Goal: Task Accomplishment & Management: Manage account settings

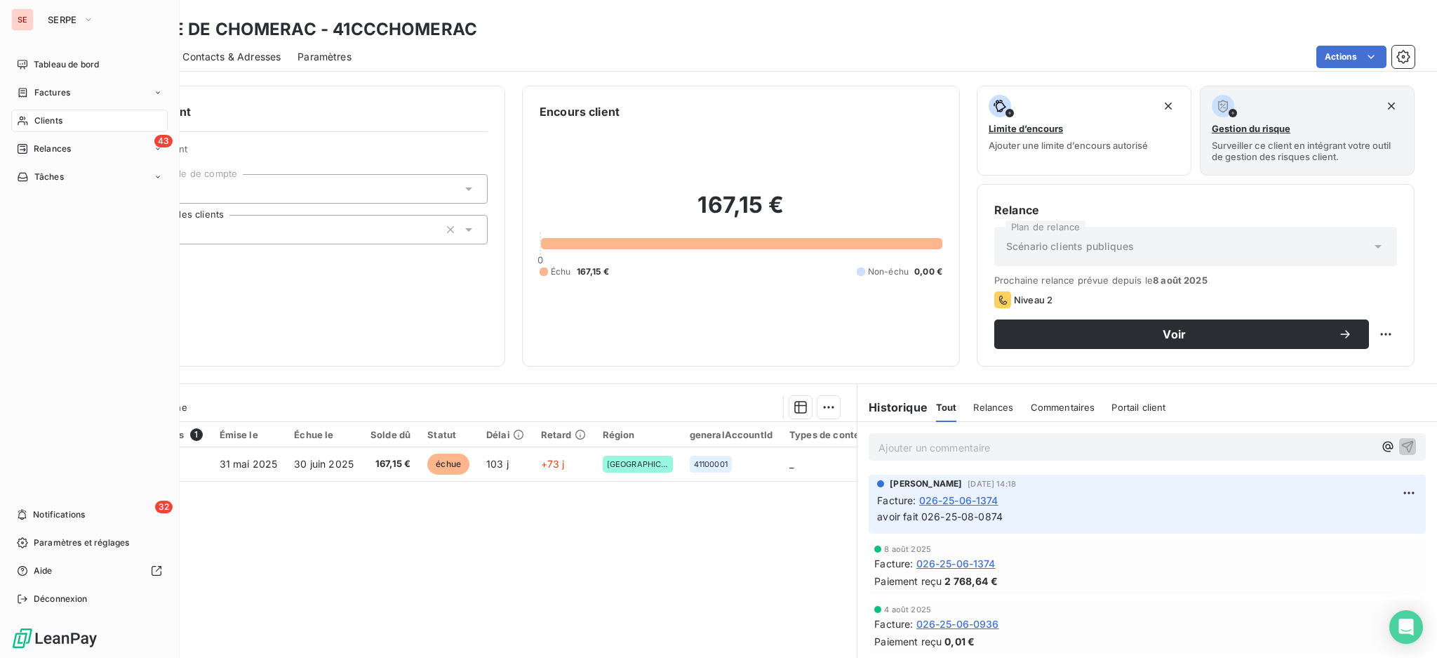
click at [52, 124] on span "Clients" at bounding box center [48, 120] width 28 height 13
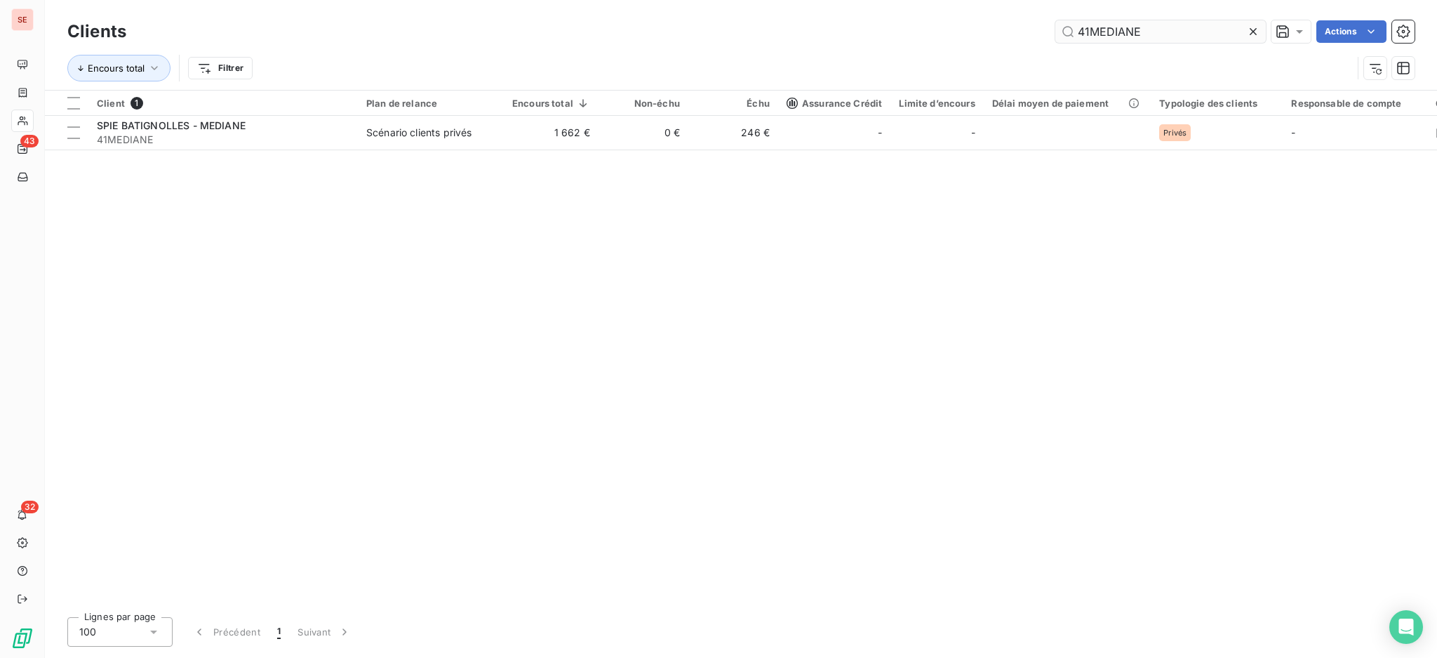
type input "41MEDIANE"
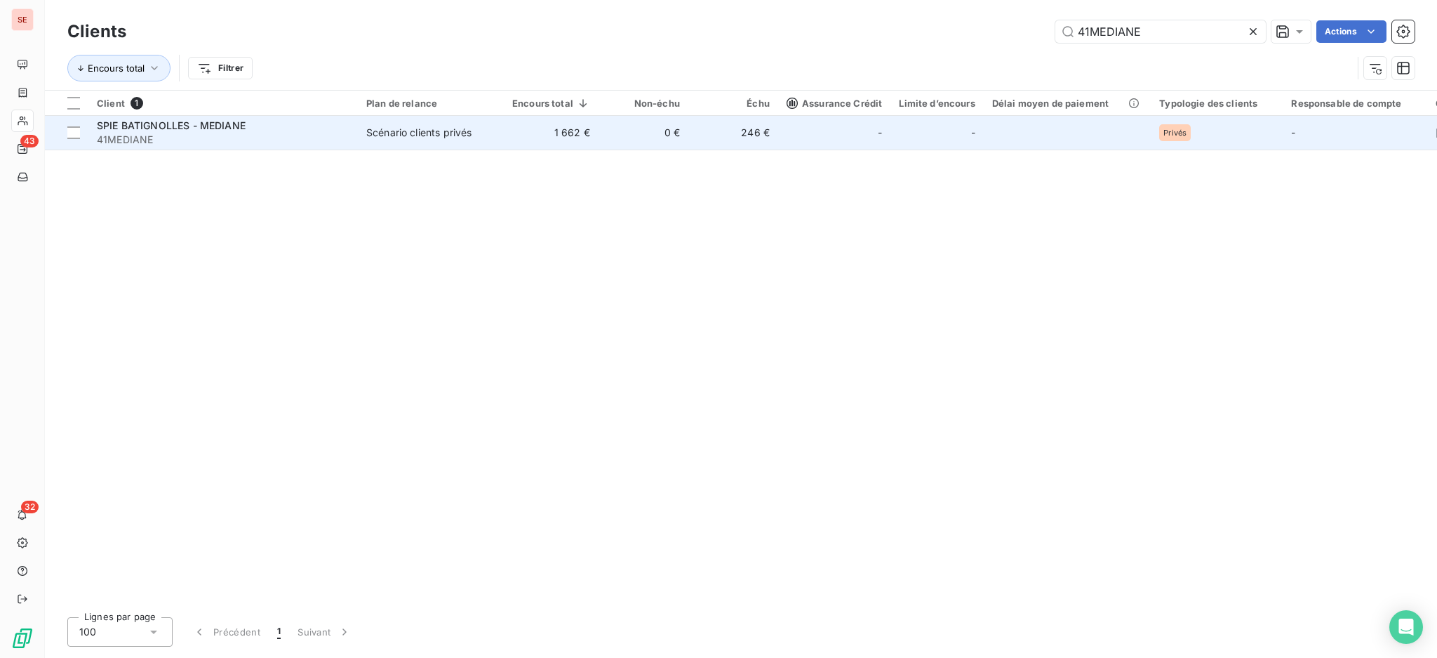
click at [357, 143] on td "SPIE BATIGNOLLES - MEDIANE 41MEDIANE" at bounding box center [223, 133] width 270 height 34
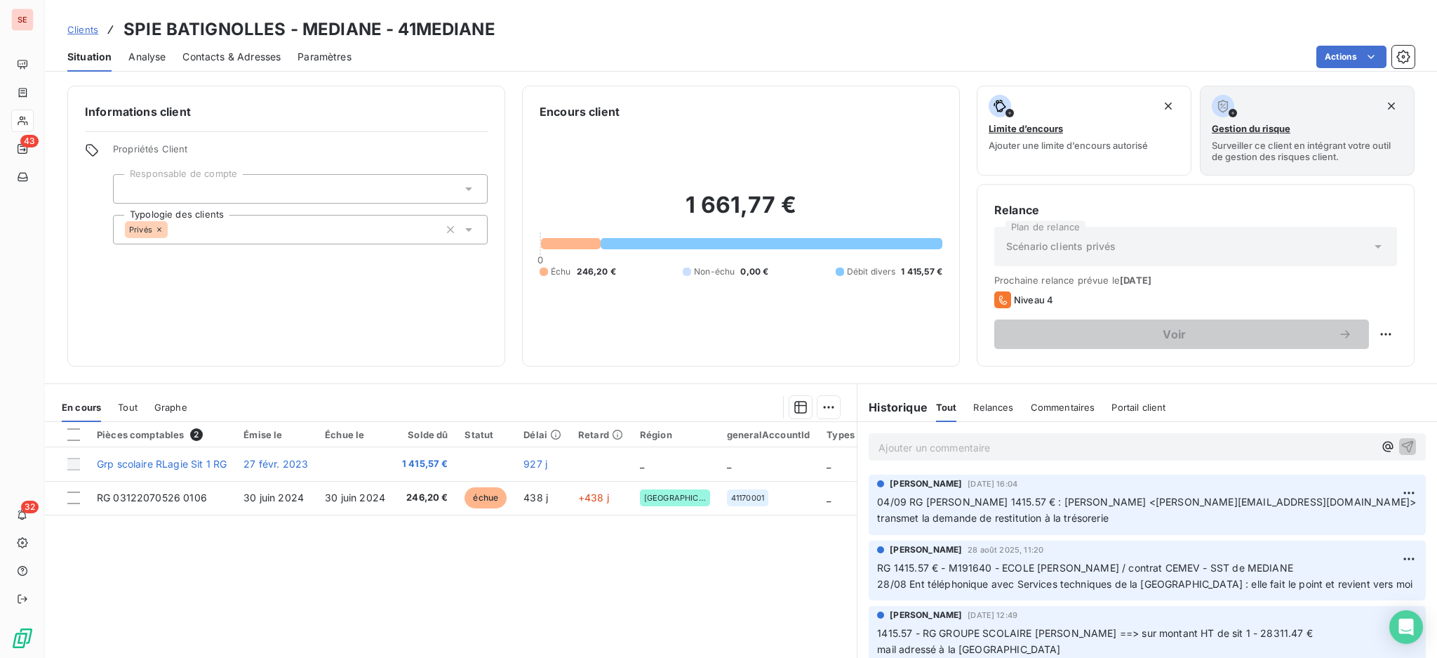
click at [239, 53] on span "Contacts & Adresses" at bounding box center [231, 57] width 98 height 14
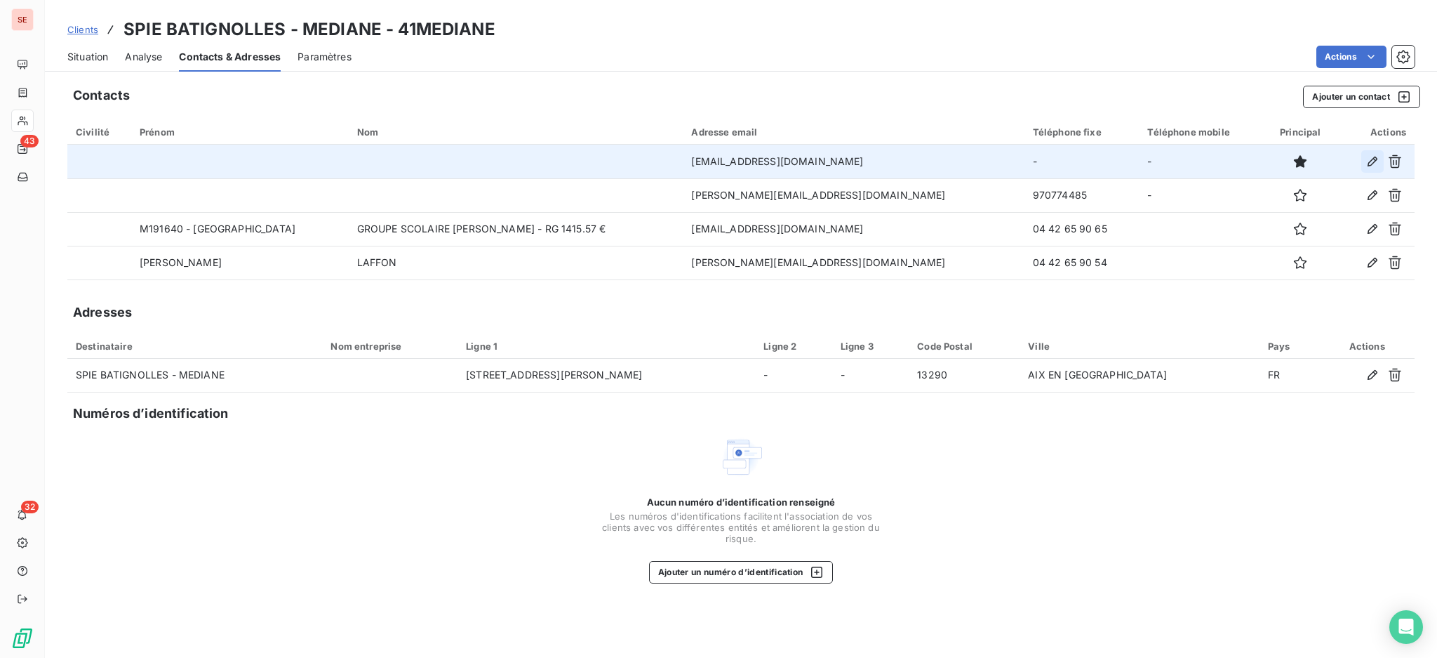
click at [1371, 161] on icon "button" at bounding box center [1373, 162] width 10 height 10
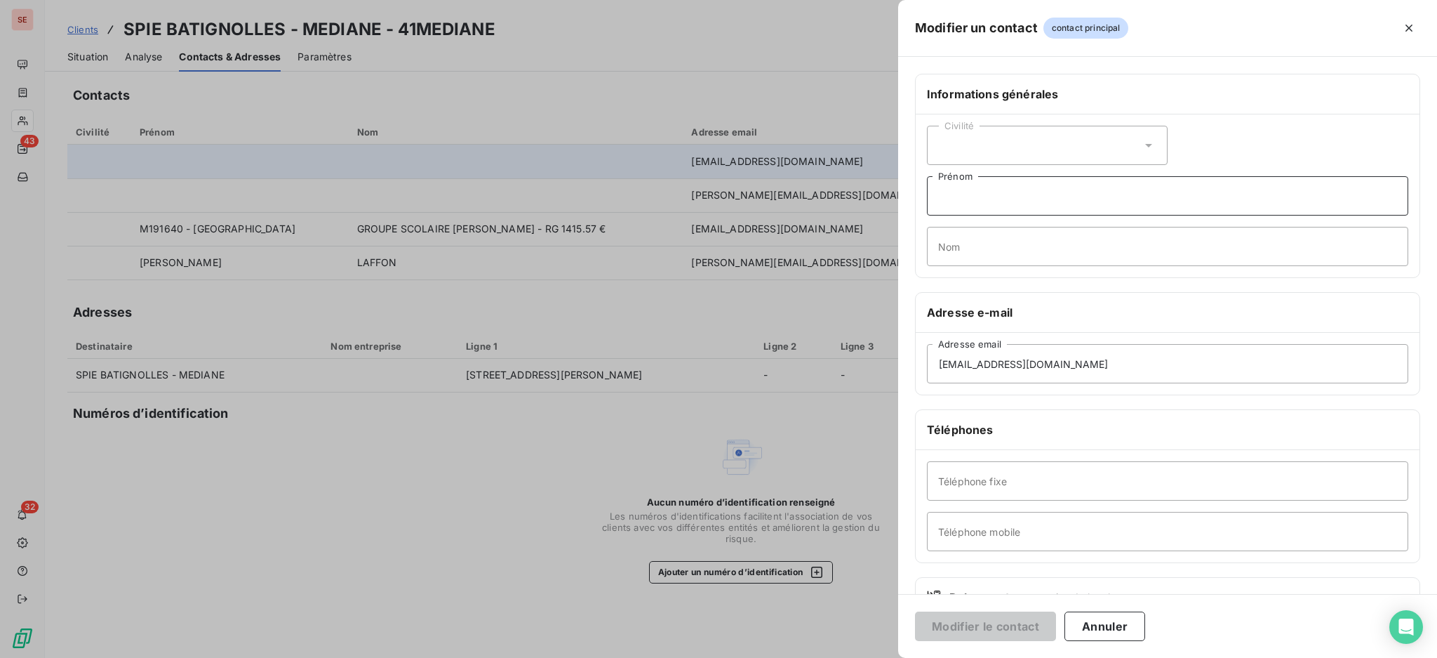
click at [971, 192] on input "Prénom" at bounding box center [1167, 195] width 481 height 39
click at [952, 248] on input "Nom" at bounding box center [1167, 246] width 481 height 39
type input "COURANT"
click at [1145, 144] on icon at bounding box center [1148, 146] width 7 height 4
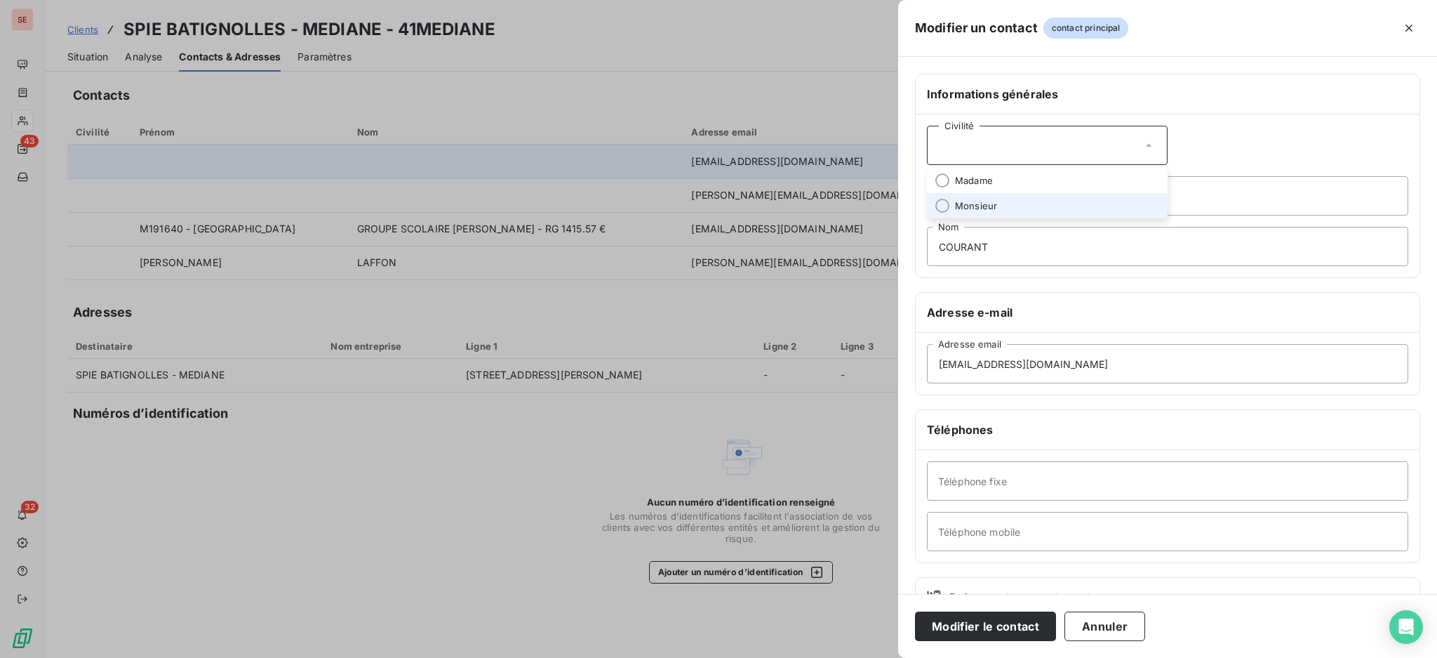
click at [1045, 205] on li "Monsieur" at bounding box center [1047, 205] width 241 height 25
click at [1026, 201] on input "Prénom" at bounding box center [1167, 195] width 481 height 39
type input "STE MEDIANE"
click at [915, 611] on button "Modifier le contact" at bounding box center [985, 625] width 141 height 29
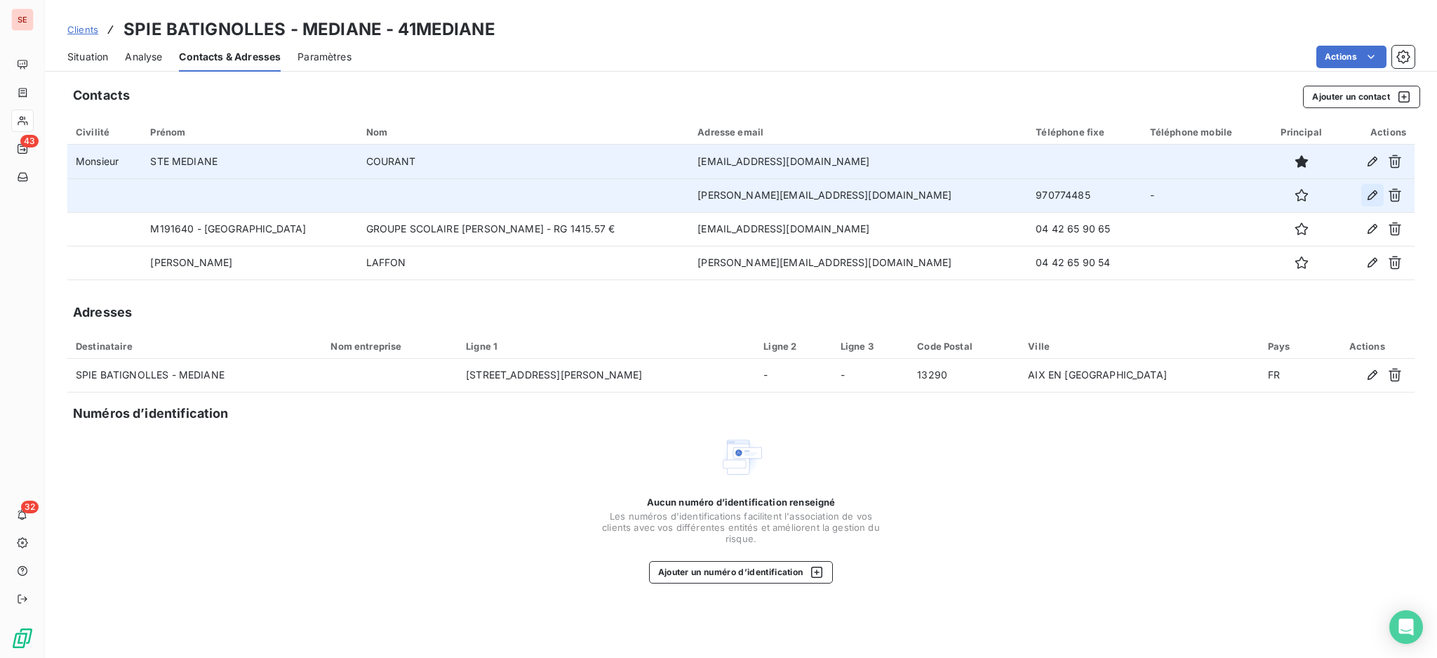
click at [1368, 200] on icon "button" at bounding box center [1373, 195] width 14 height 14
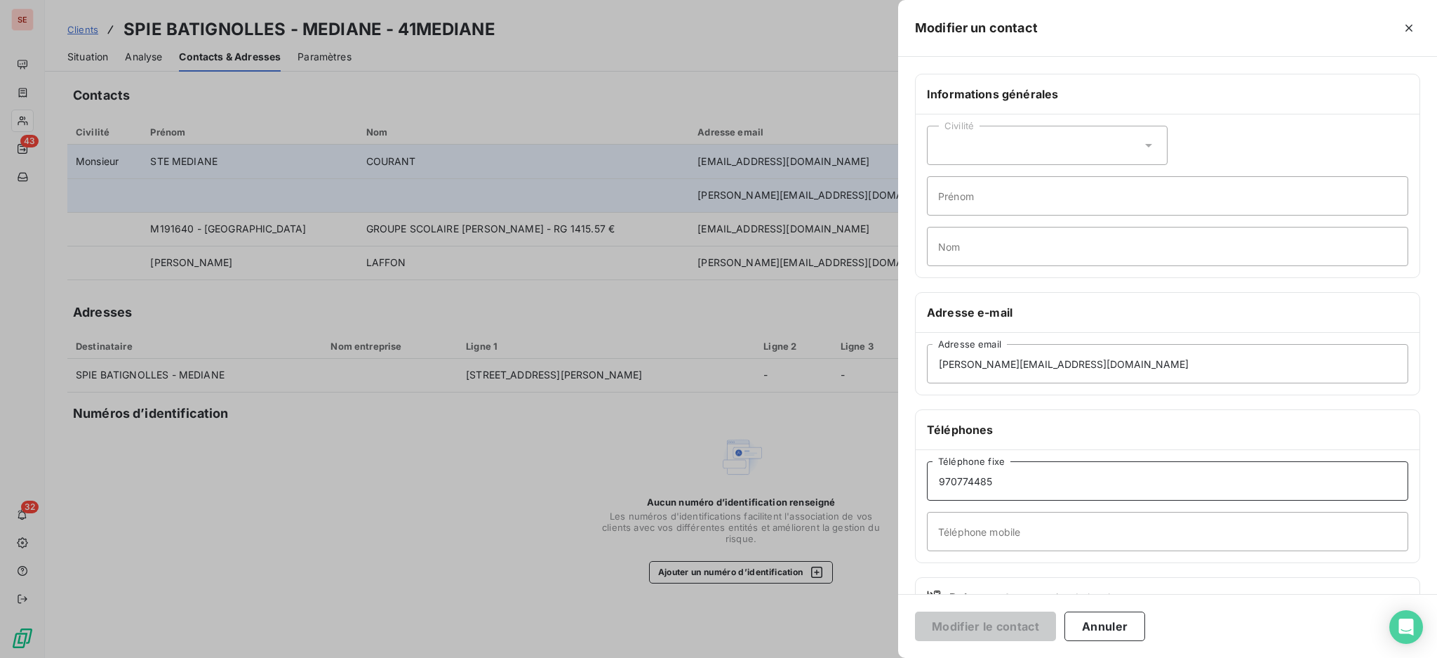
click at [934, 479] on input "970774485" at bounding box center [1167, 480] width 481 height 39
type input "09 70 77 44 85"
click at [1017, 533] on input "Téléphone mobile" at bounding box center [1167, 531] width 481 height 39
type input "04 72 52 02 72"
click at [1016, 622] on button "Modifier le contact" at bounding box center [985, 625] width 141 height 29
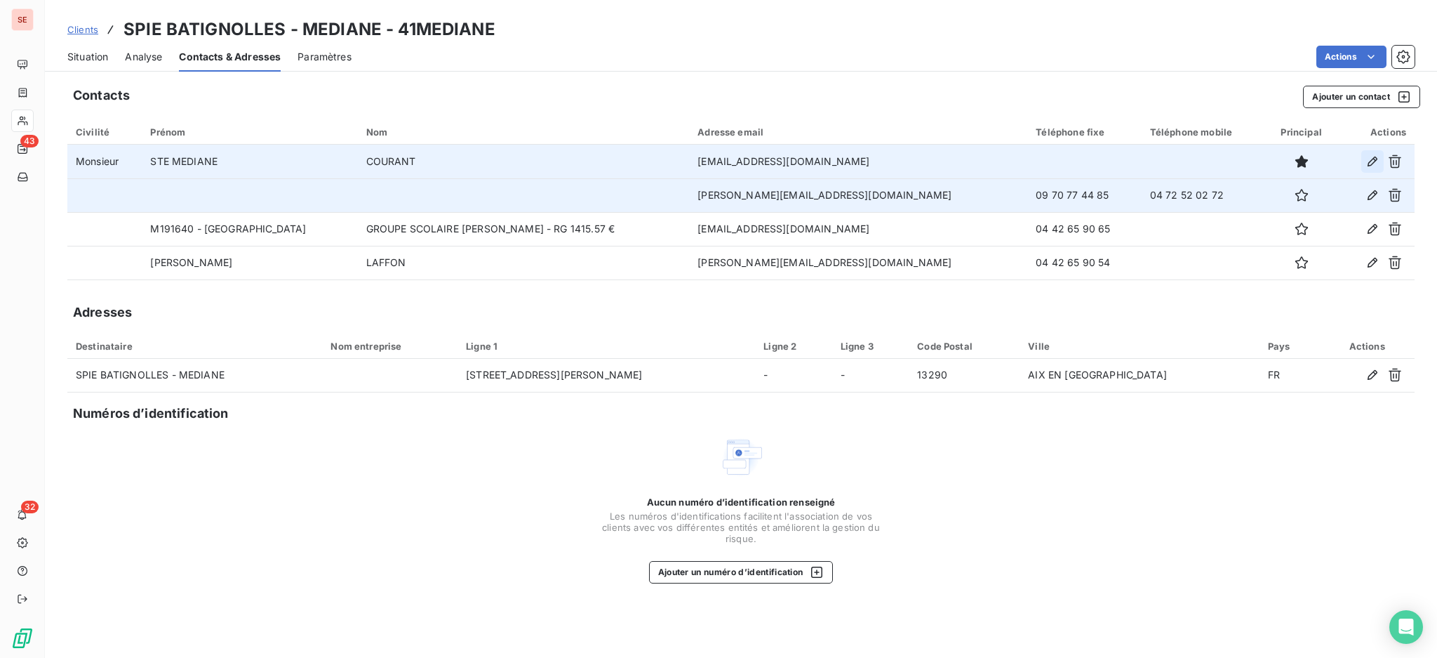
click at [1371, 160] on icon "button" at bounding box center [1373, 161] width 14 height 14
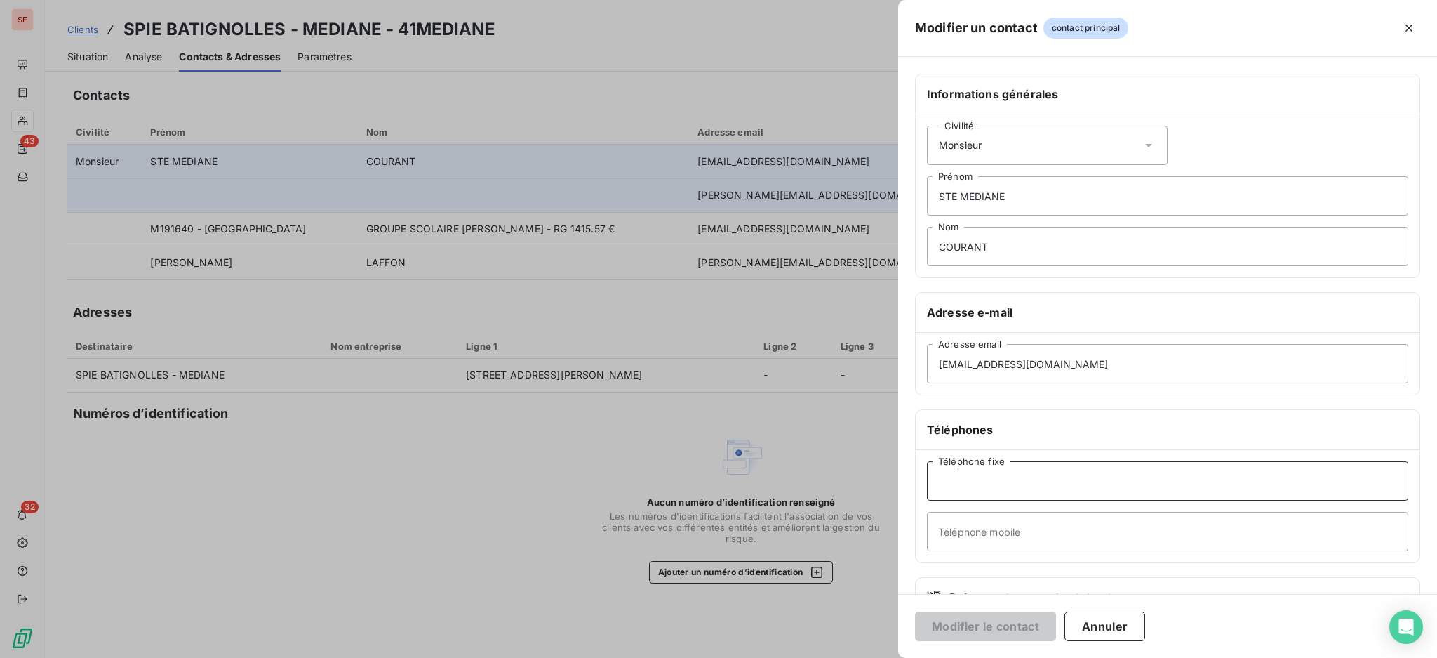
click at [985, 484] on input "Téléphone fixe" at bounding box center [1167, 480] width 481 height 39
click at [956, 531] on input "Téléphone mobile" at bounding box center [1167, 531] width 481 height 39
type input "06 38 88 37 07"
click at [1013, 481] on input "Téléphone fixe" at bounding box center [1167, 480] width 481 height 39
type input "04 72 52 02 72"
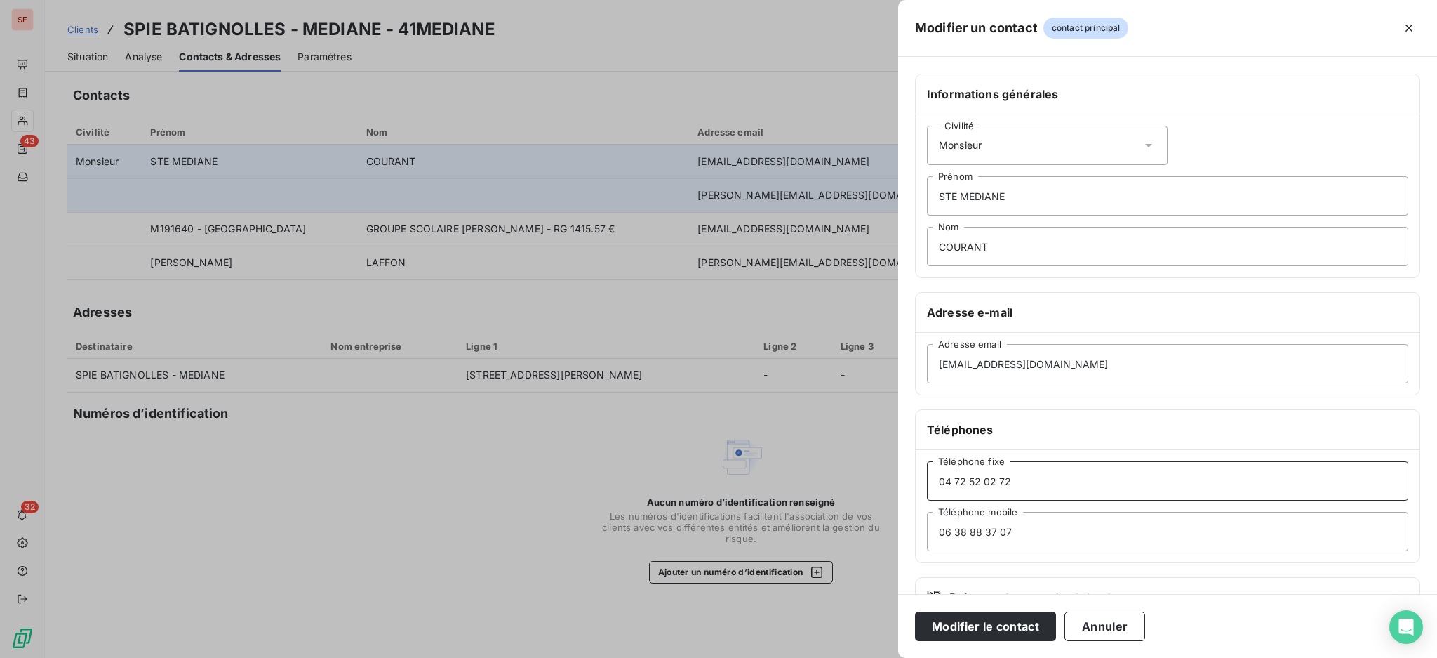
click at [915, 611] on button "Modifier le contact" at bounding box center [985, 625] width 141 height 29
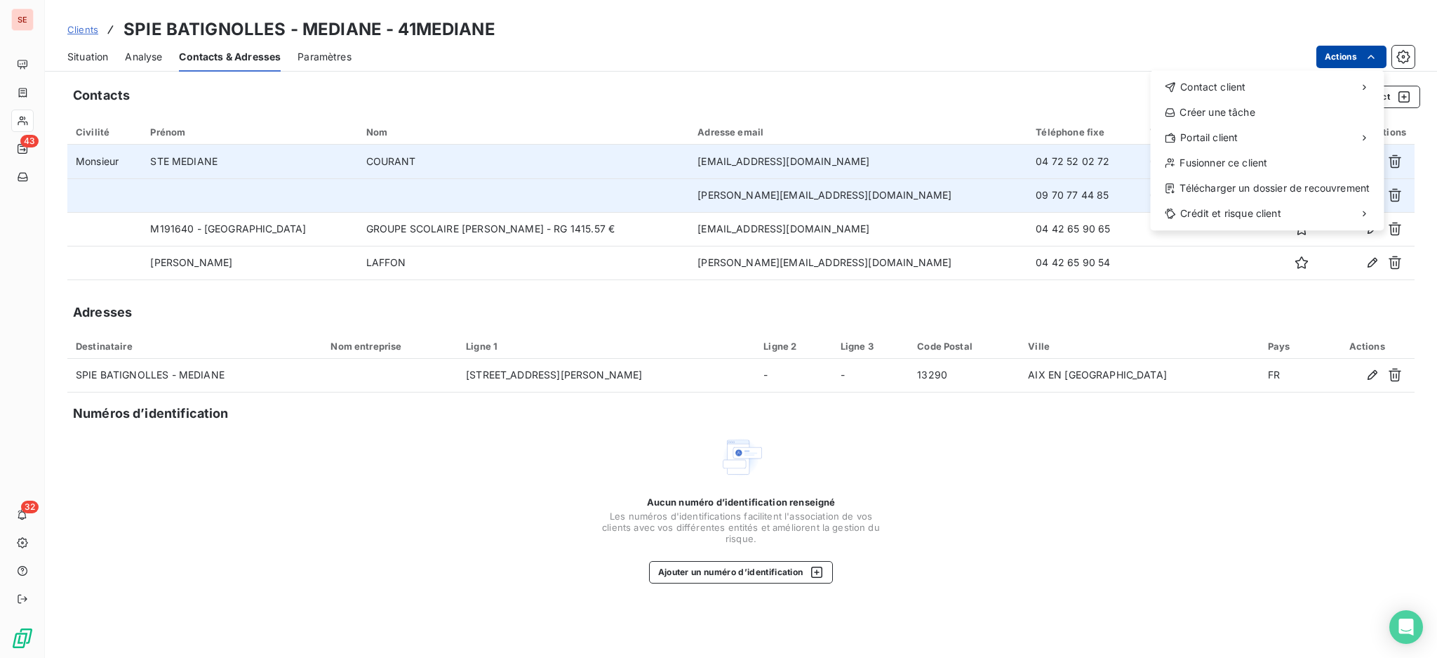
click at [1338, 51] on html "SE 43 32 Clients SPIE BATIGNOLLES - MEDIANE - 41MEDIANE Situation Analyse Conta…" at bounding box center [718, 329] width 1437 height 658
click at [86, 60] on html "SE 43 32 Clients SPIE BATIGNOLLES - MEDIANE - 41MEDIANE Situation Analyse Conta…" at bounding box center [718, 329] width 1437 height 658
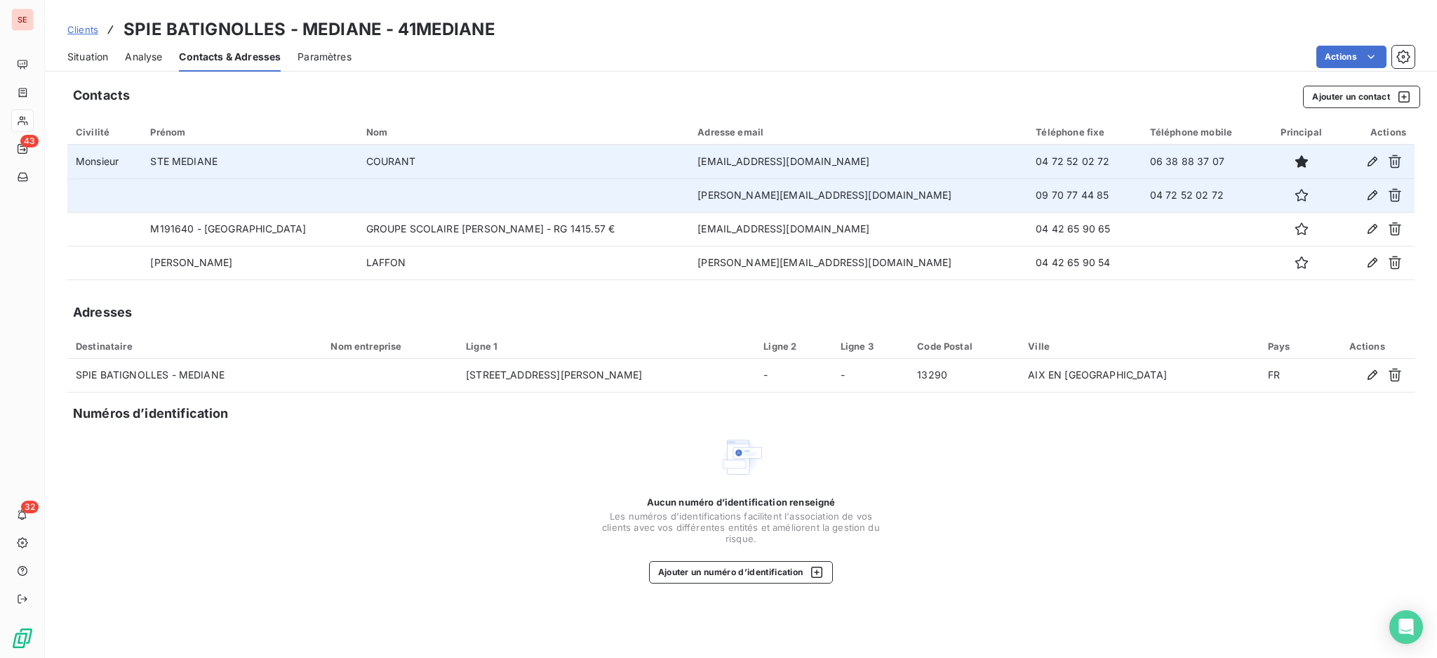
click at [86, 60] on span "Situation" at bounding box center [87, 57] width 41 height 14
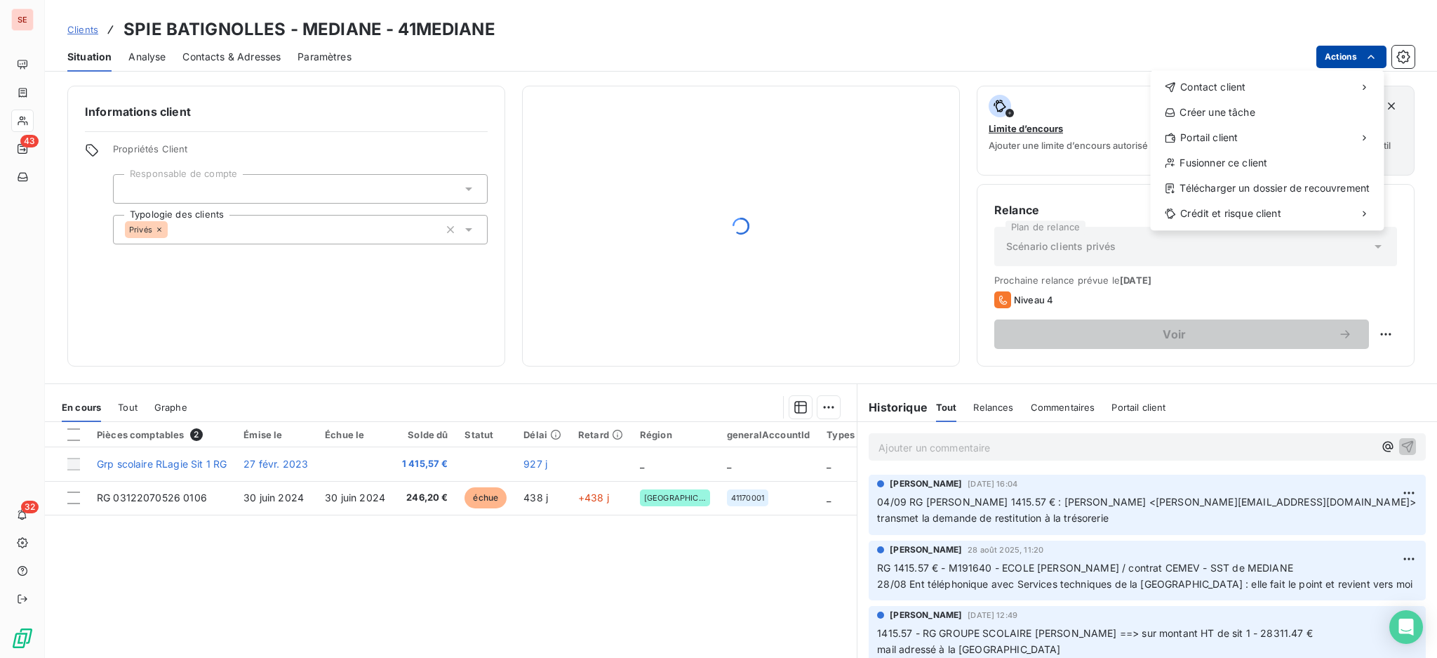
click at [1343, 50] on html "SE 43 32 Clients SPIE BATIGNOLLES - MEDIANE - 41MEDIANE Situation Analyse Conta…" at bounding box center [718, 329] width 1437 height 658
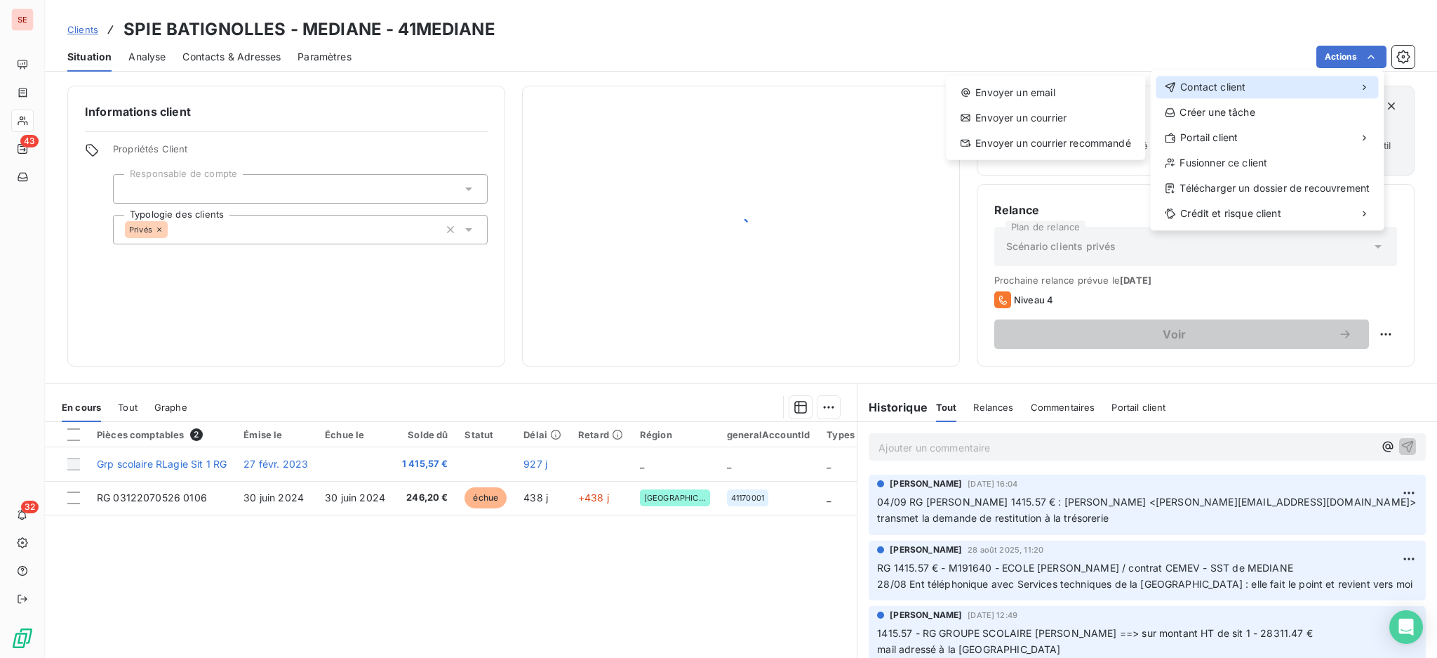
click at [1244, 97] on div "Contact client" at bounding box center [1267, 87] width 222 height 22
click at [1007, 88] on div "Envoyer un email" at bounding box center [1046, 92] width 188 height 22
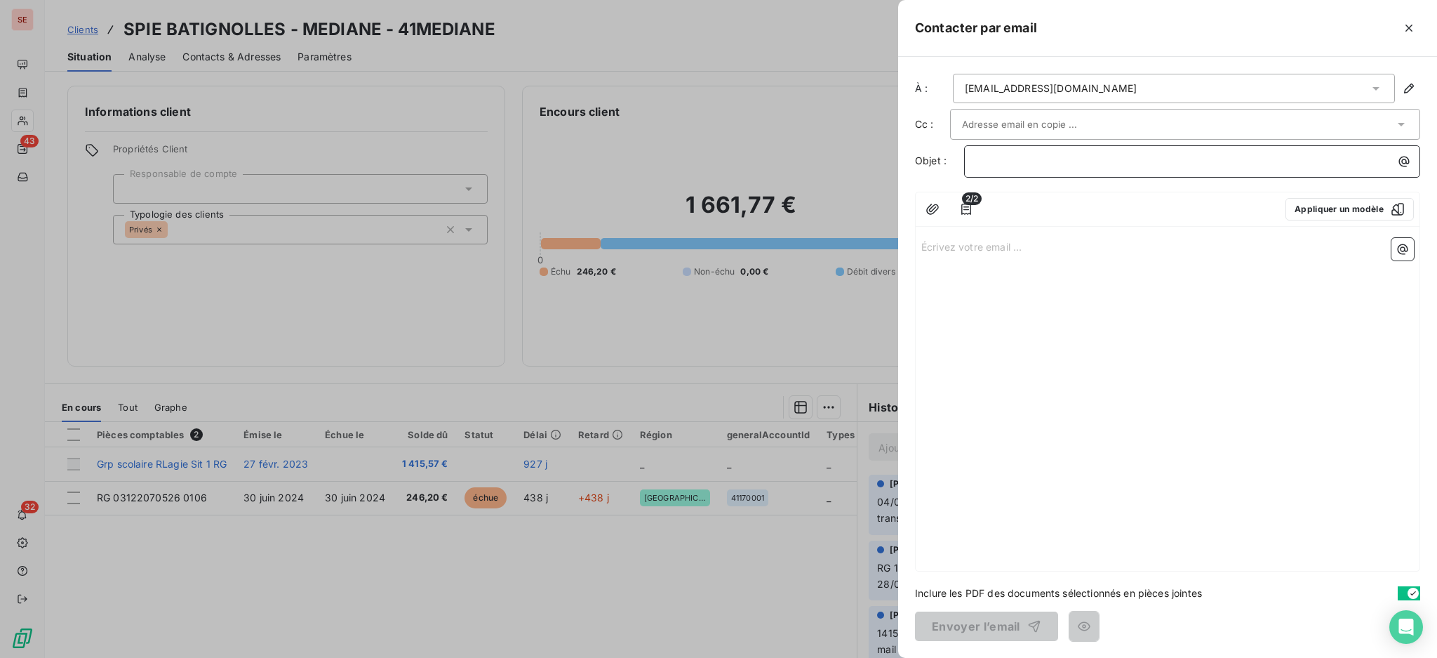
click at [1317, 164] on p "﻿" at bounding box center [1195, 161] width 439 height 16
click at [1407, 32] on icon "button" at bounding box center [1409, 28] width 14 height 14
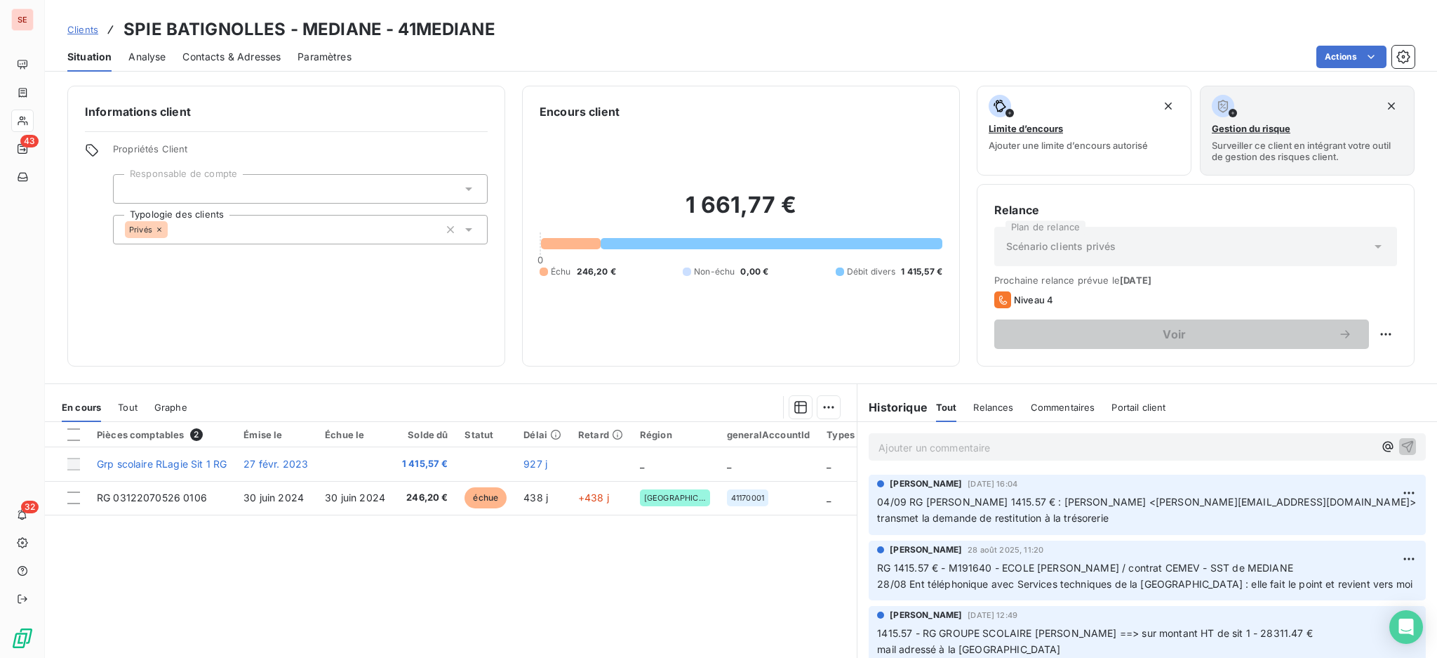
click at [229, 56] on span "Contacts & Adresses" at bounding box center [231, 57] width 98 height 14
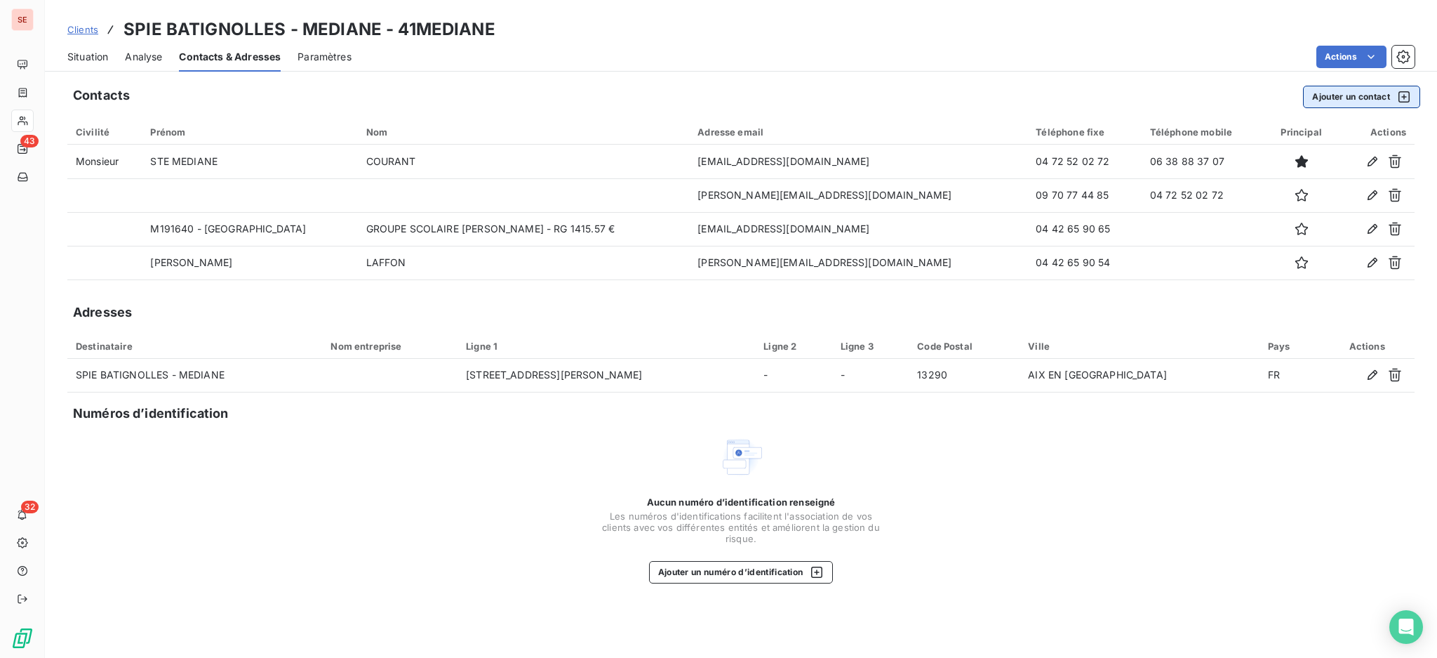
click at [1367, 91] on button "Ajouter un contact" at bounding box center [1361, 97] width 117 height 22
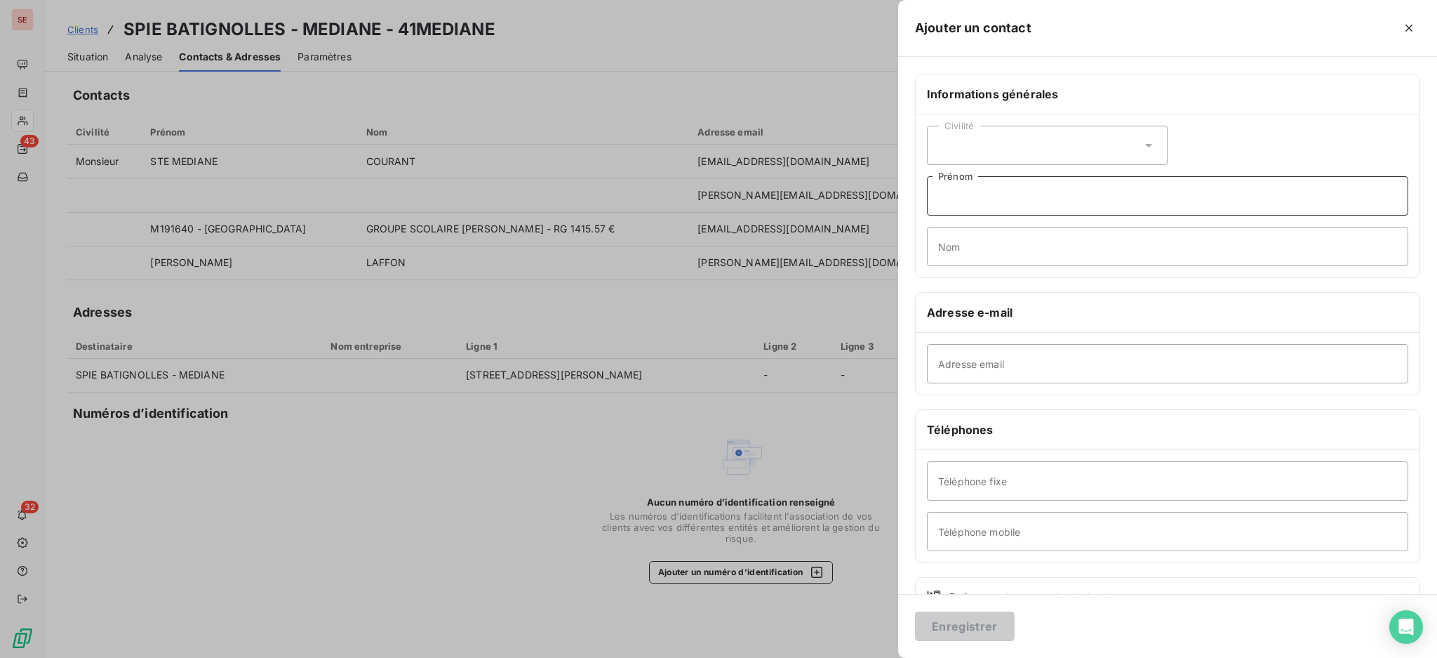
click at [1006, 201] on input "Prénom" at bounding box center [1167, 195] width 481 height 39
type input "m"
type input "MEDIANE - Compta"
click at [1128, 484] on input "Téléphone fixe" at bounding box center [1167, 480] width 481 height 39
type input "04 78 66 35 66"
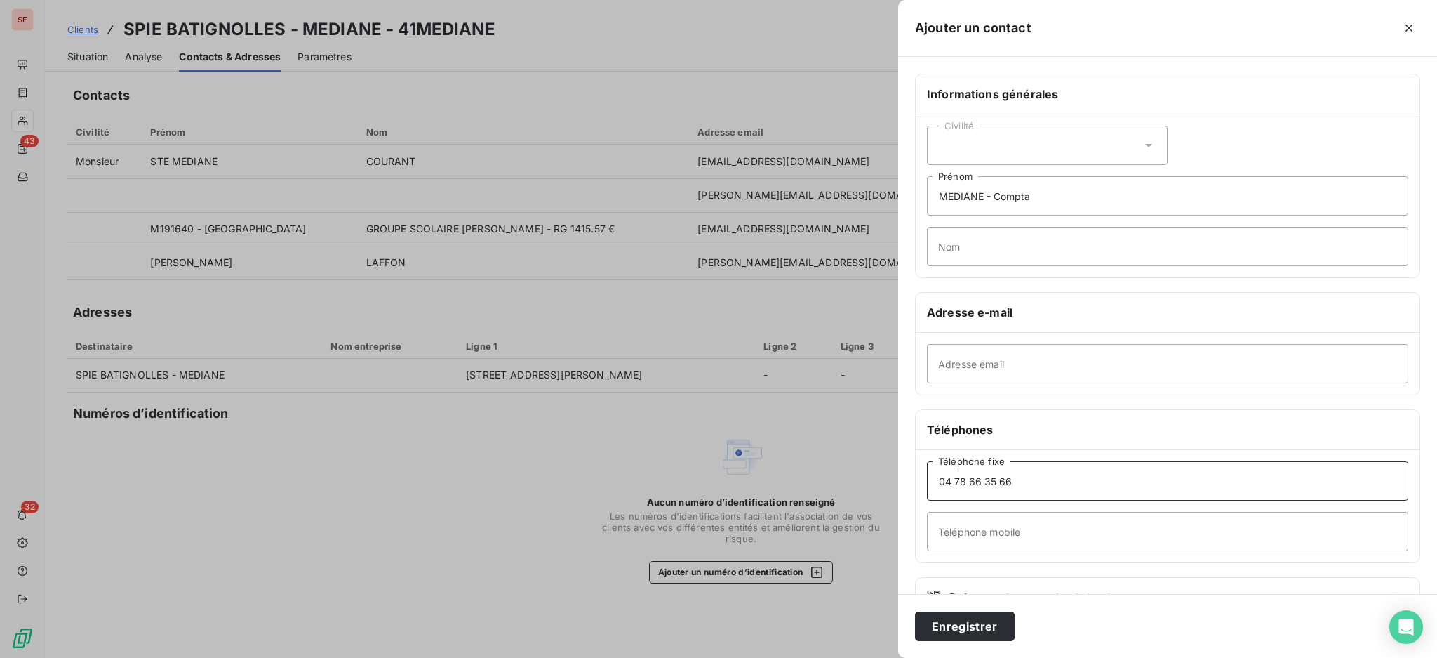
click at [915, 611] on button "Enregistrer" at bounding box center [965, 625] width 100 height 29
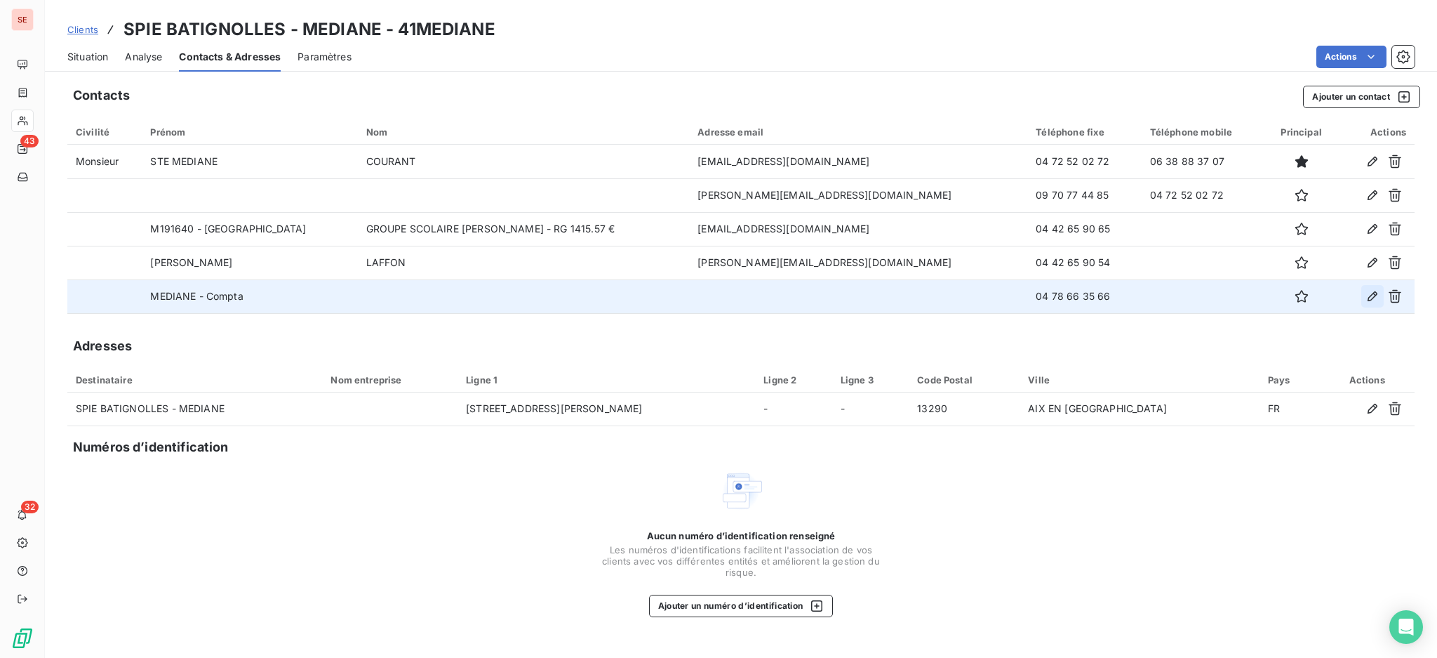
click at [1370, 296] on icon "button" at bounding box center [1373, 296] width 10 height 10
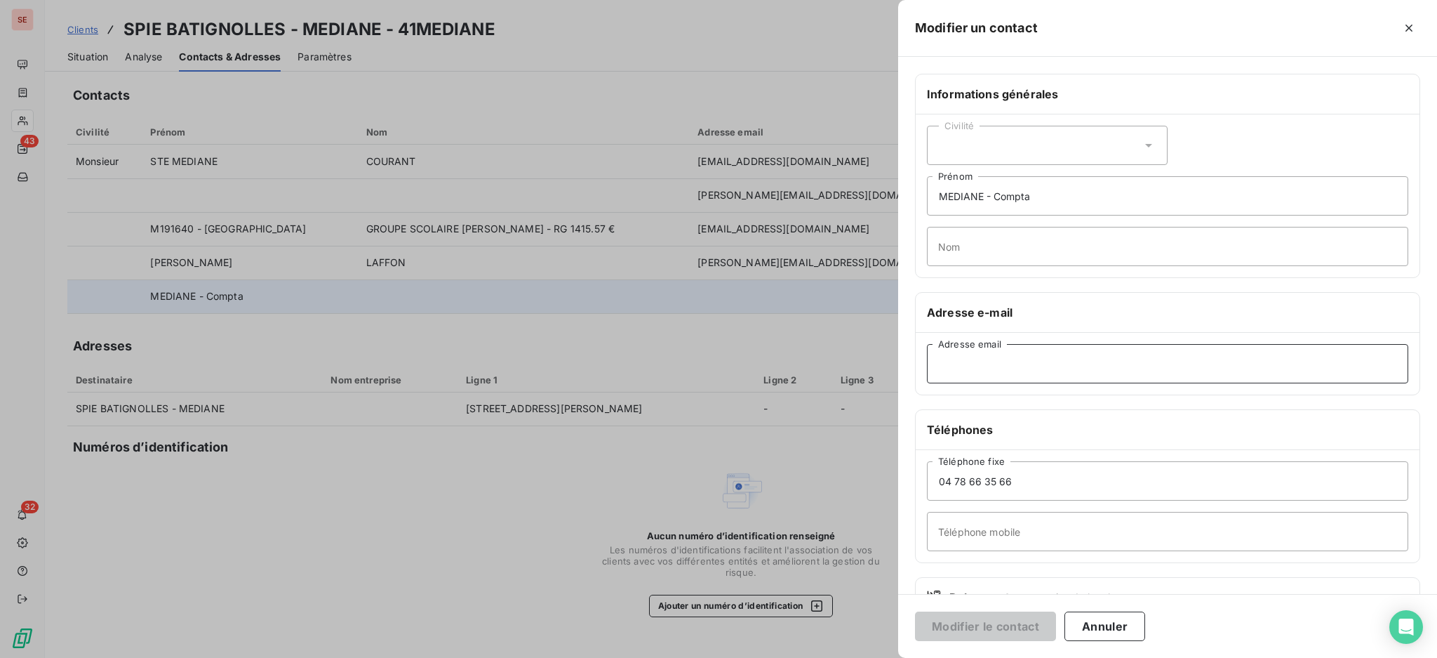
click at [1007, 375] on input "Adresse email" at bounding box center [1167, 363] width 481 height 39
type input "factures.sbse@spiebatignolles.fr"
click at [998, 627] on button "Modifier le contact" at bounding box center [985, 625] width 141 height 29
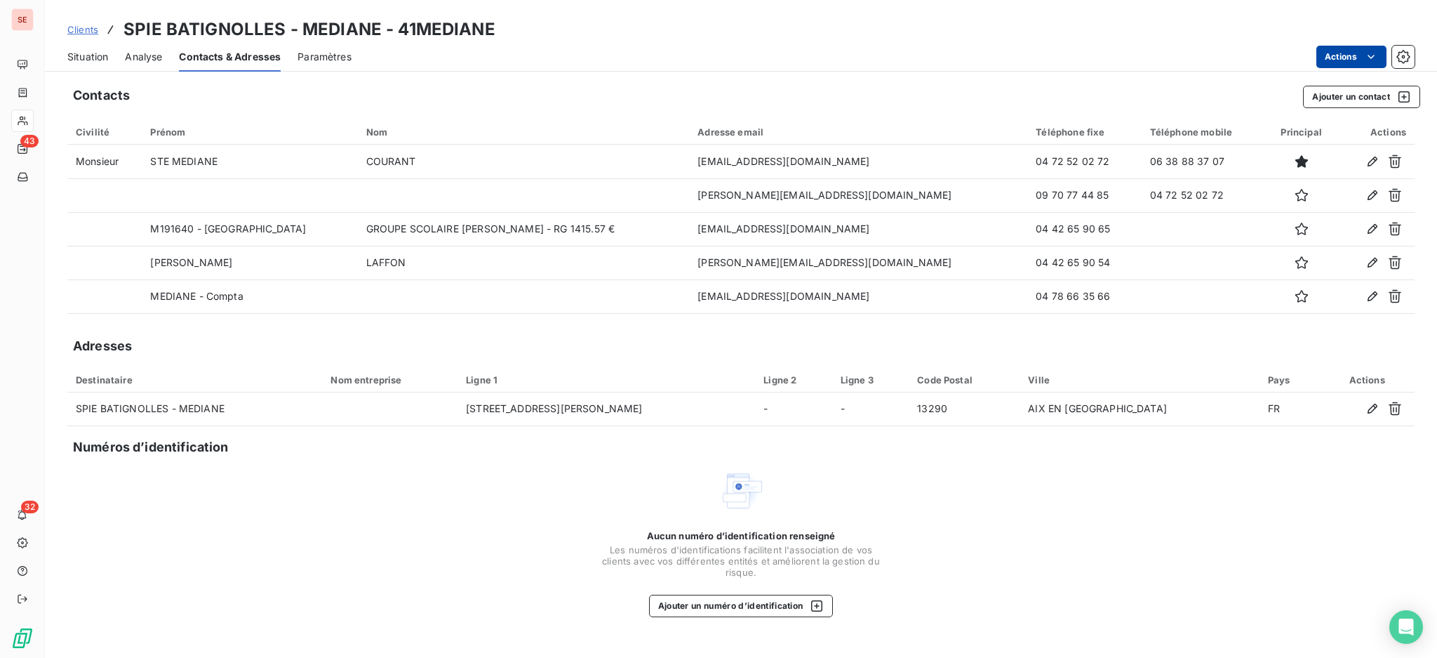
click at [1350, 48] on html "SE 43 32 Clients SPIE BATIGNOLLES - MEDIANE - 41MEDIANE Situation Analyse Conta…" at bounding box center [718, 329] width 1437 height 658
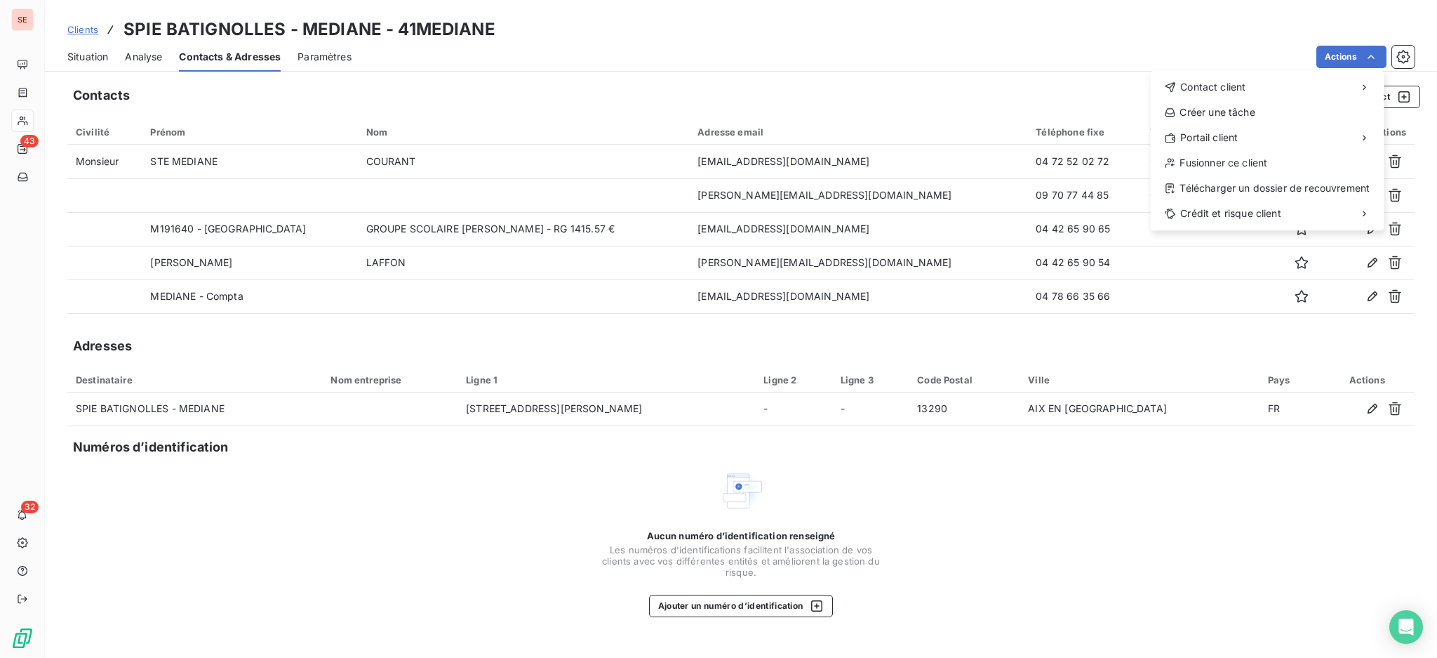
click at [72, 48] on html "SE 43 32 Clients SPIE BATIGNOLLES - MEDIANE - 41MEDIANE Situation Analyse Conta…" at bounding box center [718, 329] width 1437 height 658
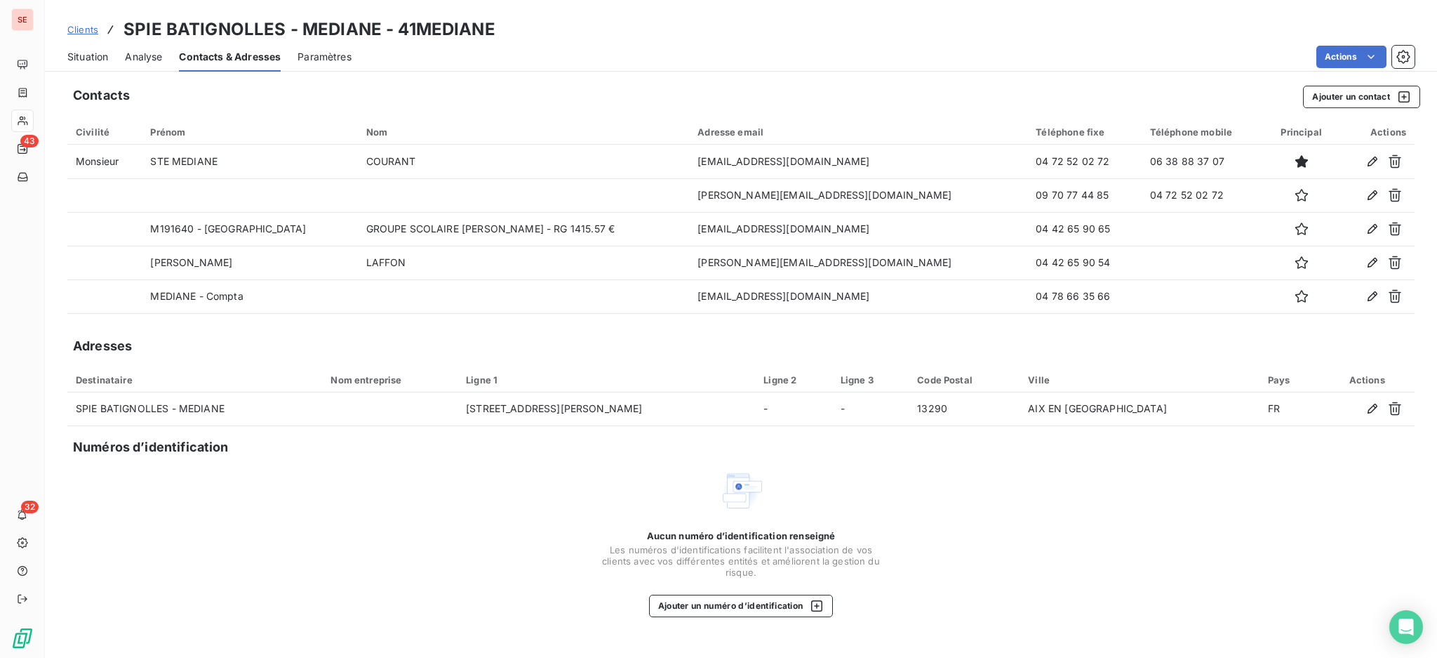
click at [109, 60] on div "Situation Analyse Contacts & Adresses Paramètres Actions" at bounding box center [741, 56] width 1392 height 29
click at [74, 51] on span "Situation" at bounding box center [87, 57] width 41 height 14
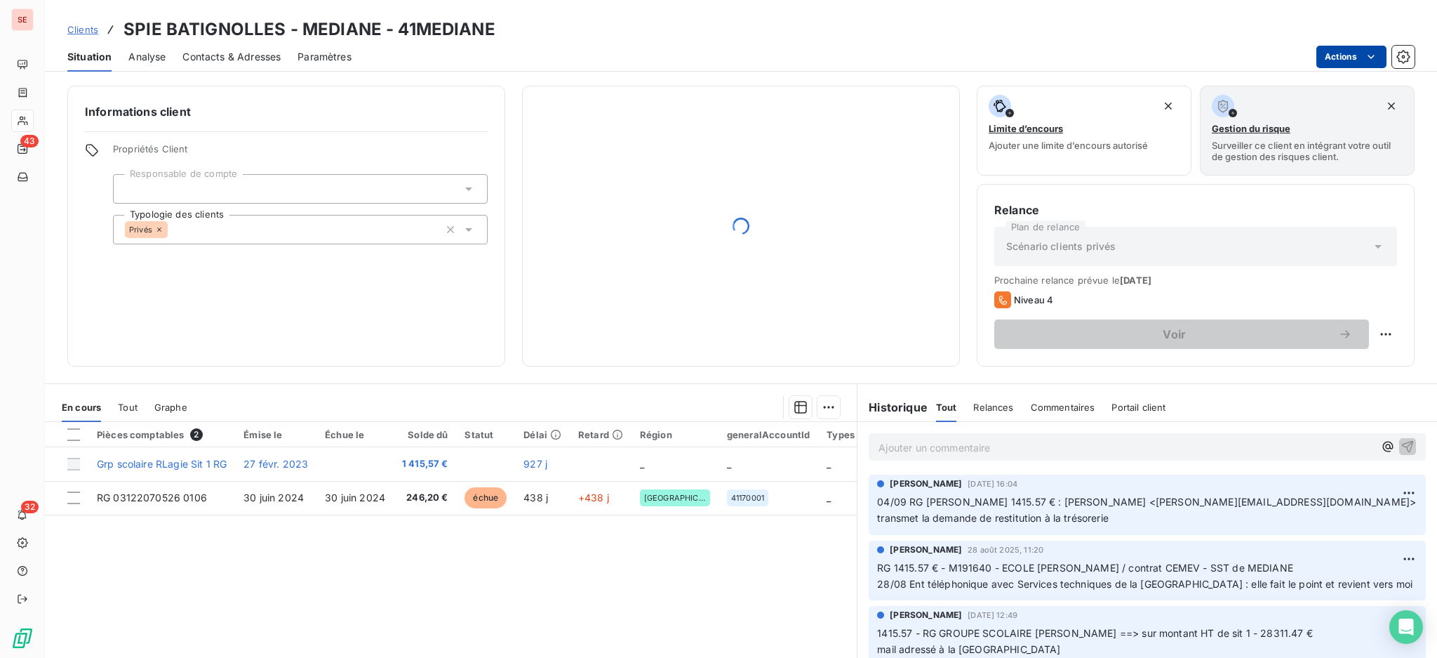
click at [1350, 51] on html "SE 43 32 Clients SPIE BATIGNOLLES - MEDIANE - 41MEDIANE Situation Analyse Conta…" at bounding box center [718, 329] width 1437 height 658
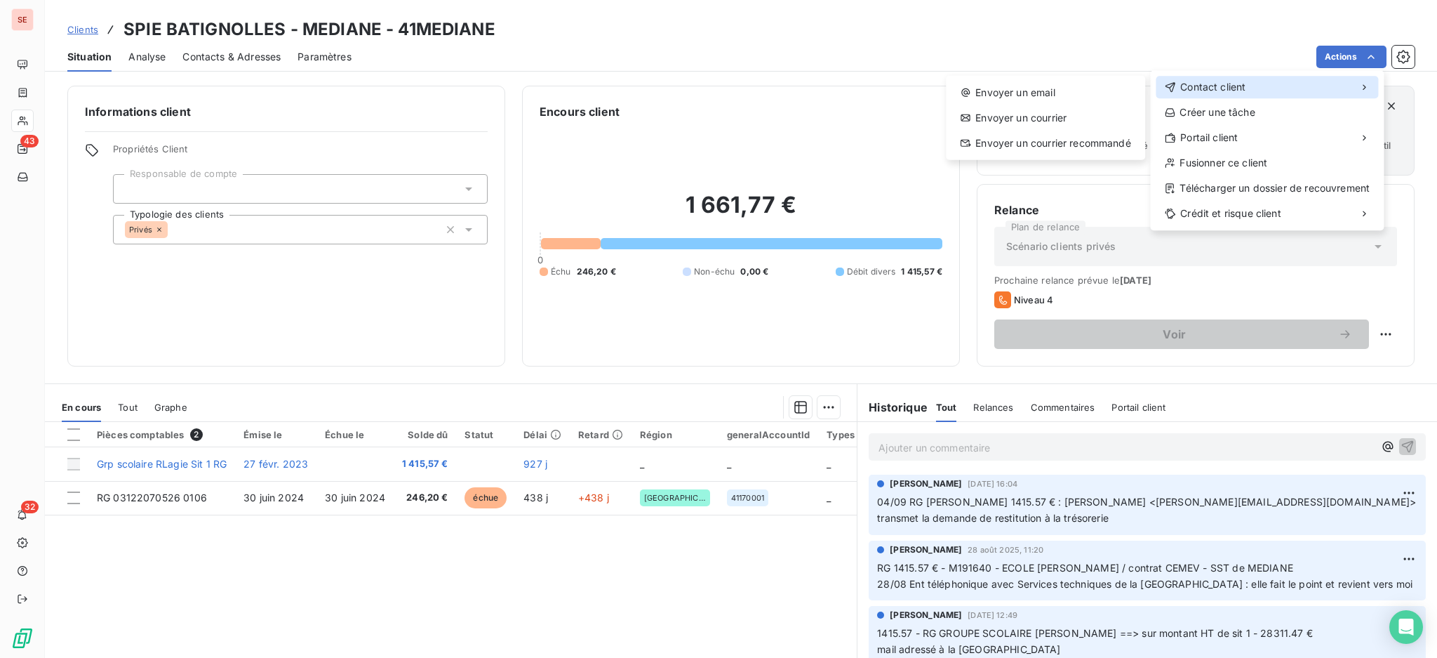
click at [1239, 91] on span "Contact client" at bounding box center [1212, 87] width 65 height 14
click at [1019, 89] on div "Envoyer un email" at bounding box center [1046, 92] width 188 height 22
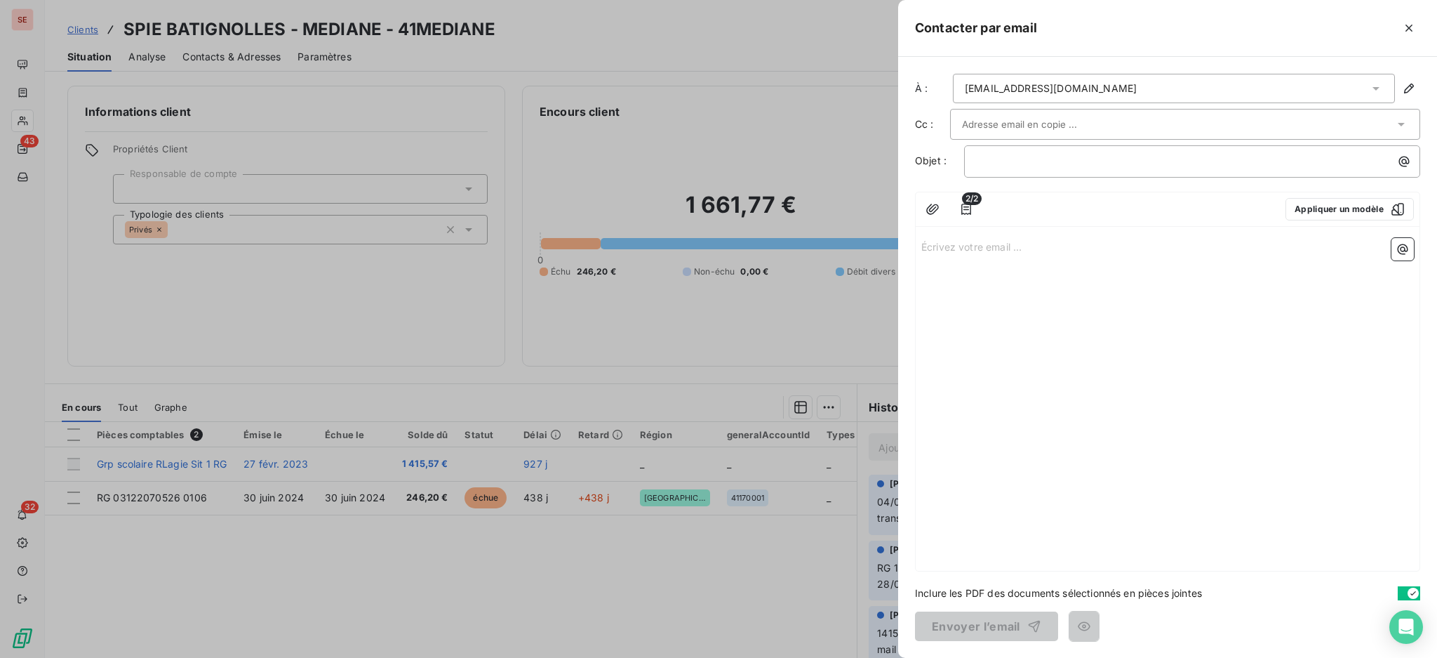
click at [1377, 85] on icon at bounding box center [1376, 88] width 14 height 14
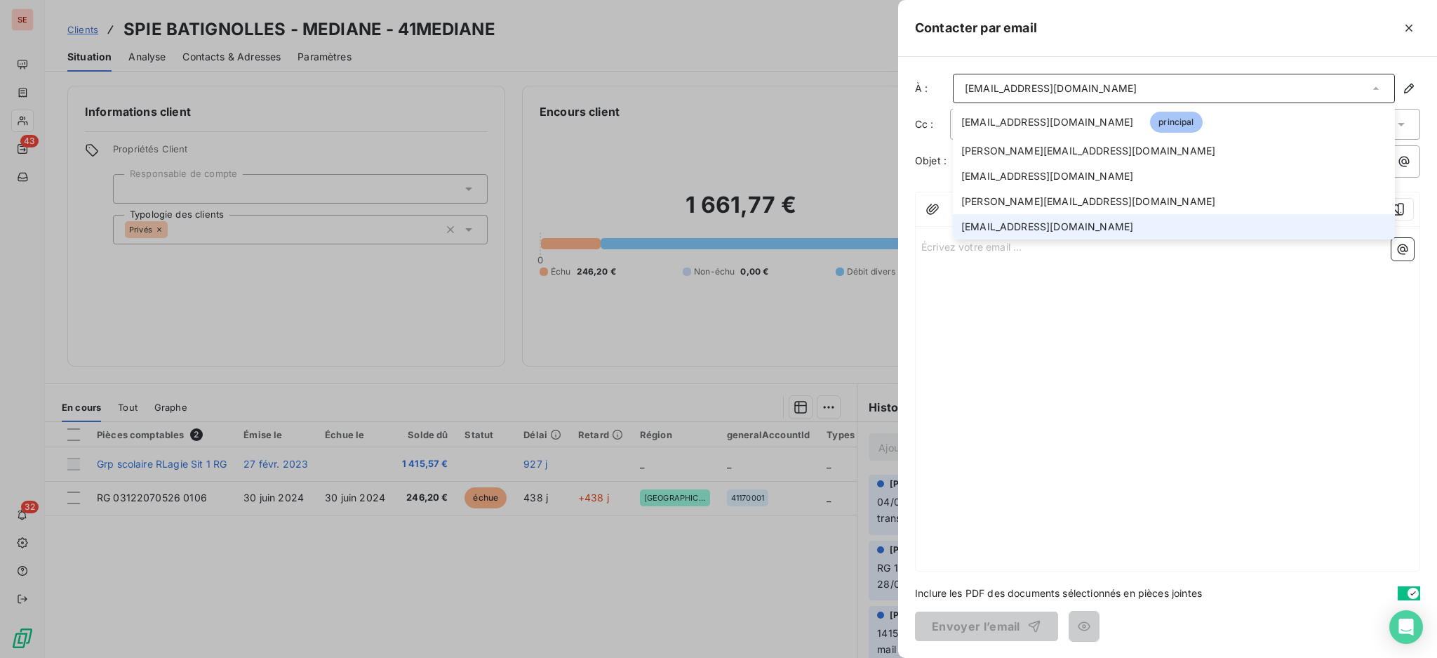
click at [1004, 222] on span "factures.sbse@spiebatignolles.fr" at bounding box center [1048, 227] width 172 height 14
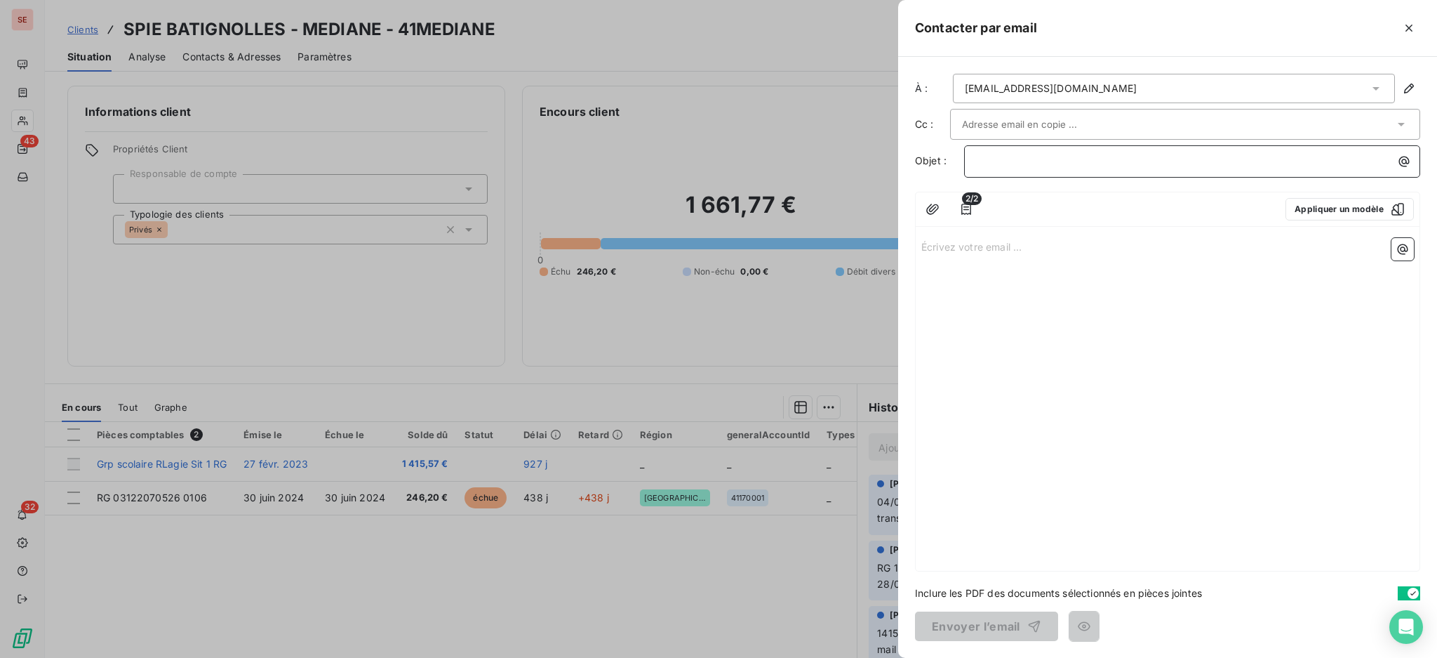
click at [994, 157] on p "﻿" at bounding box center [1195, 161] width 439 height 16
click at [962, 241] on p "Écrivez votre email ... ﻿" at bounding box center [1168, 246] width 493 height 16
click at [944, 252] on p "Écrivez votre email ... ﻿" at bounding box center [1168, 246] width 493 height 16
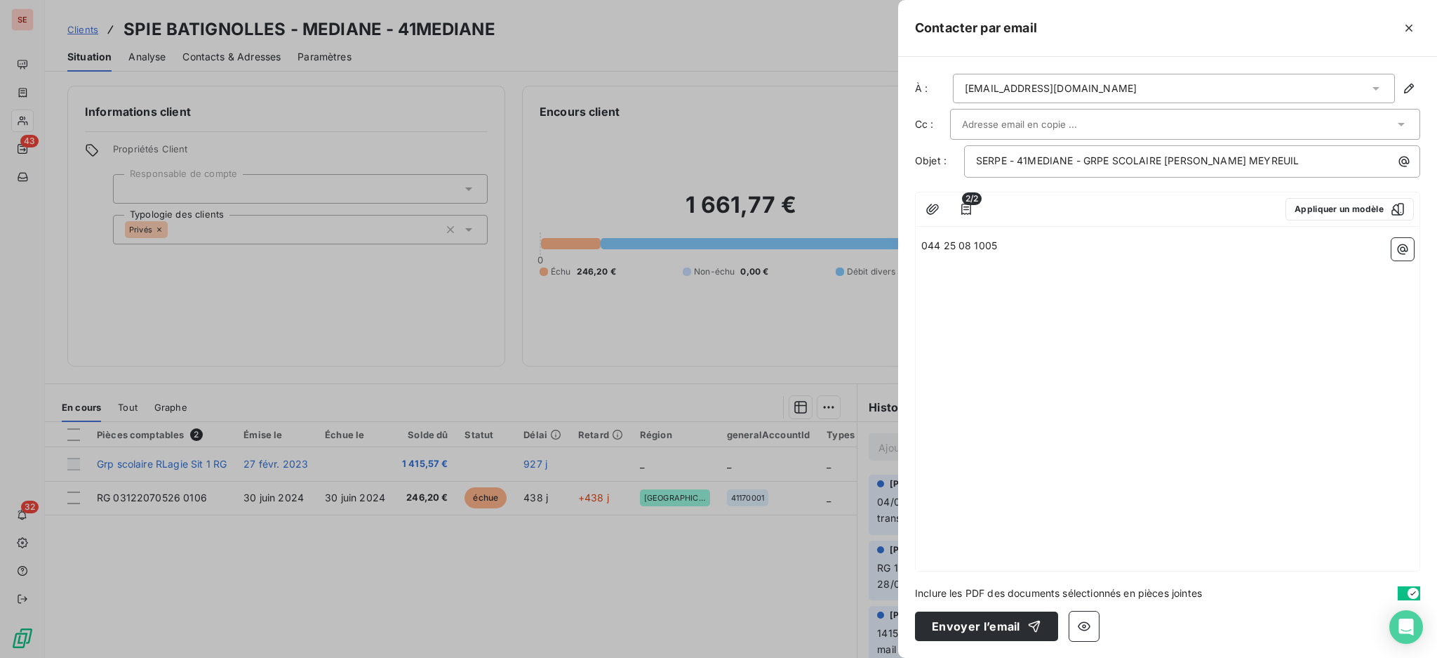
click at [997, 232] on div "2/2 Appliquer un modèle 044 25 08 1005" at bounding box center [1167, 382] width 505 height 380
drag, startPoint x: 1007, startPoint y: 239, endPoint x: 903, endPoint y: 241, distance: 104.6
click at [903, 241] on div "À : factures.sbse@spiebatignolles.fr Cc : Objet : SERPE - 41MEDIANE - GRPE SCOL…" at bounding box center [1167, 357] width 539 height 601
click at [1024, 244] on p "Écrivez votre email ... ﻿" at bounding box center [1168, 246] width 493 height 16
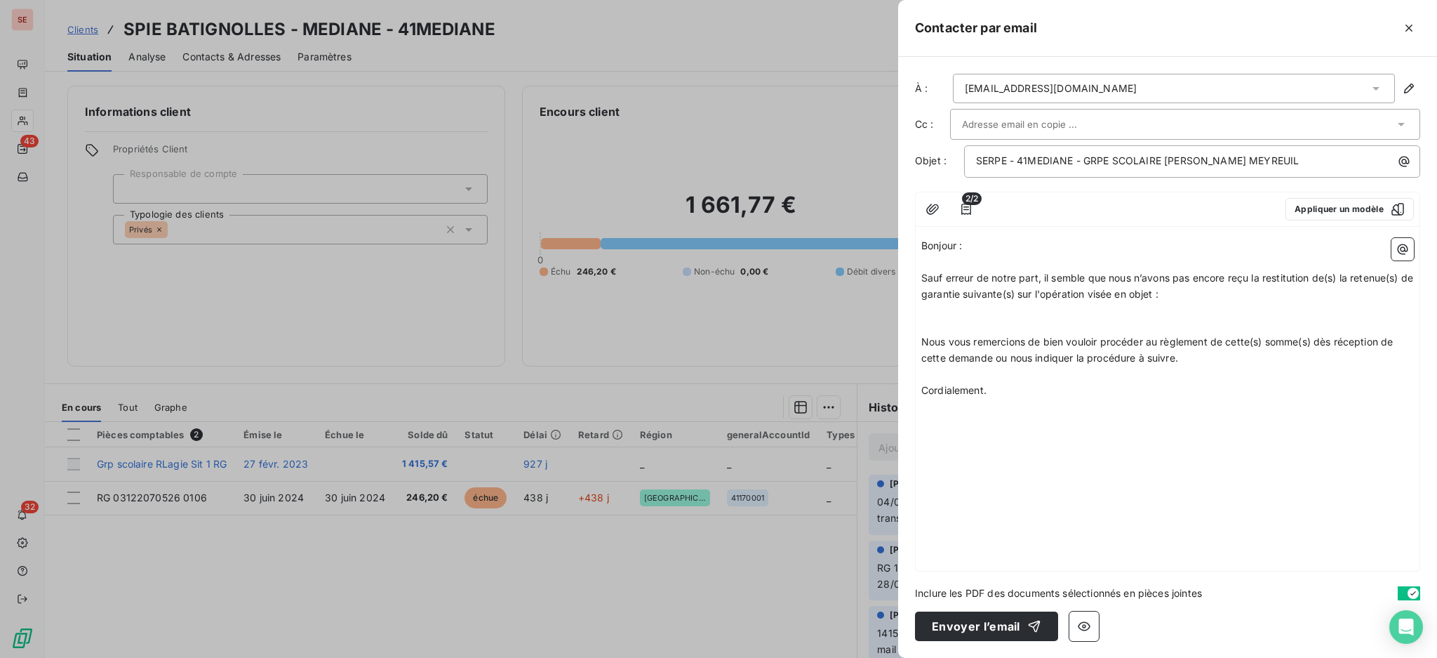
click at [992, 312] on p "﻿" at bounding box center [1168, 310] width 493 height 16
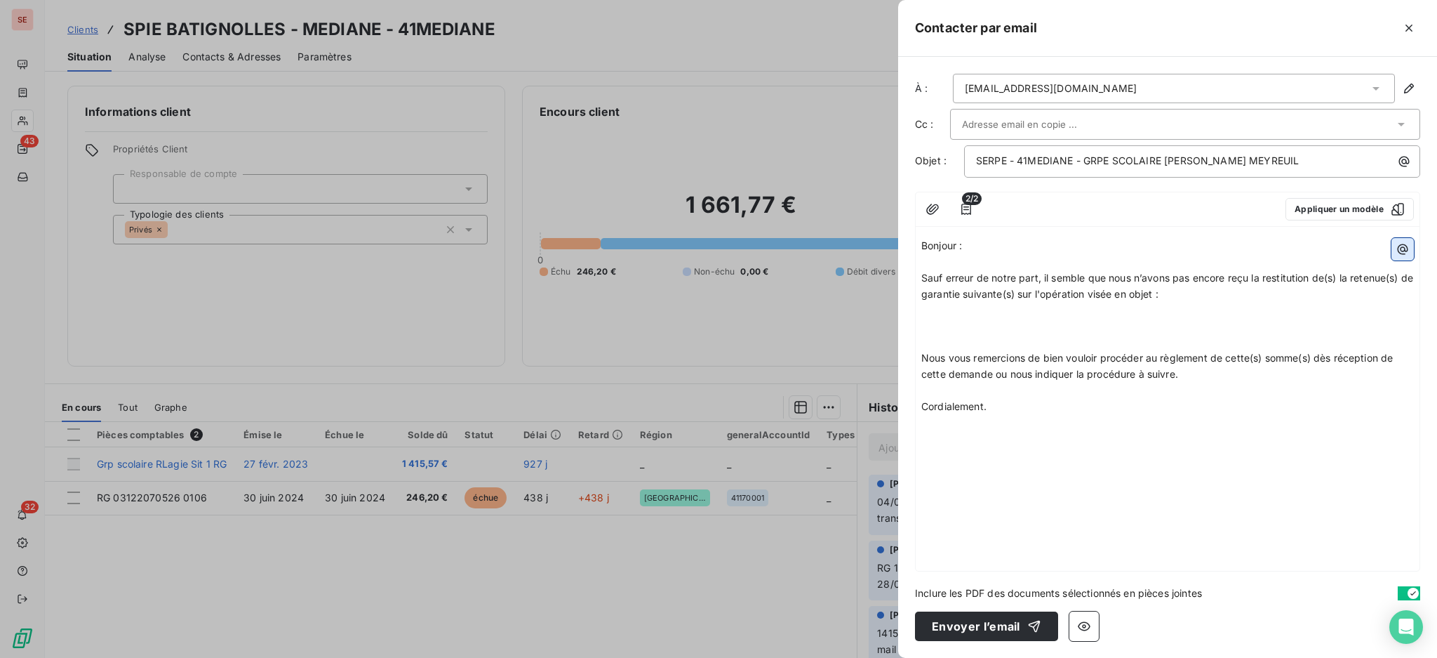
click at [1404, 248] on icon "button" at bounding box center [1403, 249] width 11 height 11
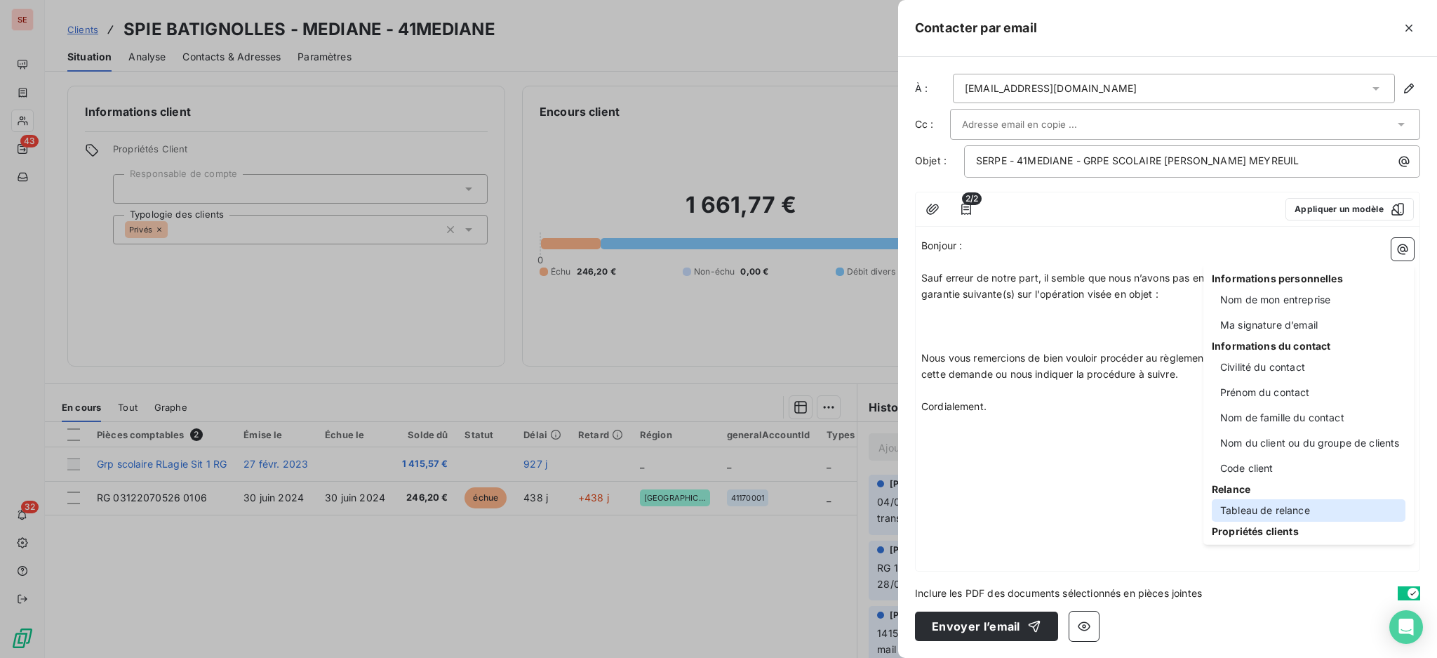
click at [1286, 502] on div "Tableau de relance" at bounding box center [1309, 510] width 194 height 22
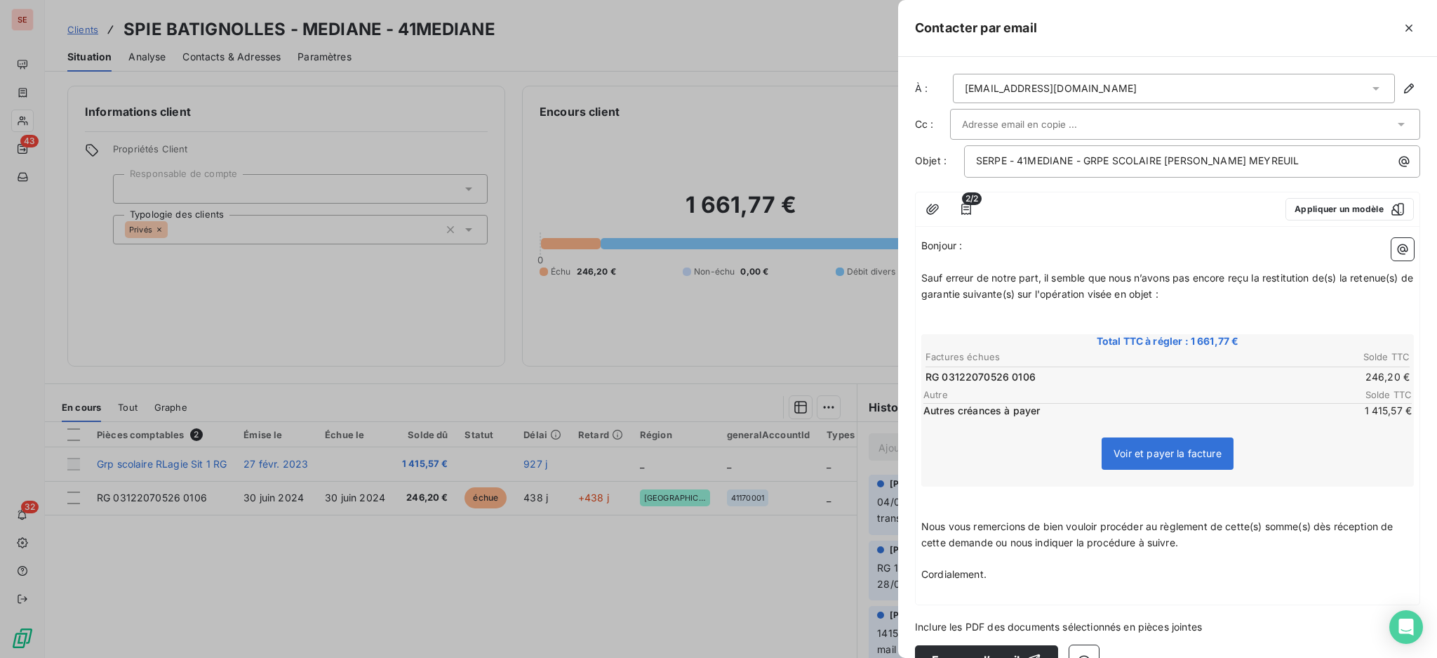
click at [1033, 316] on p "﻿" at bounding box center [1168, 310] width 493 height 16
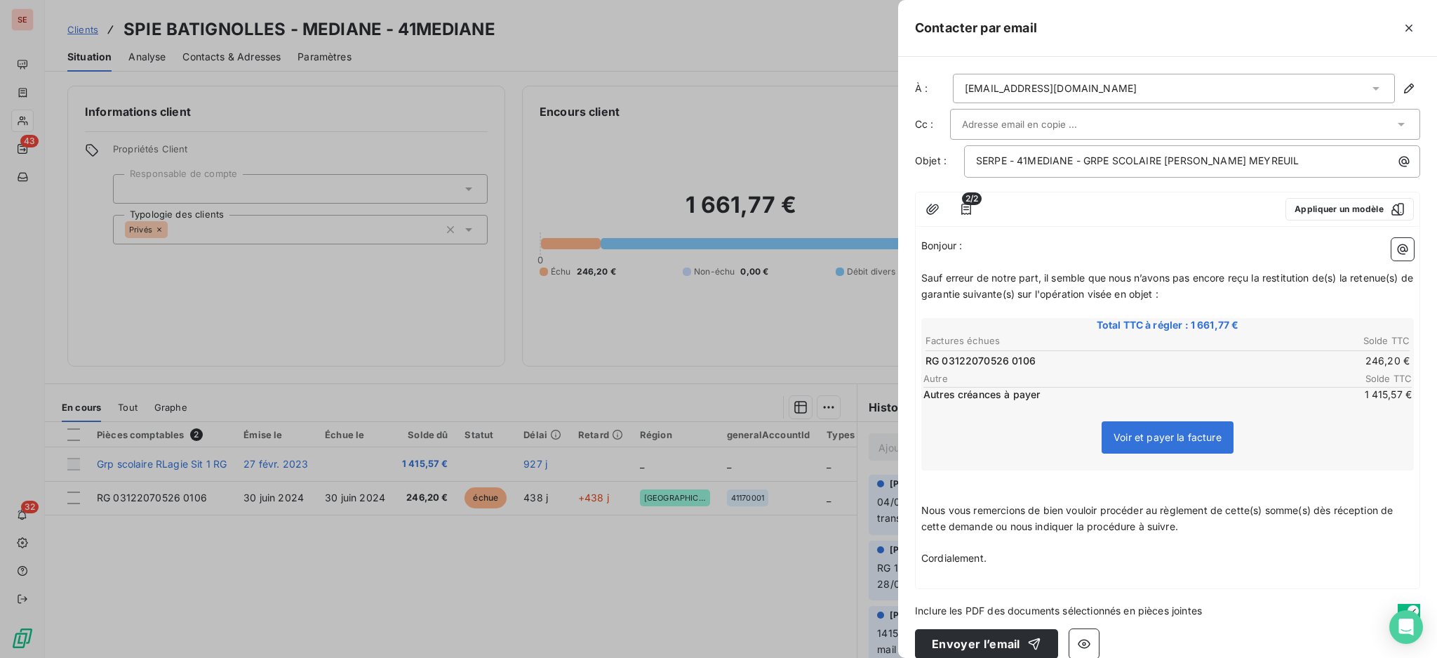
click at [984, 498] on p "﻿" at bounding box center [1168, 494] width 493 height 16
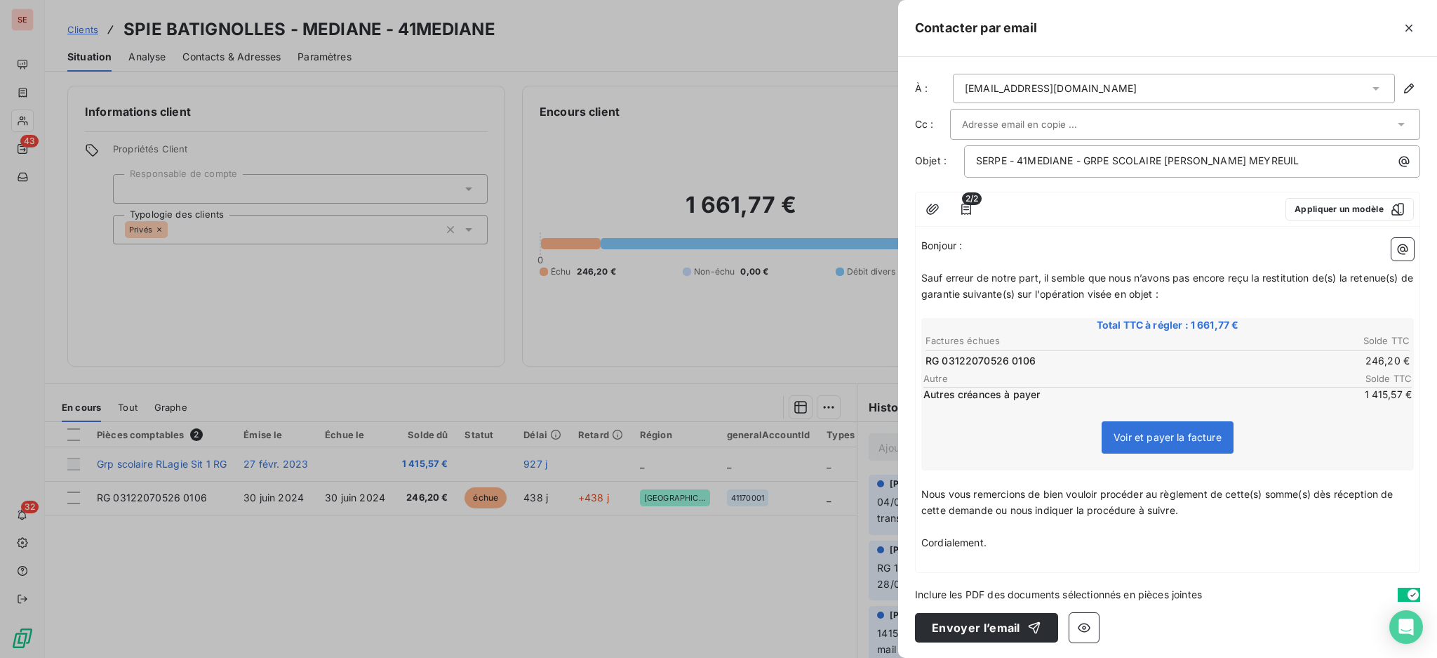
click at [1205, 512] on p "Nous vous remercions de bien vouloir procéder au règlement de cette(s) somme(s)…" at bounding box center [1168, 502] width 493 height 32
click at [1024, 540] on p "Cordialement." at bounding box center [1168, 543] width 493 height 16
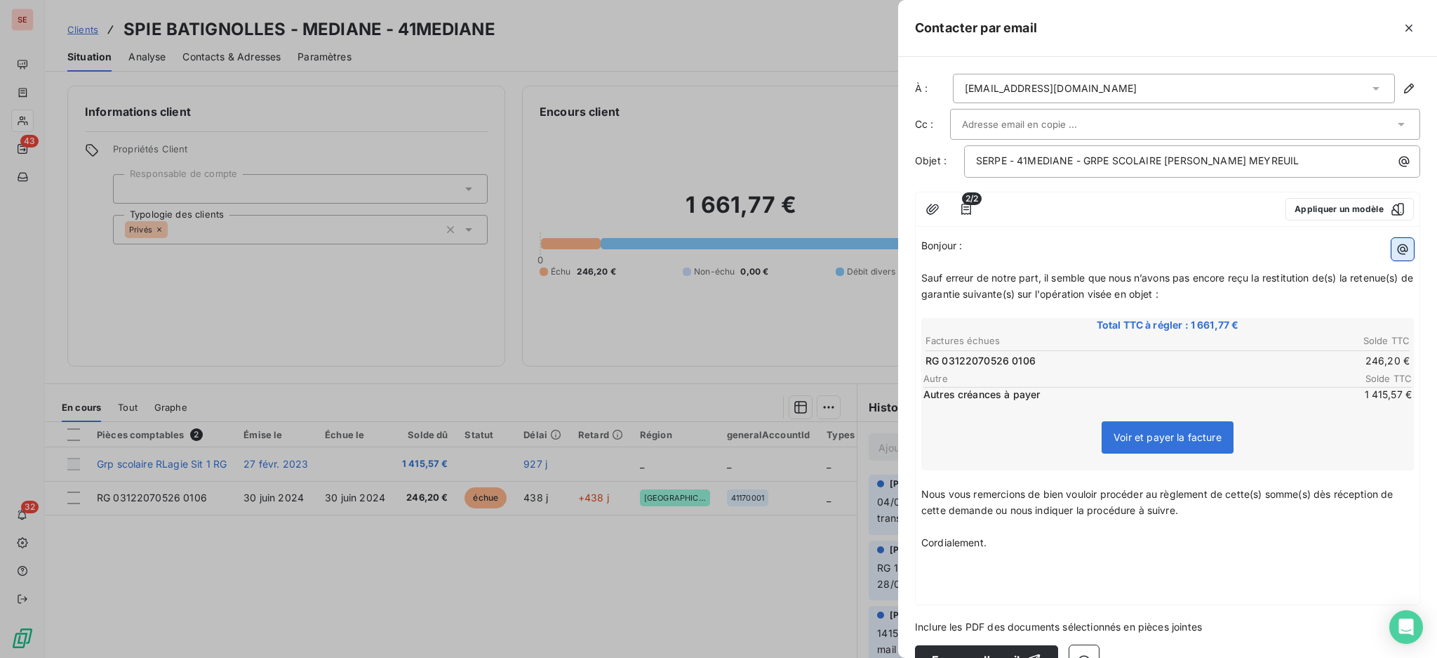
click at [1398, 250] on icon "button" at bounding box center [1403, 249] width 11 height 11
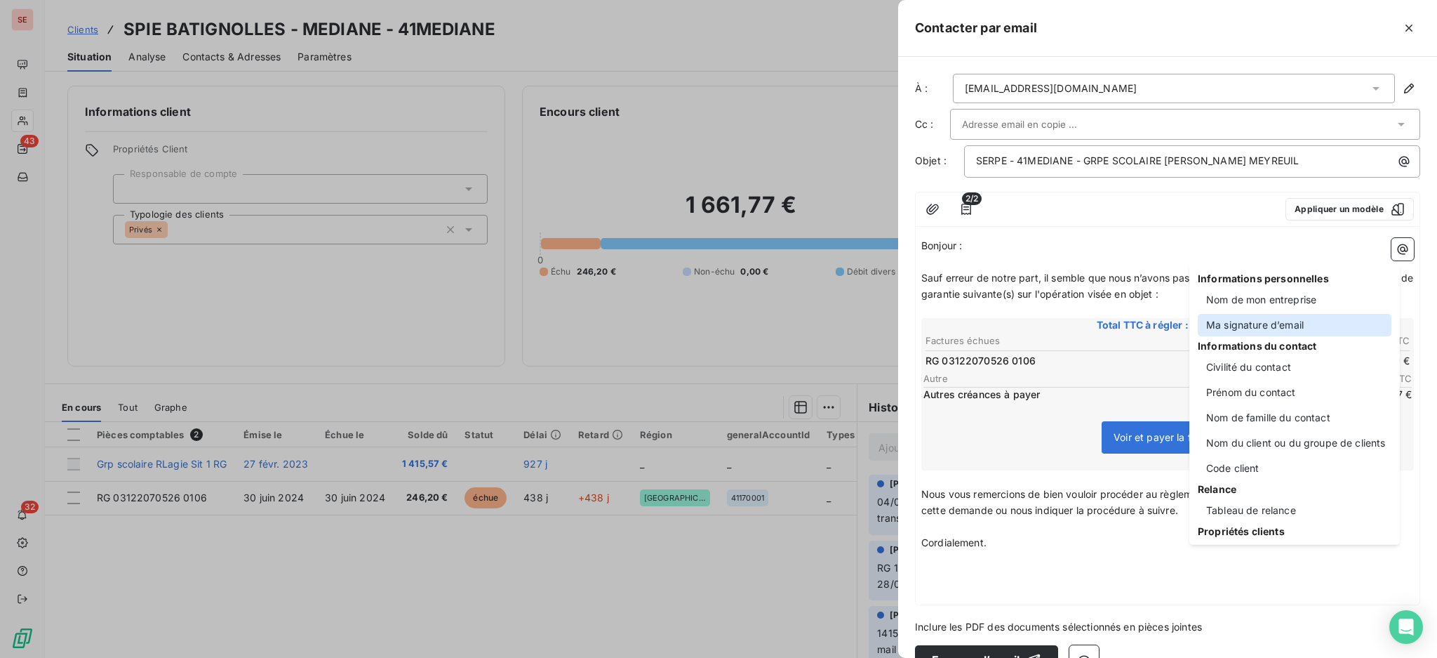
click at [1273, 319] on div "Ma signature d’email" at bounding box center [1295, 325] width 194 height 22
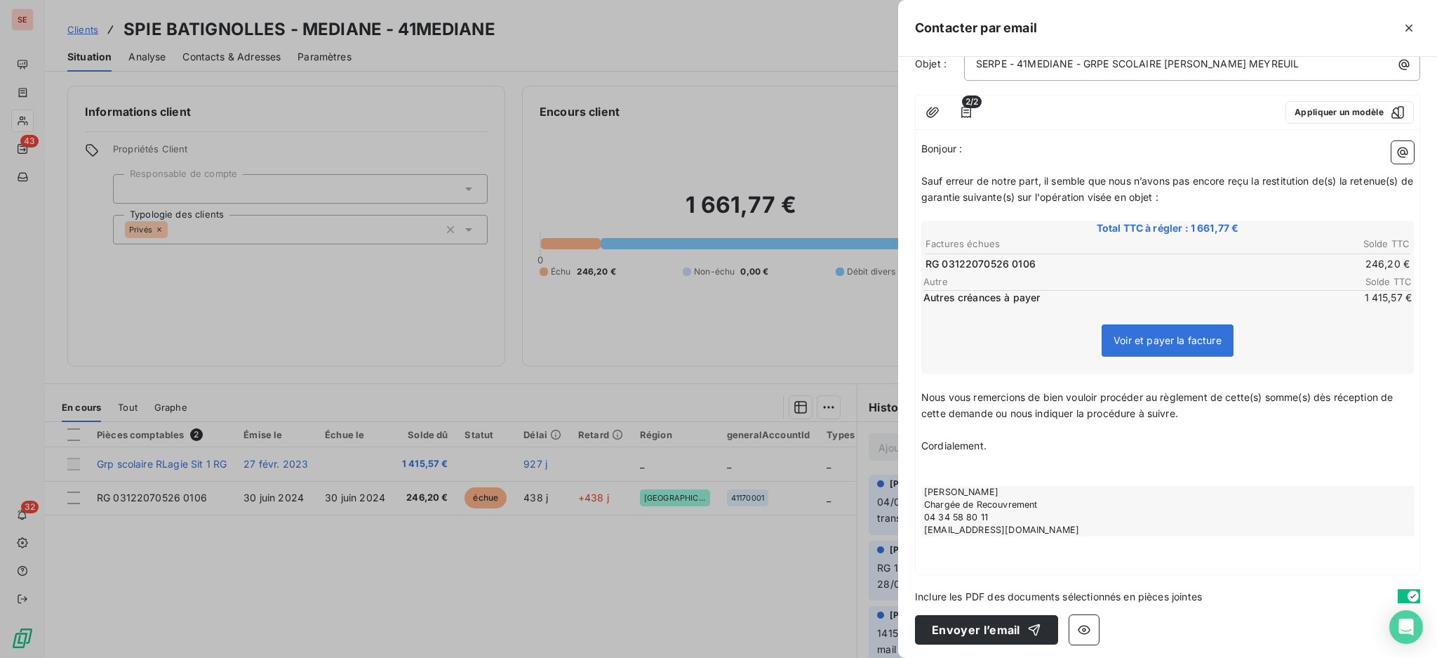
scroll to position [98, 0]
click at [990, 619] on button "Envoyer l’email" at bounding box center [986, 628] width 143 height 29
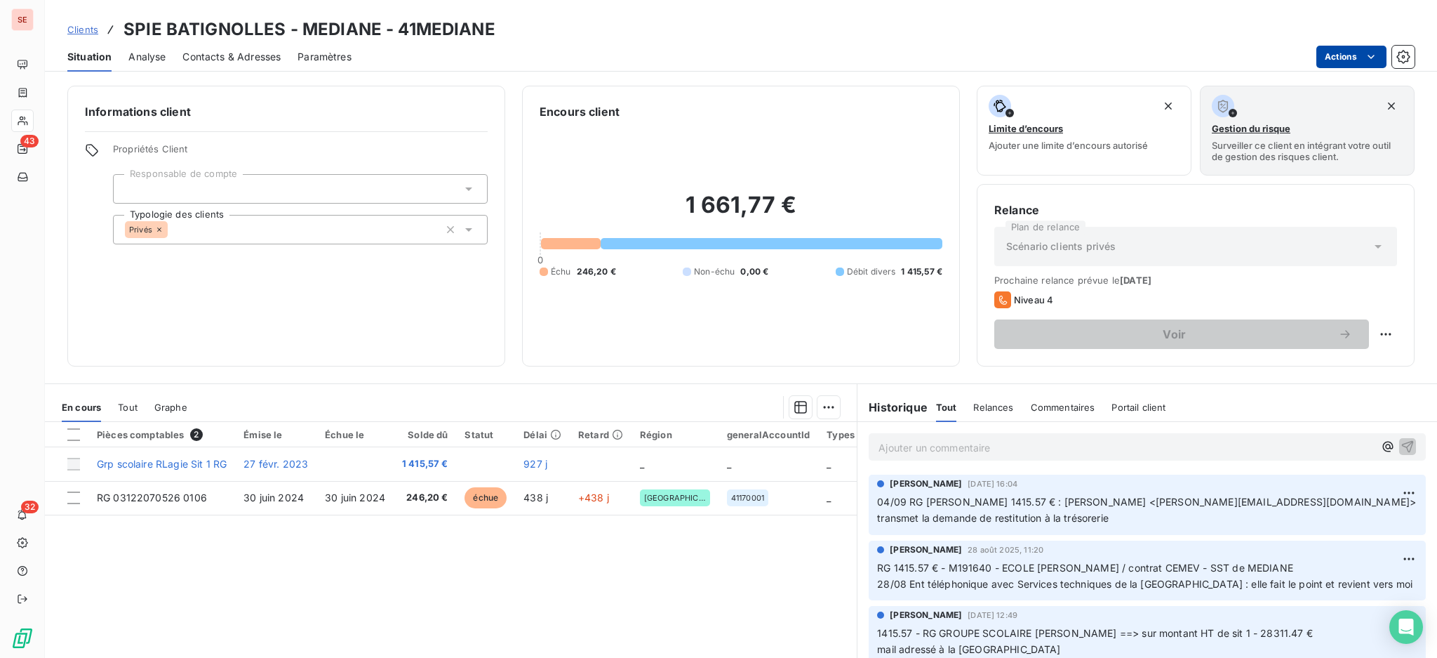
click at [1329, 53] on html "SE 43 32 Clients SPIE BATIGNOLLES - MEDIANE - 41MEDIANE Situation Analyse Conta…" at bounding box center [718, 329] width 1437 height 658
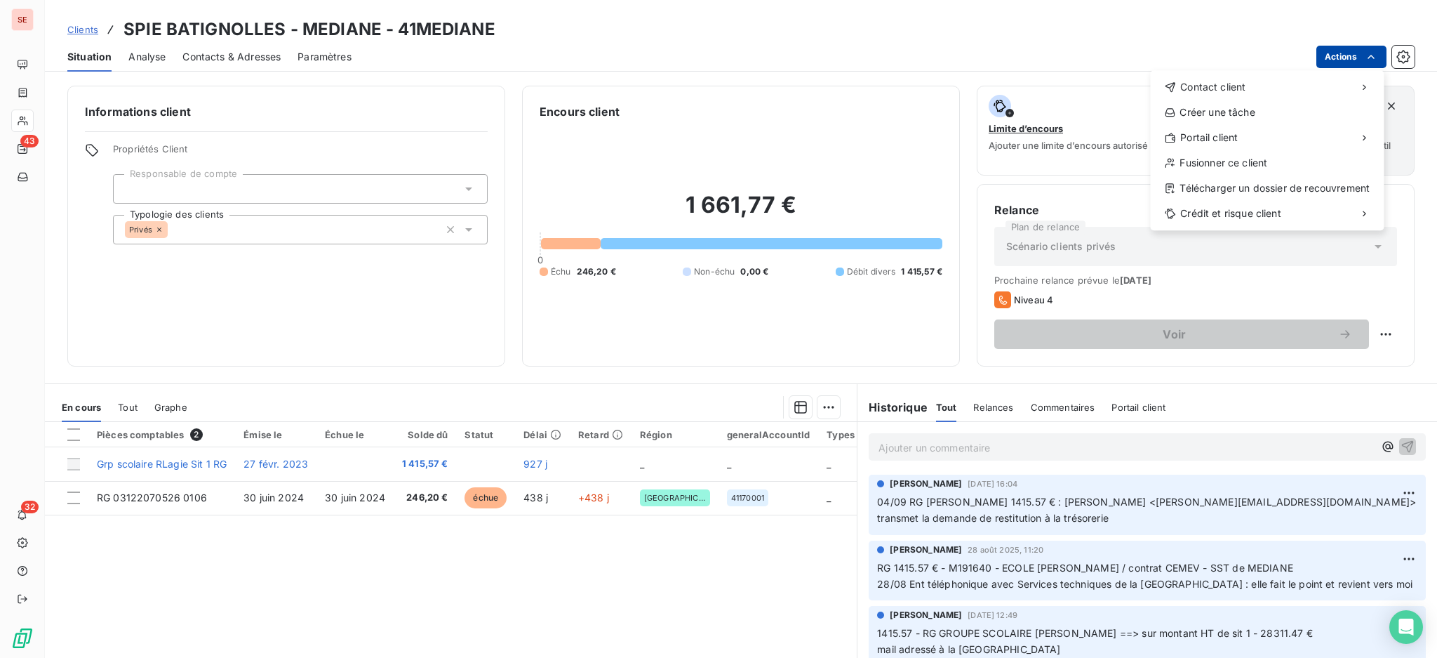
click at [1329, 53] on html "SE 43 32 Clients SPIE BATIGNOLLES - MEDIANE - 41MEDIANE Situation Analyse Conta…" at bounding box center [718, 329] width 1437 height 658
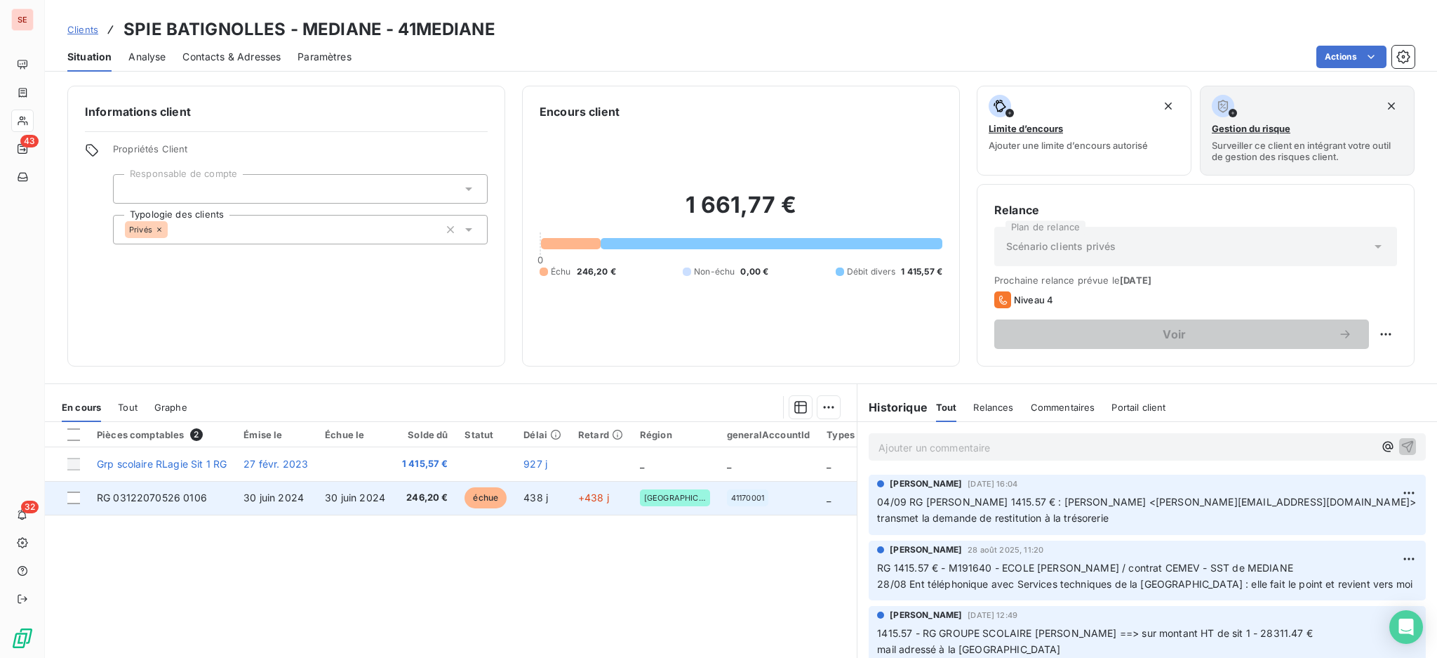
click at [389, 495] on td "30 juin 2024" at bounding box center [355, 498] width 77 height 34
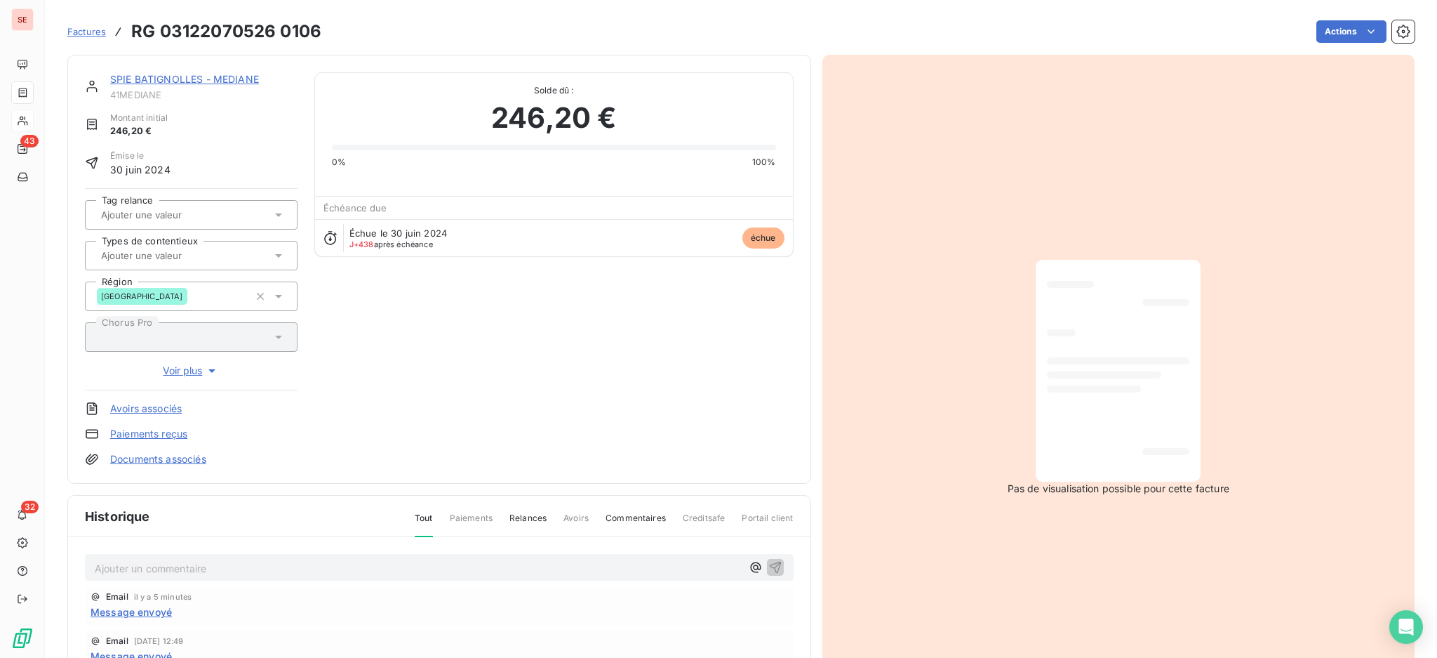
click at [143, 607] on span "Message envoyé" at bounding box center [131, 611] width 81 height 15
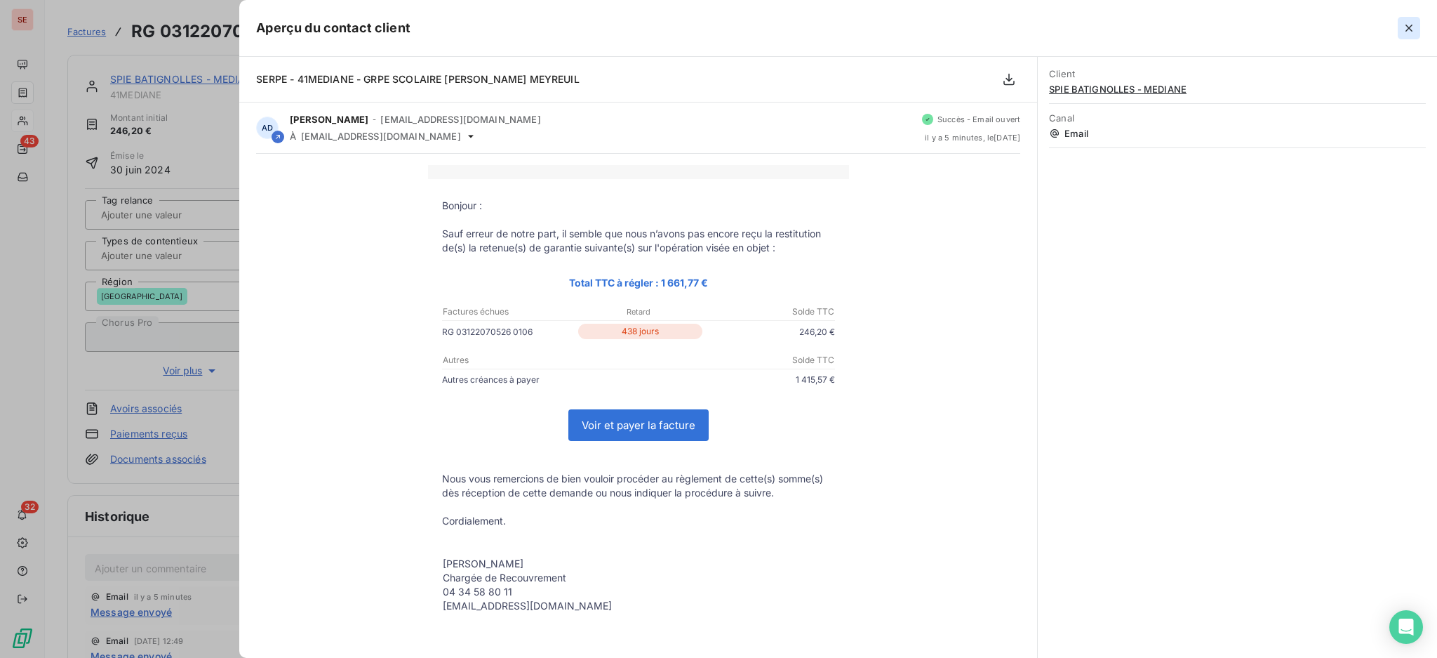
click at [1411, 26] on icon "button" at bounding box center [1409, 28] width 14 height 14
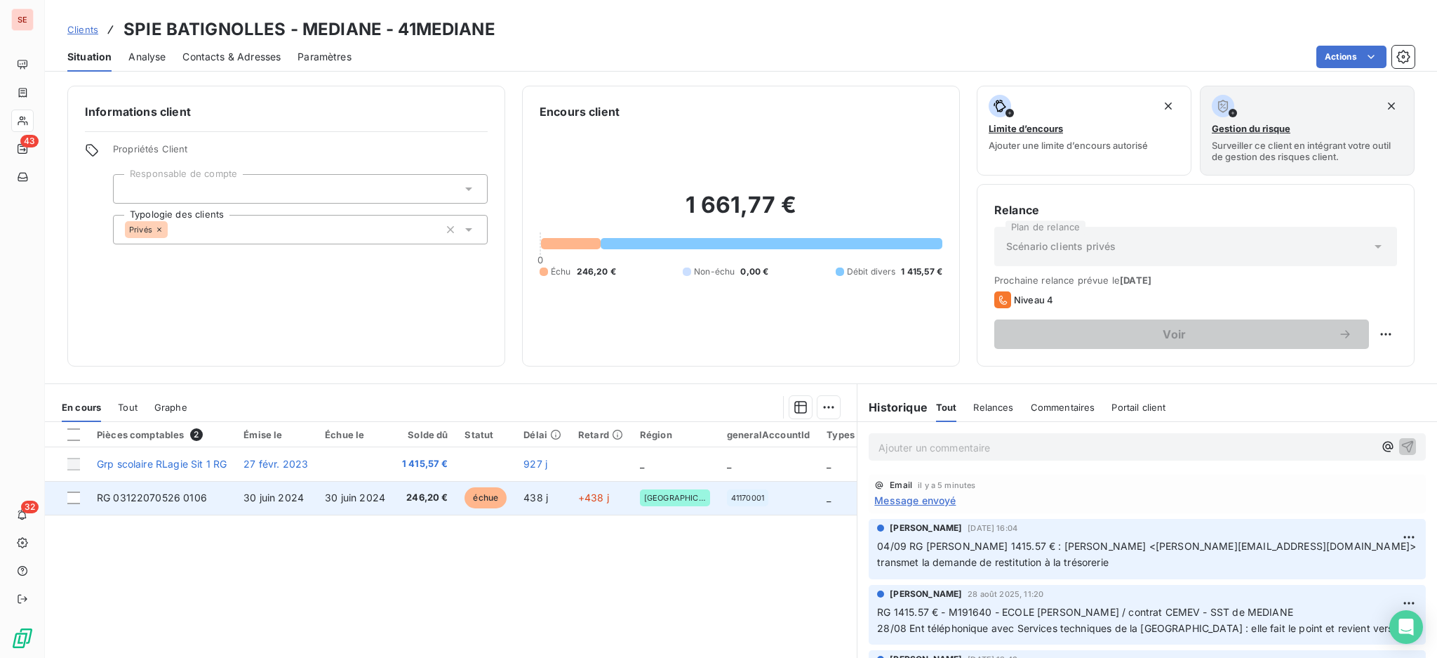
click at [368, 498] on span "30 juin 2024" at bounding box center [355, 497] width 60 height 12
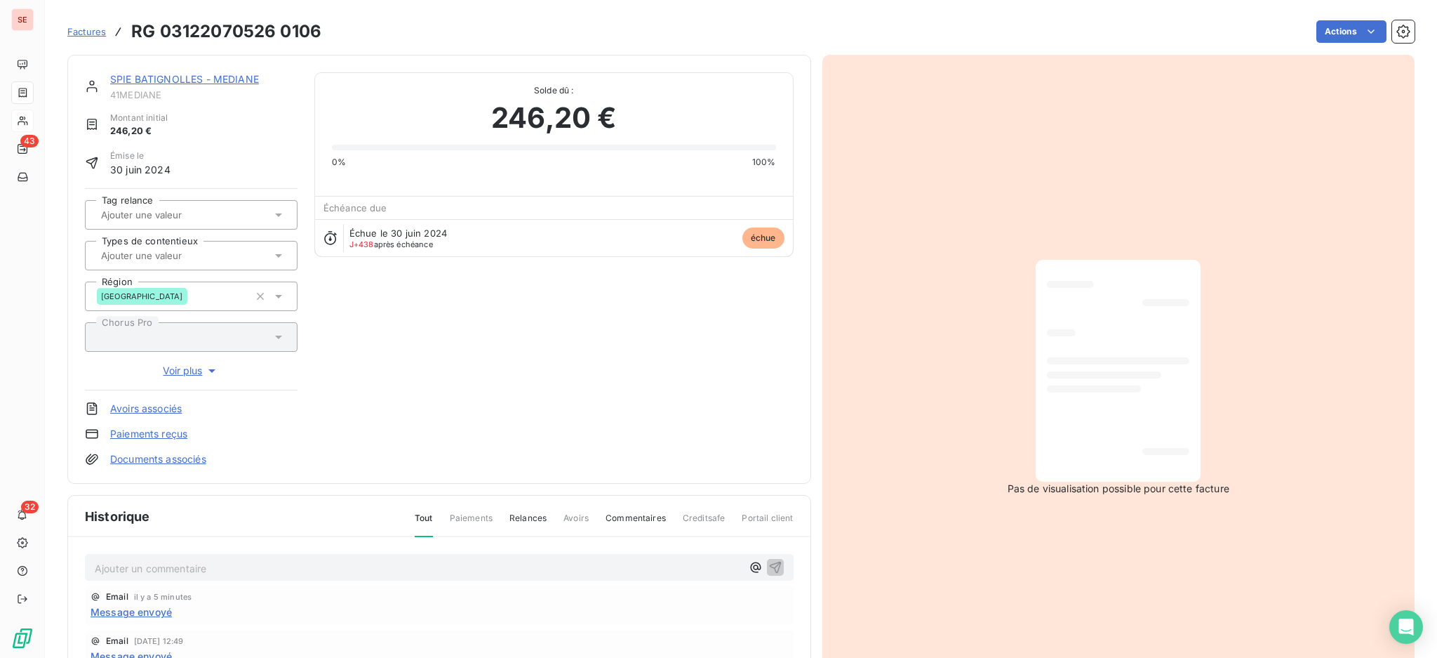
click at [175, 454] on link "Documents associés" at bounding box center [158, 459] width 96 height 14
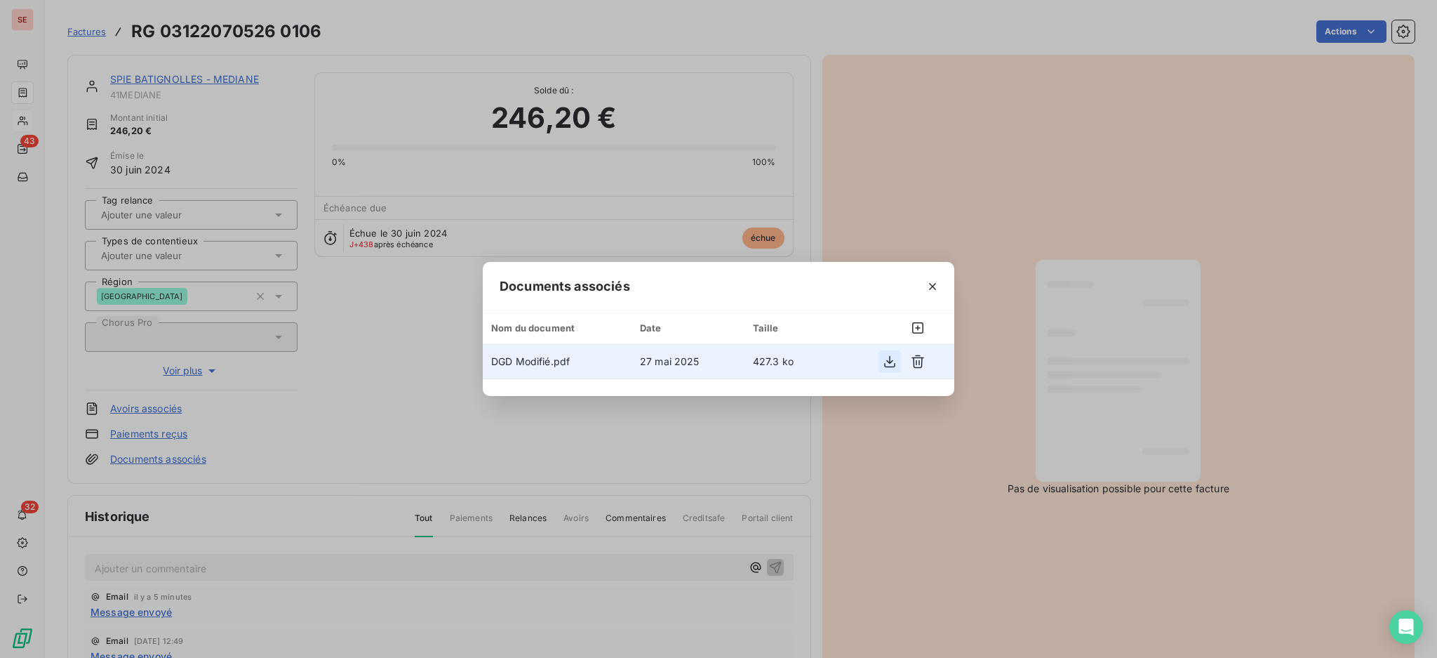
click at [891, 359] on icon "button" at bounding box center [890, 361] width 14 height 14
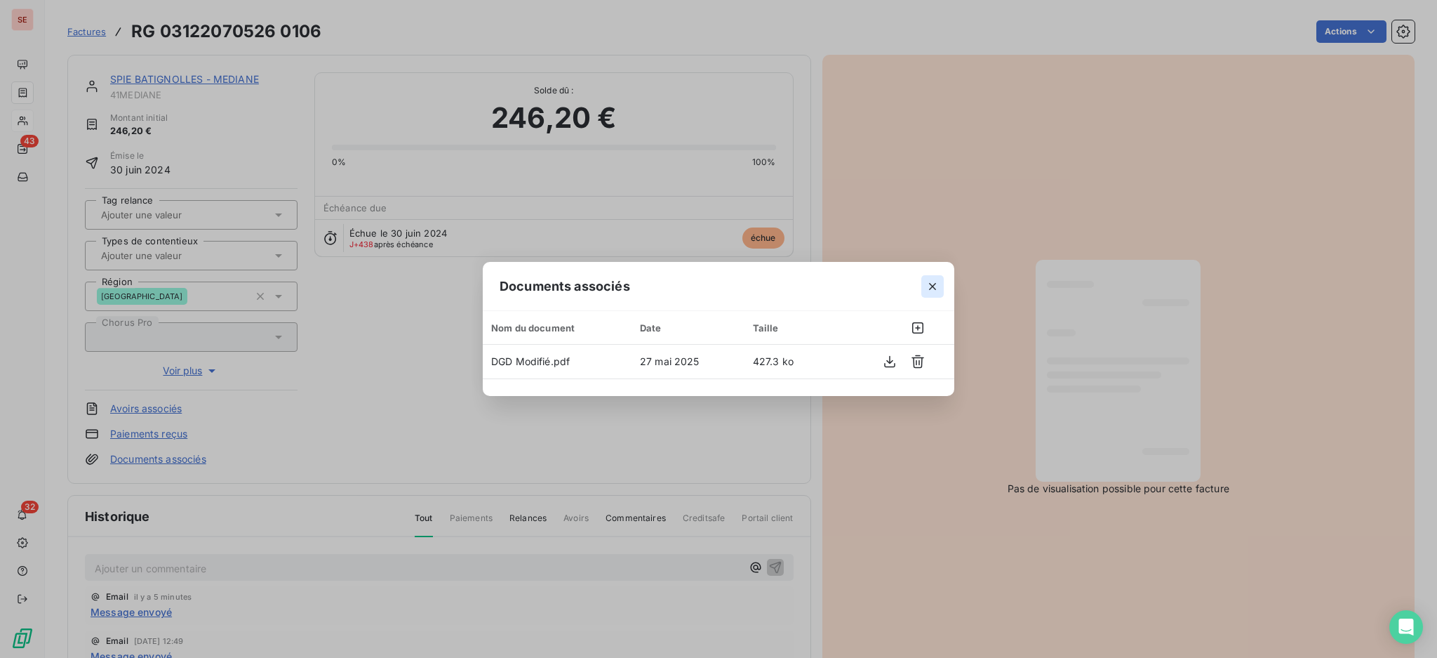
click at [933, 284] on icon "button" at bounding box center [933, 286] width 14 height 14
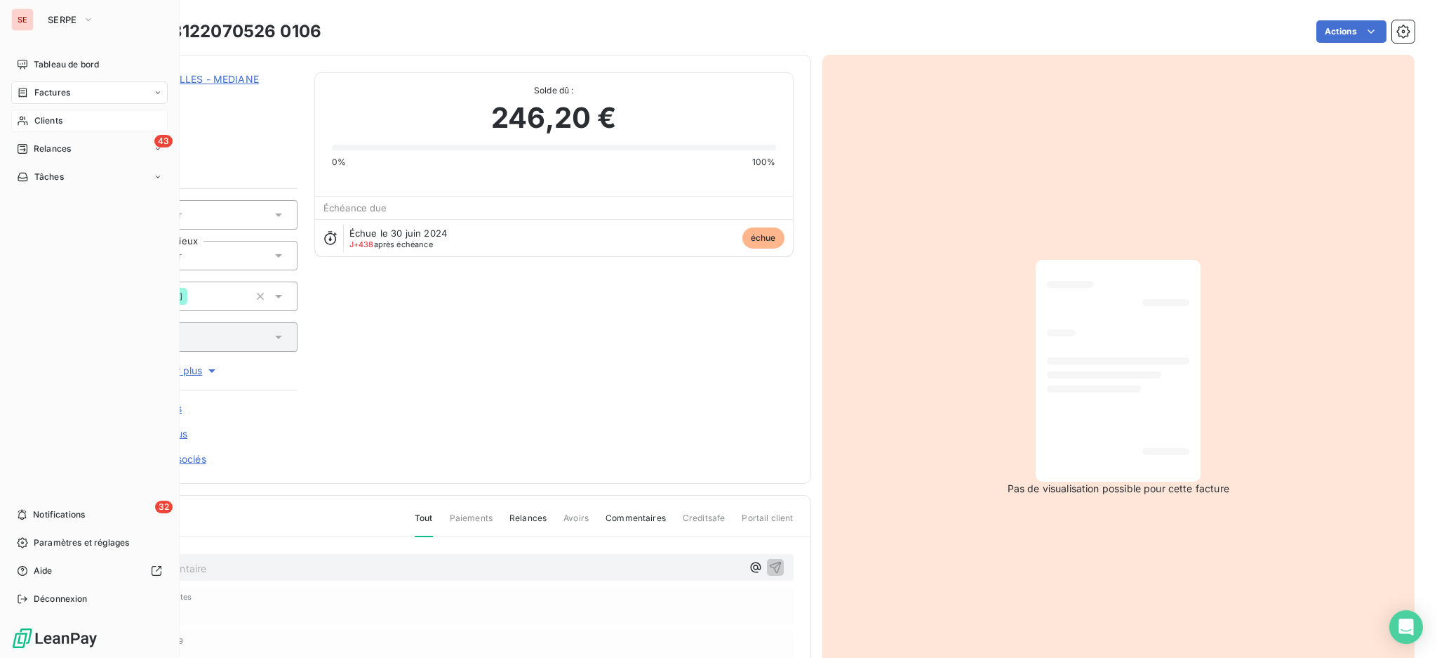
click at [45, 118] on span "Clients" at bounding box center [48, 120] width 28 height 13
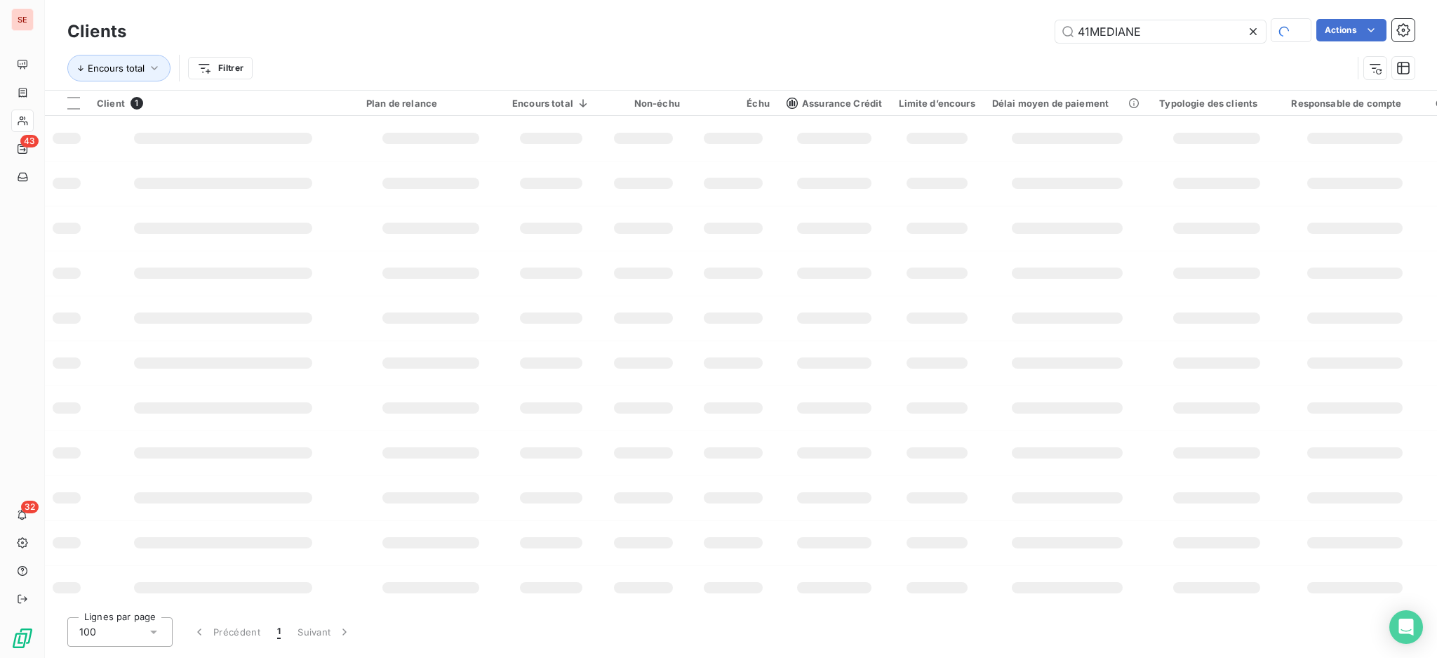
drag, startPoint x: 1182, startPoint y: 29, endPoint x: 1011, endPoint y: 17, distance: 171.7
click at [1025, 17] on div "Clients 41MEDIANE Actions" at bounding box center [741, 31] width 1348 height 29
type input "META"
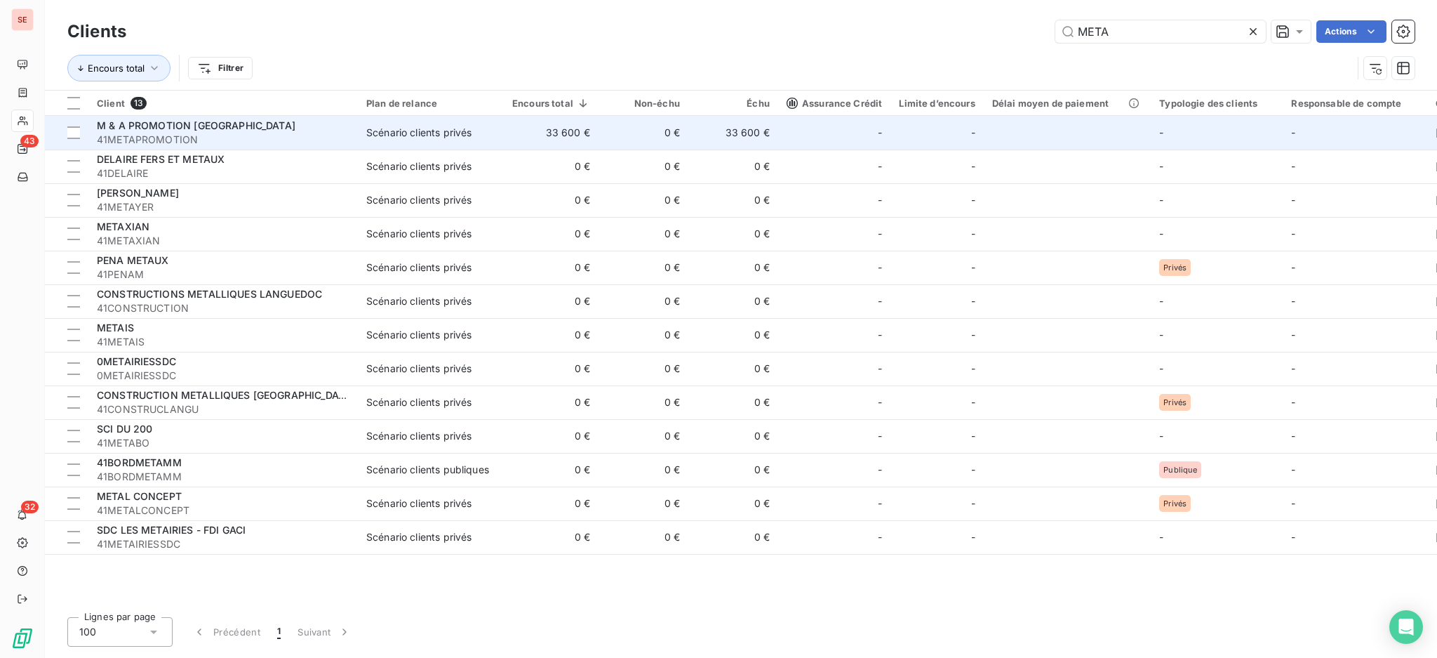
click at [173, 127] on span "M & A PROMOTION [GEOGRAPHIC_DATA]" at bounding box center [196, 125] width 199 height 12
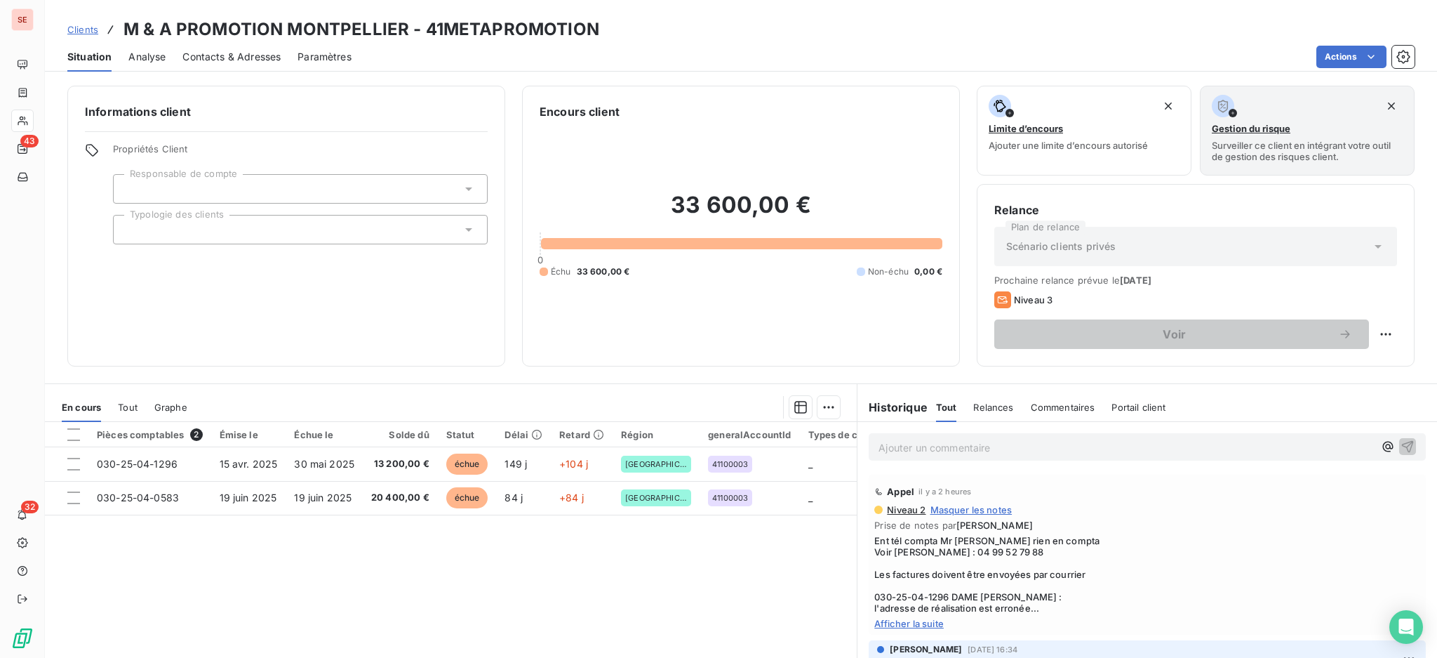
click at [222, 54] on span "Contacts & Adresses" at bounding box center [231, 57] width 98 height 14
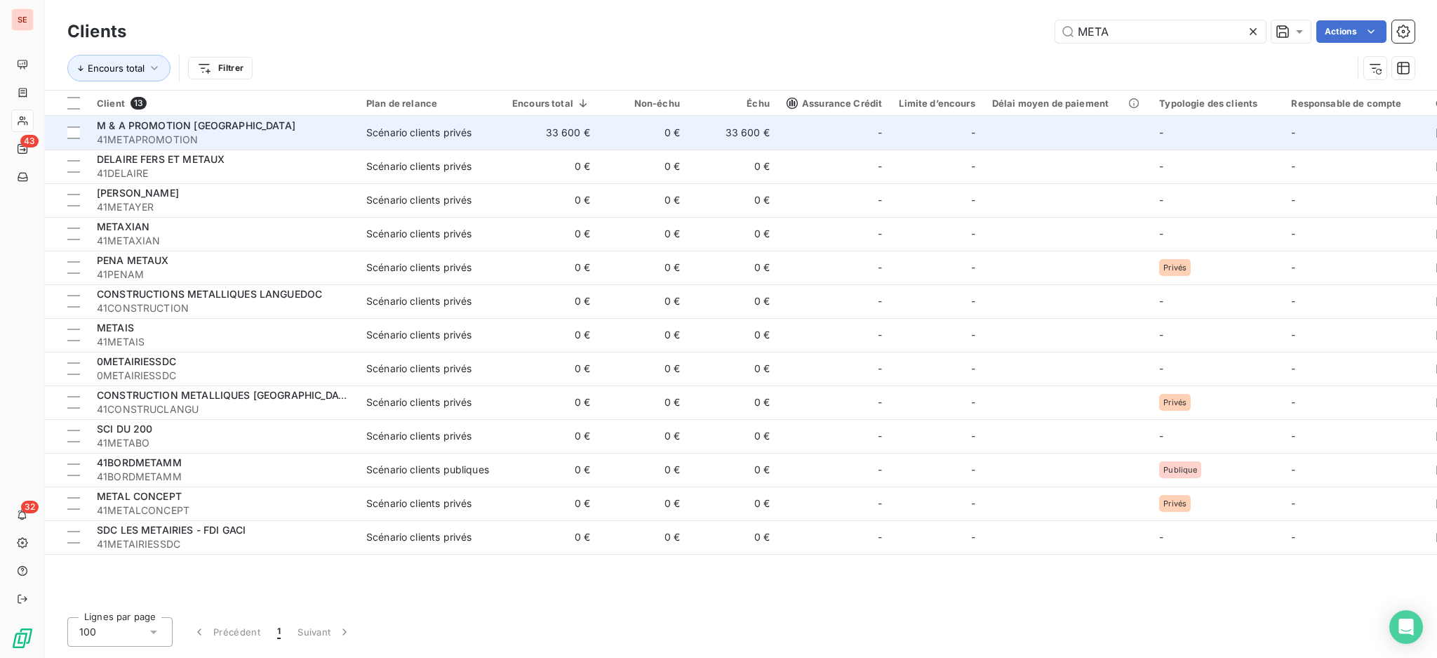
click at [204, 130] on span "M & A PROMOTION [GEOGRAPHIC_DATA]" at bounding box center [196, 125] width 199 height 12
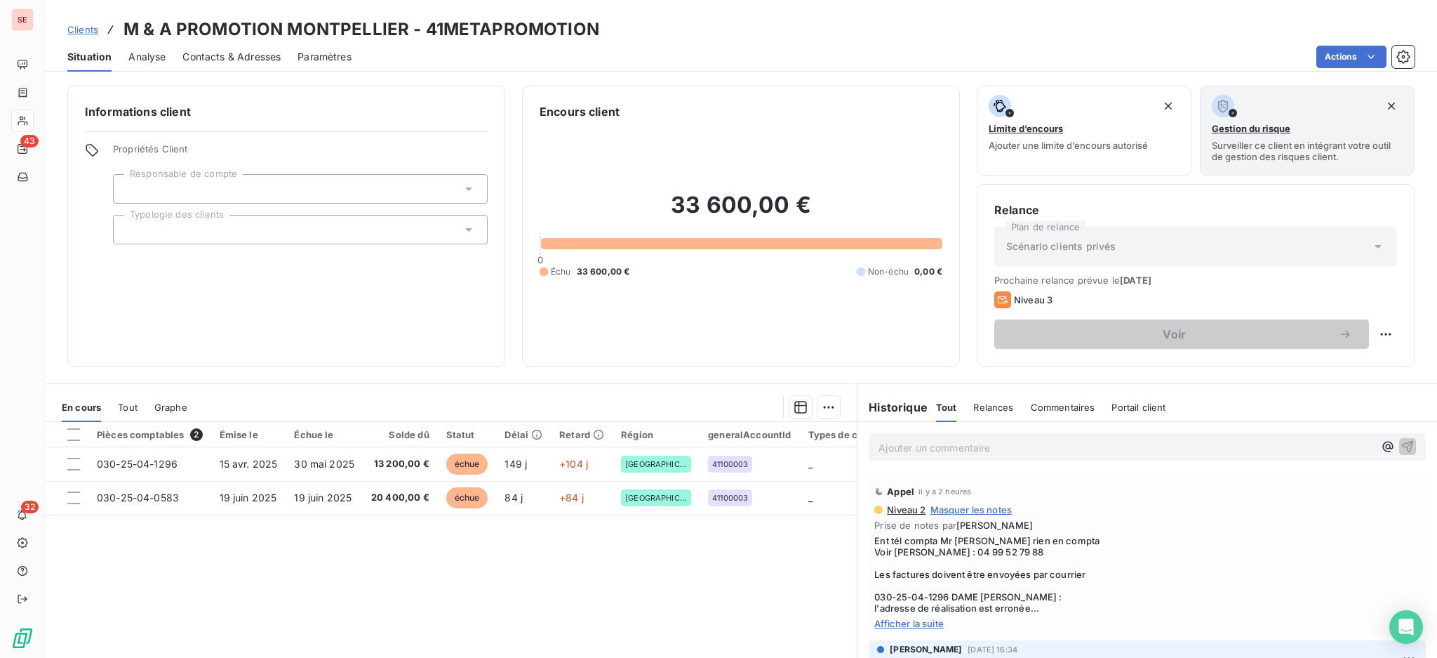
click at [253, 53] on span "Contacts & Adresses" at bounding box center [231, 57] width 98 height 14
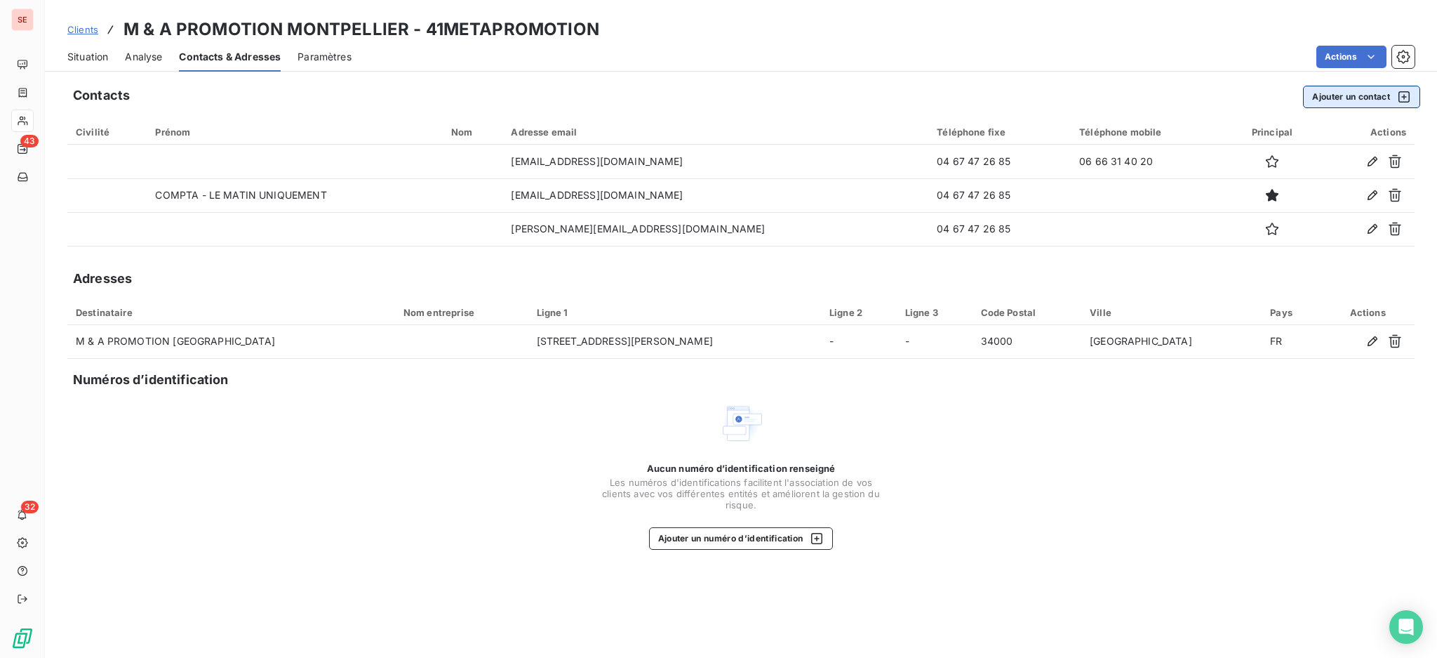
click at [1349, 94] on button "Ajouter un contact" at bounding box center [1361, 97] width 117 height 22
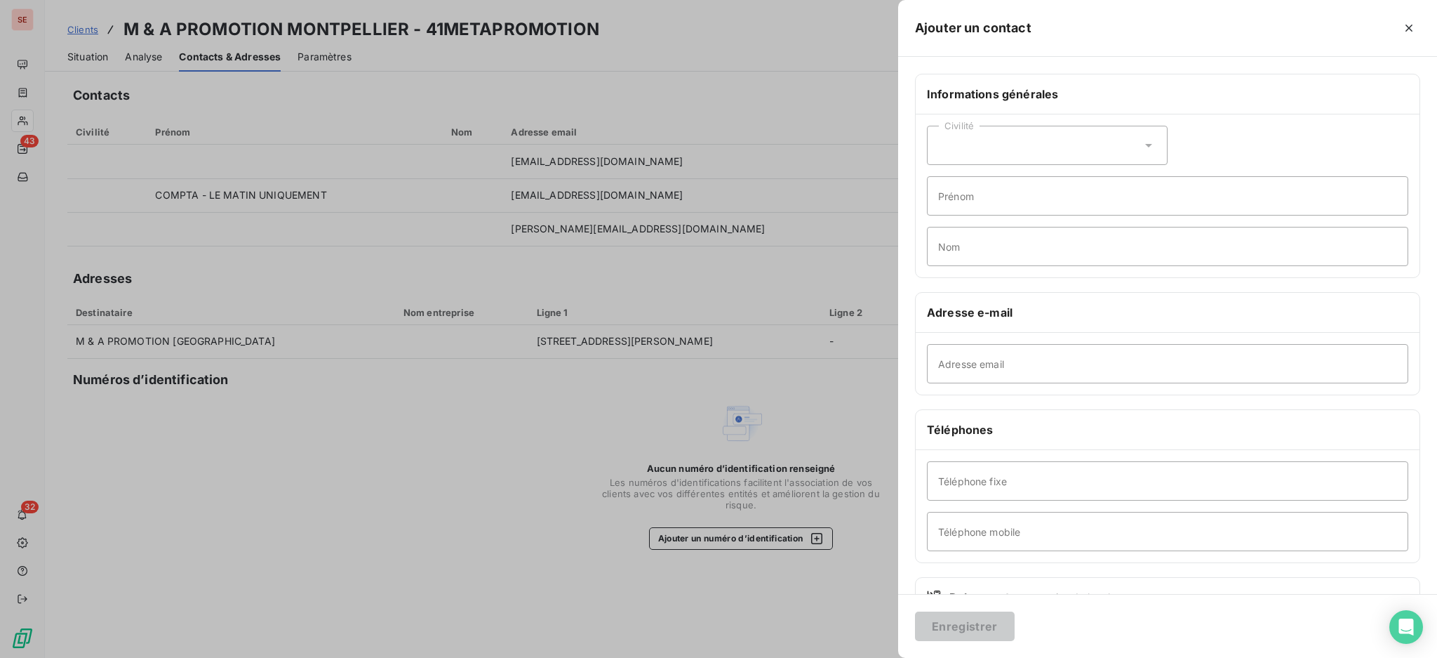
click at [1142, 147] on icon at bounding box center [1149, 145] width 14 height 14
click at [1092, 184] on li "Madame" at bounding box center [1047, 180] width 241 height 25
click at [1056, 197] on input "Prénom" at bounding box center [1167, 195] width 481 height 39
type input "Estelle"
click at [1035, 250] on input "Nom" at bounding box center [1167, 246] width 481 height 39
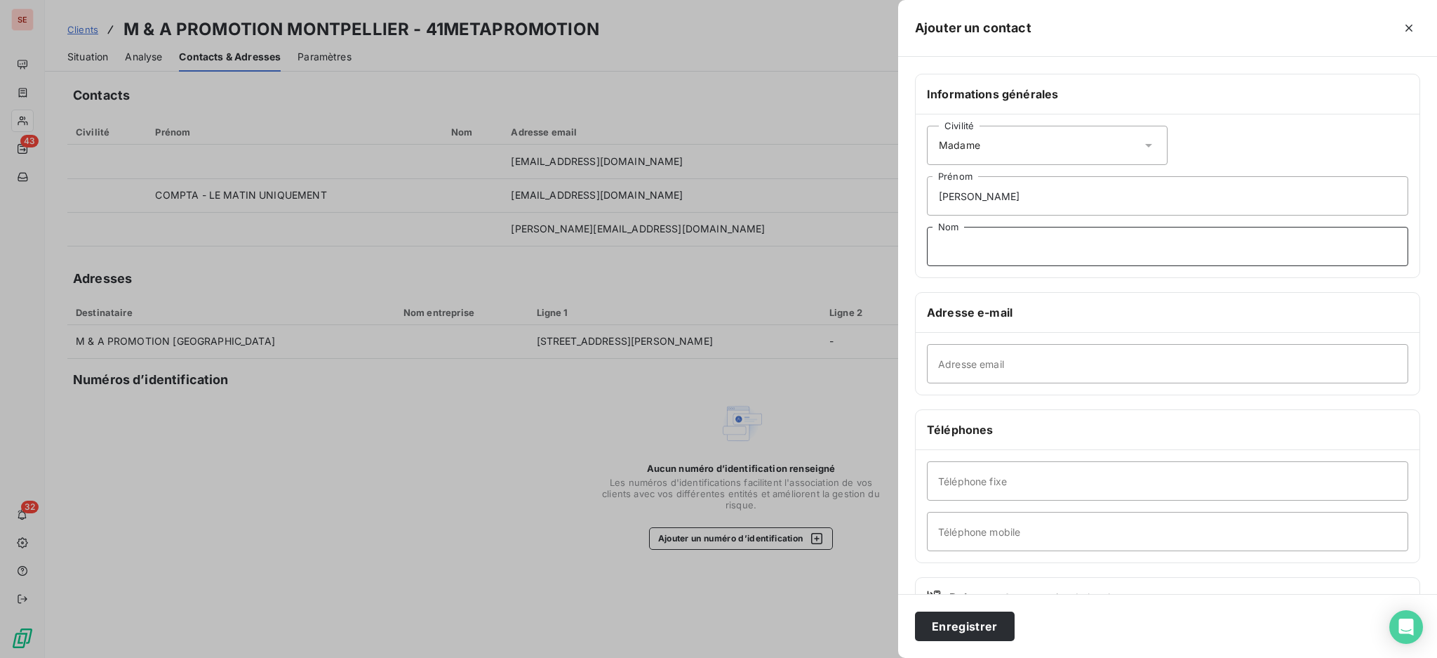
type input "m"
type input "MATHURIN"
click at [1023, 368] on input "Adresse email" at bounding box center [1167, 363] width 481 height 39
type input "estelle@metapromotion.com"
click at [973, 479] on input "Téléphone fixe" at bounding box center [1167, 480] width 481 height 39
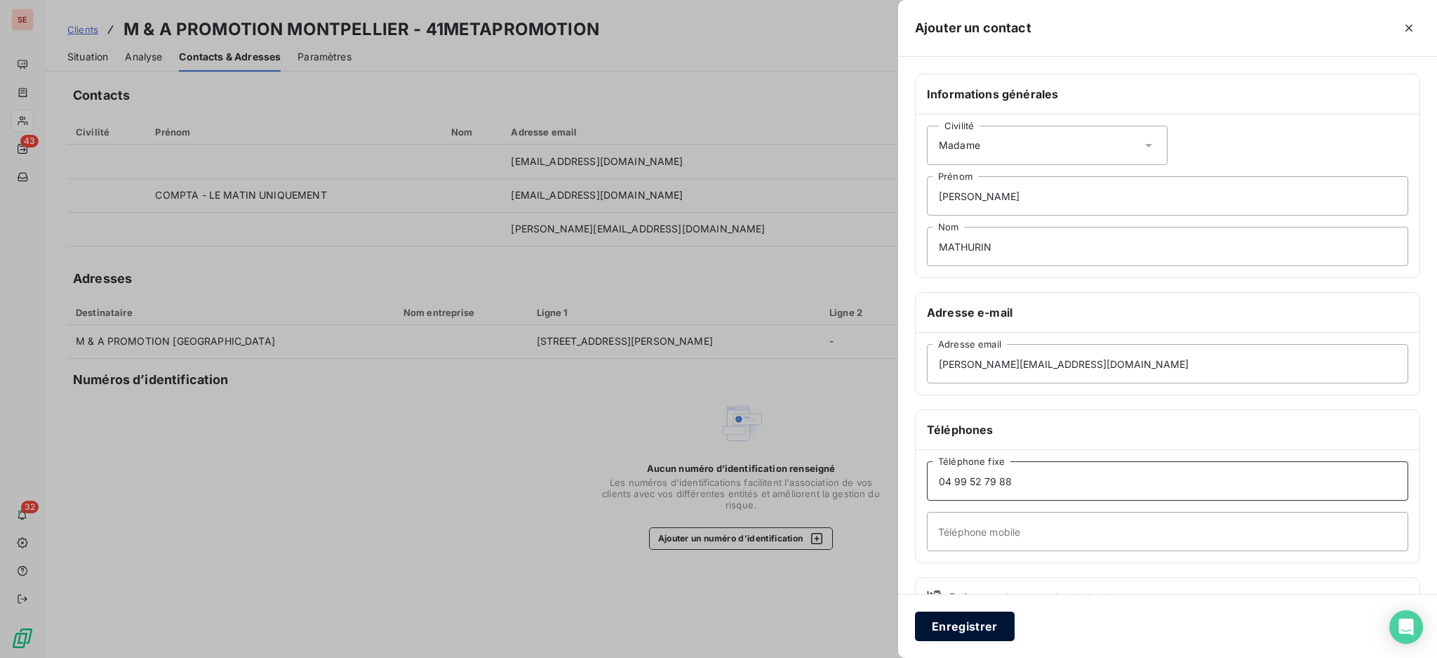
type input "04 99 52 79 88"
click at [979, 622] on button "Enregistrer" at bounding box center [965, 625] width 100 height 29
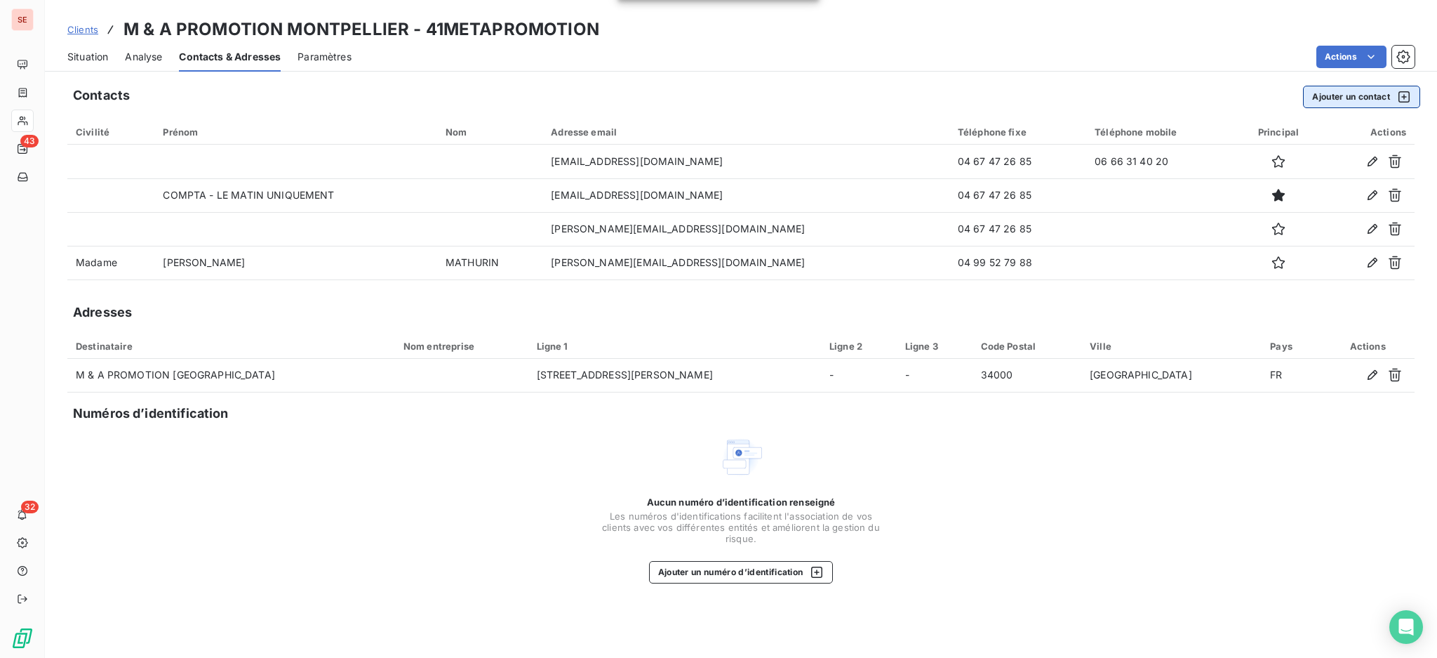
click at [1353, 95] on button "Ajouter un contact" at bounding box center [1361, 97] width 117 height 22
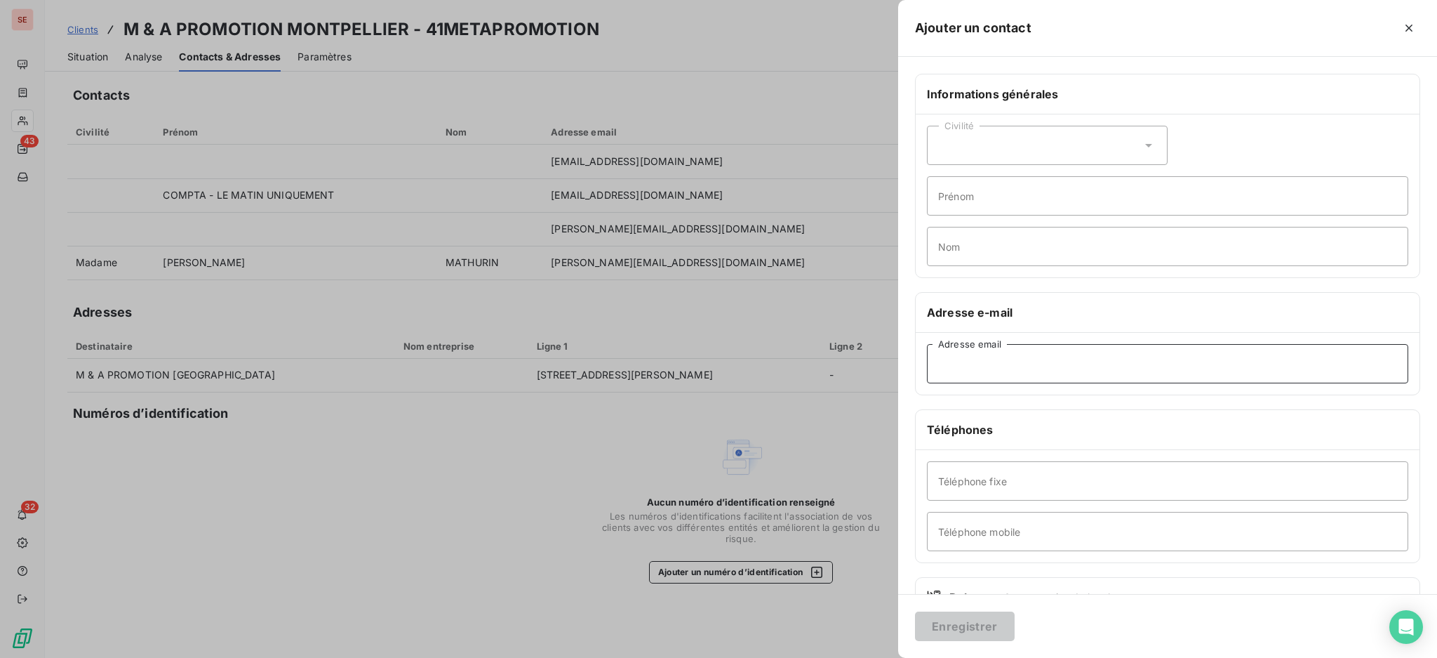
click at [1025, 356] on input "Adresse email" at bounding box center [1167, 363] width 481 height 39
paste input "l.dobbelsteen@arthelia.fr"
type input "l.dobbelsteen@arthelia.fr"
click at [992, 190] on input "Prénom" at bounding box center [1167, 195] width 481 height 39
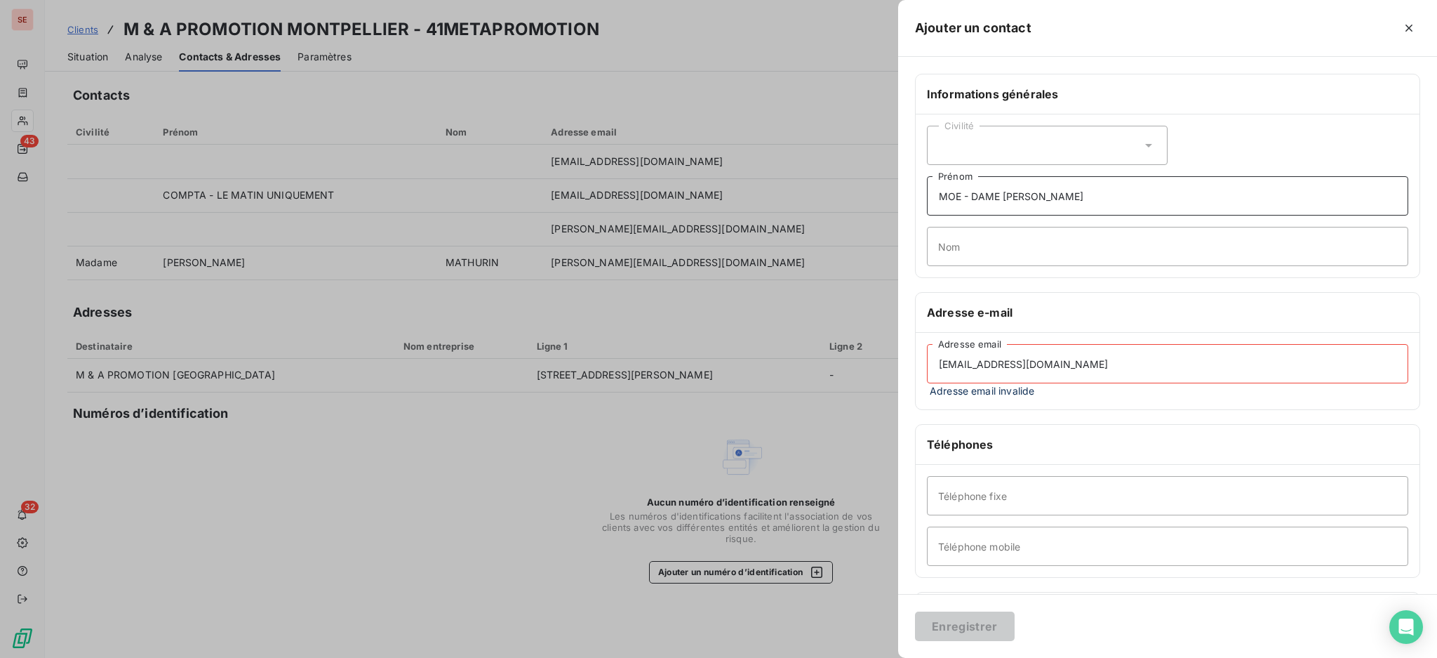
click at [973, 190] on input "MOE - DAME JEANNE" at bounding box center [1167, 195] width 481 height 39
type input "MOE - OP DAME JEANNE"
click at [1072, 367] on input "l.dobbelsteen@arthelia.fr" at bounding box center [1167, 363] width 481 height 39
click at [941, 360] on input "l.dobbelsteen@arthelia.fr" at bounding box center [1167, 363] width 481 height 39
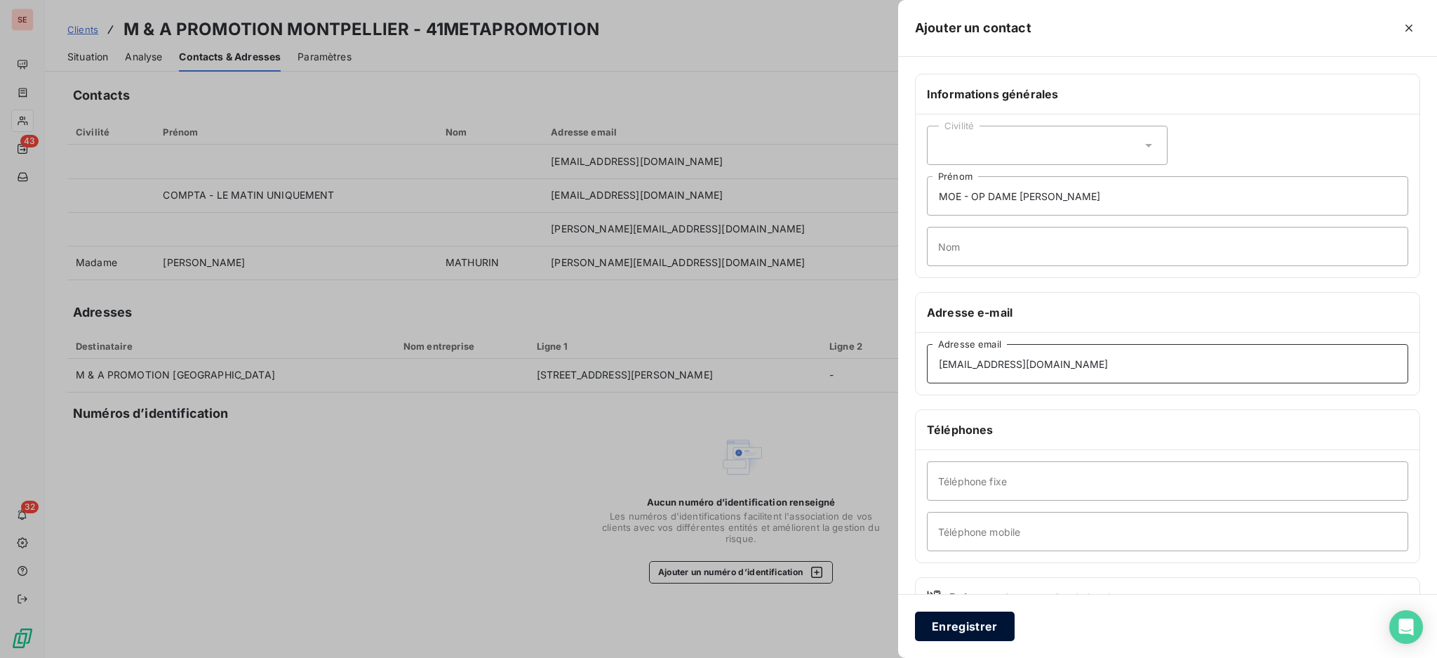
type input "l.dobbelsteen@arthelia.fr"
click at [956, 622] on button "Enregistrer" at bounding box center [965, 625] width 100 height 29
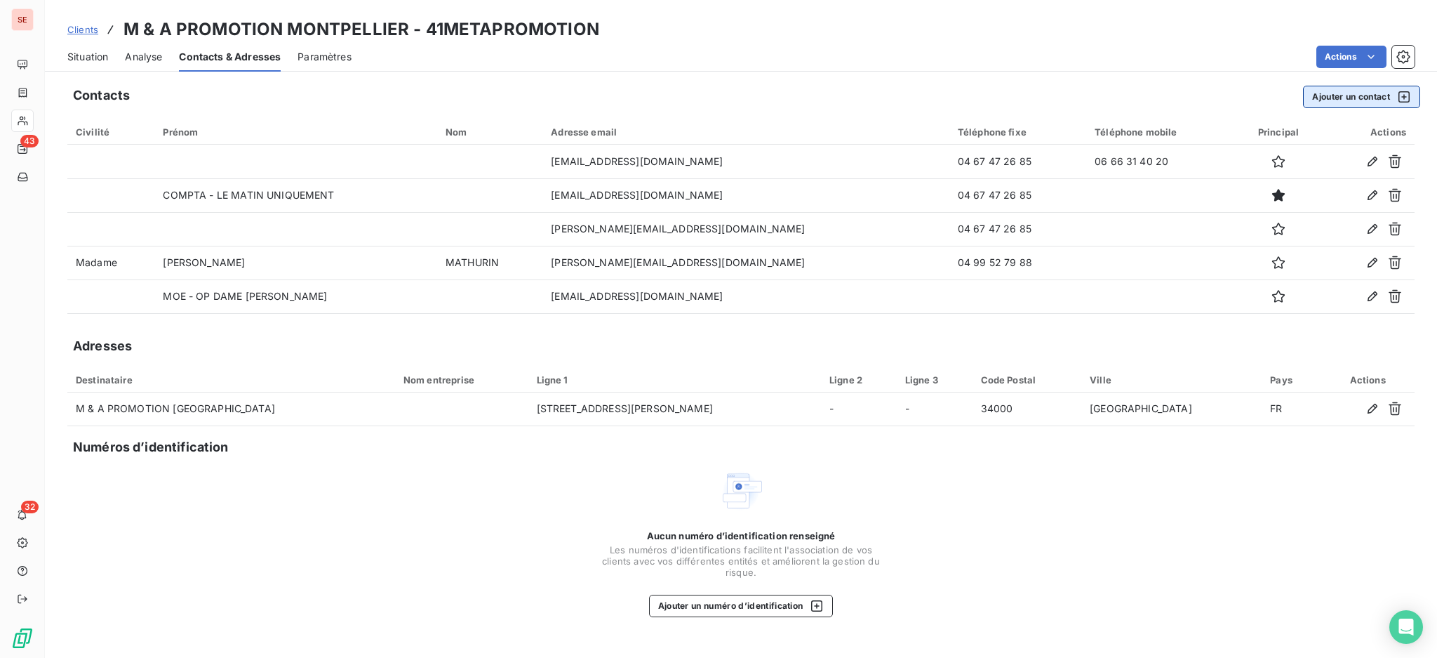
click at [1357, 91] on button "Ajouter un contact" at bounding box center [1361, 97] width 117 height 22
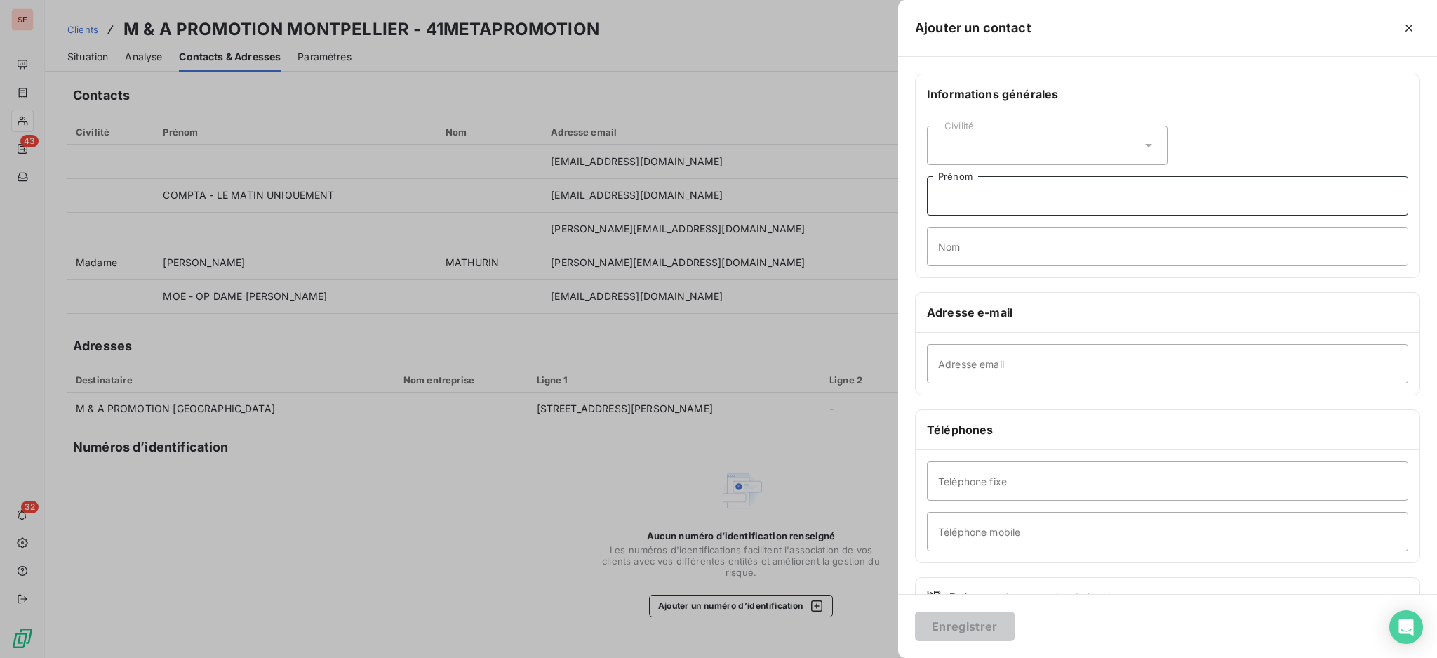
click at [1039, 204] on input "Prénom" at bounding box center [1167, 195] width 481 height 39
type input "Hugo"
click at [983, 250] on input "Nom" at bounding box center [1167, 246] width 481 height 39
type input "b"
type input "BIOLA"
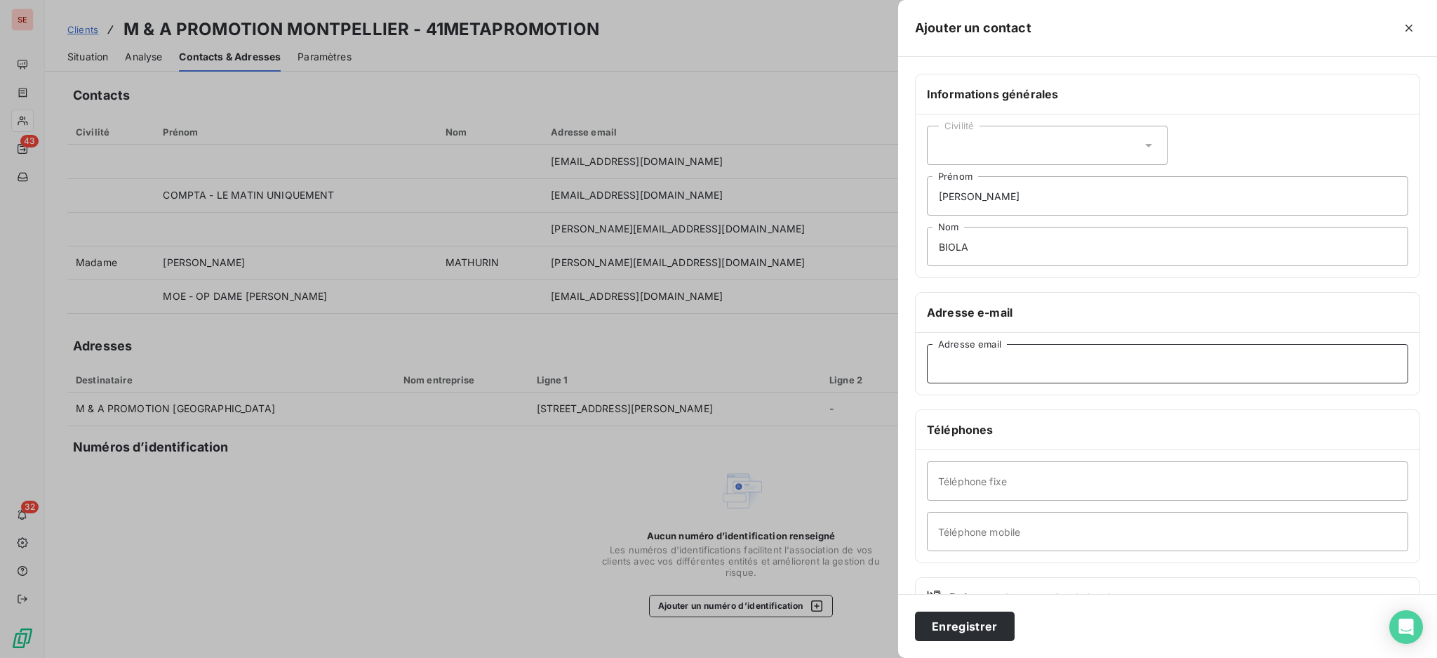
click at [981, 362] on input "Adresse email" at bounding box center [1167, 363] width 481 height 39
paste input "hugob@metapromotion.com"
type input "hugob@metapromotion.com"
click at [1009, 191] on input "Hugo" at bounding box center [1167, 195] width 481 height 39
click at [976, 190] on input "Hugo - RESP OP DAME JEANNE" at bounding box center [1167, 195] width 481 height 39
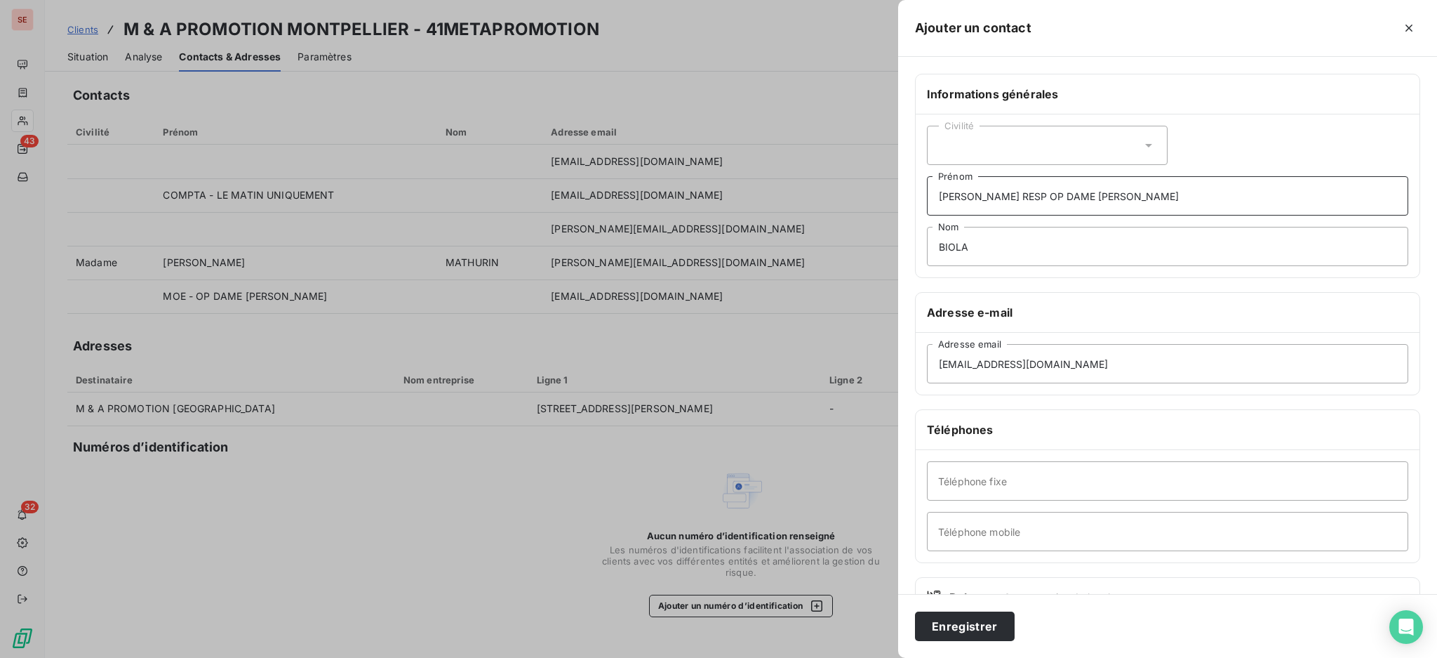
click at [995, 196] on input "Hugo - META RESP OP DAME JEANNE" at bounding box center [1167, 195] width 481 height 39
type input "Hugo - M&A RESP OP DAME JEANNE"
click at [980, 617] on button "Enregistrer" at bounding box center [965, 625] width 100 height 29
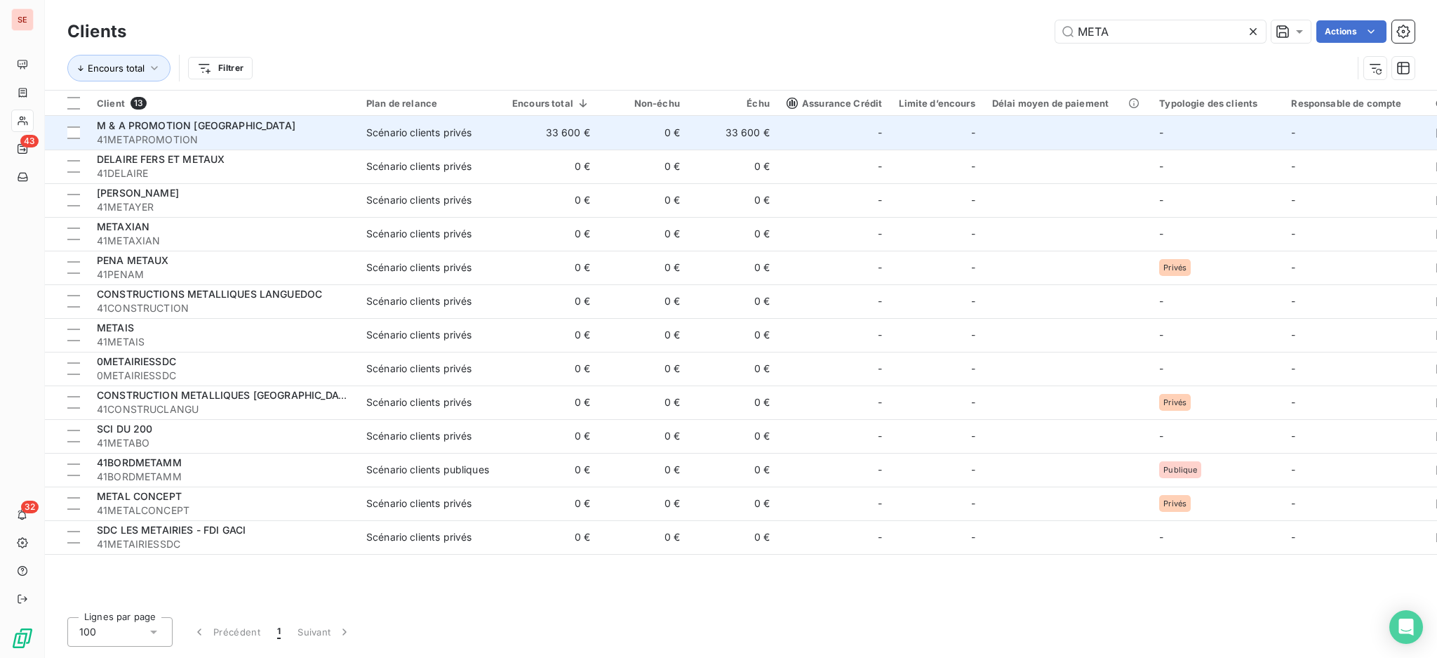
click at [252, 133] on span "41METAPROMOTION" at bounding box center [223, 140] width 253 height 14
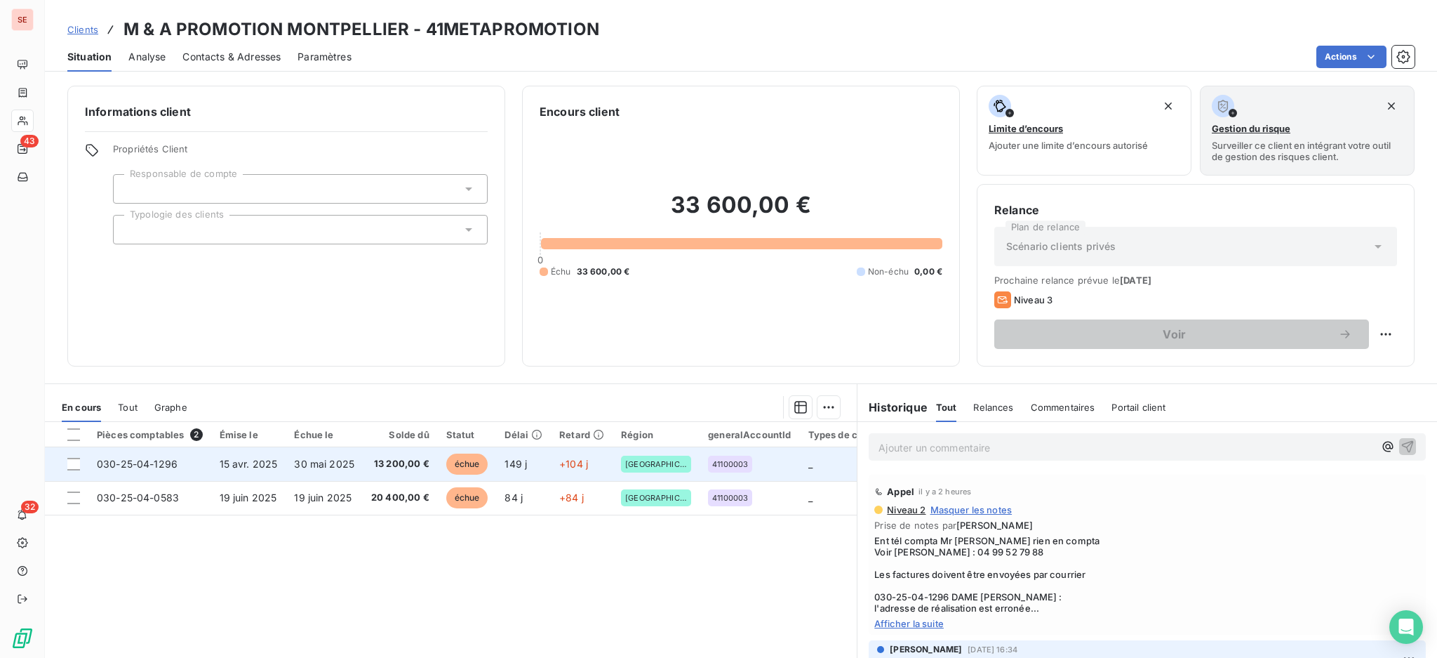
click at [383, 457] on span "13 200,00 €" at bounding box center [400, 464] width 58 height 14
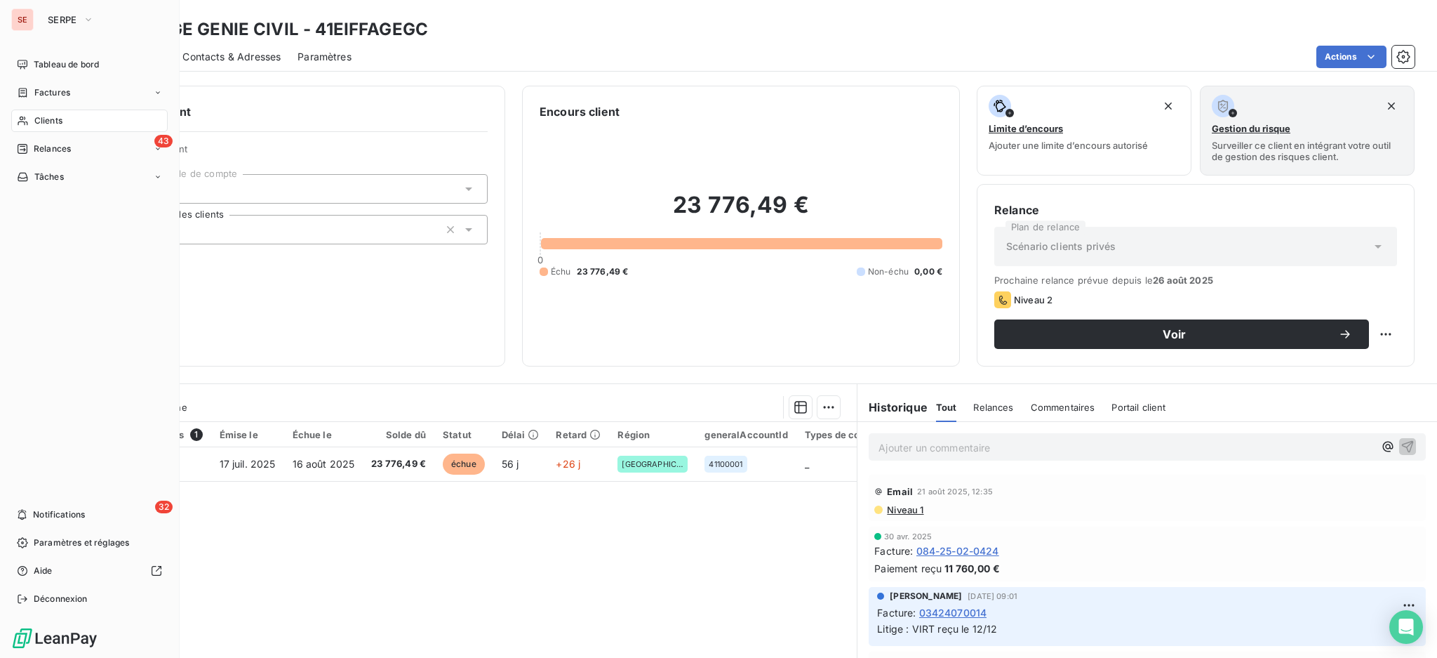
click at [38, 122] on span "Clients" at bounding box center [48, 120] width 28 height 13
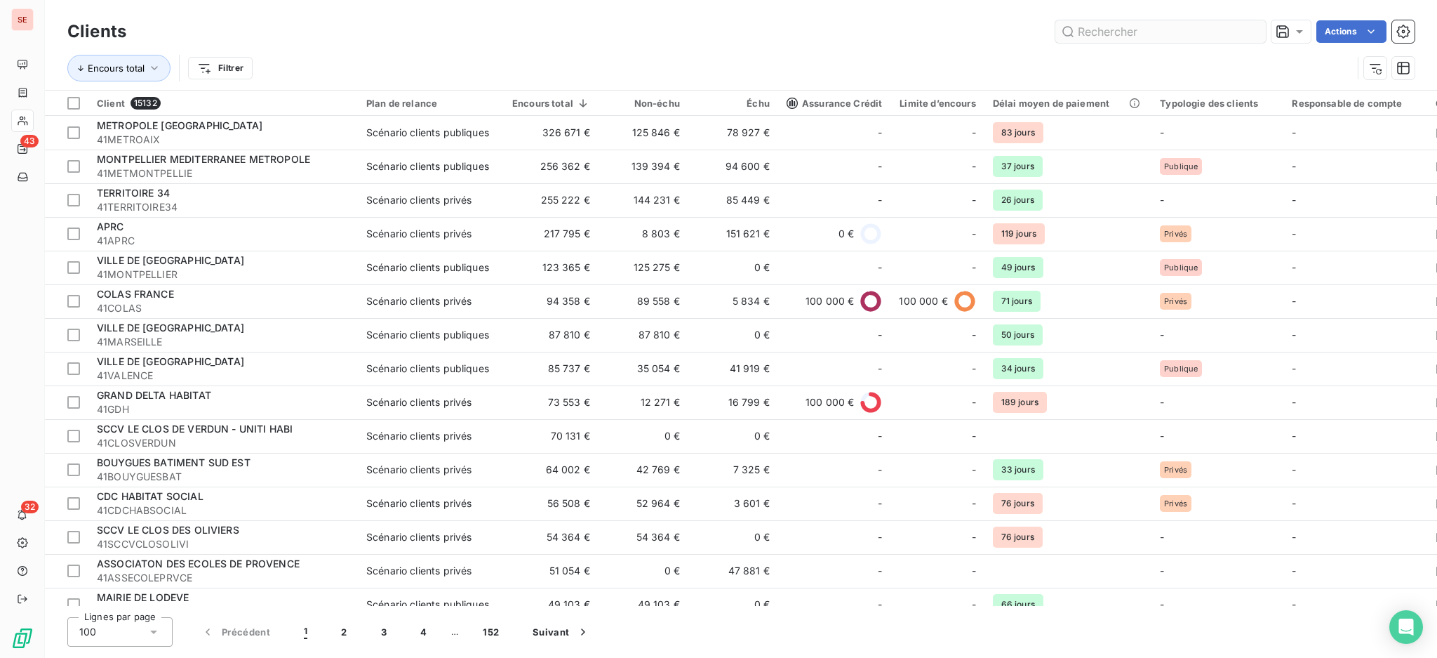
drag, startPoint x: 1196, startPoint y: 37, endPoint x: 1204, endPoint y: 31, distance: 10.5
click at [1196, 35] on input "text" at bounding box center [1161, 31] width 211 height 22
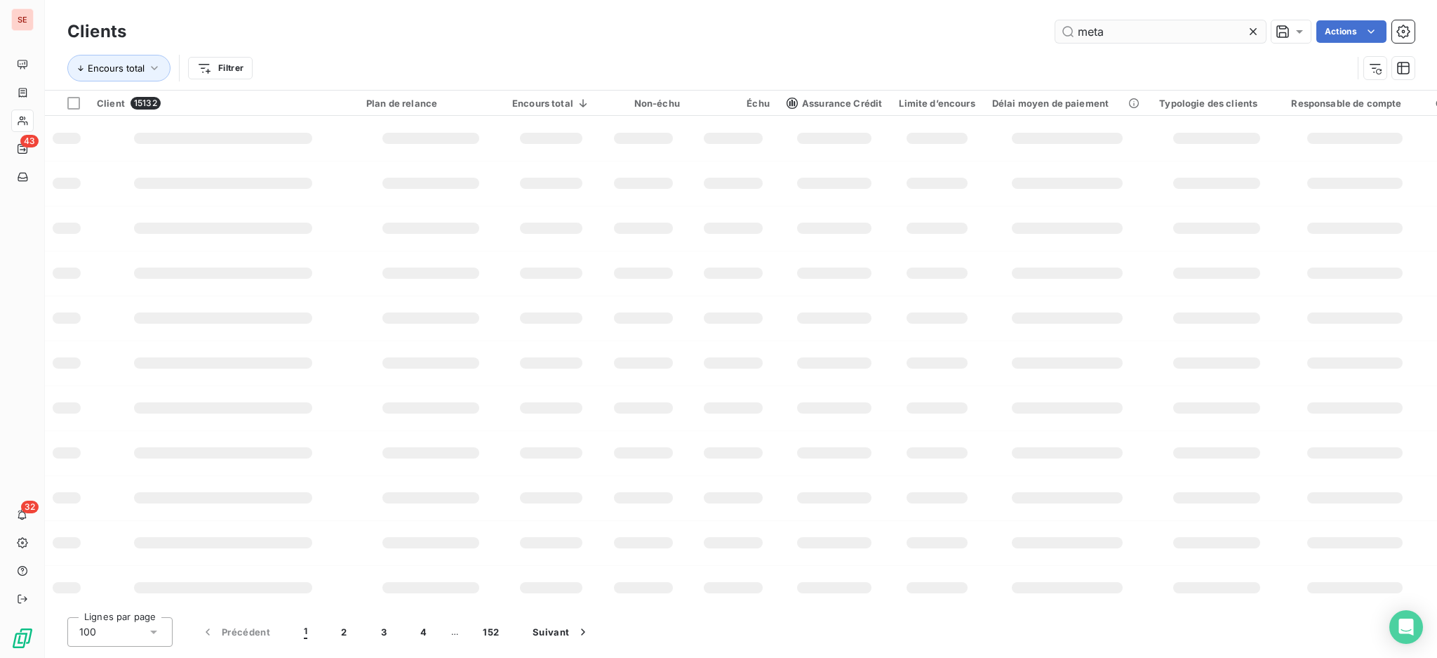
type input "meta"
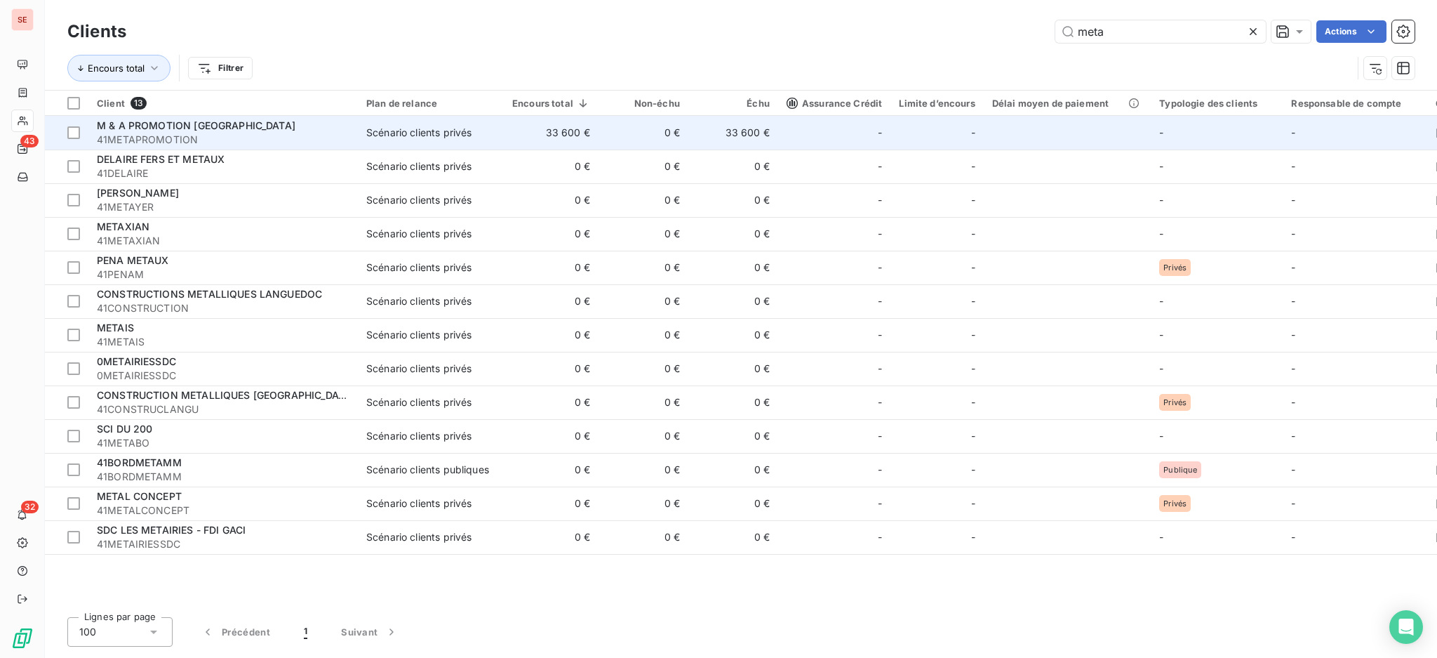
click at [305, 119] on div "M & A PROMOTION [GEOGRAPHIC_DATA]" at bounding box center [223, 126] width 253 height 14
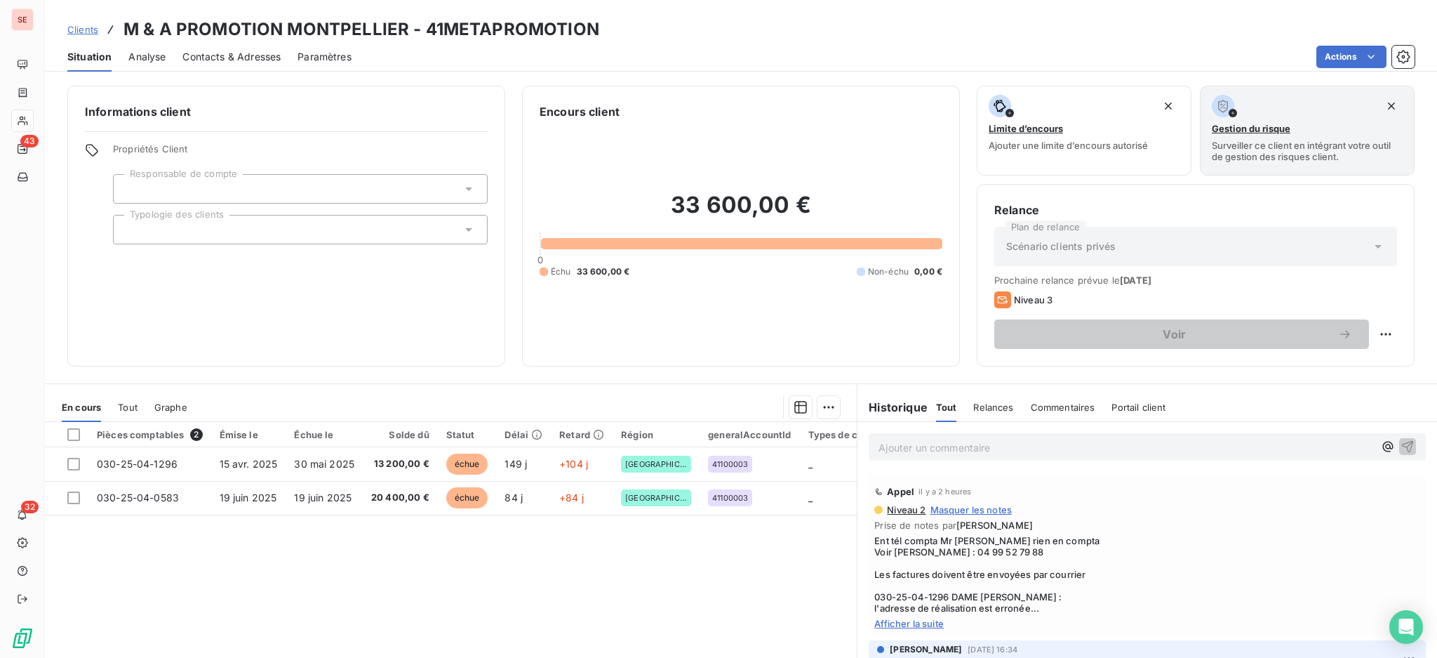
click at [893, 620] on span "Afficher la suite" at bounding box center [1147, 623] width 546 height 11
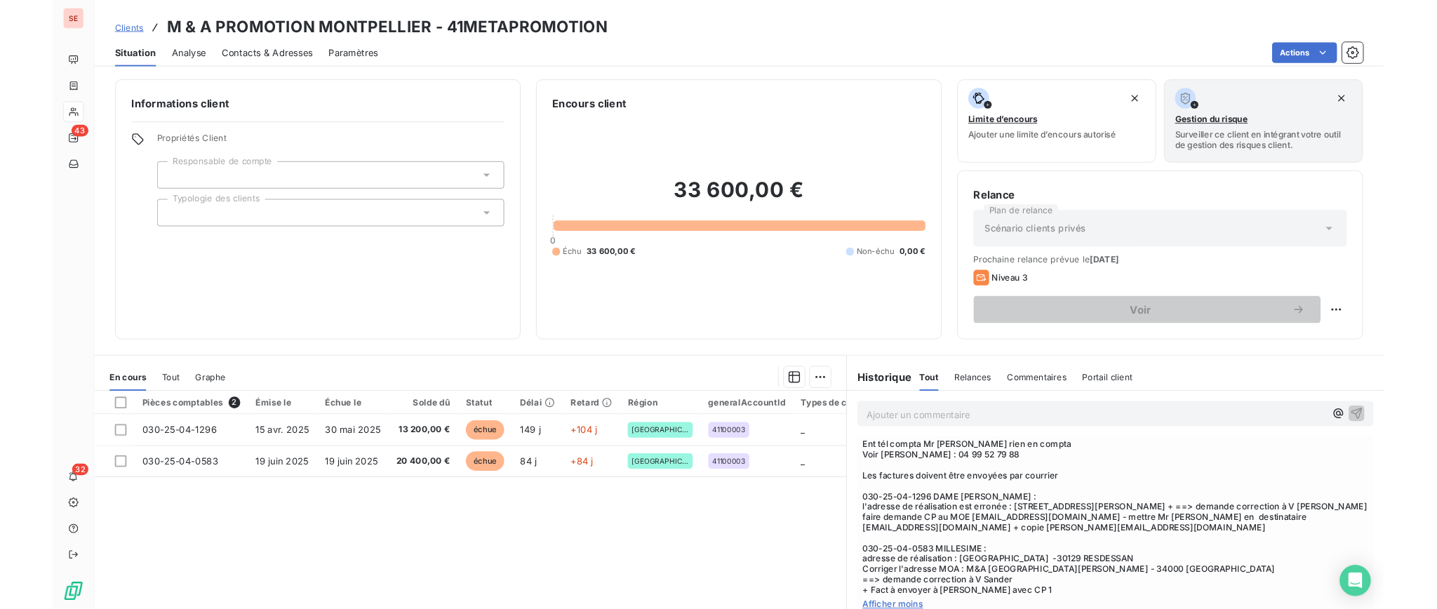
scroll to position [93, 0]
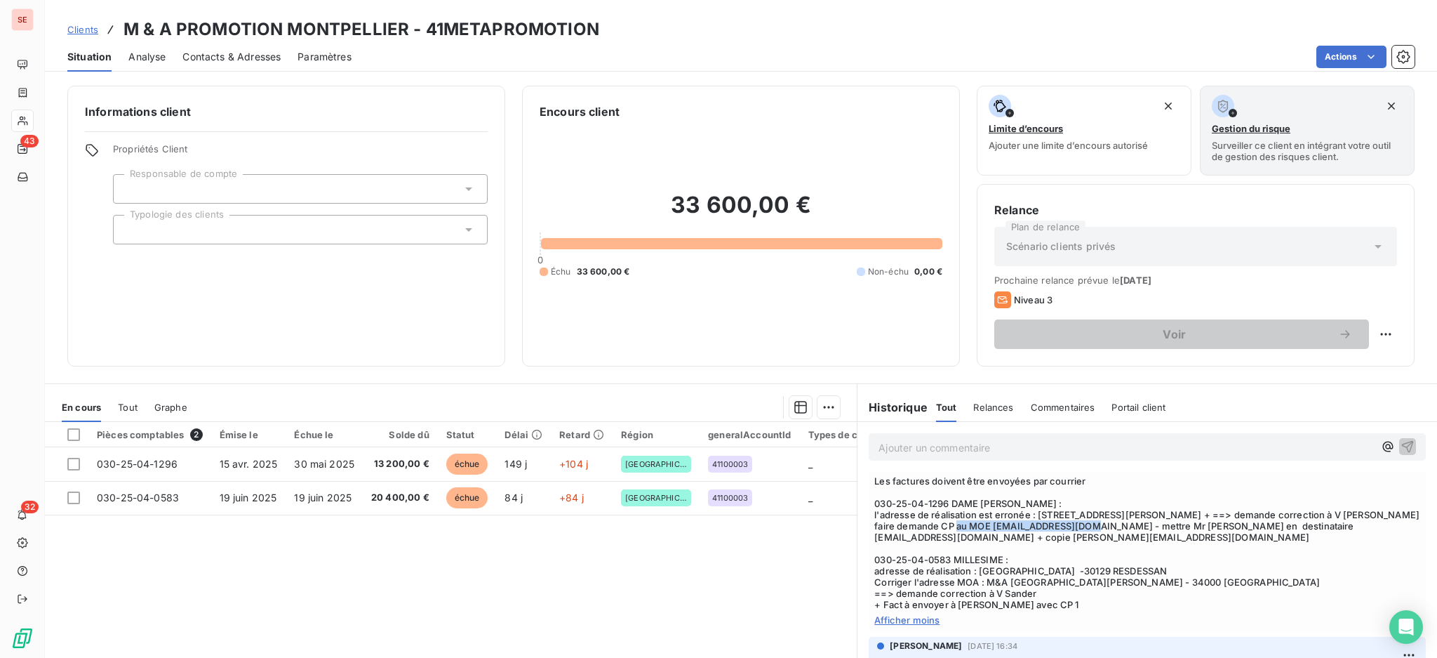
copy span "l.dobbelsteen@arthelia.fr"
drag, startPoint x: 1096, startPoint y: 524, endPoint x: 981, endPoint y: 521, distance: 115.1
click at [981, 521] on span "Ent tél compta Mr PIEJOUJEAC rien en compta Voir Estelle Mathurin : 04 99 52 79…" at bounding box center [1147, 525] width 546 height 168
copy span "l.dobbelsteen@arthelia.fr"
drag, startPoint x: 1251, startPoint y: 524, endPoint x: 1376, endPoint y: 524, distance: 125.6
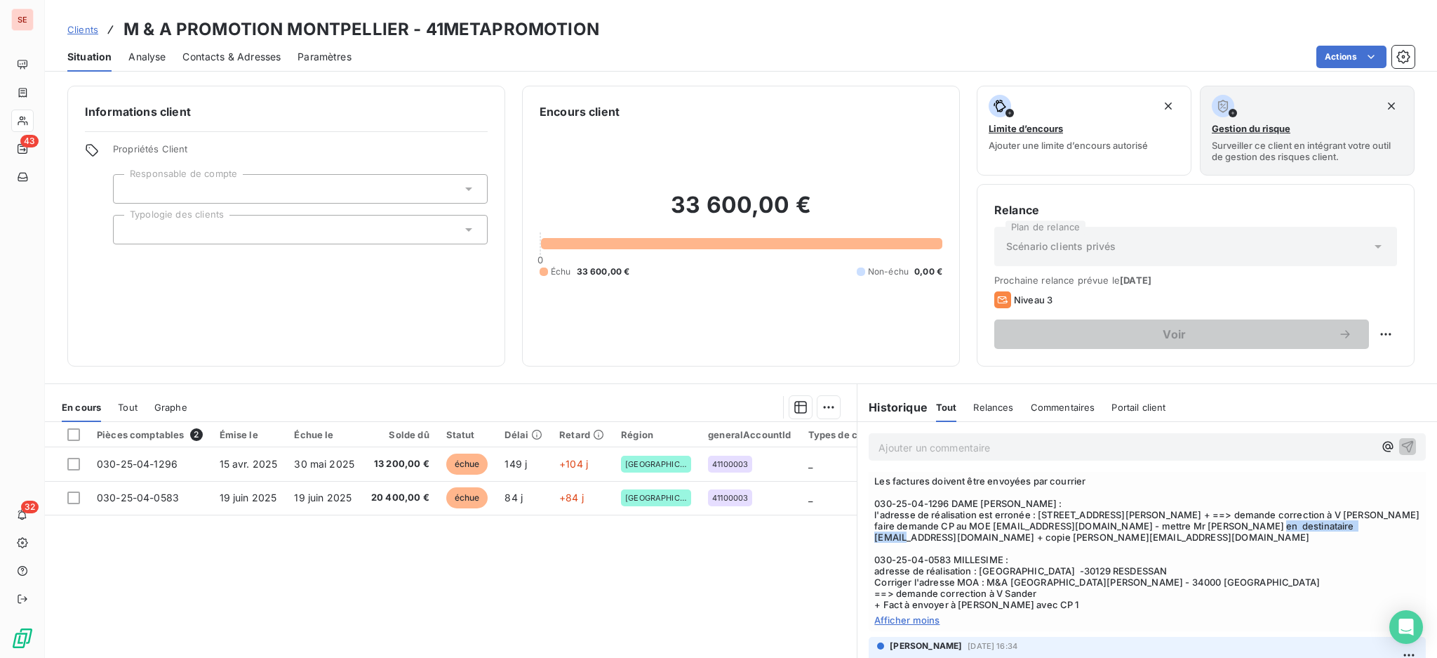
click at [1376, 524] on span "Ent tél compta Mr PIEJOUJEAC rien en compta Voir Estelle Mathurin : 04 99 52 79…" at bounding box center [1147, 525] width 546 height 168
copy span "hugob@metapromotion.com"
click at [1216, 533] on span "Ent tél compta Mr PIEJOUJEAC rien en compta Voir Estelle Mathurin : 04 99 52 79…" at bounding box center [1147, 525] width 546 height 168
drag, startPoint x: 1098, startPoint y: 526, endPoint x: 988, endPoint y: 522, distance: 109.5
click at [988, 522] on span "Ent tél compta Mr PIEJOUJEAC rien en compta Voir Estelle Mathurin : 04 99 52 79…" at bounding box center [1147, 525] width 546 height 168
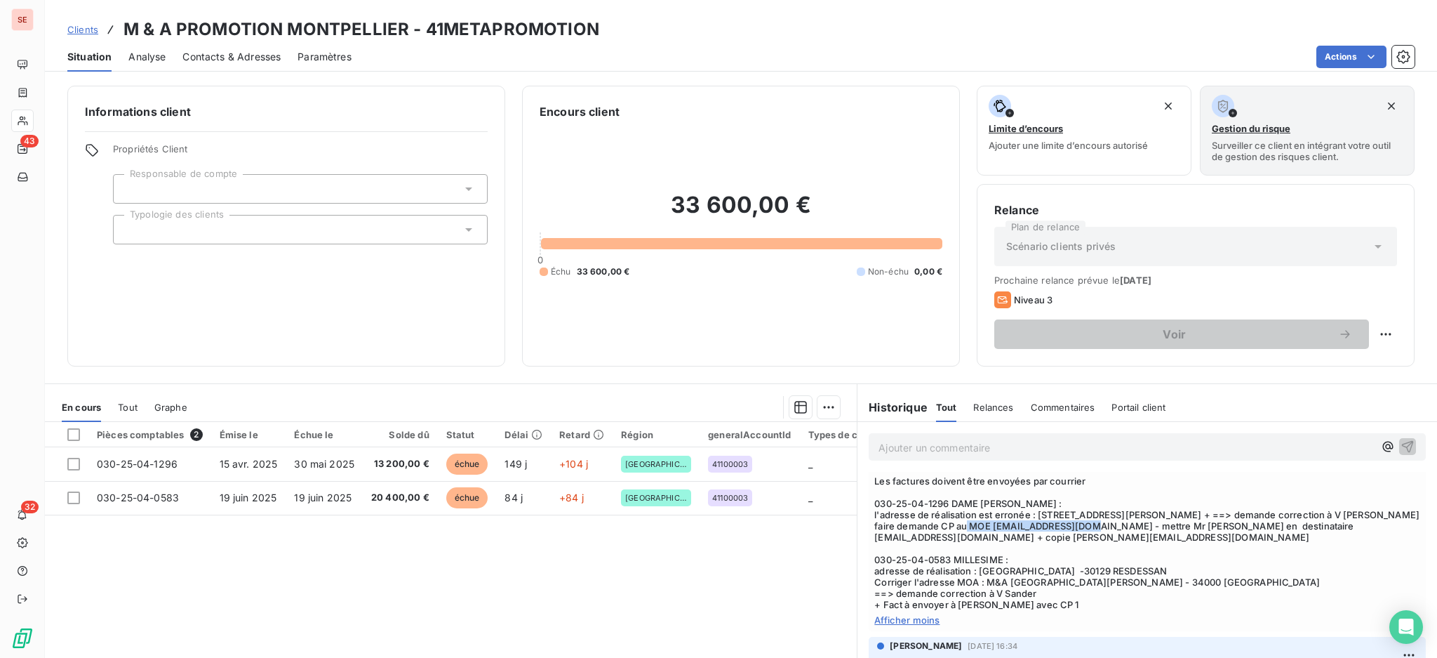
copy span ".dobbelsteen@arthelia.fr"
click at [1049, 515] on span "Ent tél compta Mr PIEJOUJEAC rien en compta Voir Estelle Mathurin : 04 99 52 79…" at bounding box center [1147, 525] width 546 height 168
drag, startPoint x: 1096, startPoint y: 528, endPoint x: 982, endPoint y: 528, distance: 114.4
click at [982, 528] on span "Ent tél compta Mr PIEJOUJEAC rien en compta Voir Estelle Mathurin : 04 99 52 79…" at bounding box center [1147, 525] width 546 height 168
copy span "l.dobbelsteen@arthelia.fr"
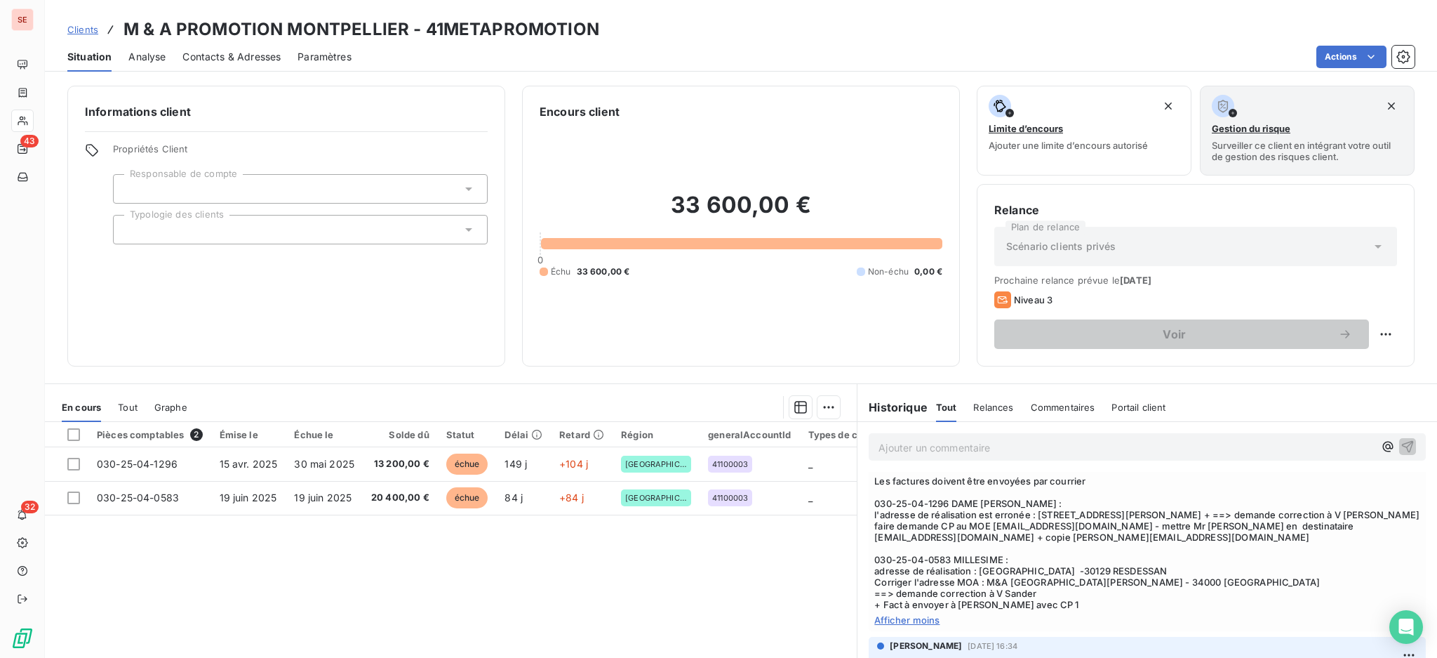
click at [1271, 36] on div "Clients M & A PROMOTION MONTPELLIER - 41METAPROMOTION" at bounding box center [741, 29] width 1392 height 25
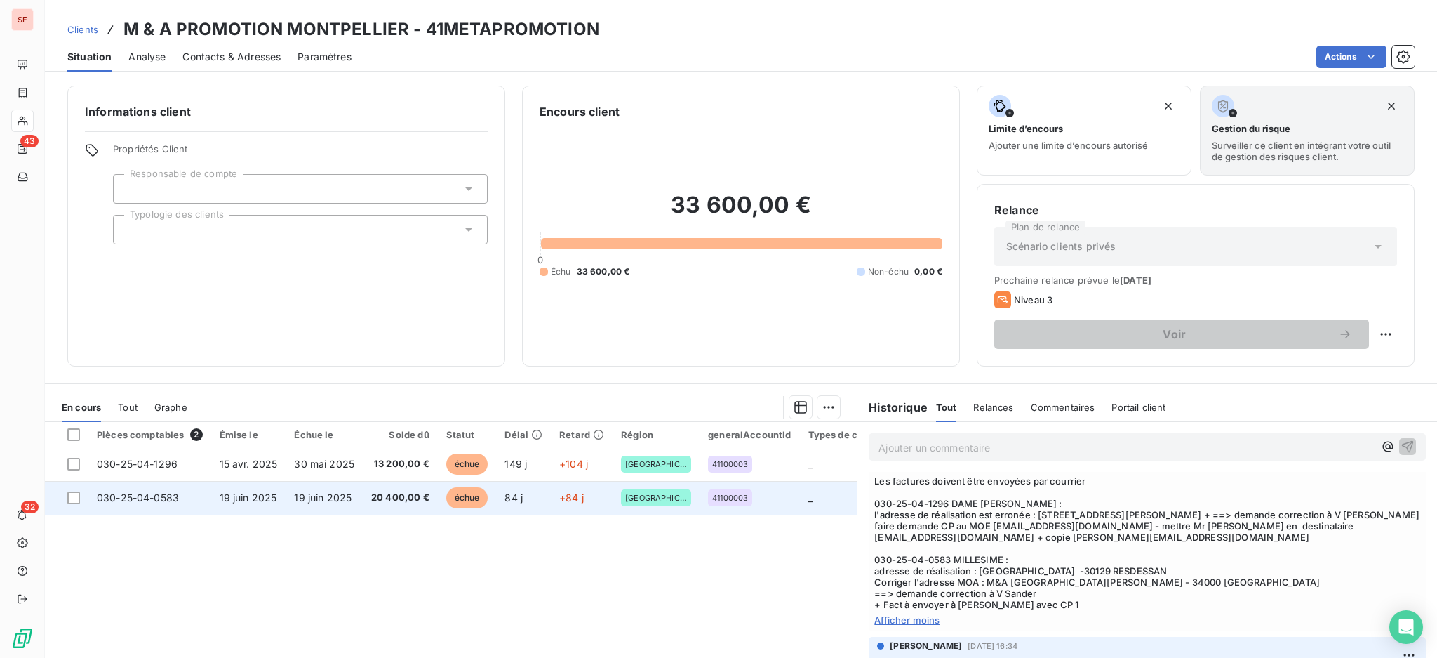
click at [408, 500] on span "20 400,00 €" at bounding box center [400, 498] width 58 height 14
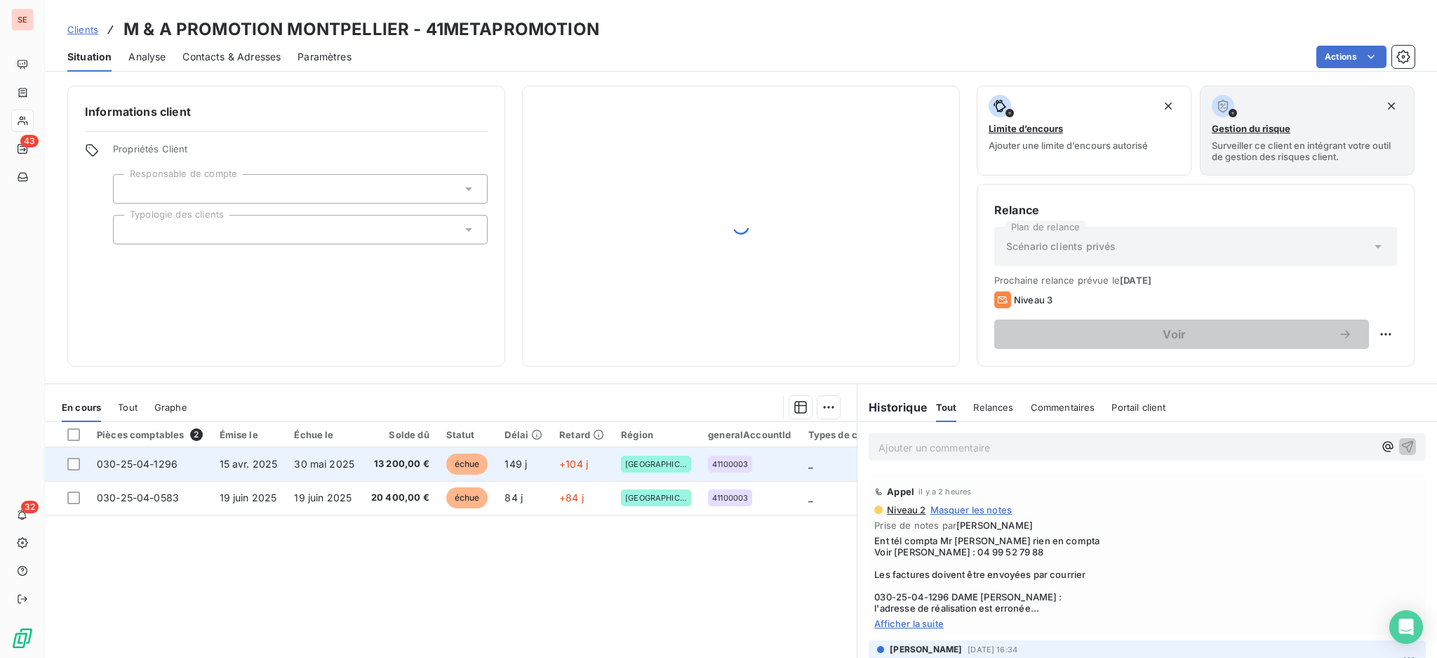
click at [323, 461] on span "30 mai 2025" at bounding box center [324, 464] width 60 height 12
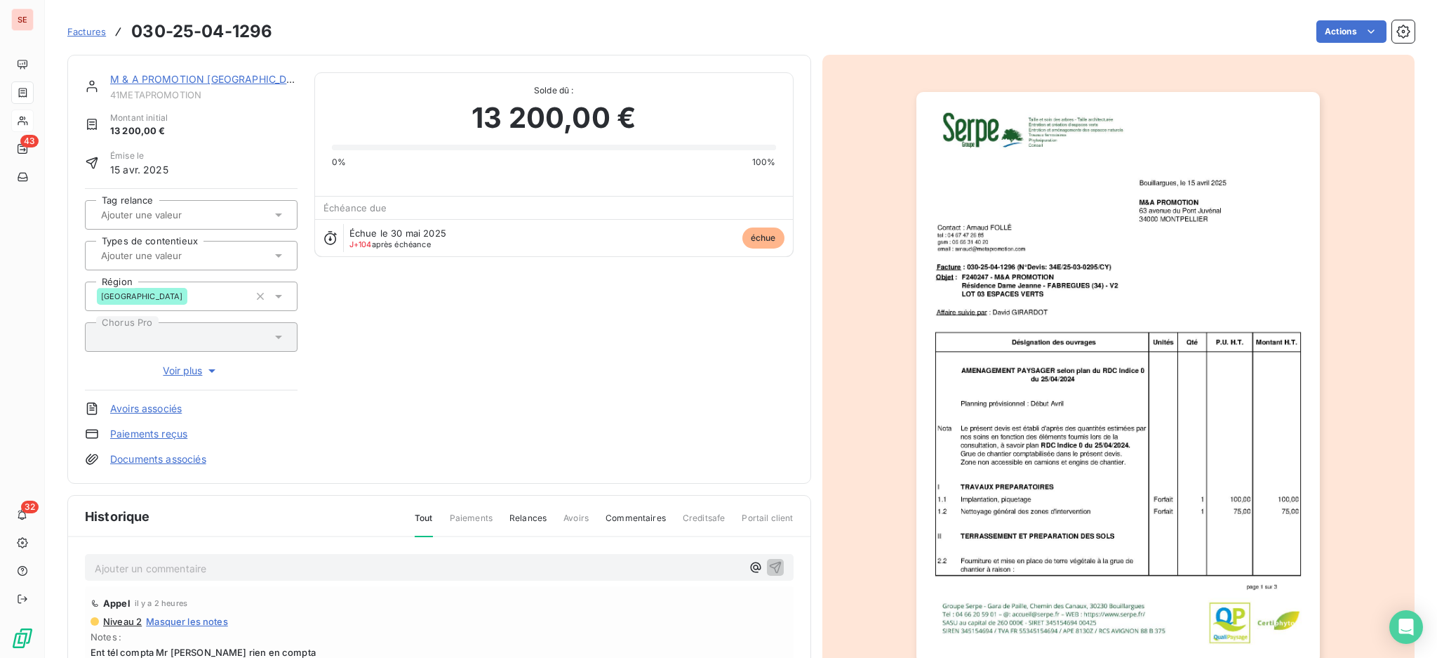
click at [298, 565] on p "Ajouter un commentaire ﻿" at bounding box center [418, 568] width 647 height 18
click at [757, 554] on div "11/09 mail adressé au MO demande CP" at bounding box center [439, 567] width 709 height 26
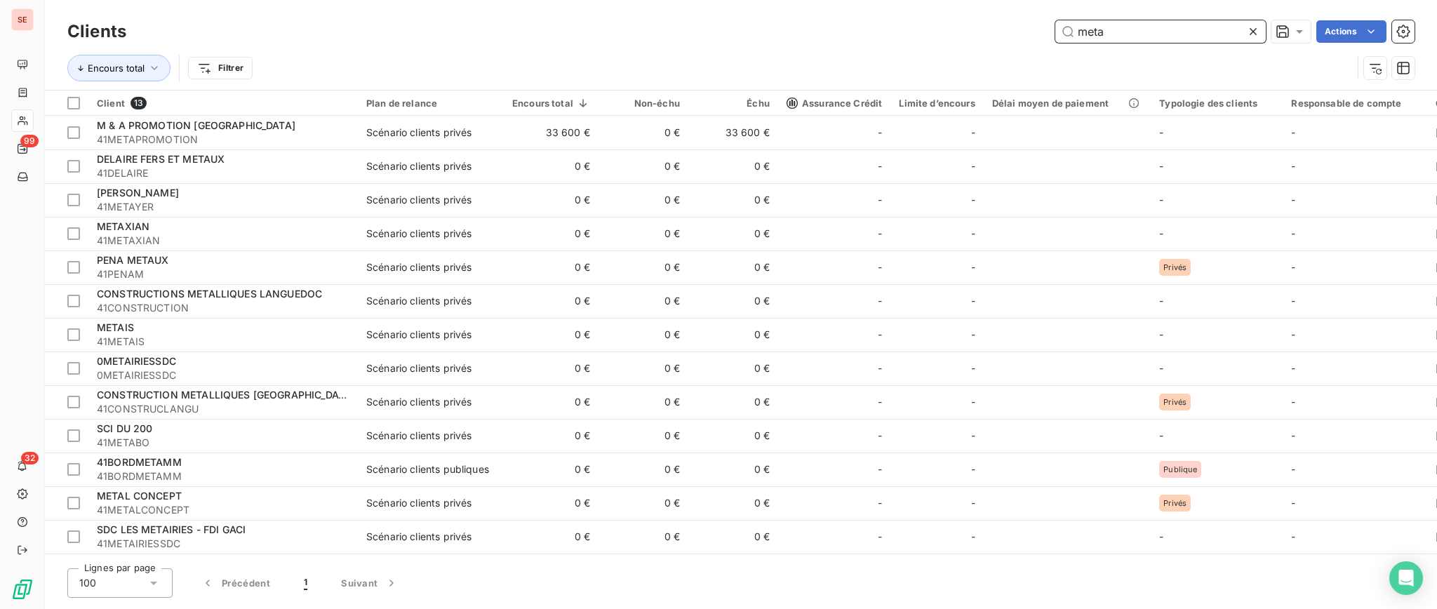
drag, startPoint x: 1141, startPoint y: 27, endPoint x: 1027, endPoint y: 15, distance: 115.0
click at [1027, 15] on div "Clients meta Actions Encours total Filtrer" at bounding box center [741, 45] width 1392 height 90
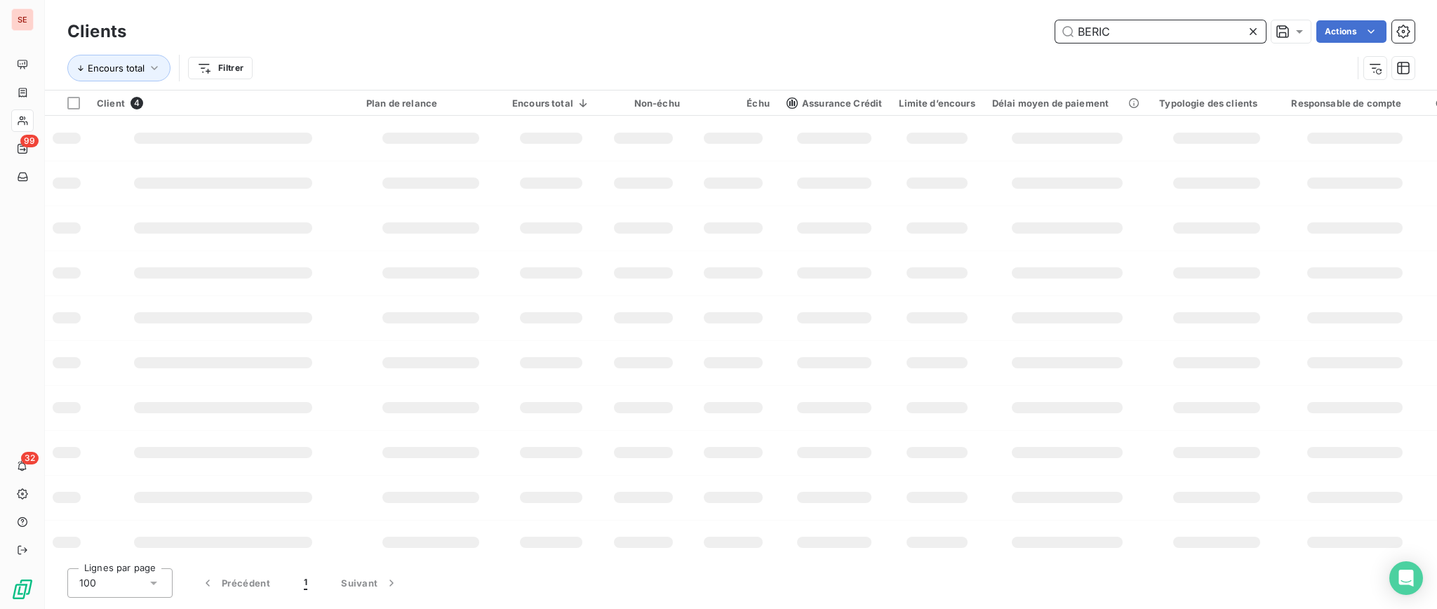
type input "BERIC"
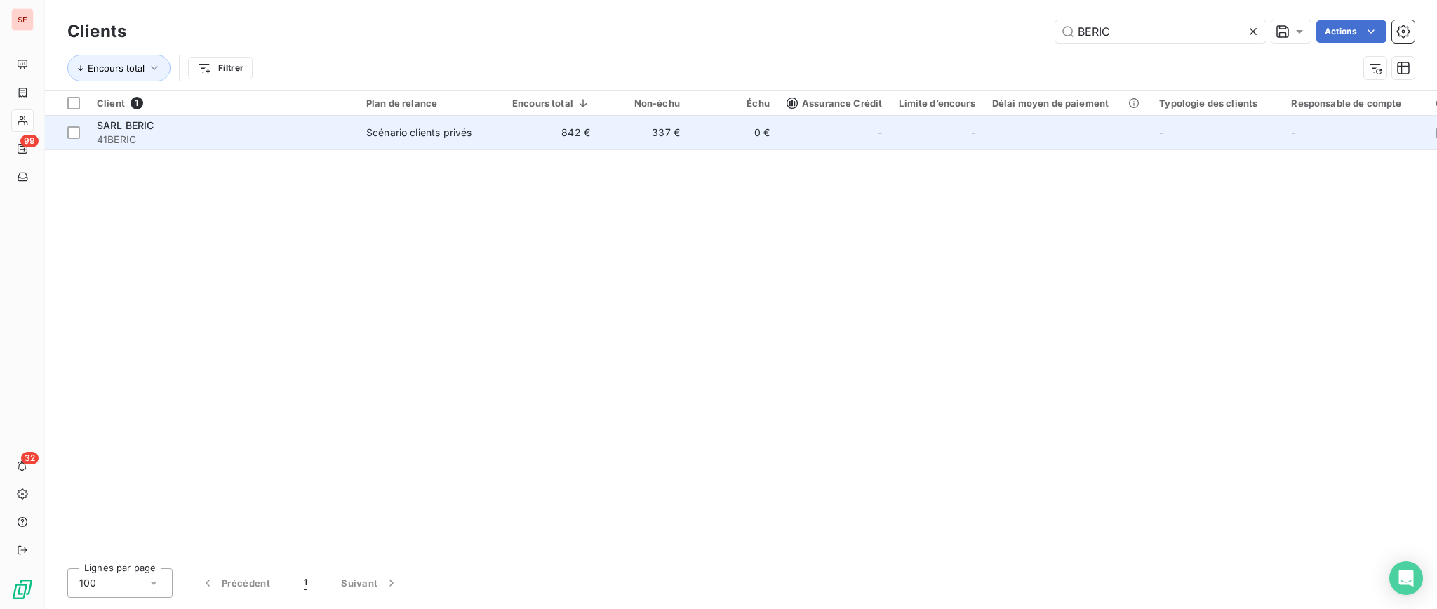
click at [487, 131] on span "Scénario clients privés" at bounding box center [430, 133] width 129 height 14
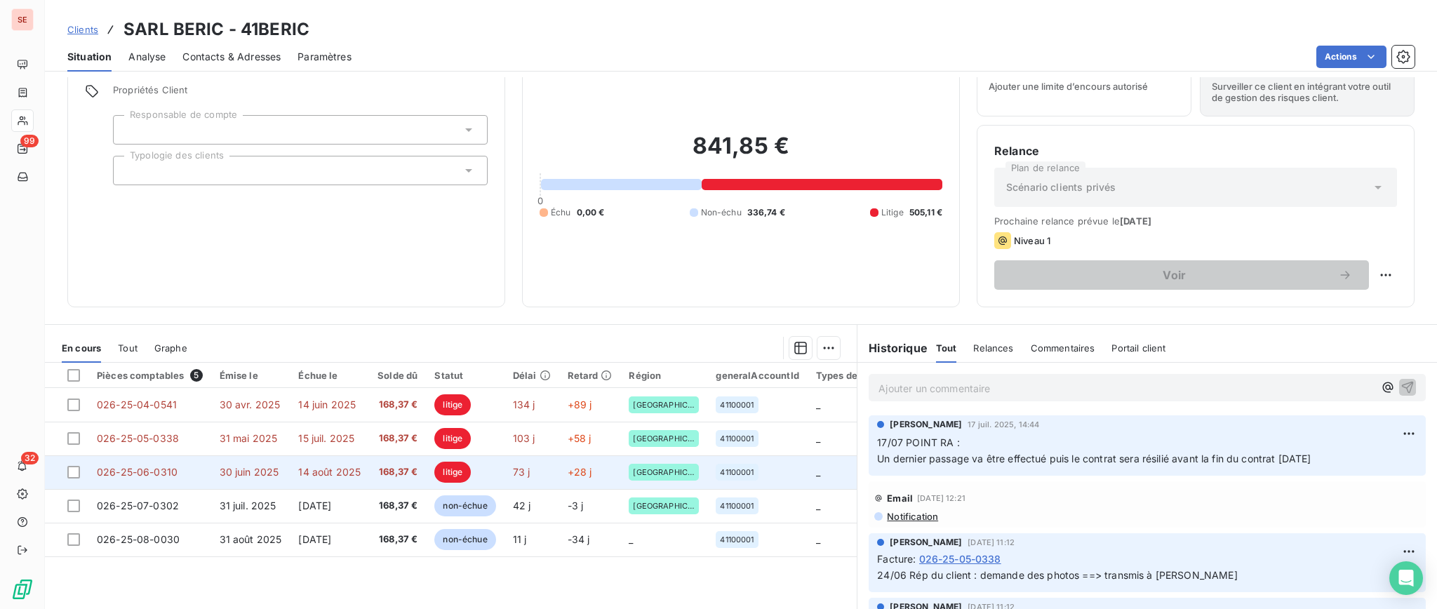
scroll to position [125, 0]
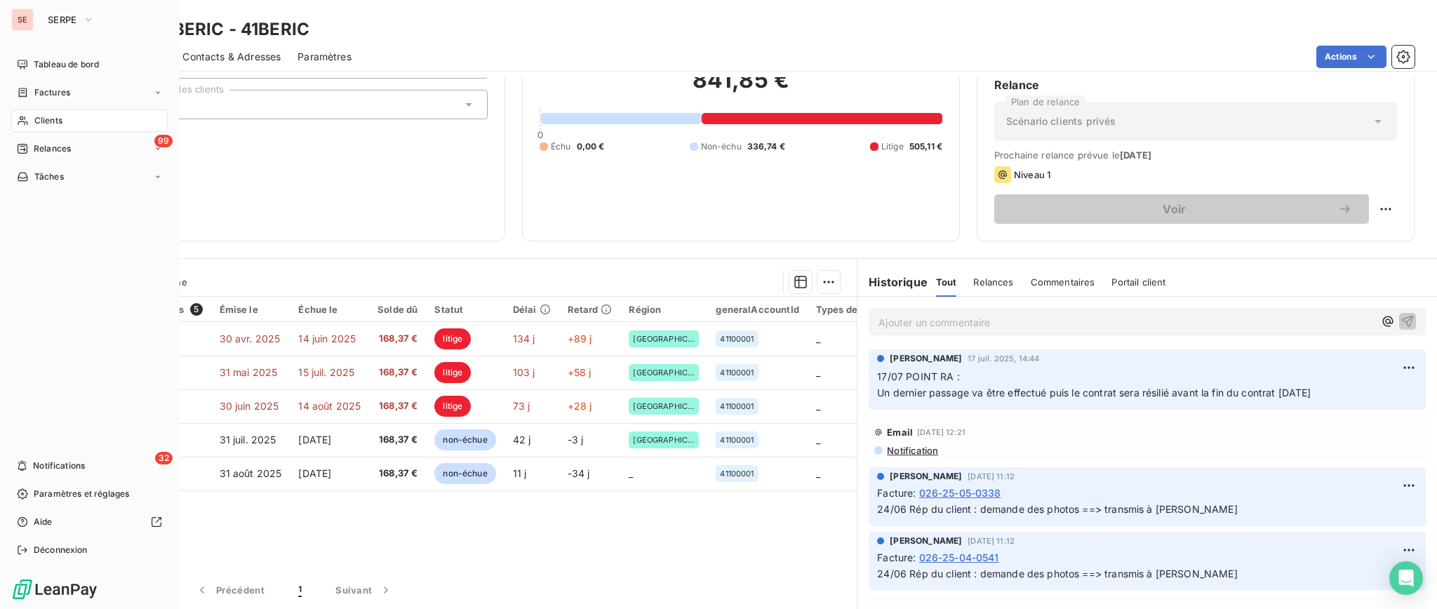
drag, startPoint x: 60, startPoint y: 91, endPoint x: 86, endPoint y: 79, distance: 28.6
click at [61, 91] on span "Factures" at bounding box center [52, 92] width 36 height 13
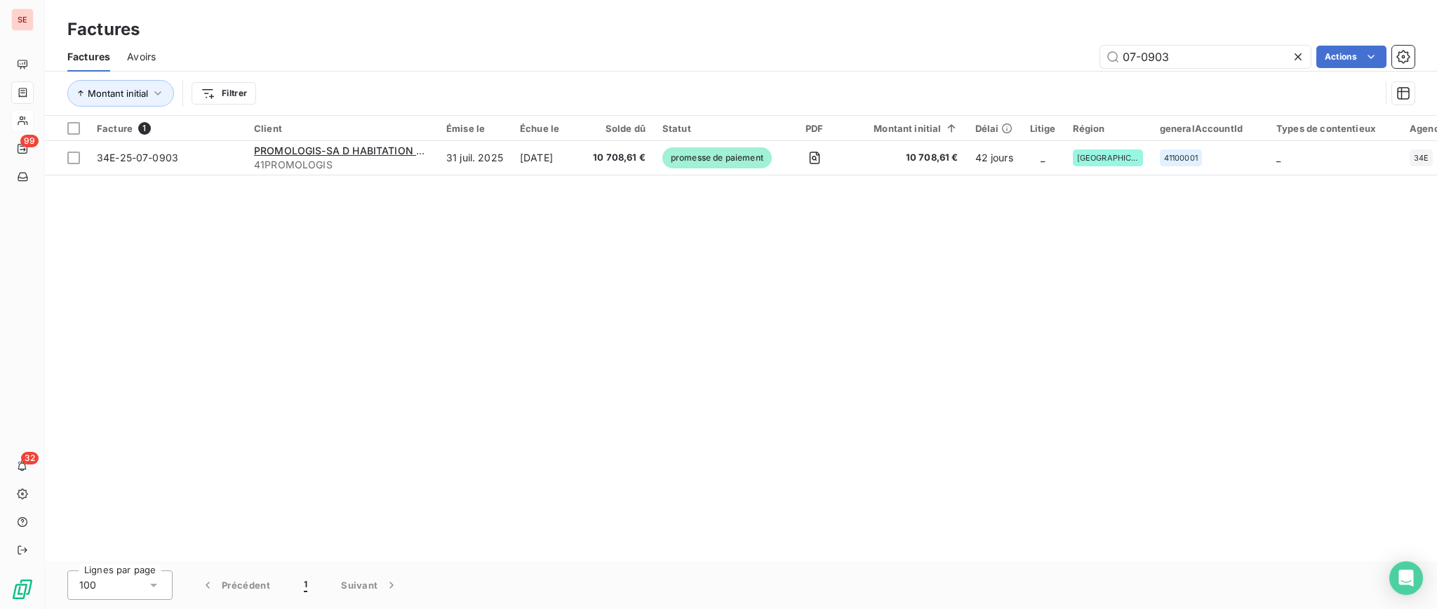
drag, startPoint x: 1228, startPoint y: 59, endPoint x: 1030, endPoint y: 45, distance: 198.4
click at [1031, 46] on div "07-0903 Actions" at bounding box center [794, 57] width 1242 height 22
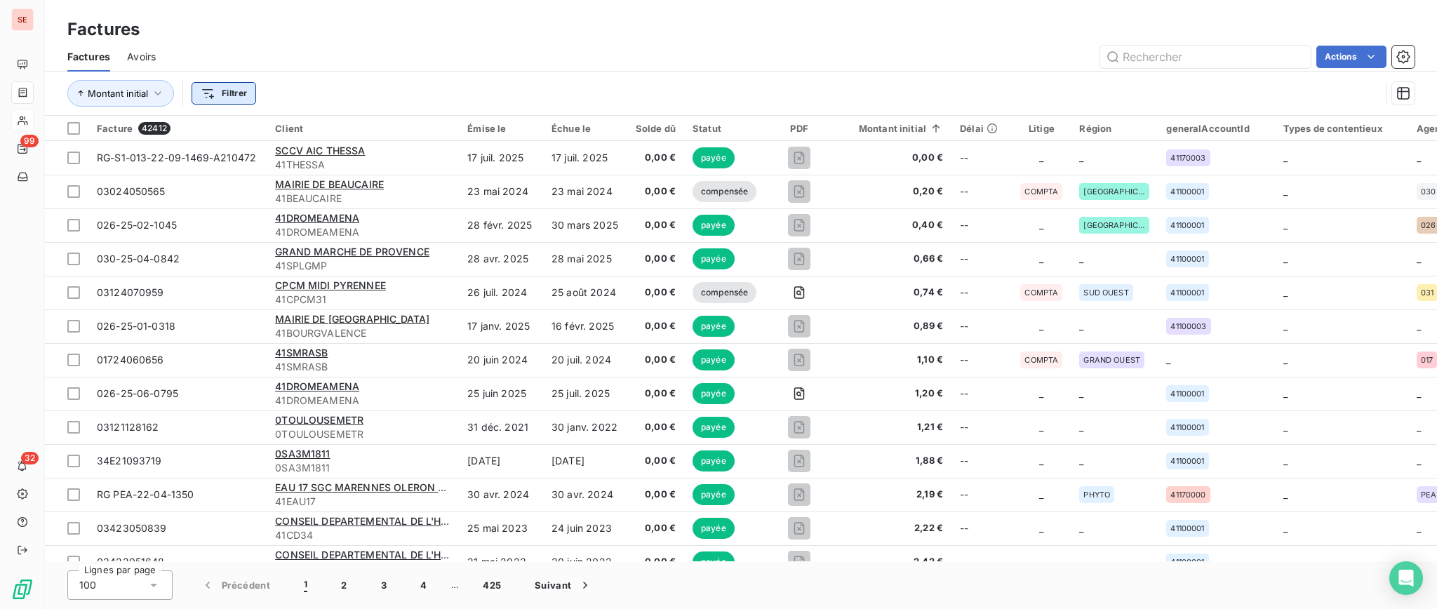
click at [215, 96] on html "SE 99 32 Factures Factures Avoirs Actions Montant initial Filtrer Facture 42412…" at bounding box center [718, 304] width 1437 height 609
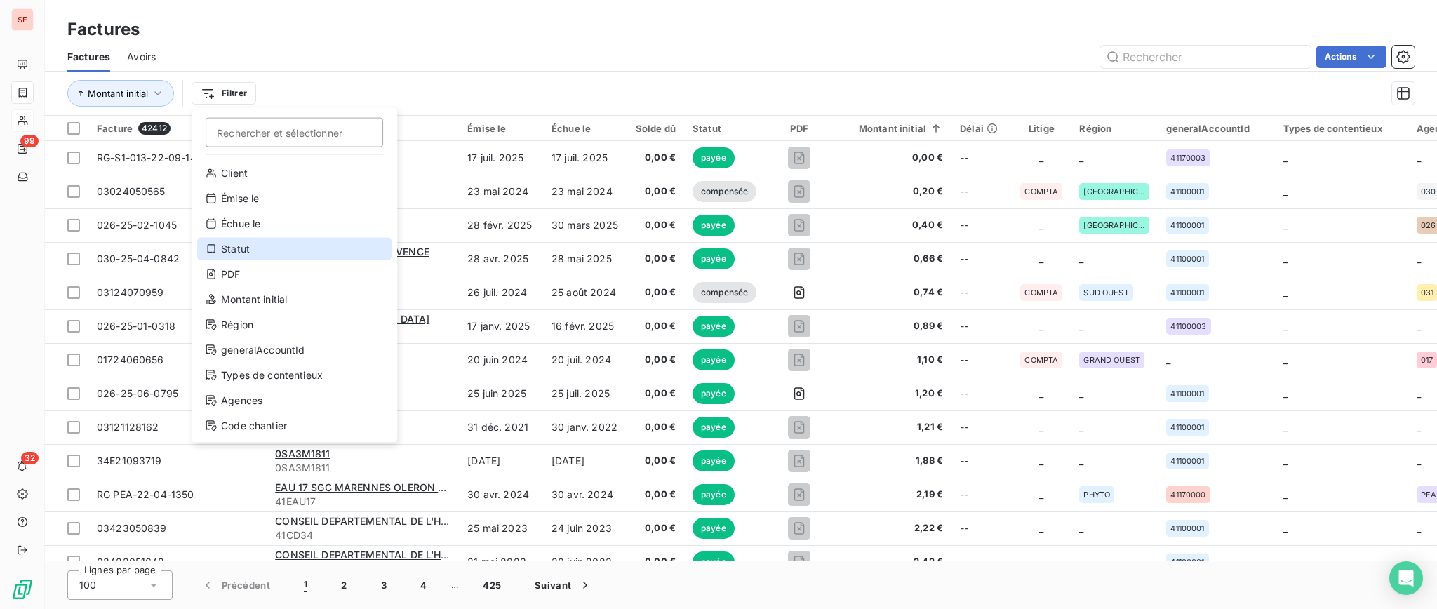
click at [256, 254] on div "Statut" at bounding box center [294, 249] width 194 height 22
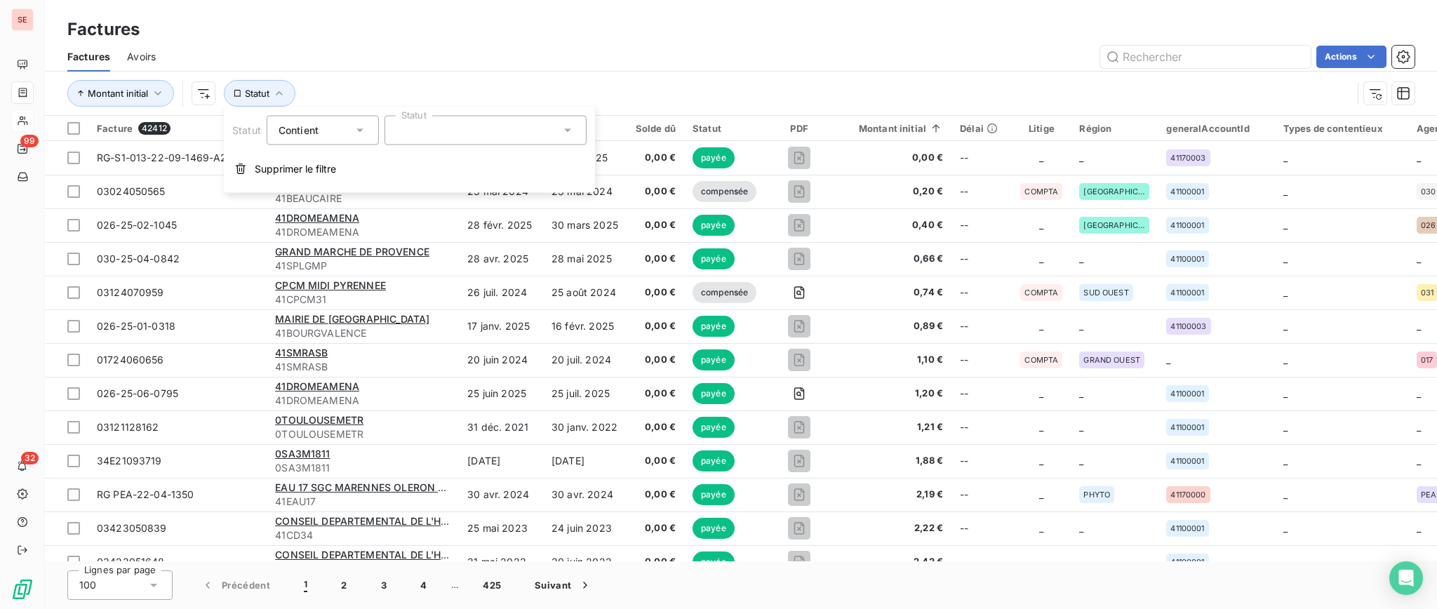
click at [573, 128] on icon at bounding box center [568, 131] width 14 height 14
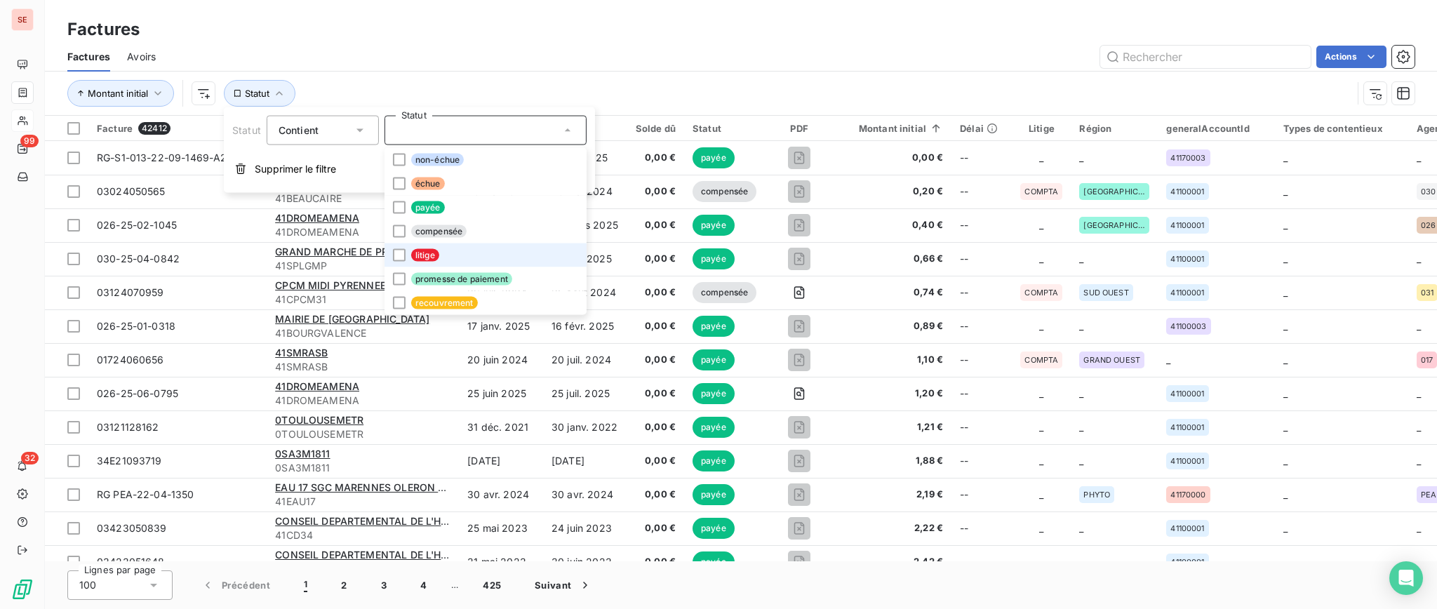
click at [419, 255] on span "litige" at bounding box center [425, 255] width 28 height 13
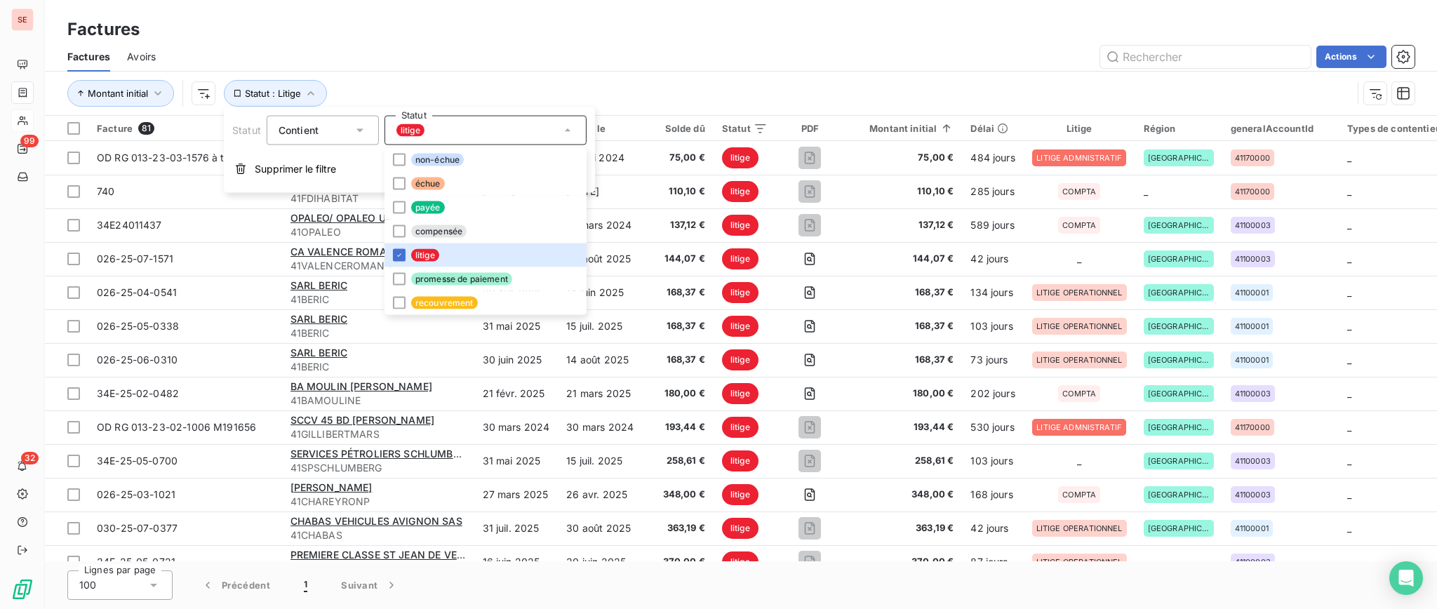
click at [468, 36] on div "Factures" at bounding box center [741, 29] width 1392 height 25
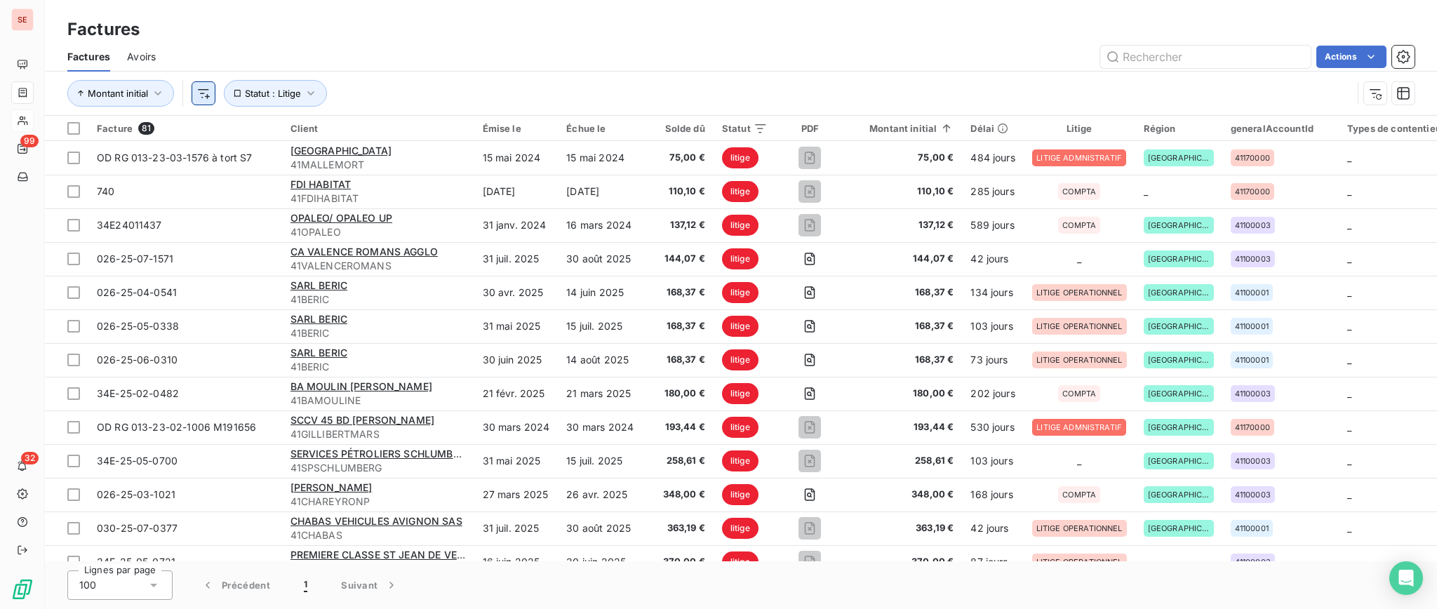
click at [207, 90] on html "SE 99 32 Factures Factures Avoirs Actions Montant initial Statut : Litige Factu…" at bounding box center [718, 304] width 1437 height 609
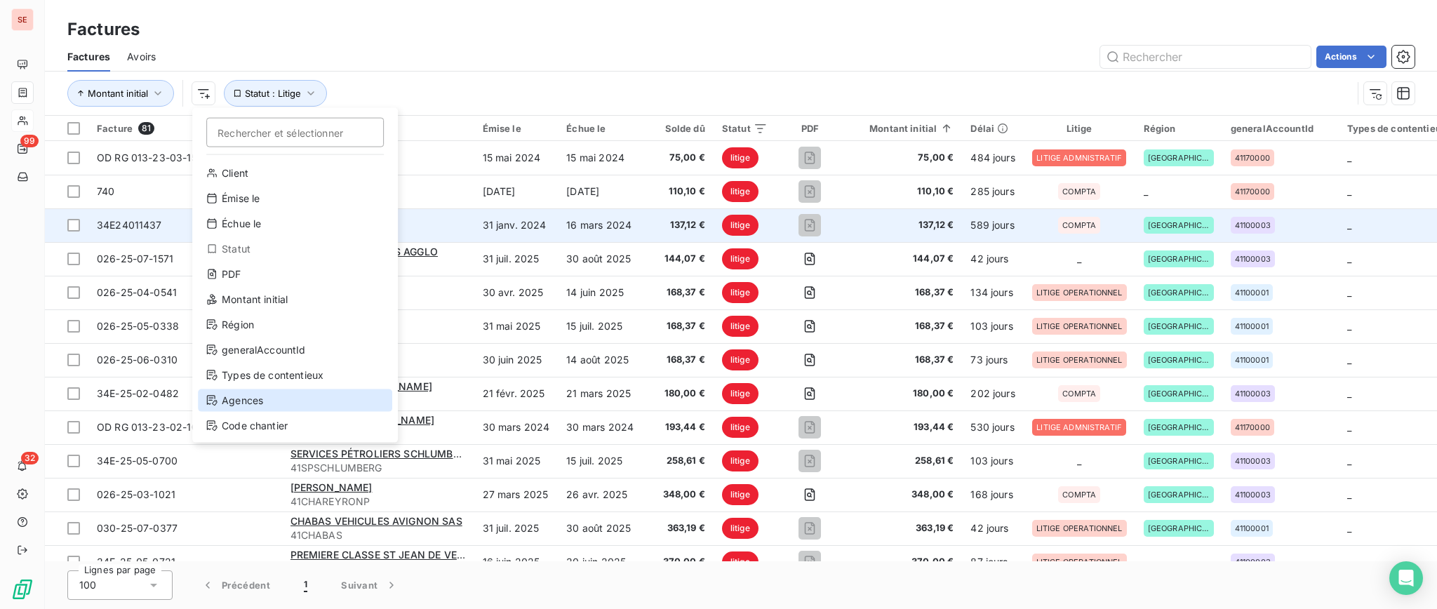
drag, startPoint x: 290, startPoint y: 409, endPoint x: 1004, endPoint y: 208, distance: 742.3
click at [291, 409] on div "Agences" at bounding box center [295, 401] width 194 height 22
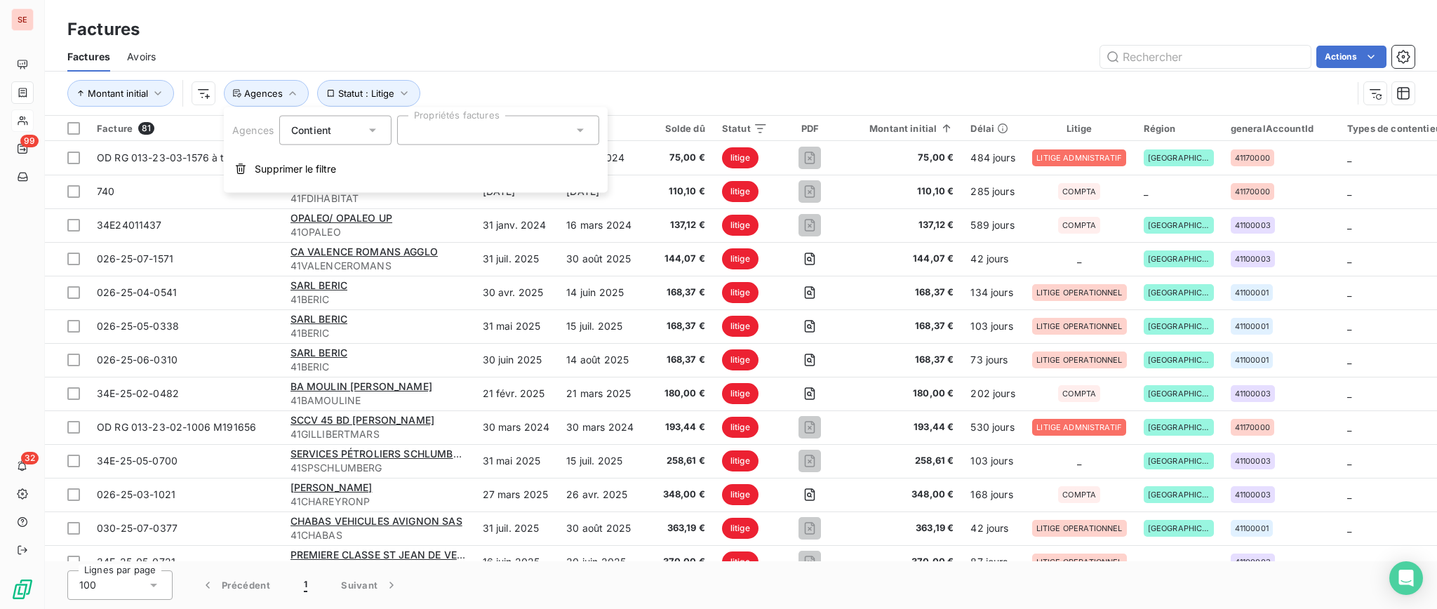
click at [453, 132] on div at bounding box center [498, 130] width 202 height 29
type input "026"
click at [417, 163] on div at bounding box center [414, 165] width 13 height 13
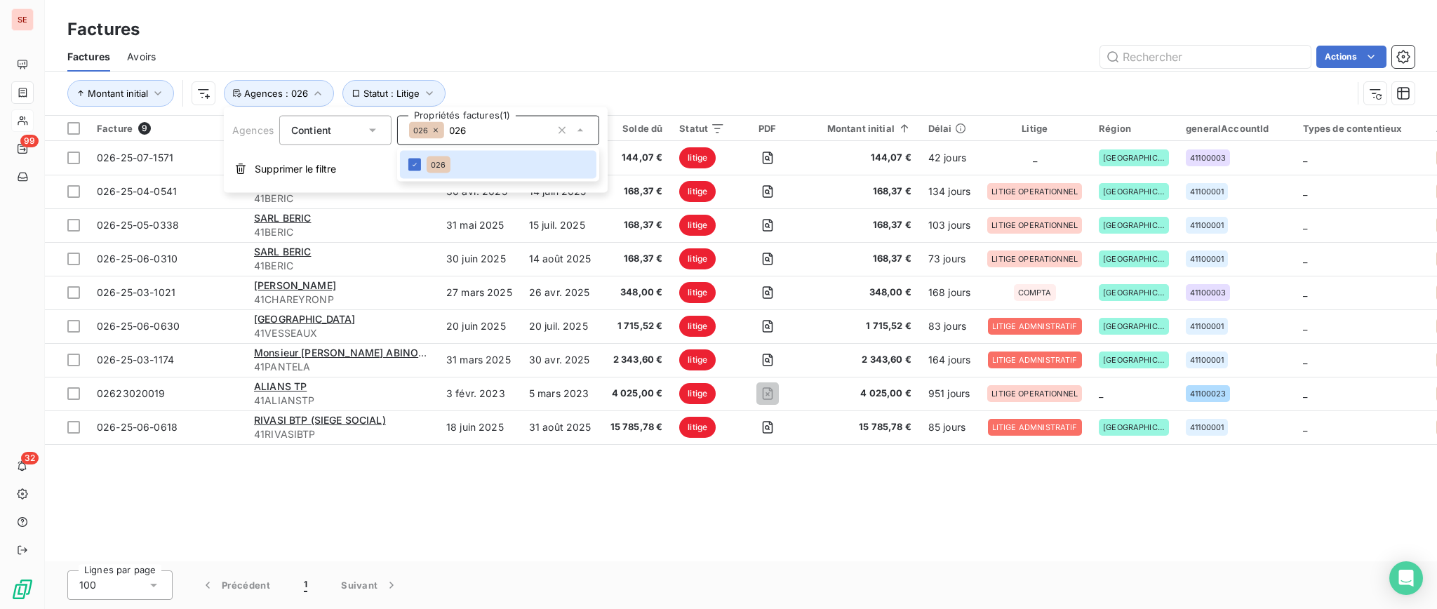
click at [898, 37] on div "Factures" at bounding box center [741, 29] width 1392 height 25
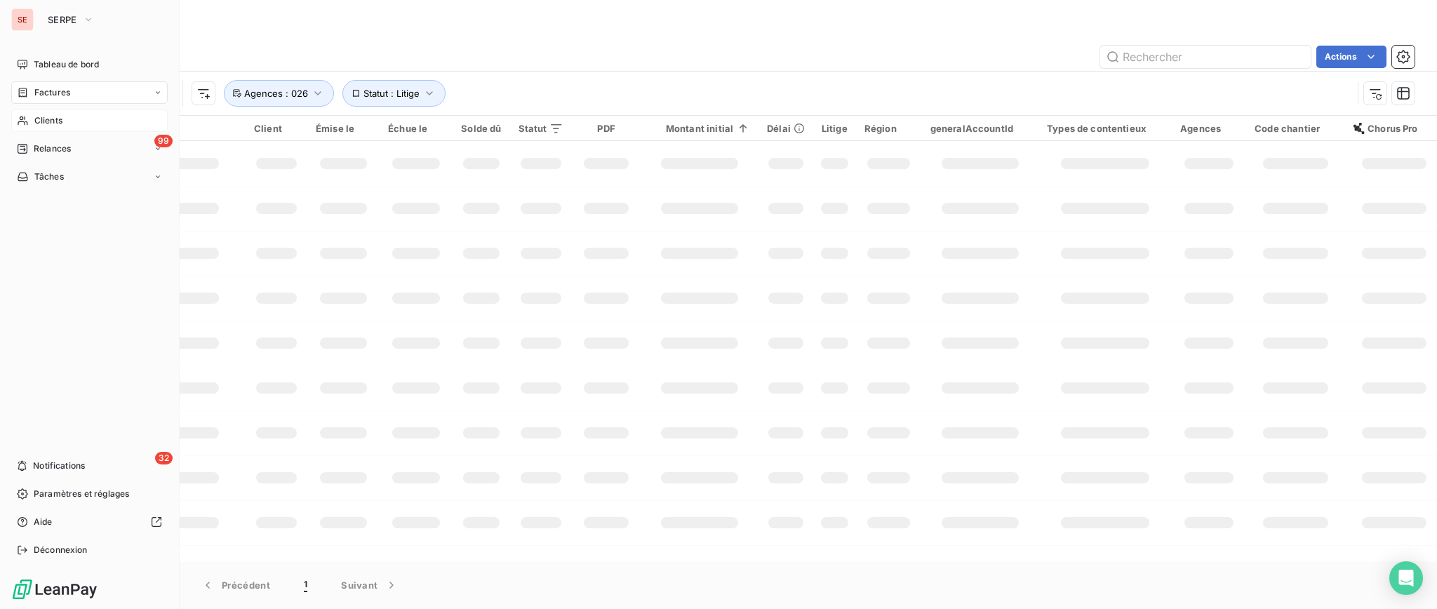
click at [53, 119] on span "Clients" at bounding box center [48, 120] width 28 height 13
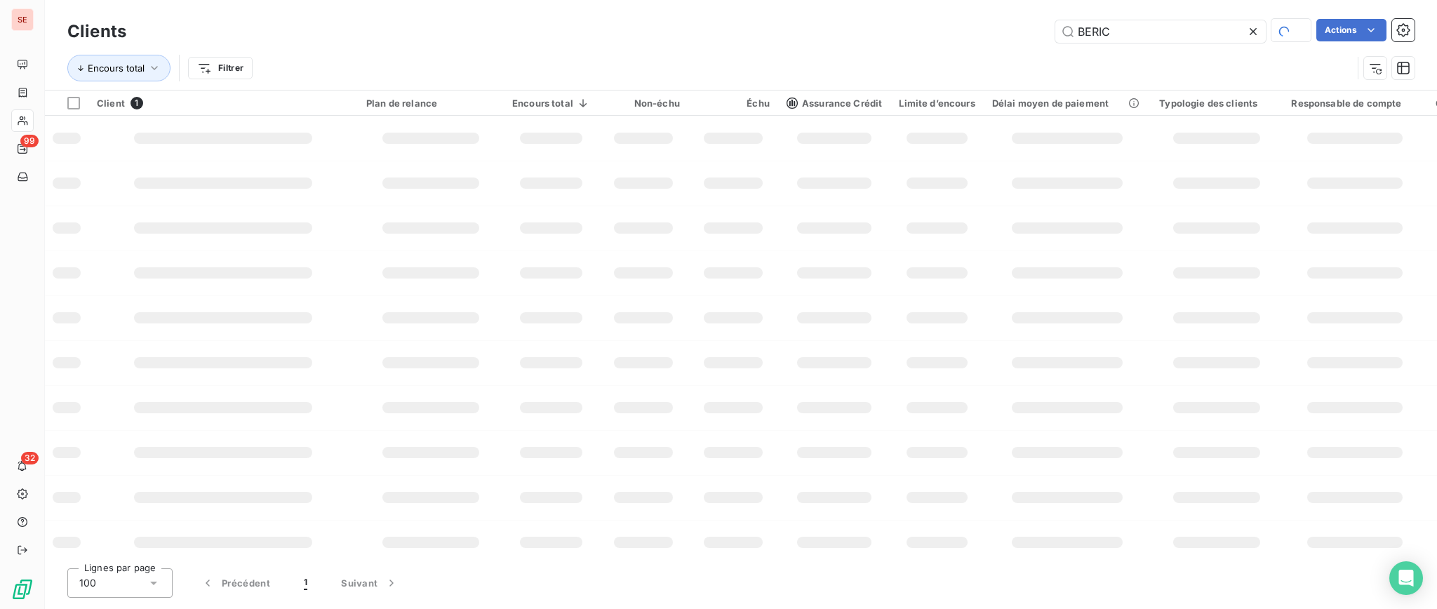
drag, startPoint x: 1196, startPoint y: 28, endPoint x: 894, endPoint y: 15, distance: 302.1
click at [1042, 0] on html "SE 99 32 Clients BERIC Actions Encours total Filtrer Client 1 Plan de relance E…" at bounding box center [718, 304] width 1437 height 609
drag, startPoint x: 1143, startPoint y: 35, endPoint x: 956, endPoint y: 34, distance: 186.7
click at [956, 34] on div "VESSEAUX Actions" at bounding box center [779, 31] width 1272 height 22
type input "LORIFRUIT"
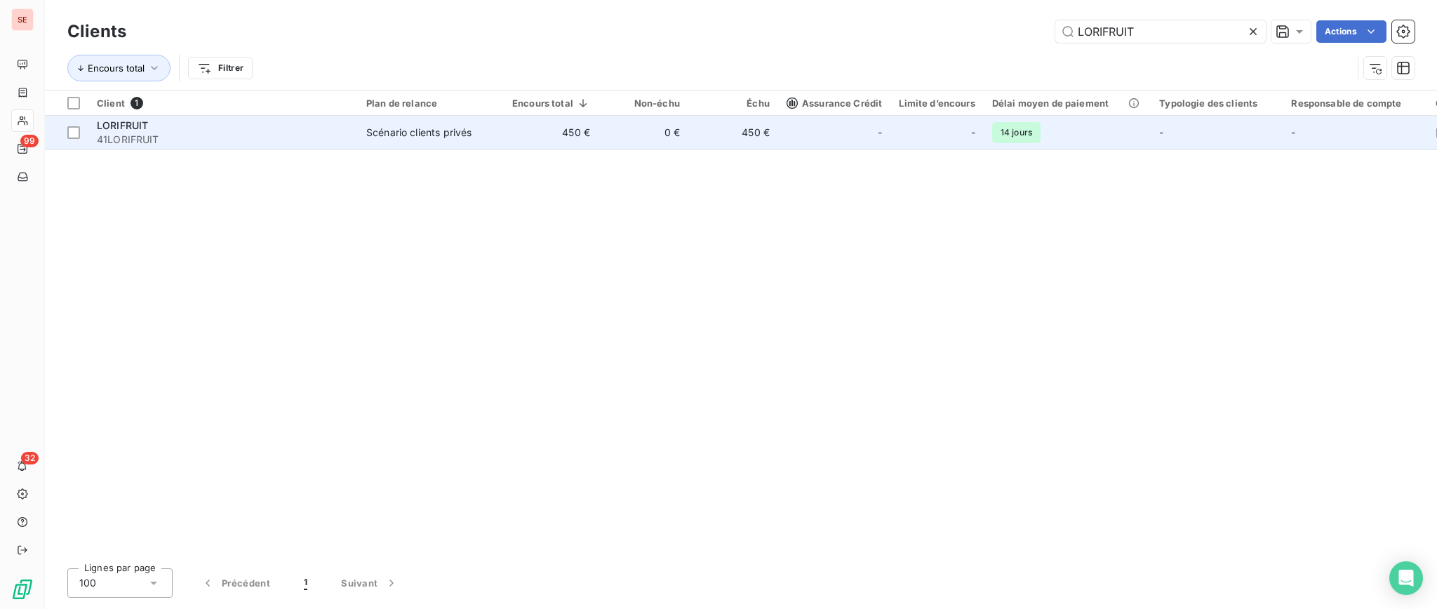
click at [440, 147] on td "Scénario clients privés" at bounding box center [431, 133] width 146 height 34
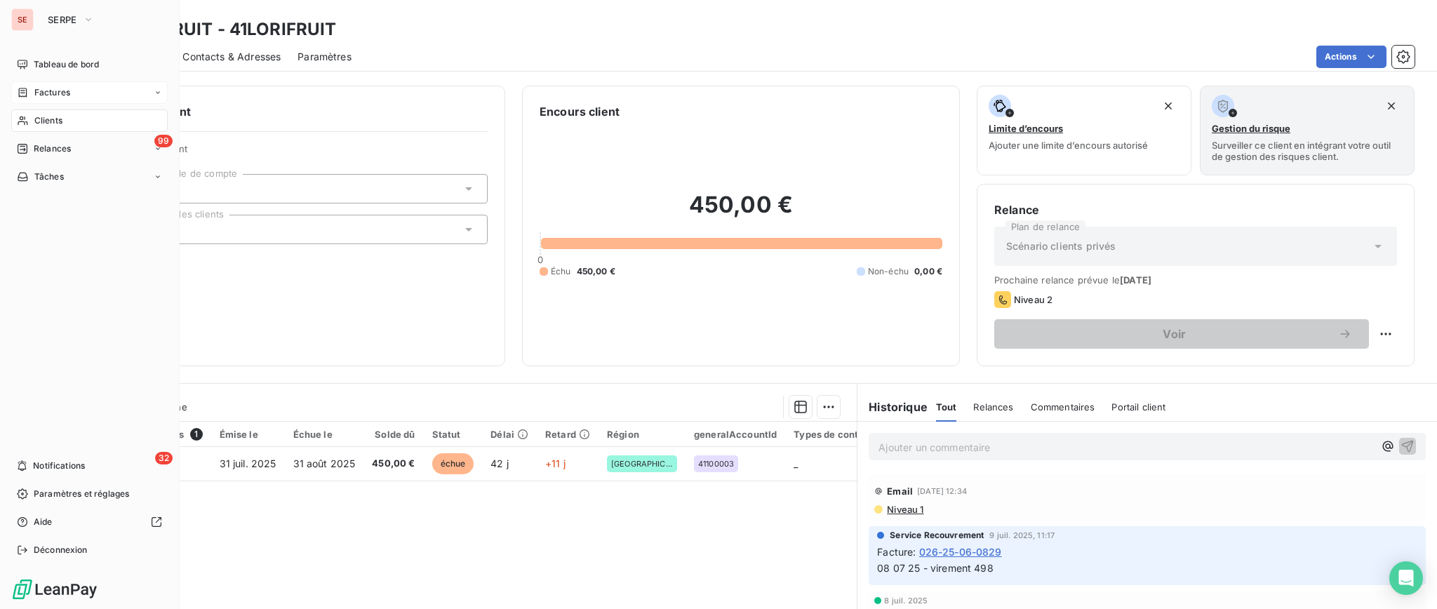
click at [62, 97] on span "Factures" at bounding box center [52, 92] width 36 height 13
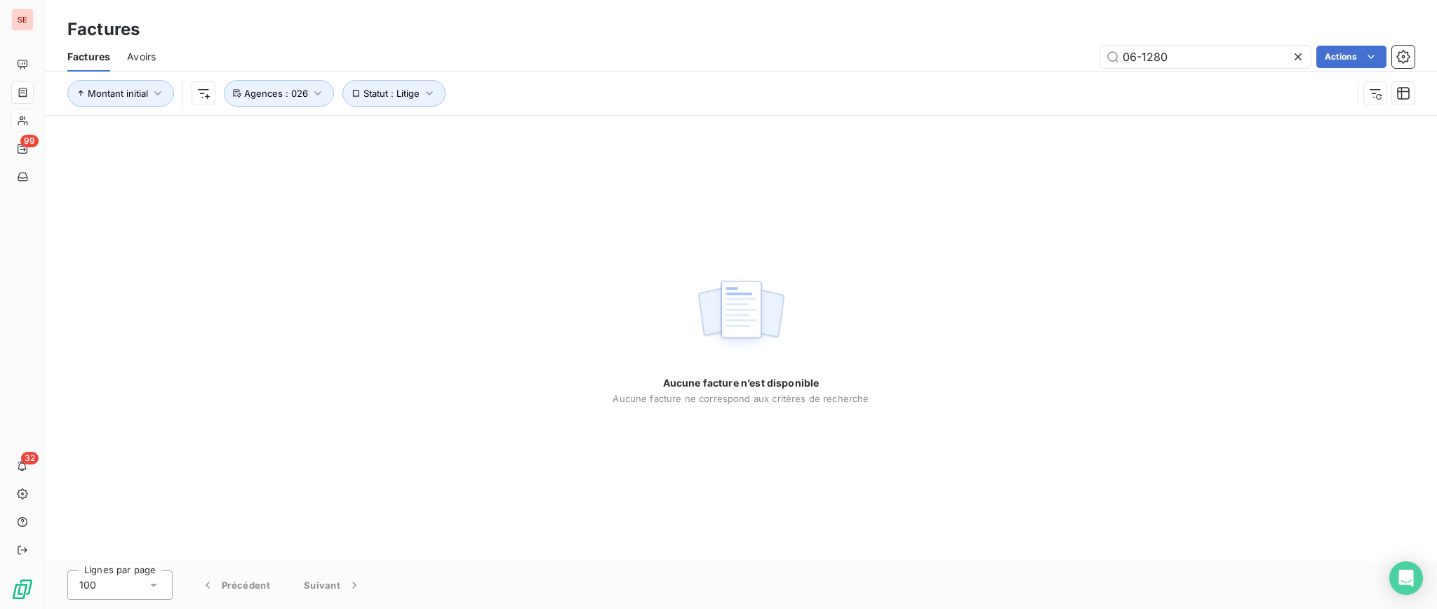
type input "06-1280"
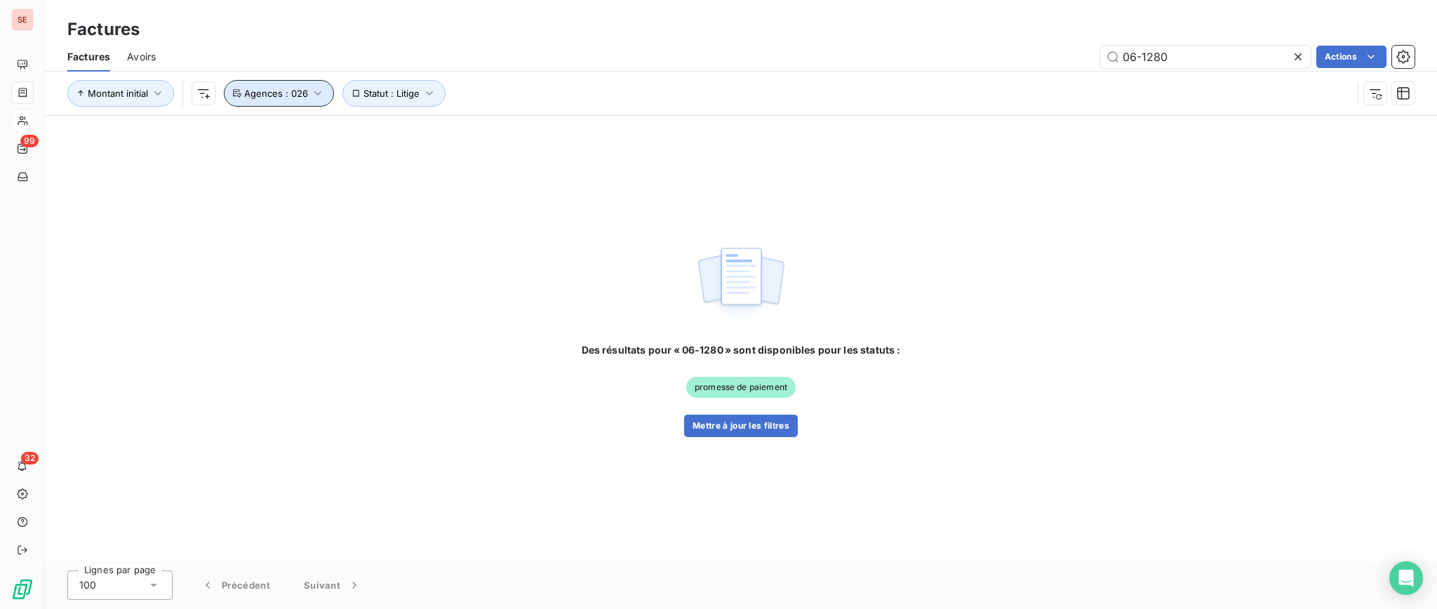
click at [317, 93] on icon "button" at bounding box center [318, 93] width 14 height 14
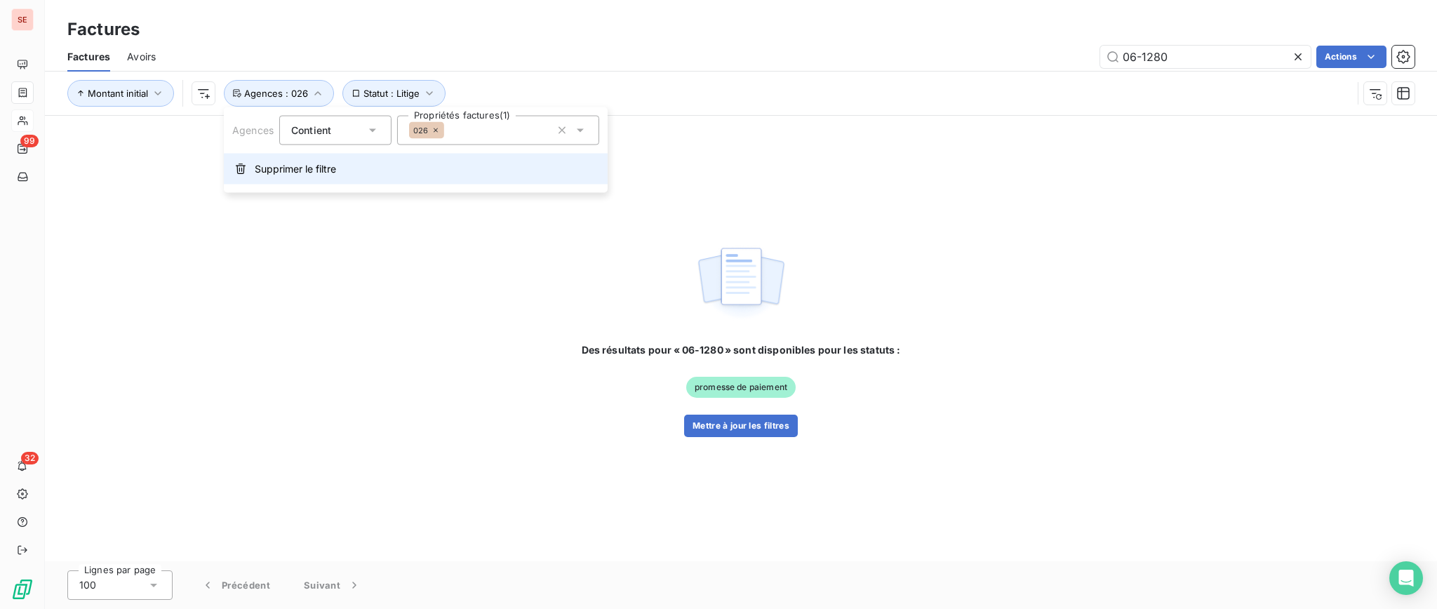
click at [274, 173] on span "Supprimer le filtre" at bounding box center [295, 169] width 81 height 14
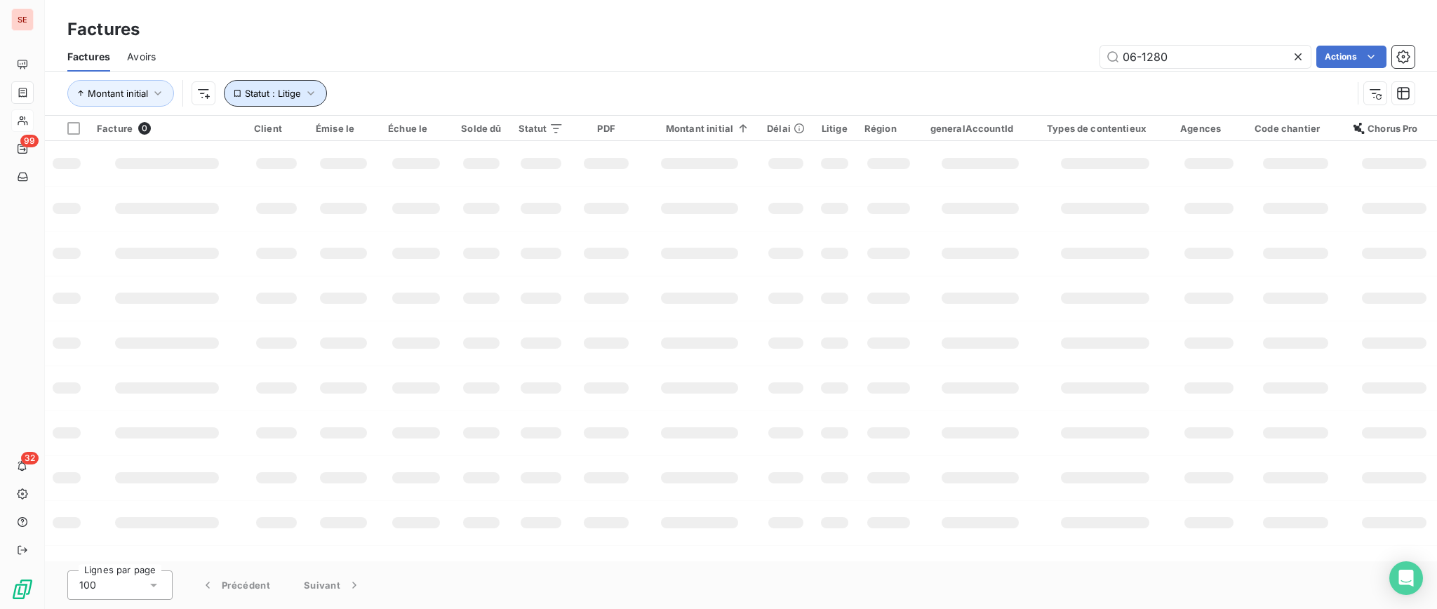
click at [309, 94] on icon "button" at bounding box center [311, 93] width 14 height 14
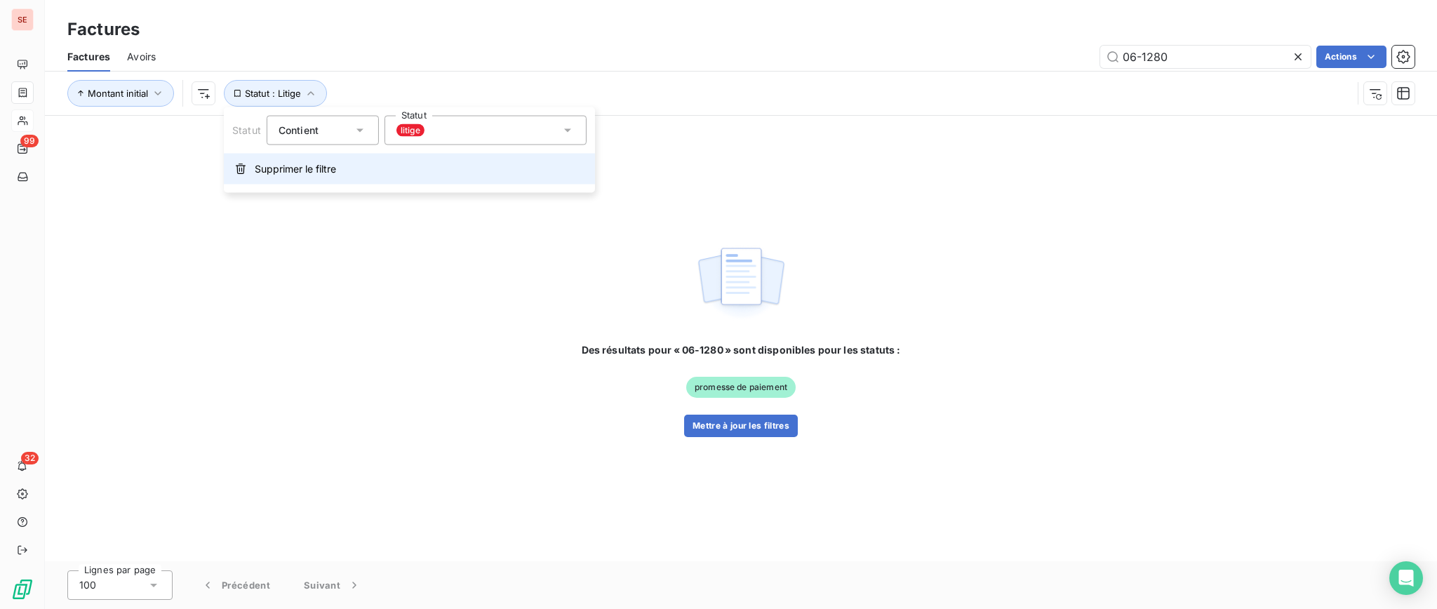
click at [283, 166] on span "Supprimer le filtre" at bounding box center [295, 169] width 81 height 14
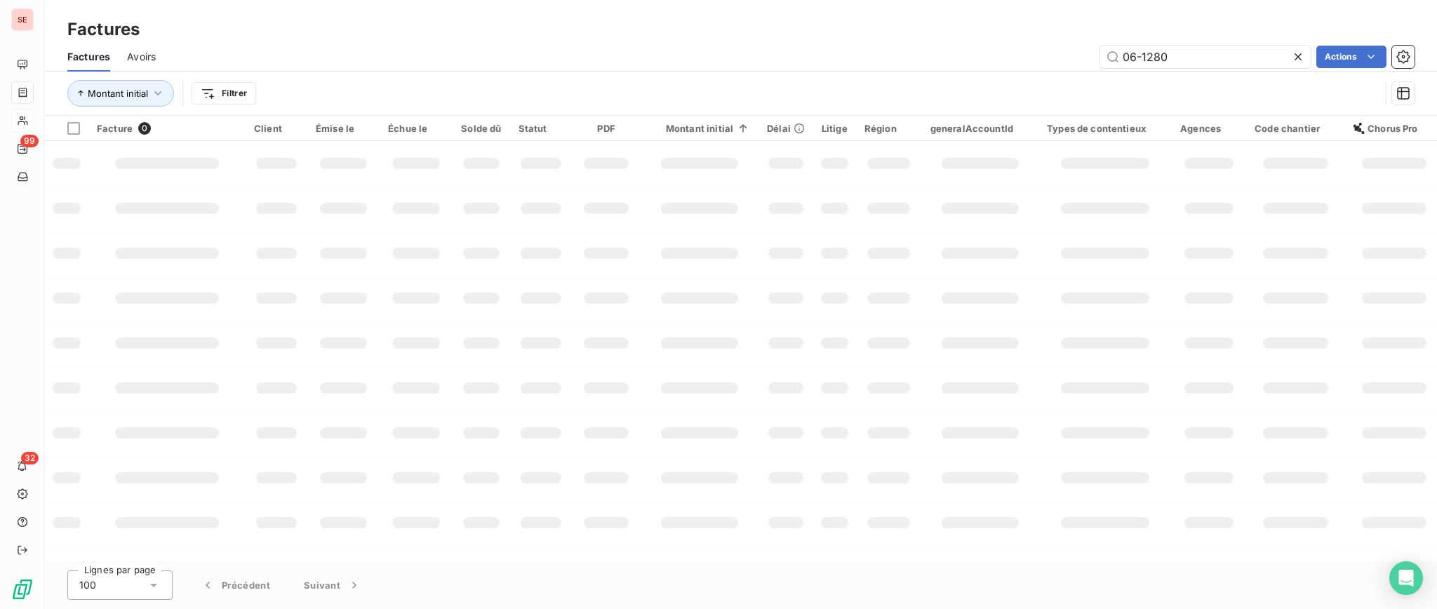
click at [446, 55] on div "06-1280 Actions" at bounding box center [794, 57] width 1242 height 22
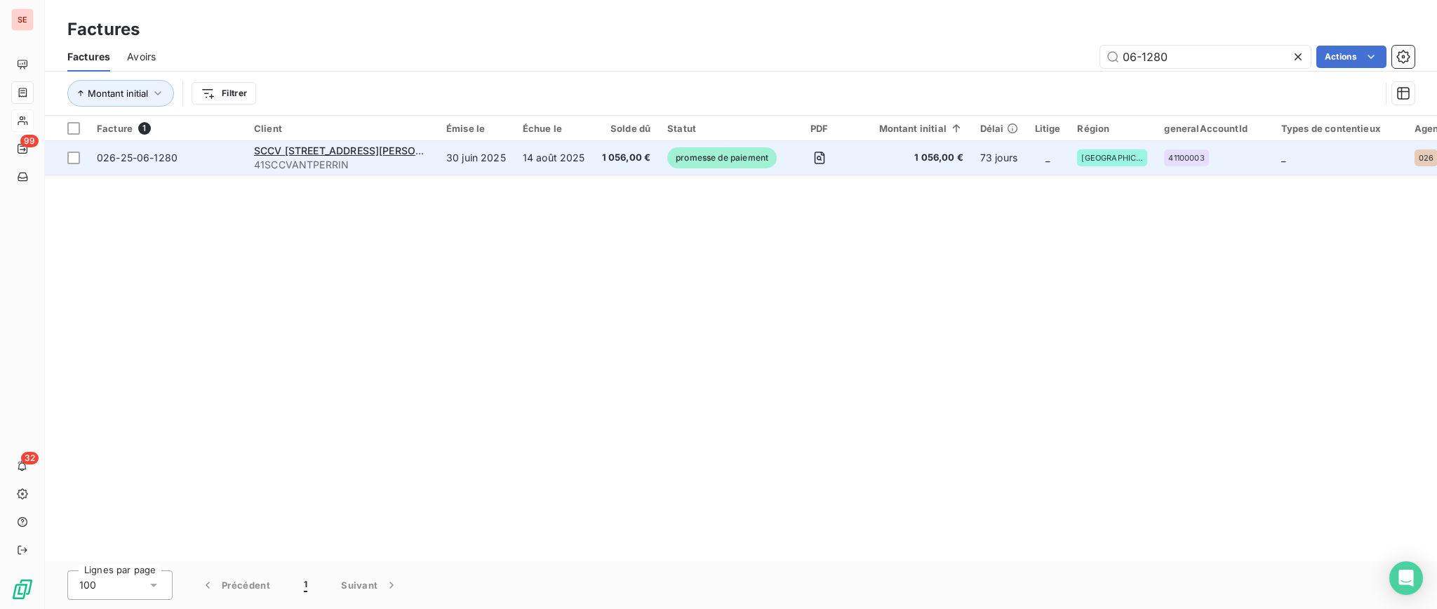
click at [335, 157] on div "SCCV [STREET_ADDRESS][PERSON_NAME]" at bounding box center [341, 151] width 175 height 14
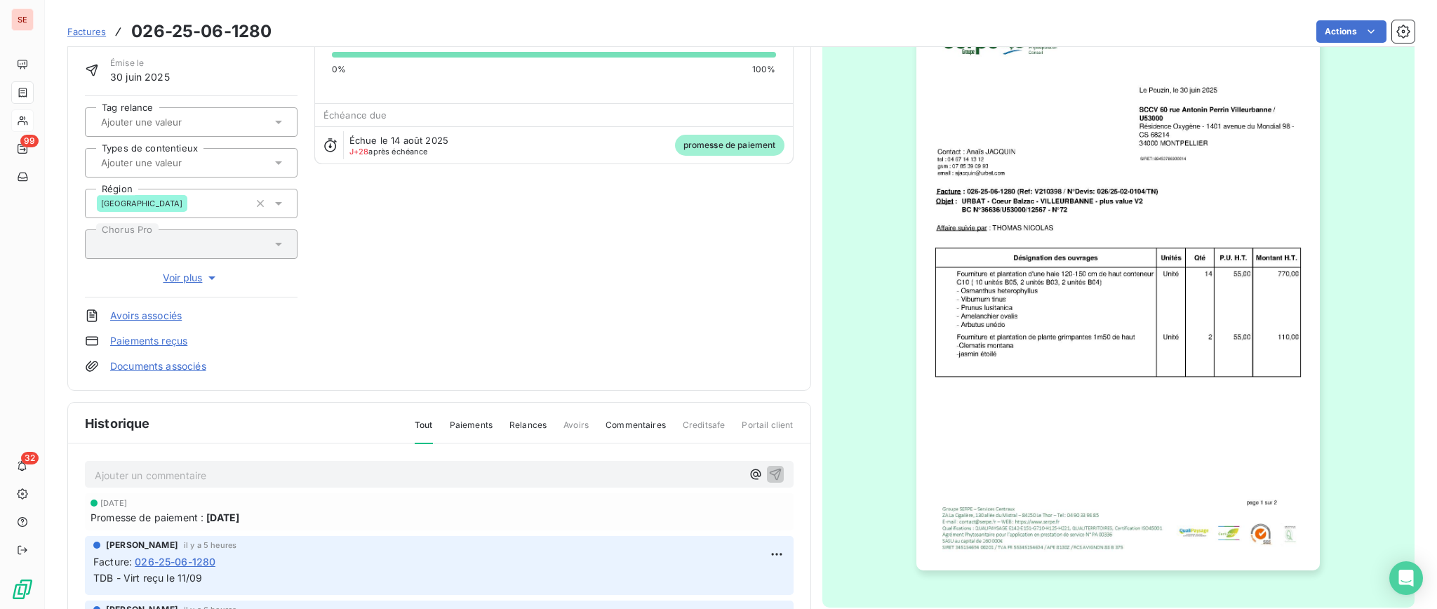
scroll to position [94, 0]
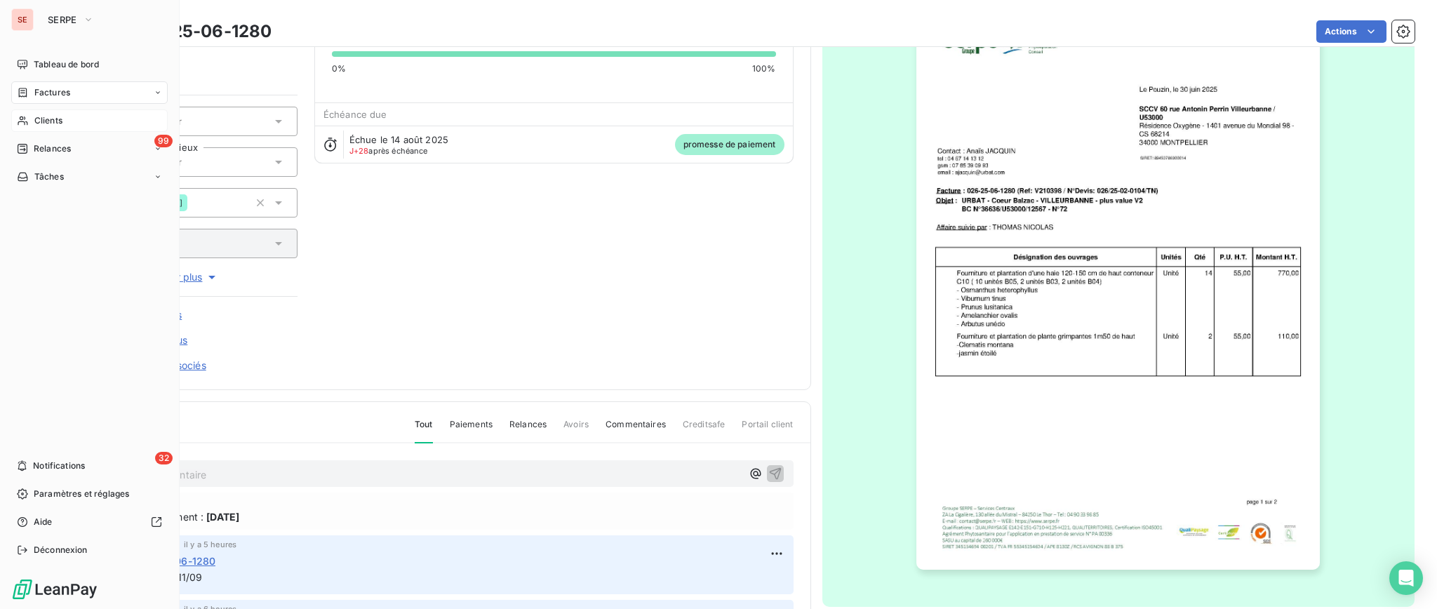
click at [36, 91] on span "Factures" at bounding box center [52, 92] width 36 height 13
click at [50, 93] on span "Factures" at bounding box center [52, 92] width 36 height 13
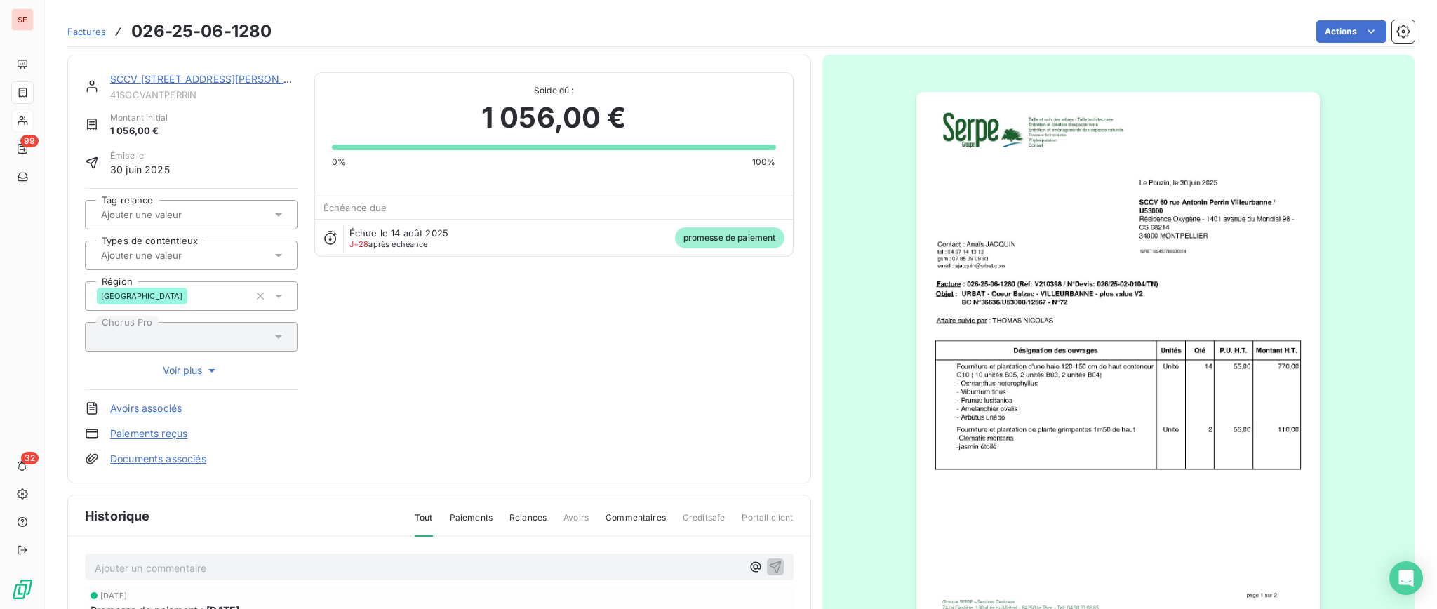
scroll to position [0, 0]
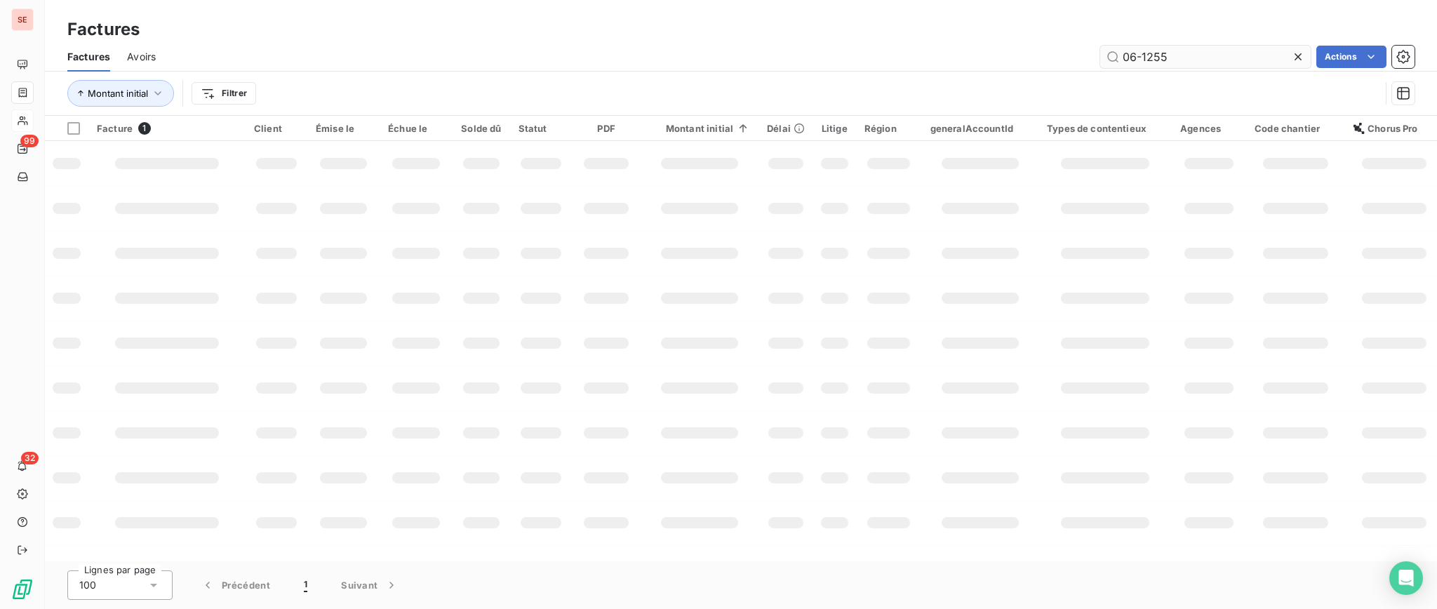
type input "06-1255"
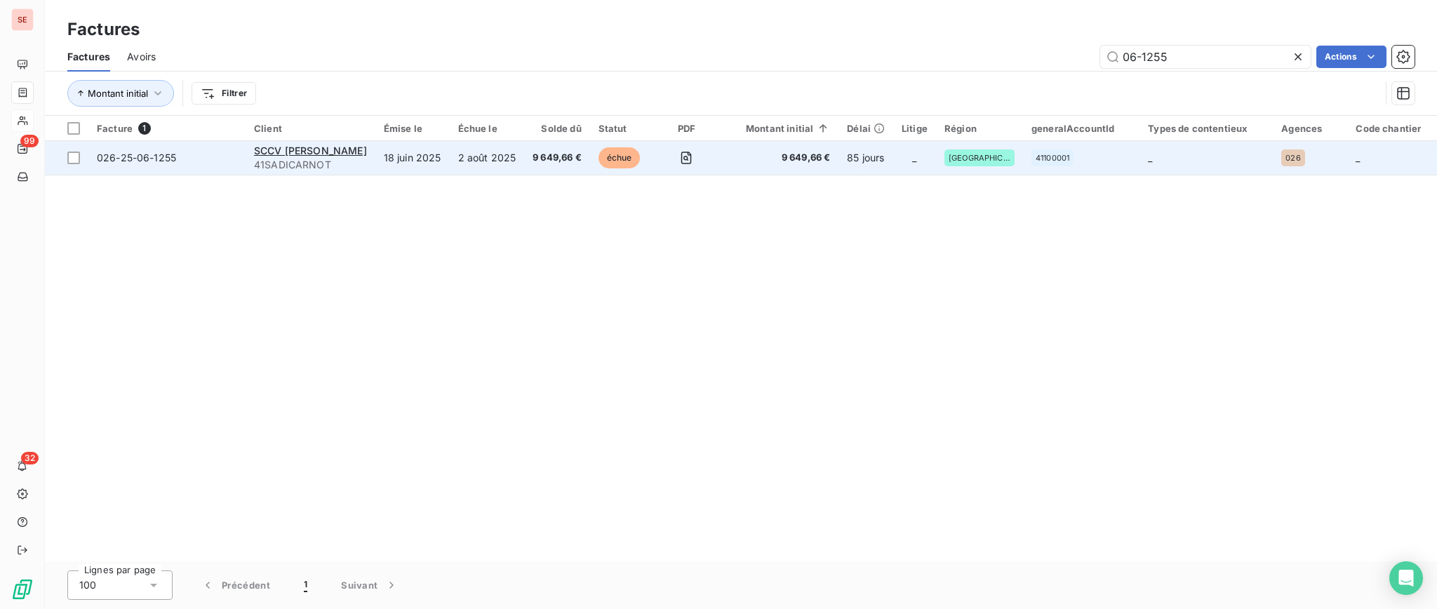
click at [312, 167] on span "41SADICARNOT" at bounding box center [310, 165] width 113 height 14
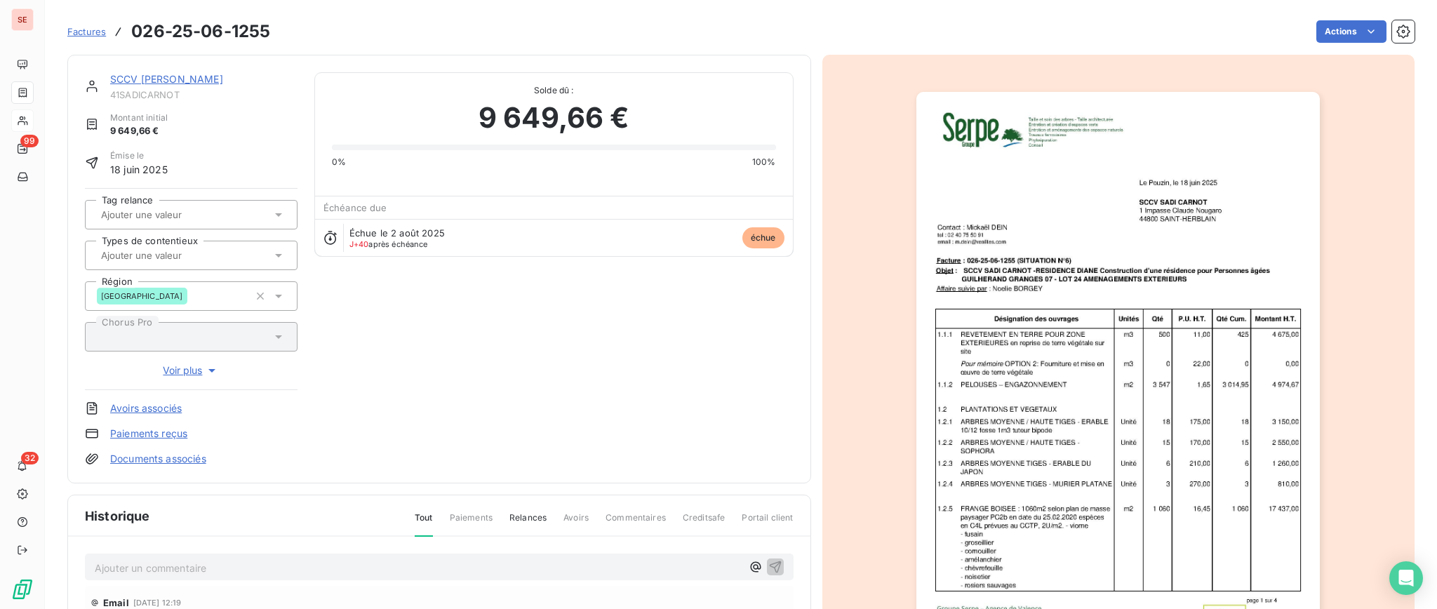
click at [1120, 296] on img "button" at bounding box center [1119, 377] width 404 height 571
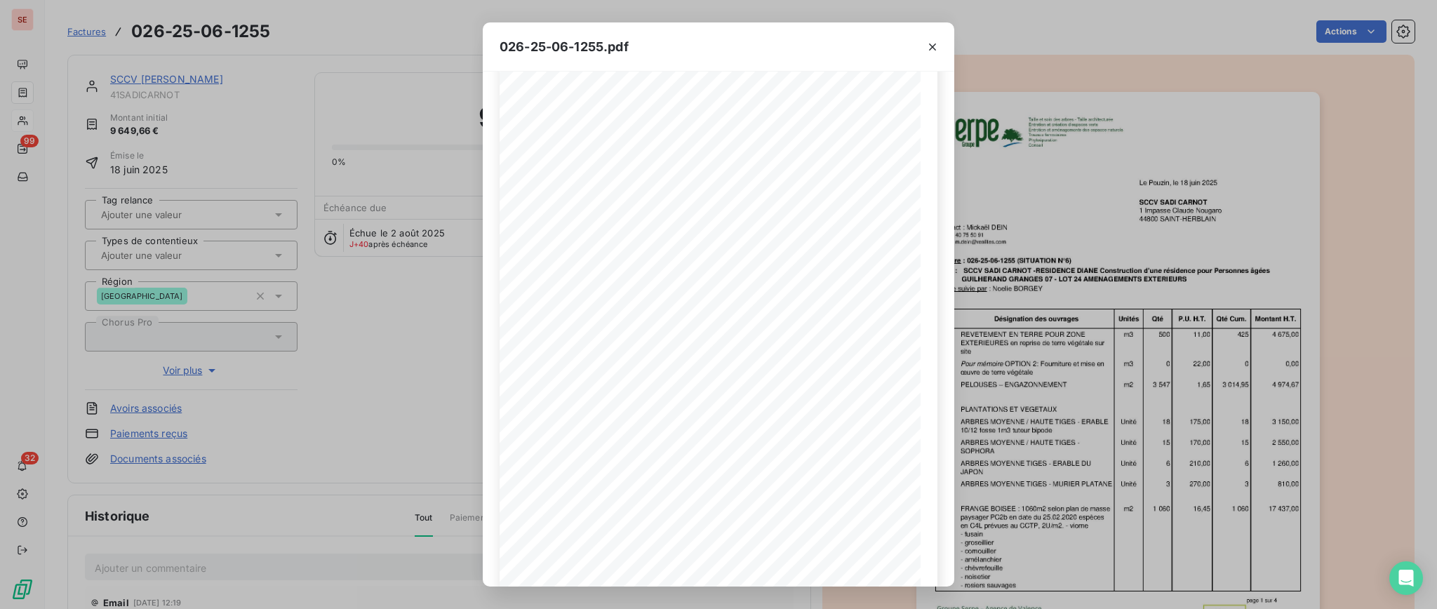
scroll to position [114, 0]
click at [664, 561] on icon "button" at bounding box center [667, 565] width 14 height 14
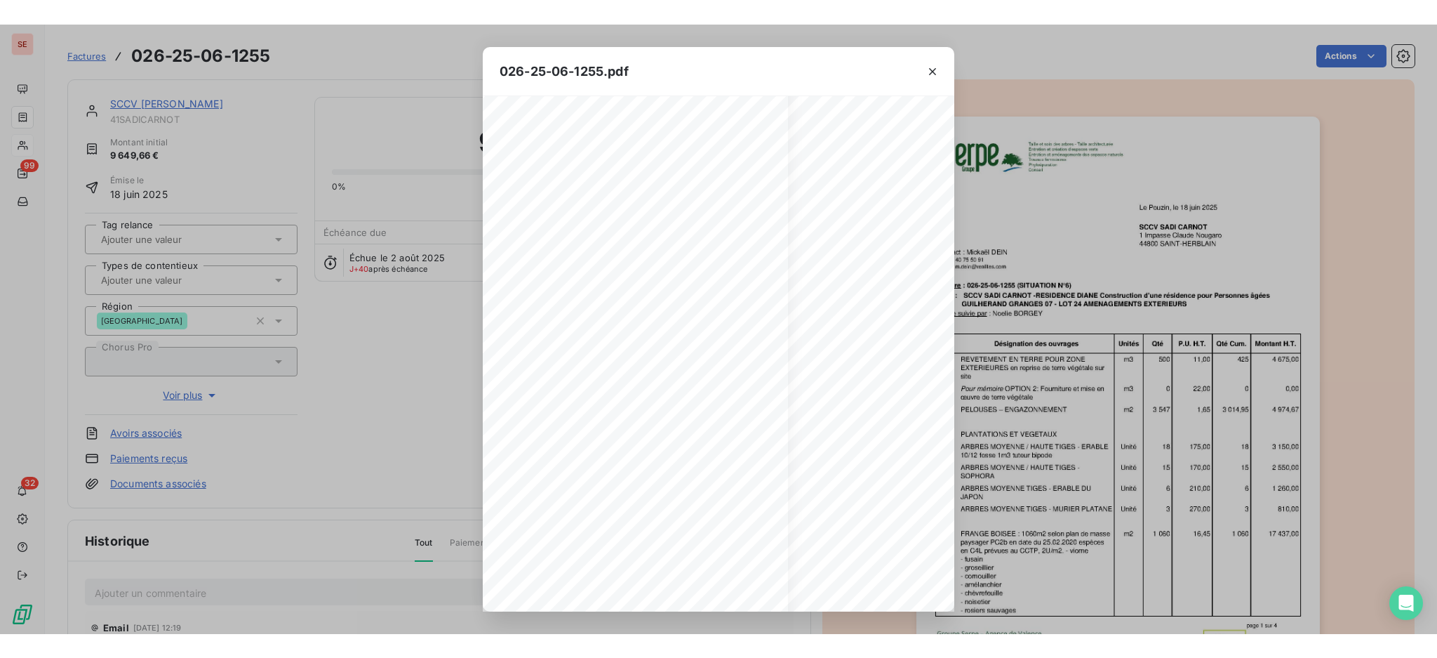
scroll to position [114, 187]
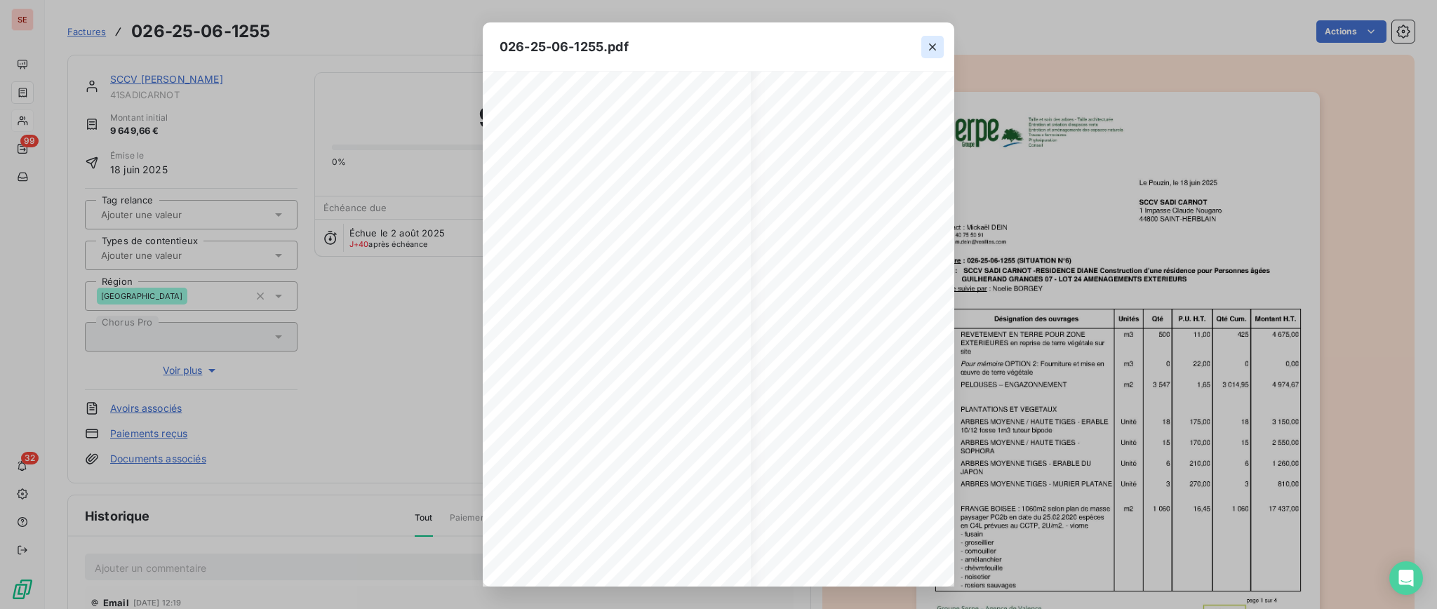
click at [929, 40] on icon "button" at bounding box center [933, 47] width 14 height 14
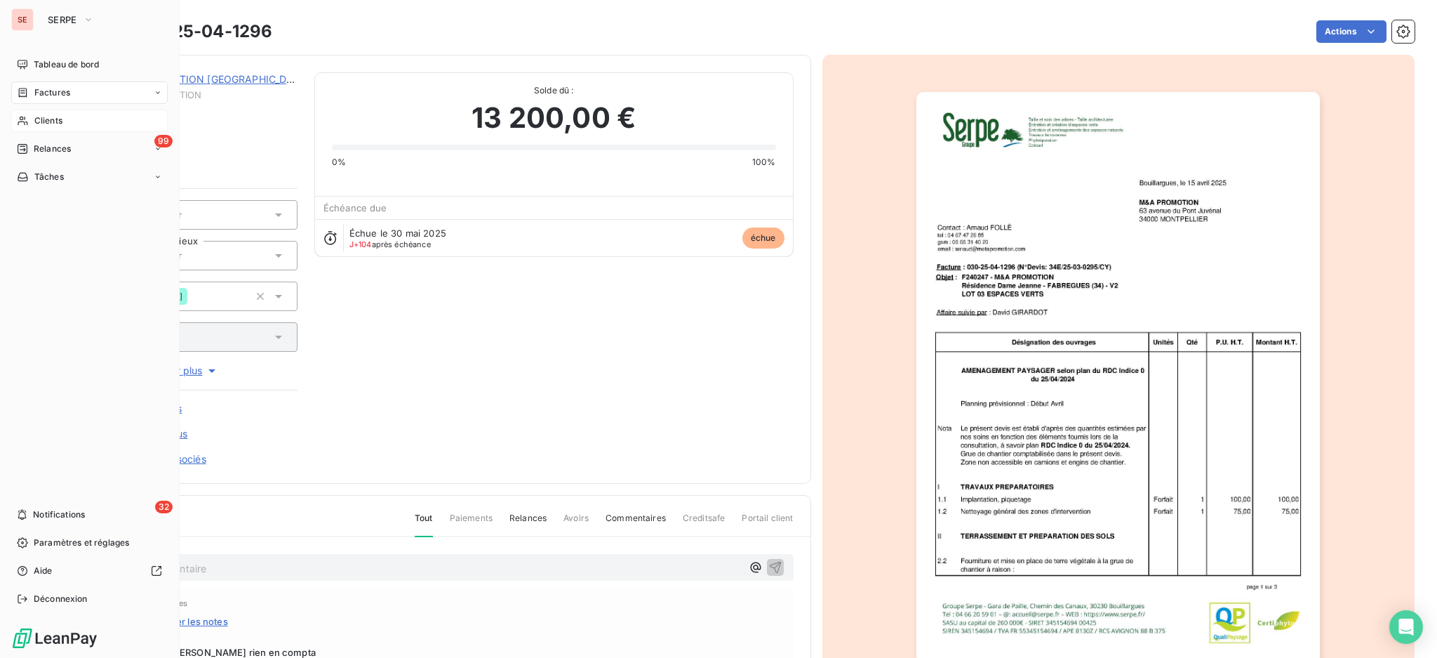
click at [58, 119] on span "Clients" at bounding box center [48, 120] width 28 height 13
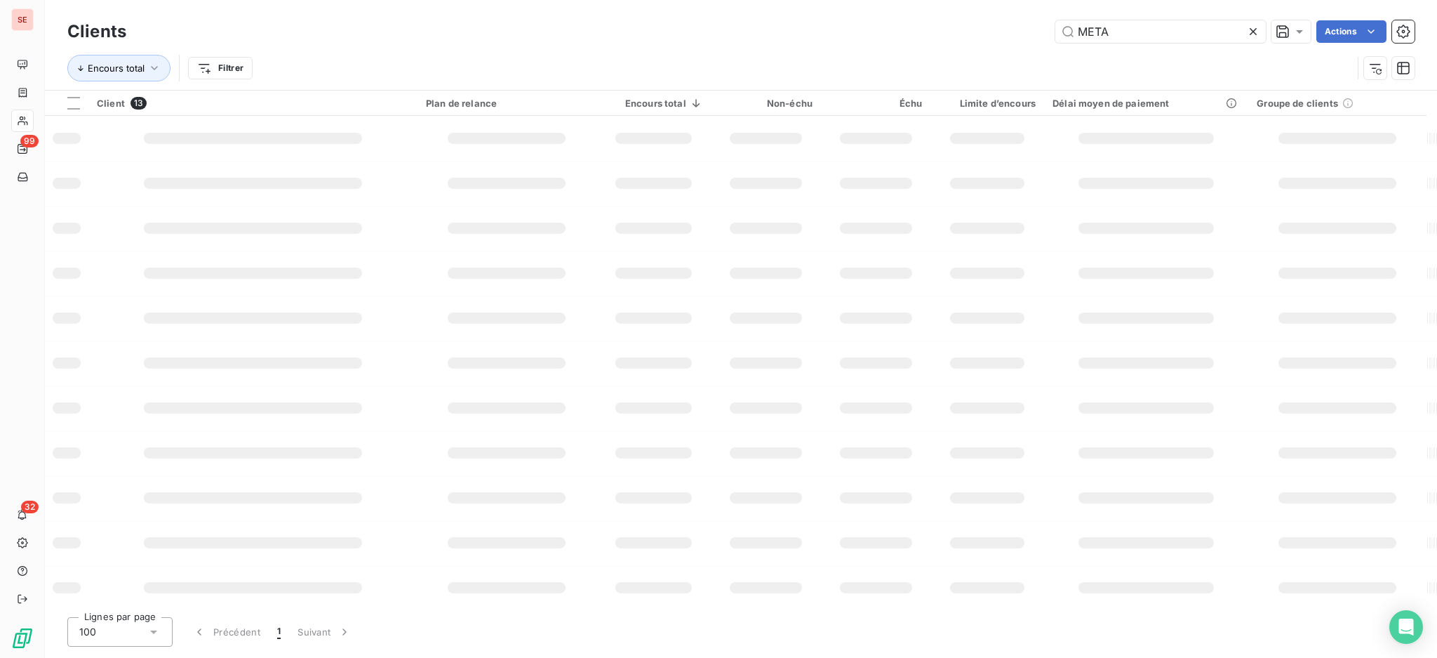
drag, startPoint x: 1142, startPoint y: 30, endPoint x: 869, endPoint y: 4, distance: 274.3
click at [896, 11] on div "Clients META Actions Encours total Filtrer" at bounding box center [741, 45] width 1392 height 90
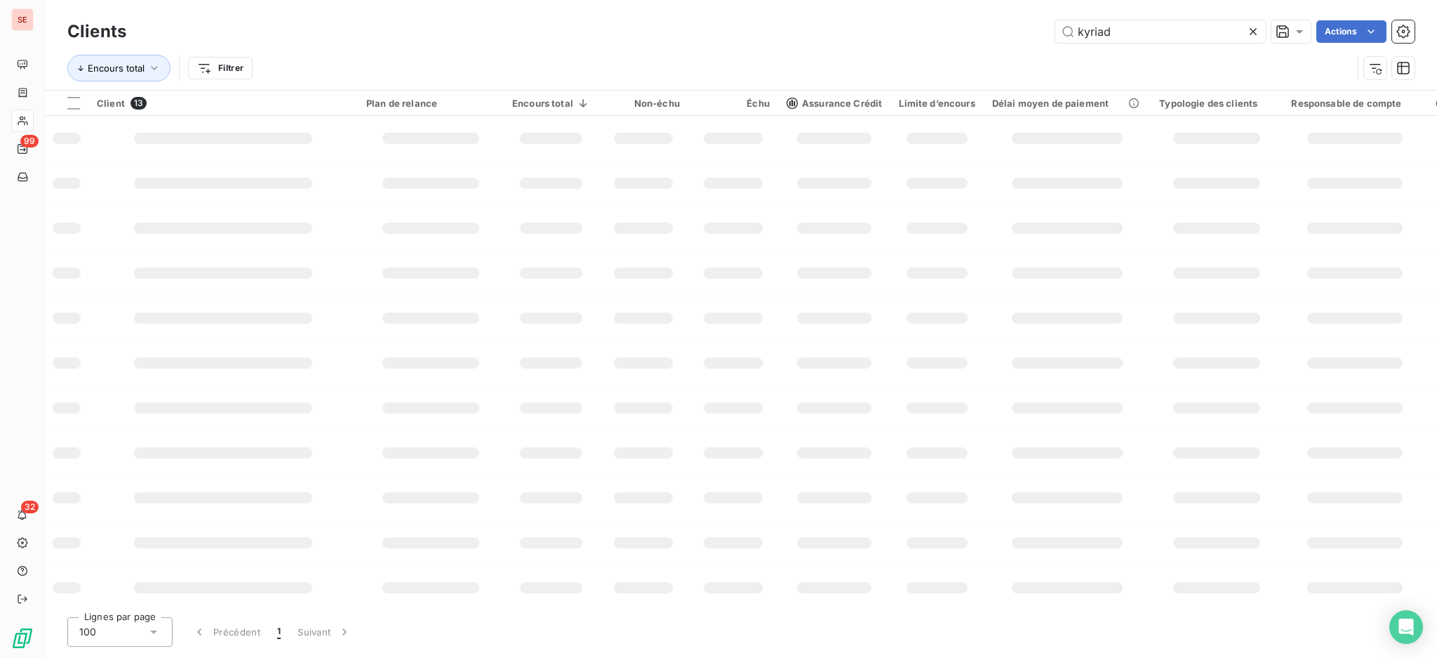
type input "kyriad"
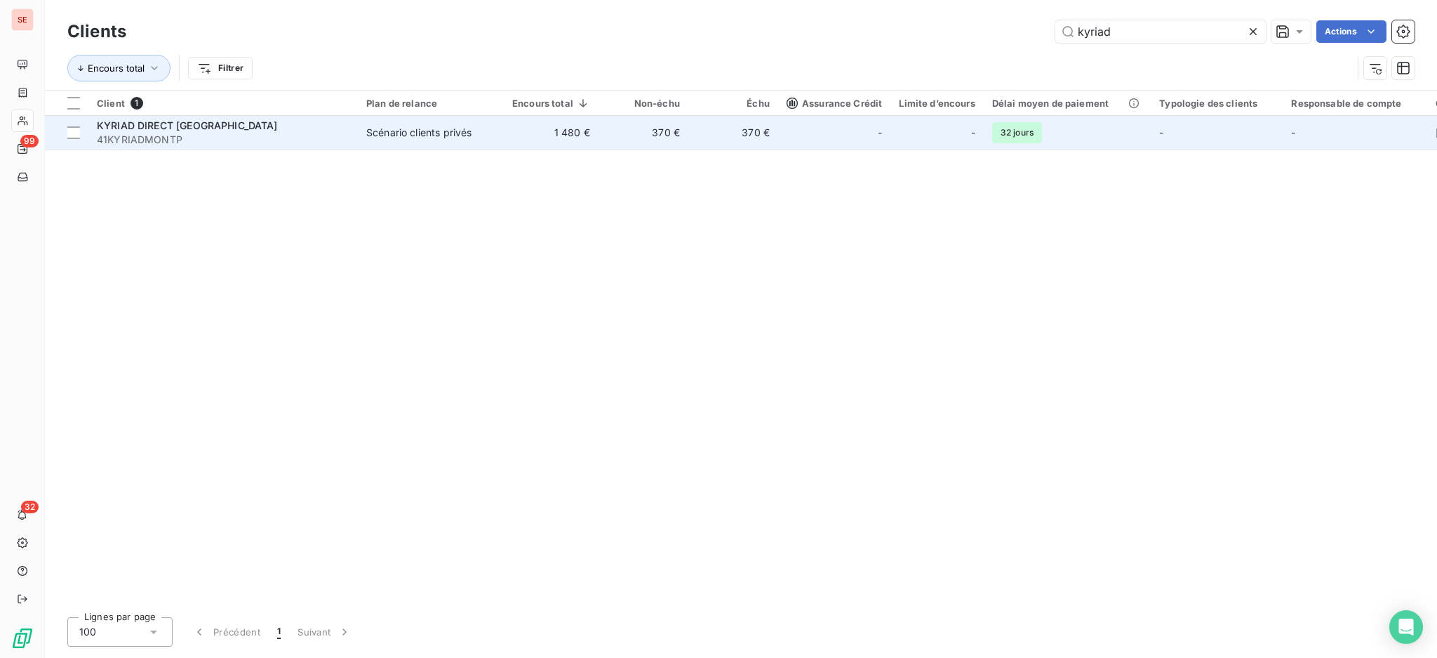
click at [641, 144] on td "370 €" at bounding box center [644, 133] width 90 height 34
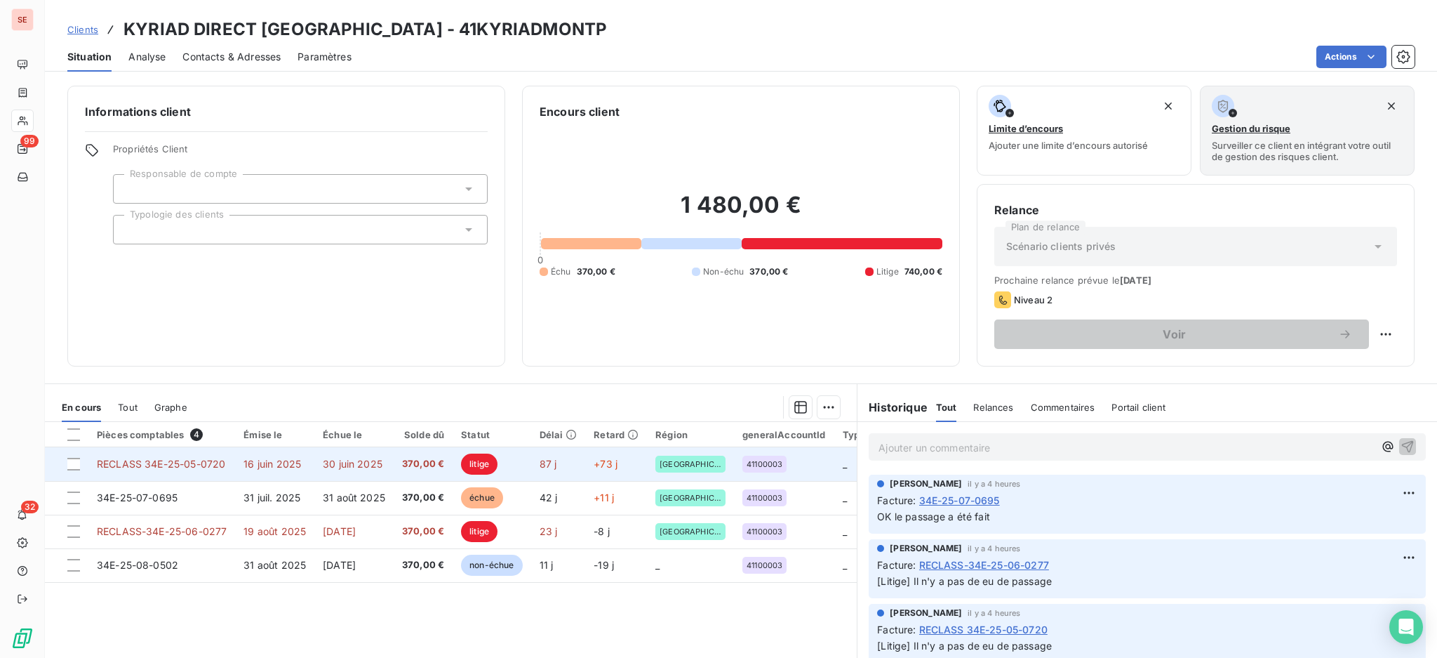
click at [131, 459] on span "RECLASS 34E-25-05-0720" at bounding box center [161, 464] width 128 height 12
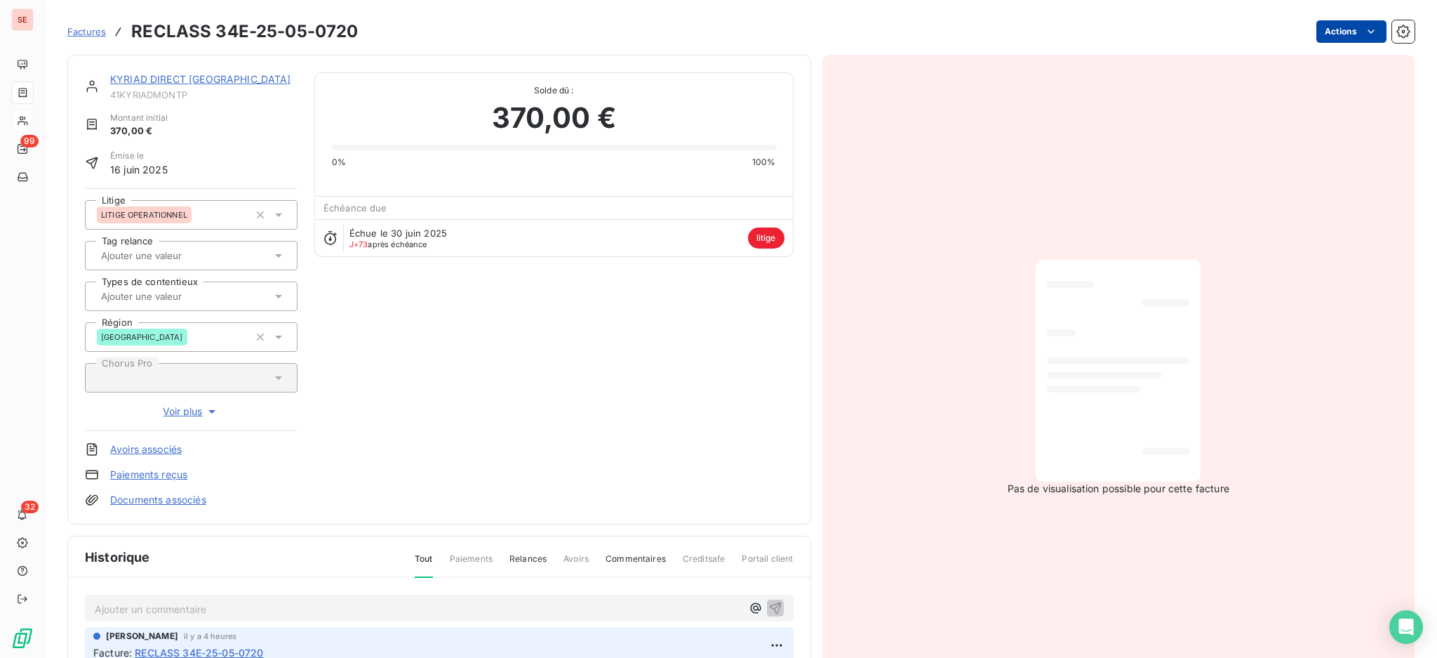
click at [1331, 24] on html "SE 99 32 Factures RECLASS 34E-25-05-0720 Actions KYRIAD DIRECT MONTPELLIER 41KY…" at bounding box center [718, 329] width 1437 height 658
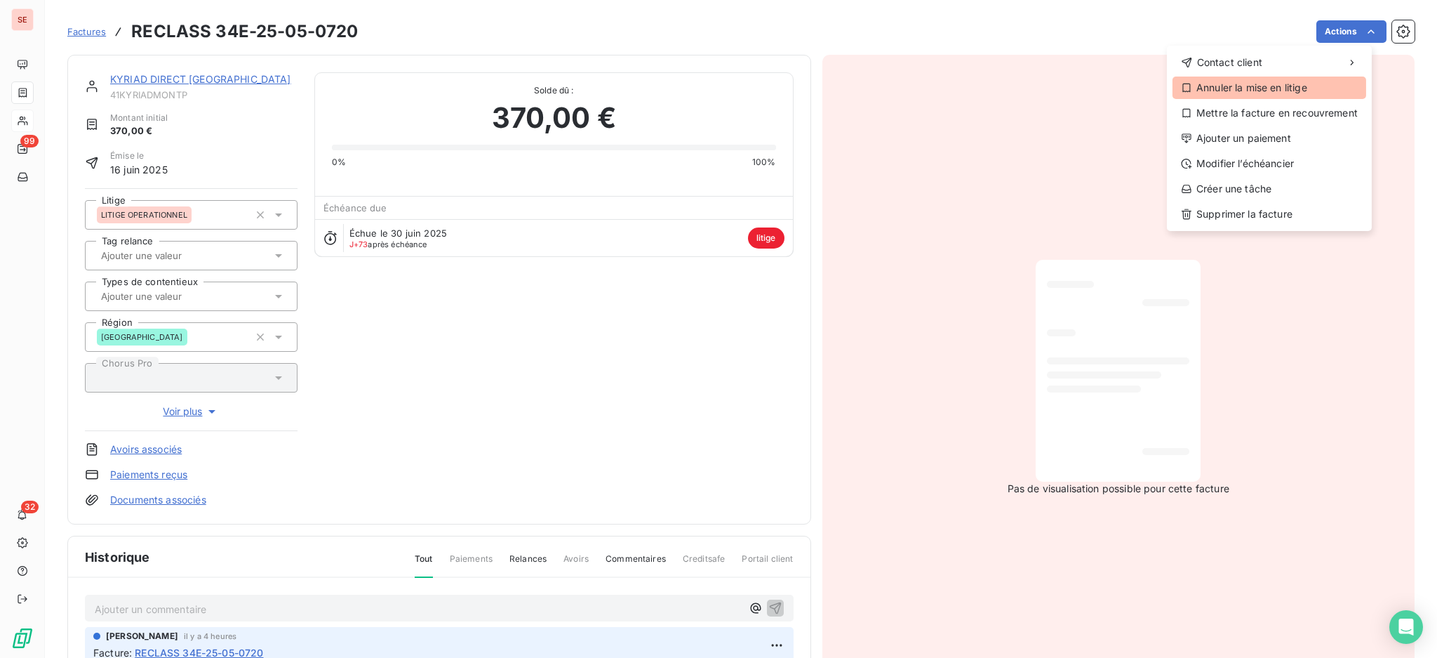
click at [1282, 89] on div "Annuler la mise en litige" at bounding box center [1270, 87] width 194 height 22
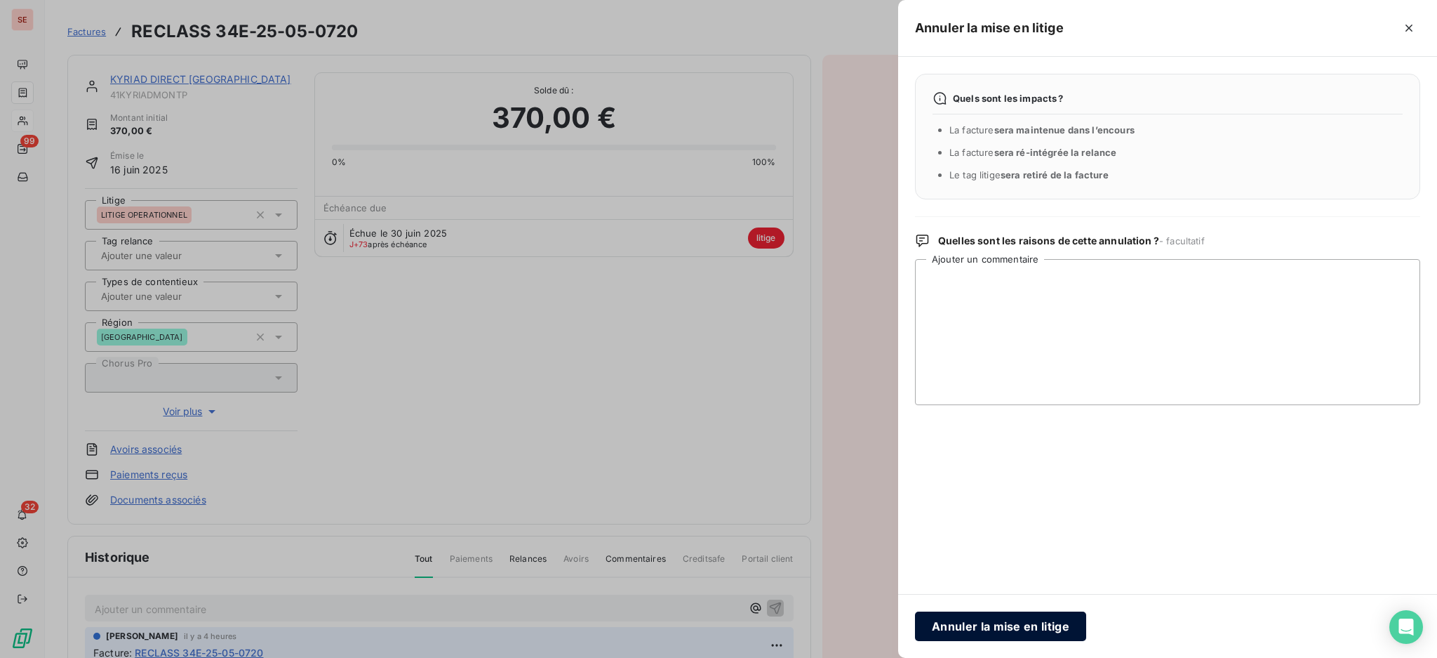
click at [1035, 608] on button "Annuler la mise en litige" at bounding box center [1000, 625] width 171 height 29
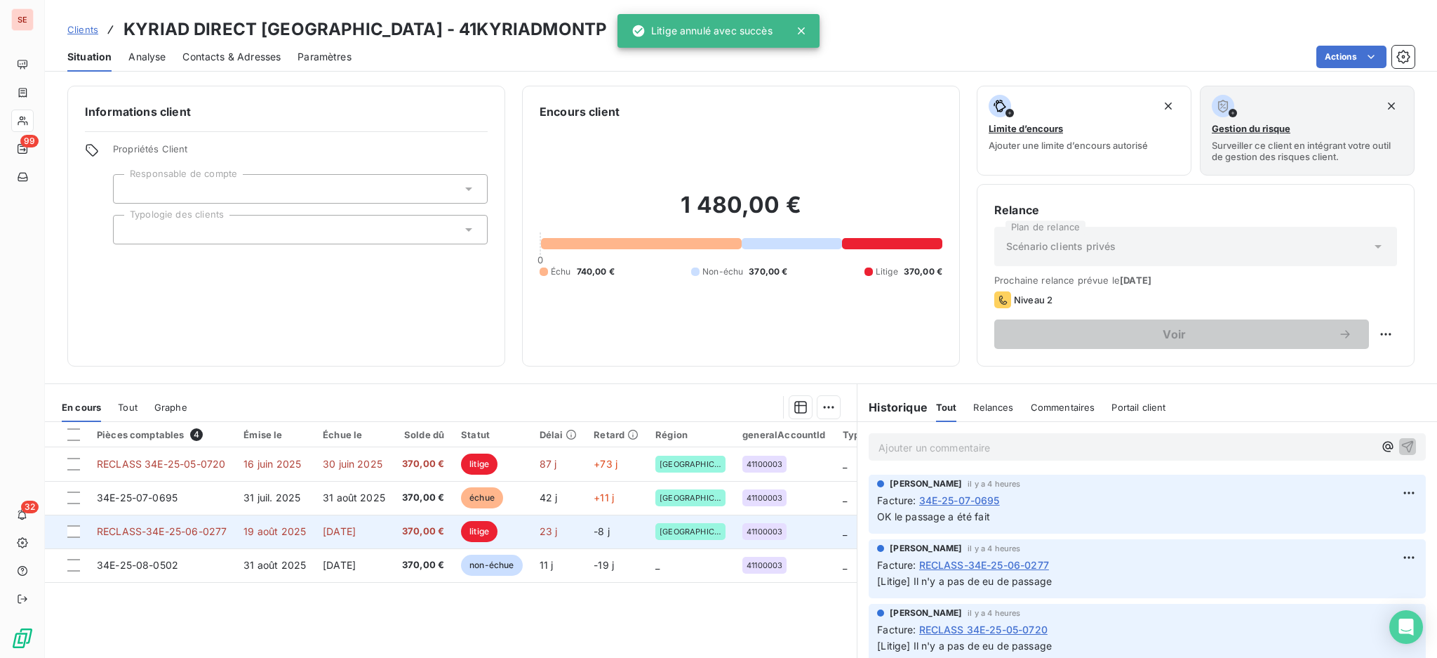
click at [310, 526] on td "19 août 2025" at bounding box center [274, 531] width 79 height 34
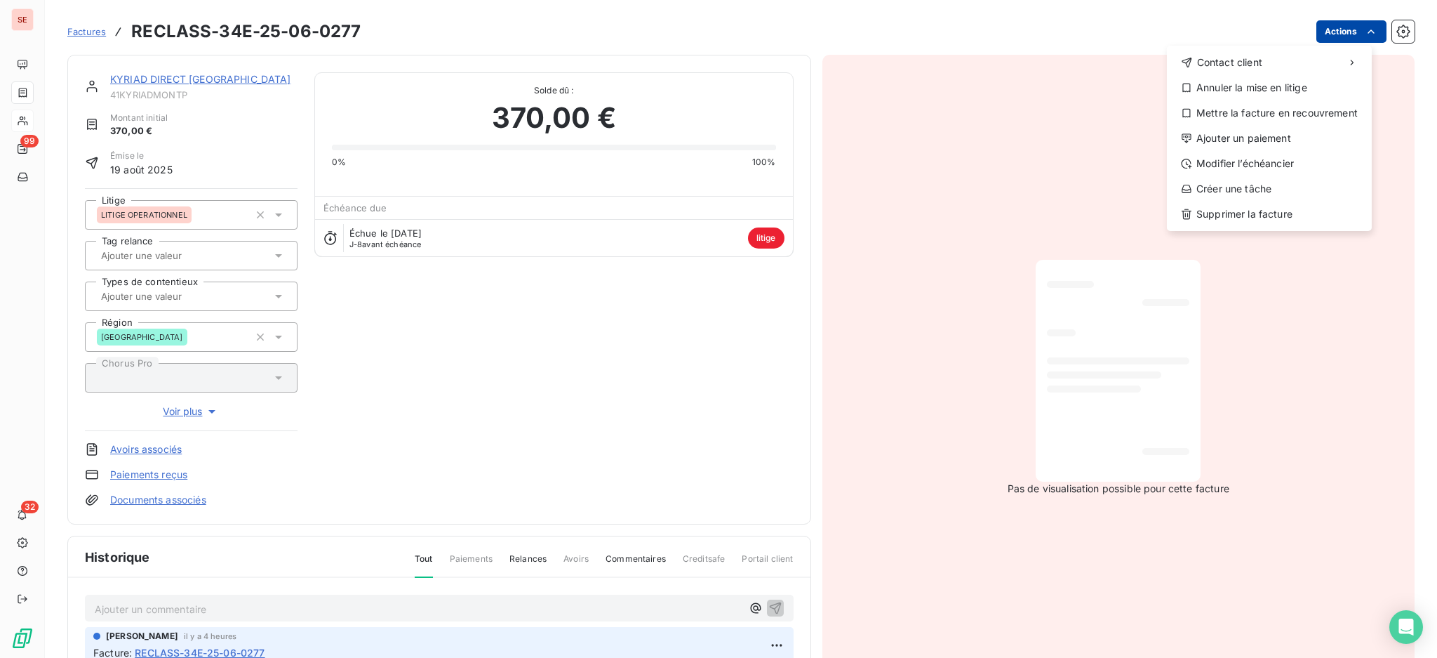
click at [1322, 28] on html "SE 99 32 Factures RECLASS-34E-25-06-0277 Actions Contact client Annuler la mise…" at bounding box center [718, 329] width 1437 height 658
click at [1293, 85] on div "Annuler la mise en litige" at bounding box center [1270, 87] width 194 height 22
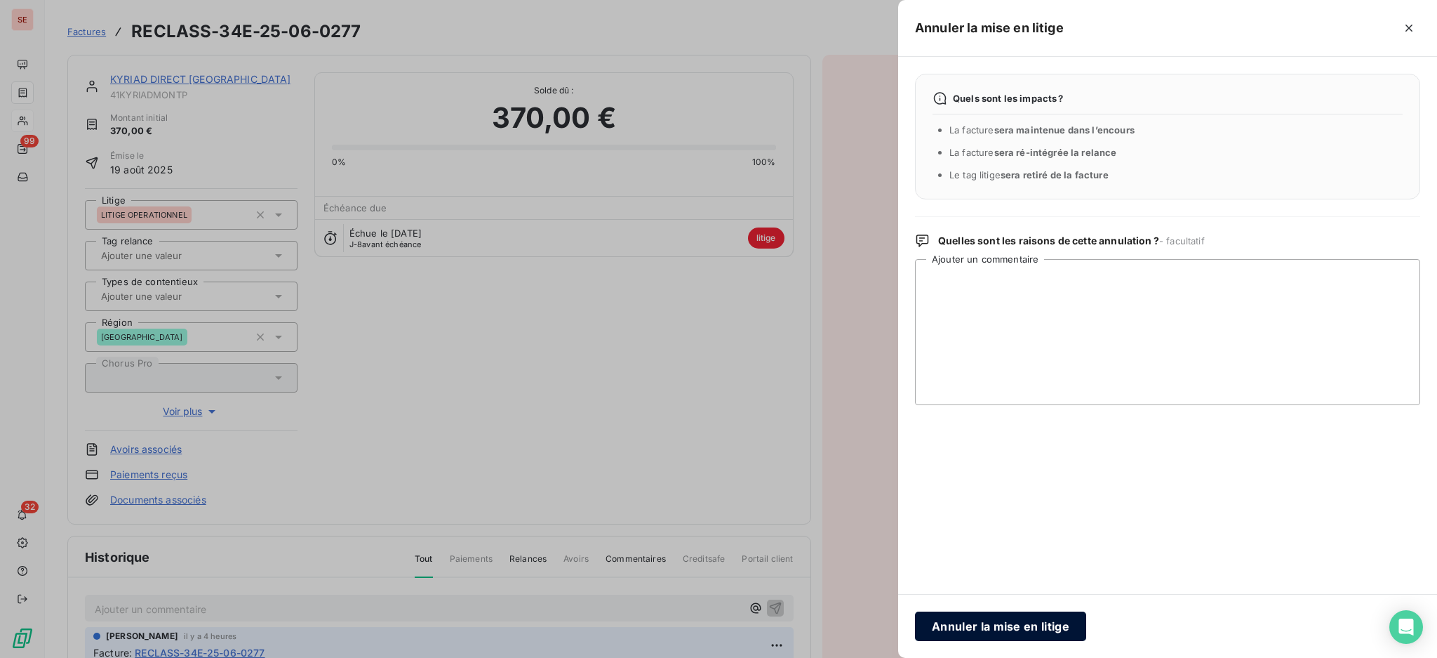
click at [1003, 608] on button "Annuler la mise en litige" at bounding box center [1000, 625] width 171 height 29
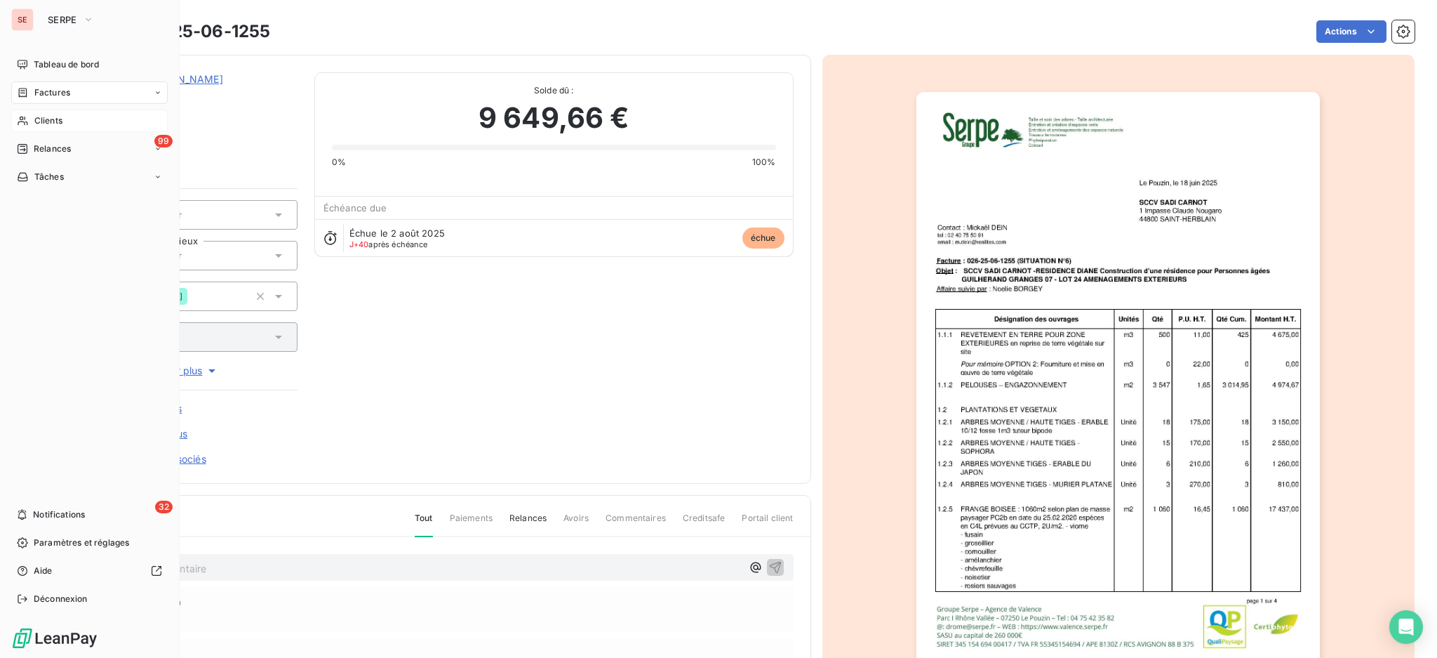
click at [29, 117] on div "Clients" at bounding box center [89, 120] width 157 height 22
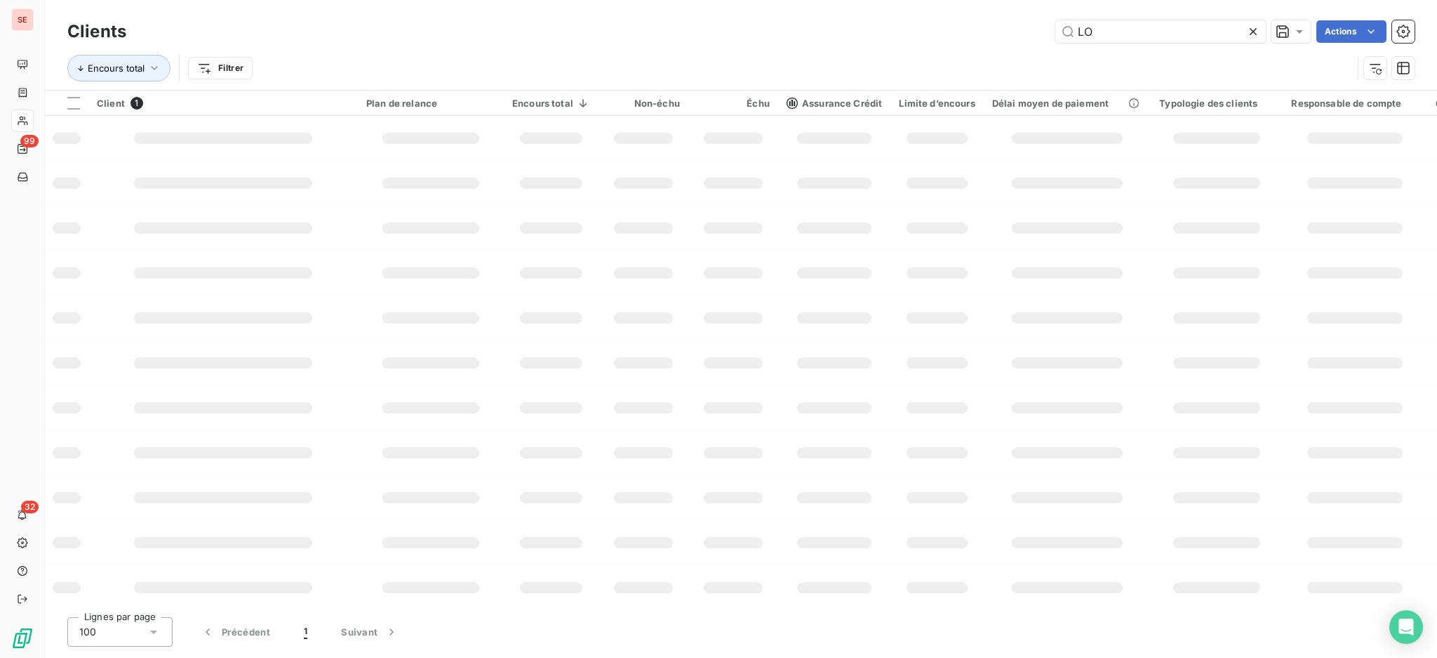
type input "L"
type input "kyriad"
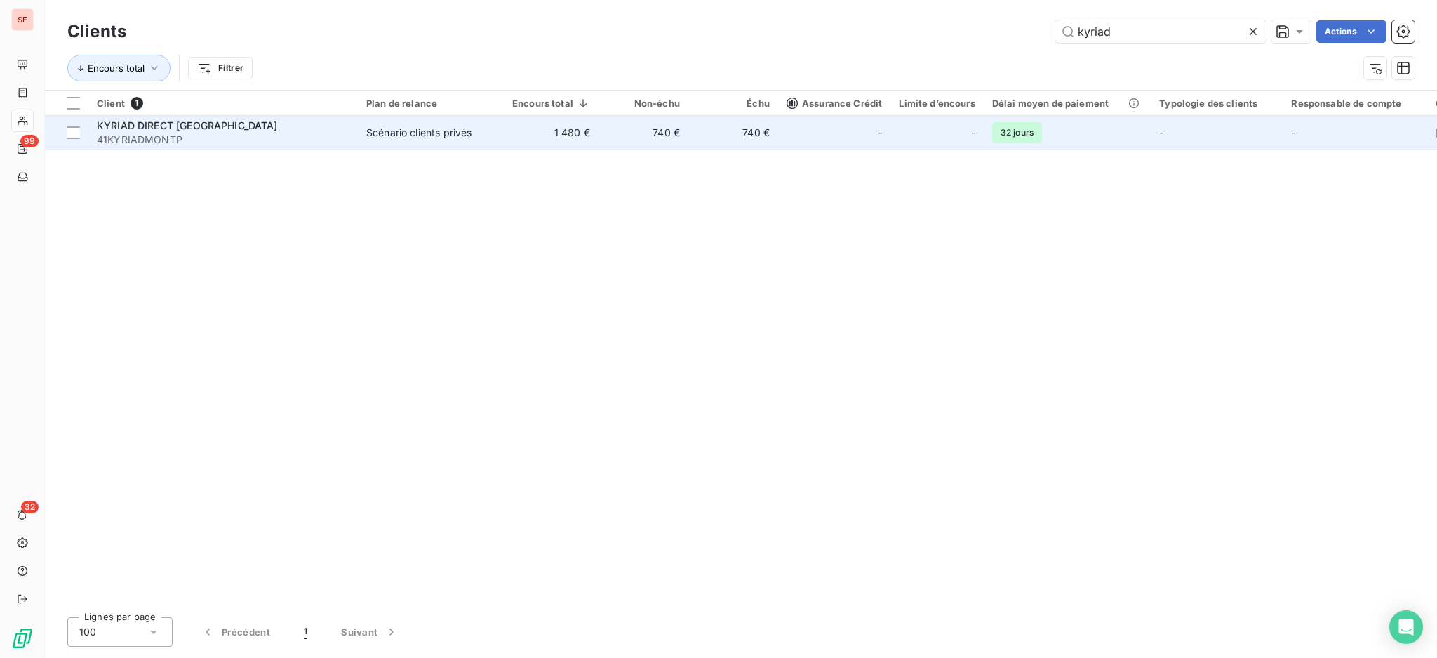
click at [441, 136] on div "Scénario clients privés" at bounding box center [418, 133] width 105 height 14
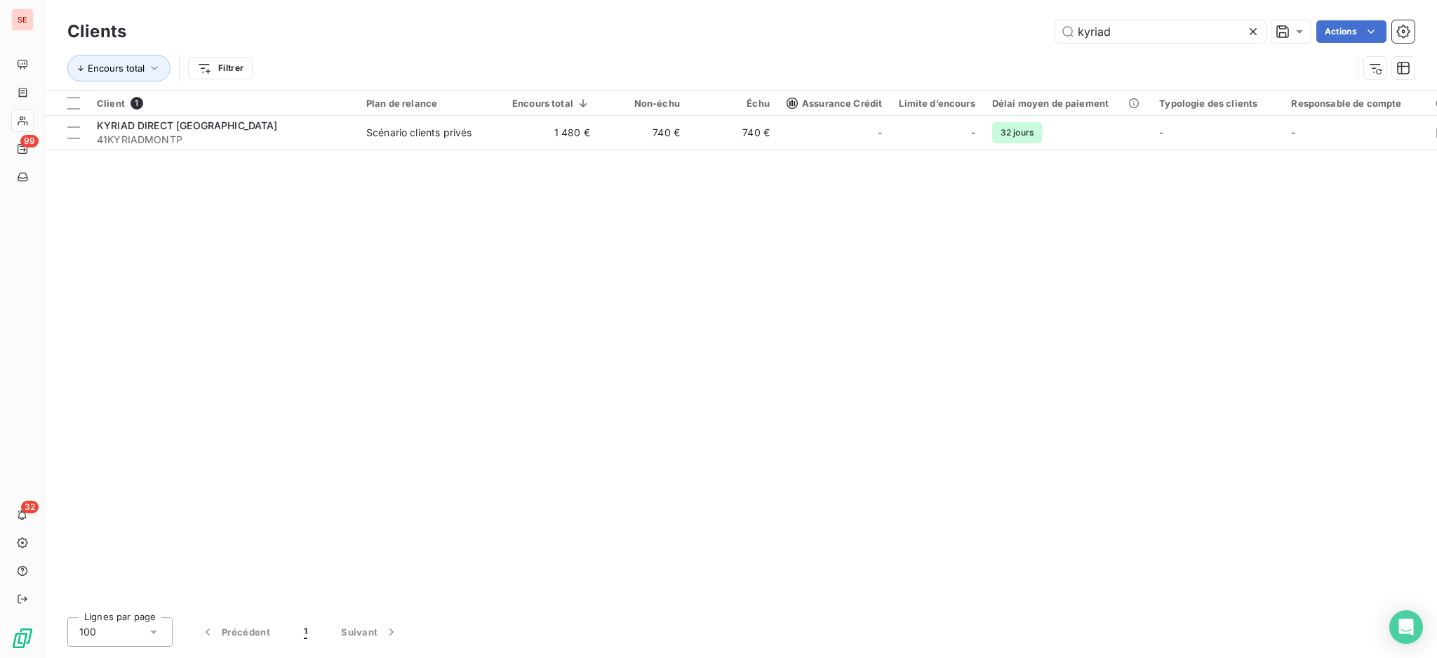
drag, startPoint x: 1140, startPoint y: 37, endPoint x: 1049, endPoint y: 27, distance: 92.5
click at [1049, 27] on div "kyriad Actions" at bounding box center [779, 31] width 1272 height 22
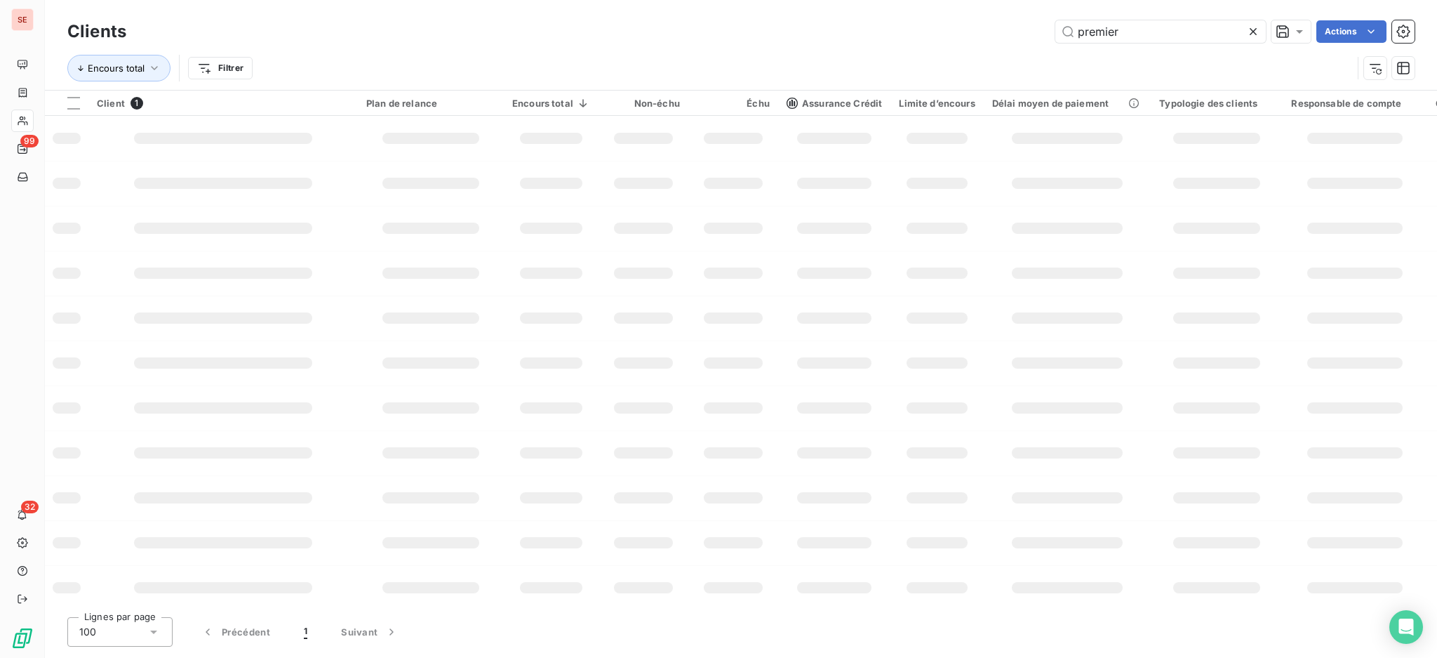
type input "premier"
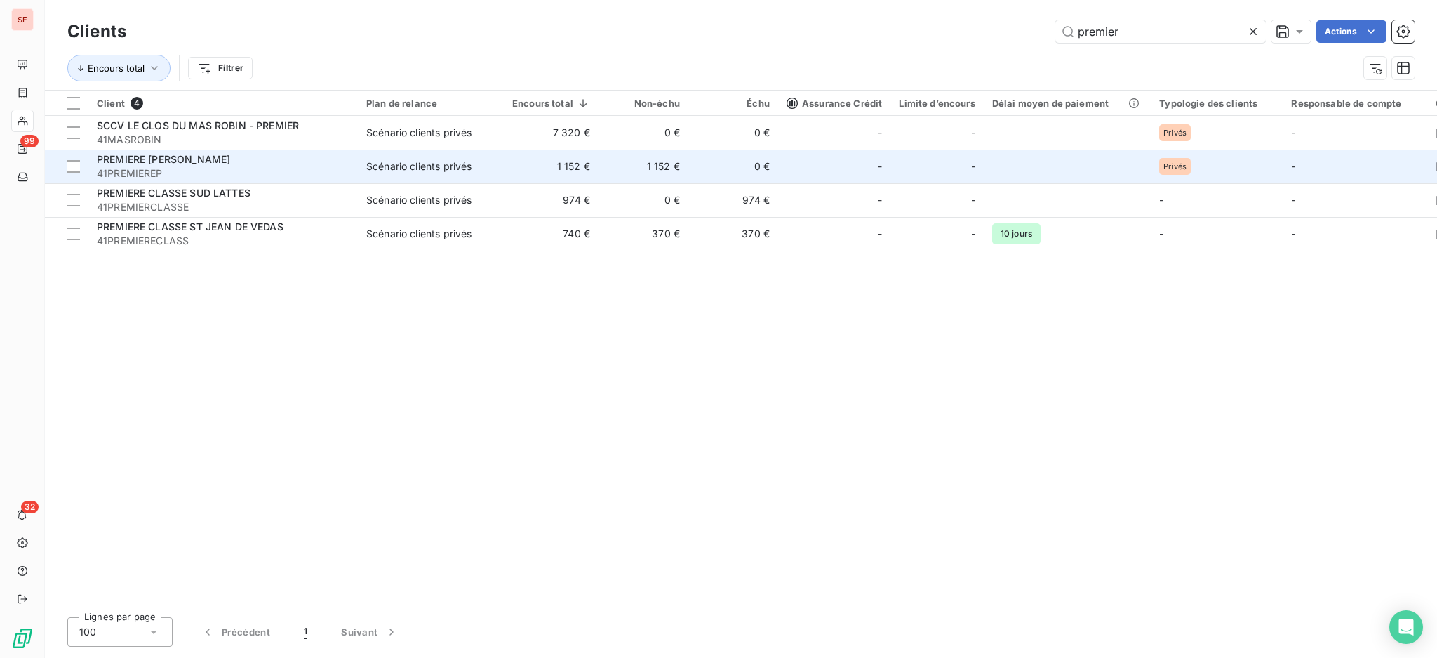
click at [359, 167] on td "Scénario clients privés" at bounding box center [431, 166] width 146 height 34
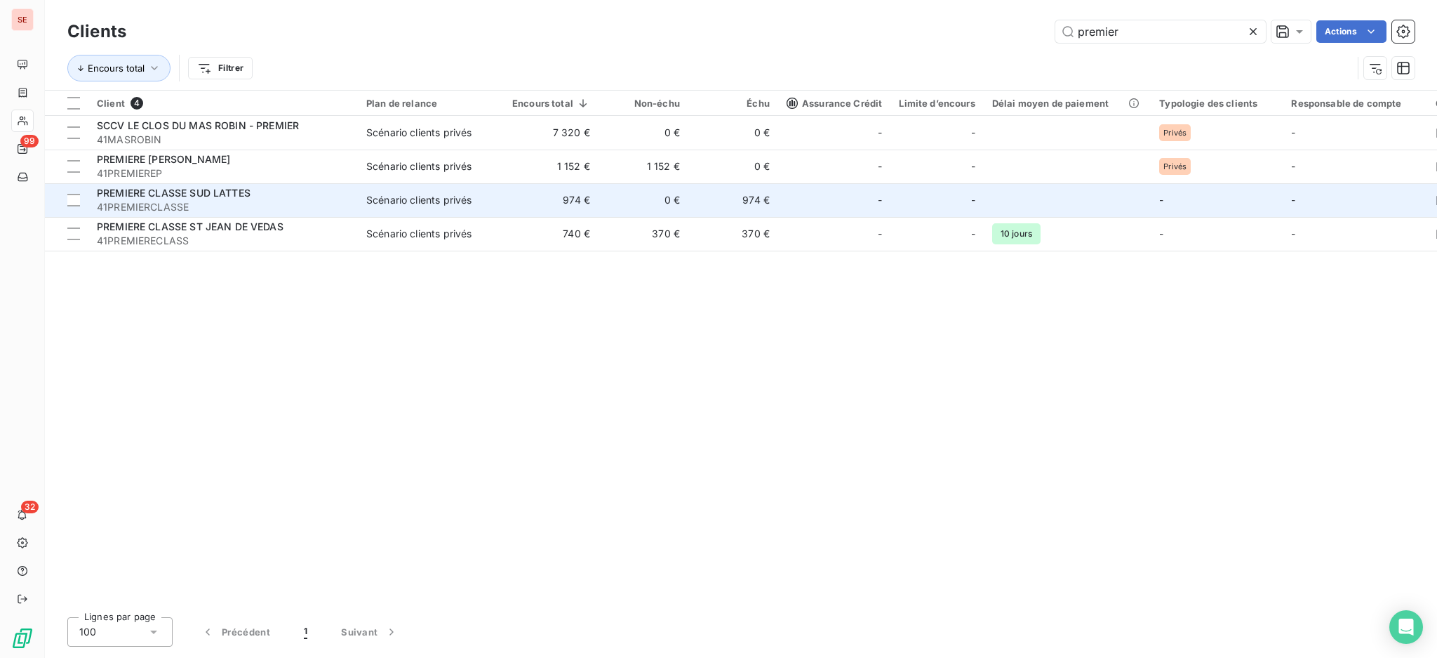
click at [400, 203] on div "Scénario clients privés" at bounding box center [418, 200] width 105 height 14
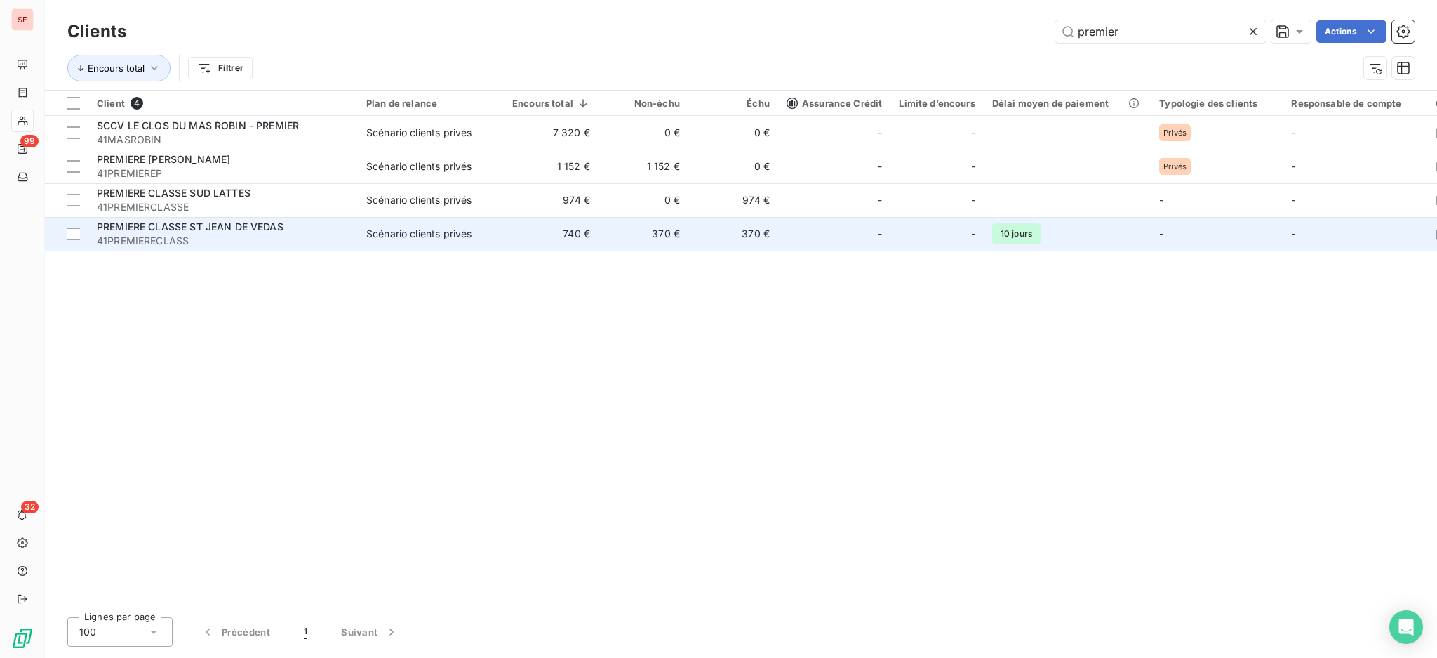
click at [229, 232] on span "PREMIERE CLASSE ST JEAN DE VEDAS" at bounding box center [190, 226] width 187 height 12
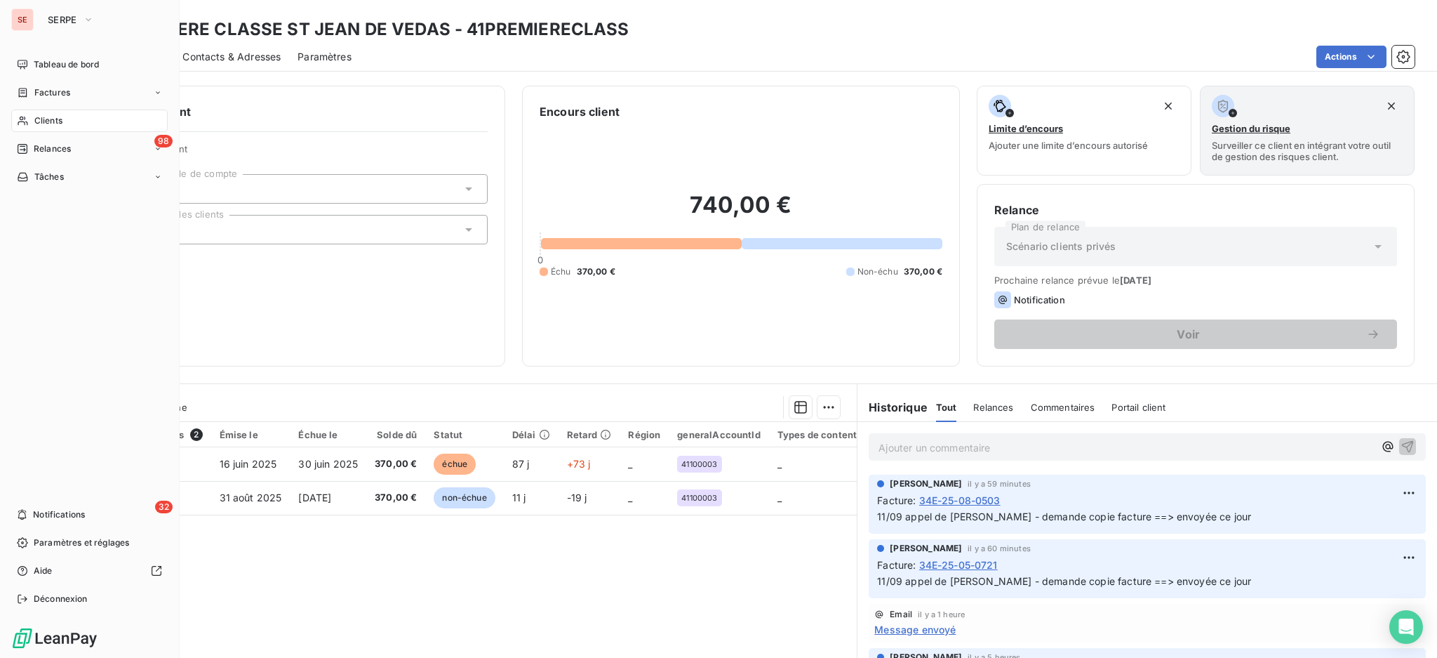
click at [47, 122] on span "Clients" at bounding box center [48, 120] width 28 height 13
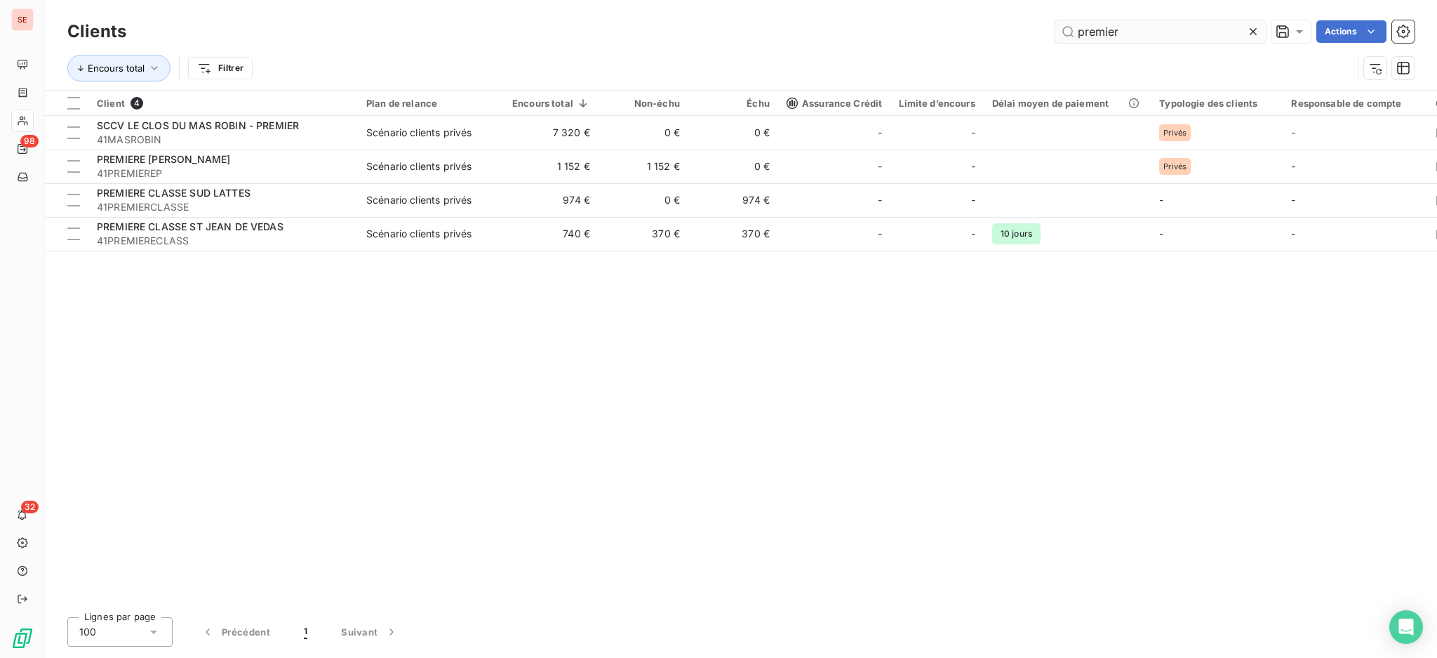
drag, startPoint x: 1136, startPoint y: 30, endPoint x: 1057, endPoint y: 30, distance: 79.3
click at [1057, 30] on input "premier" at bounding box center [1161, 31] width 211 height 22
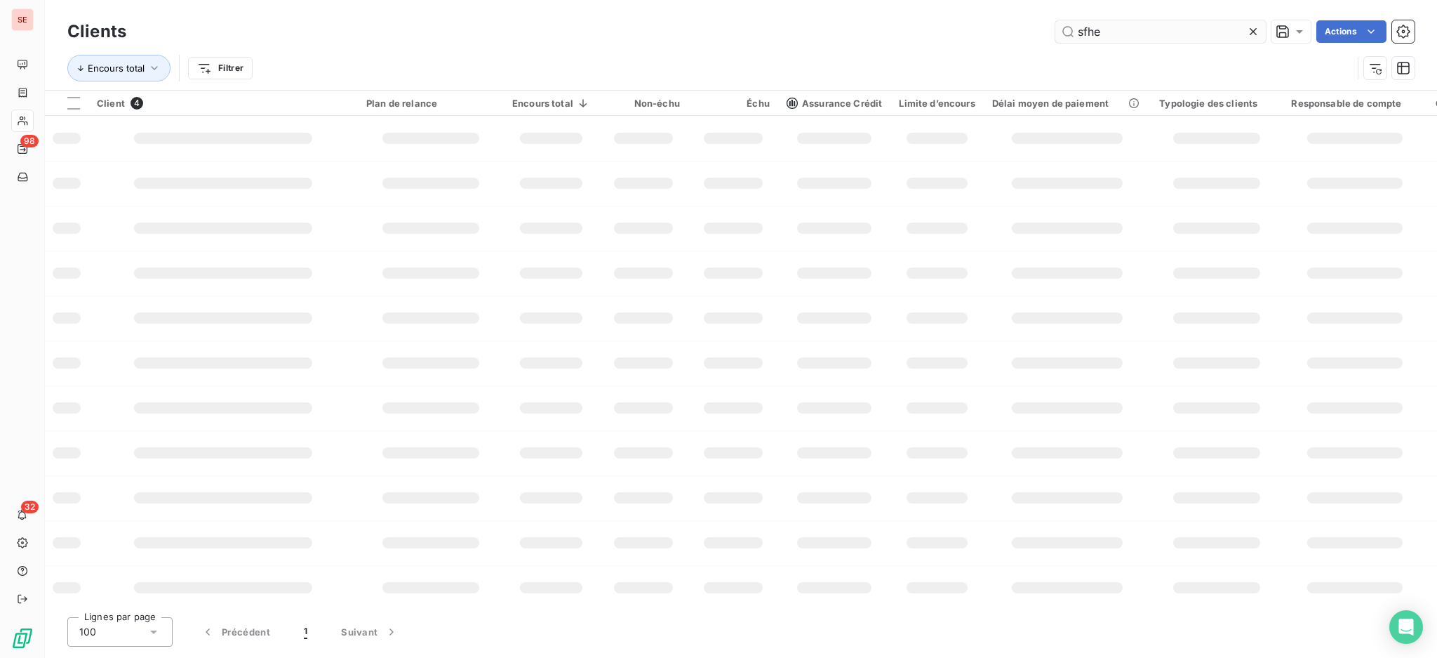
type input "sfhe"
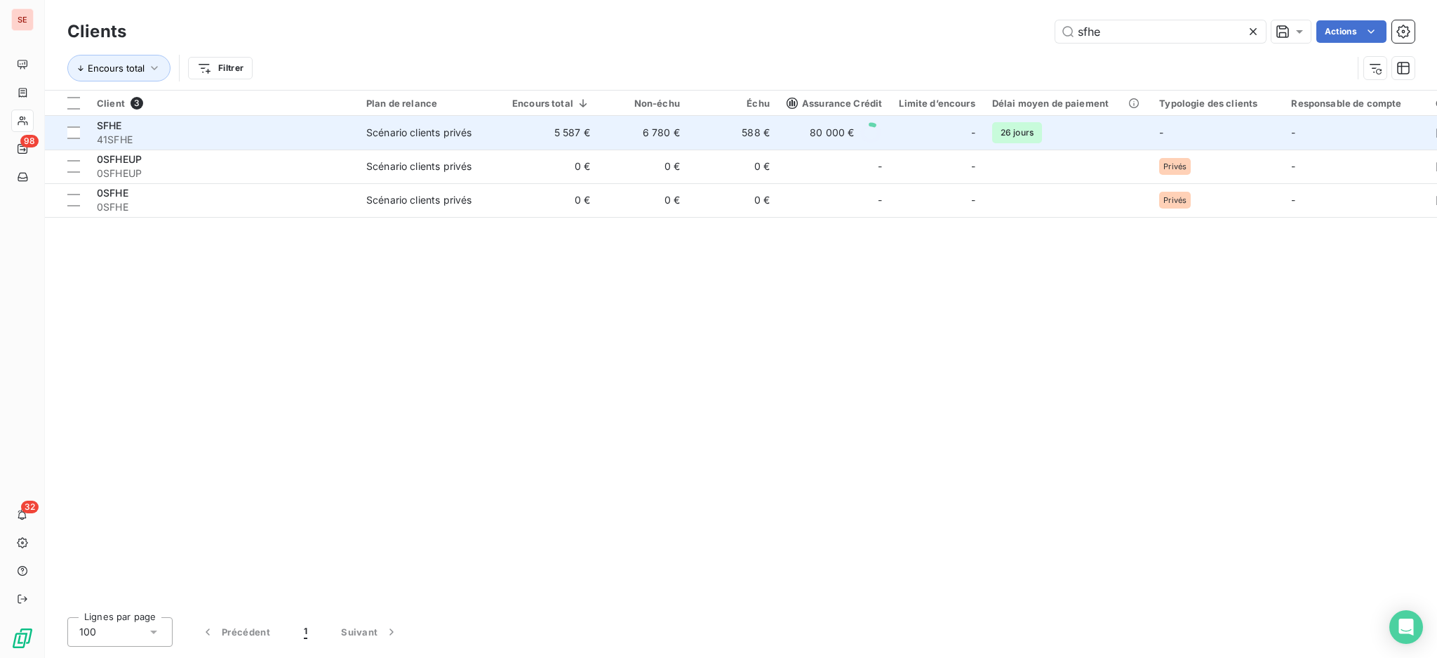
click at [225, 128] on div "SFHE" at bounding box center [223, 126] width 253 height 14
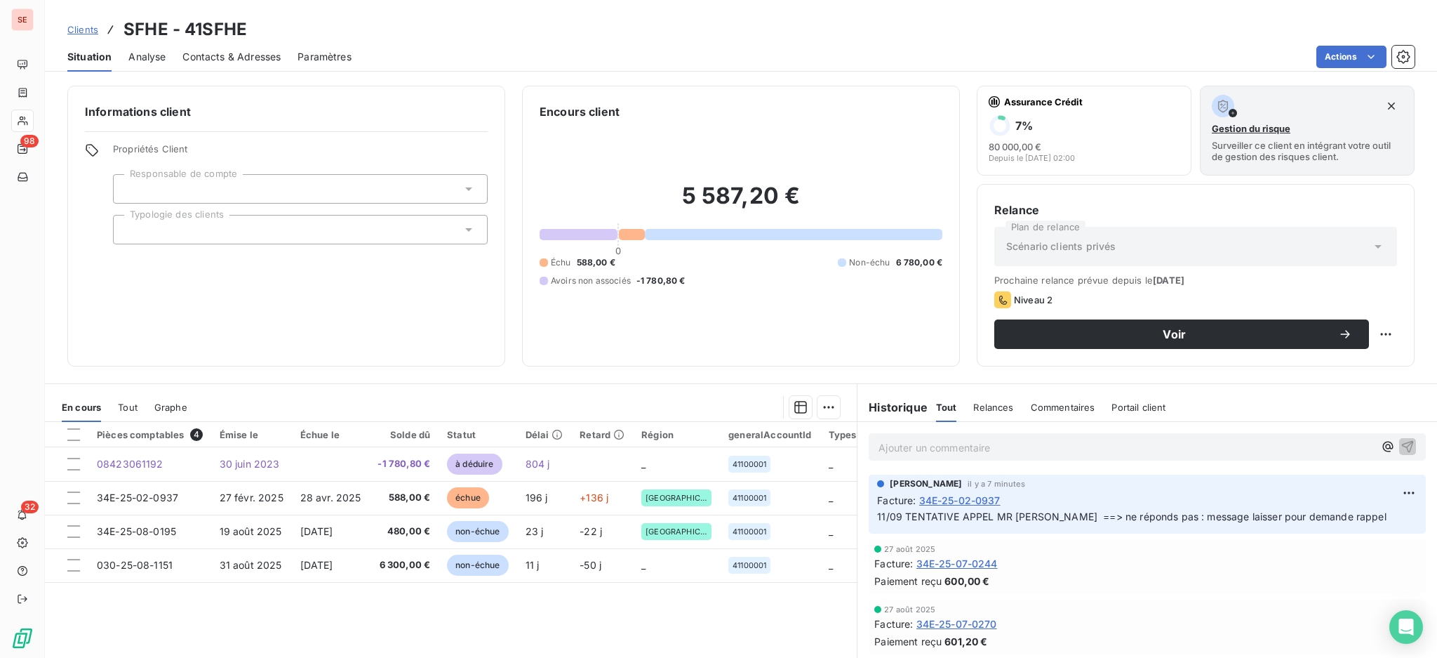
click at [250, 53] on span "Contacts & Adresses" at bounding box center [231, 57] width 98 height 14
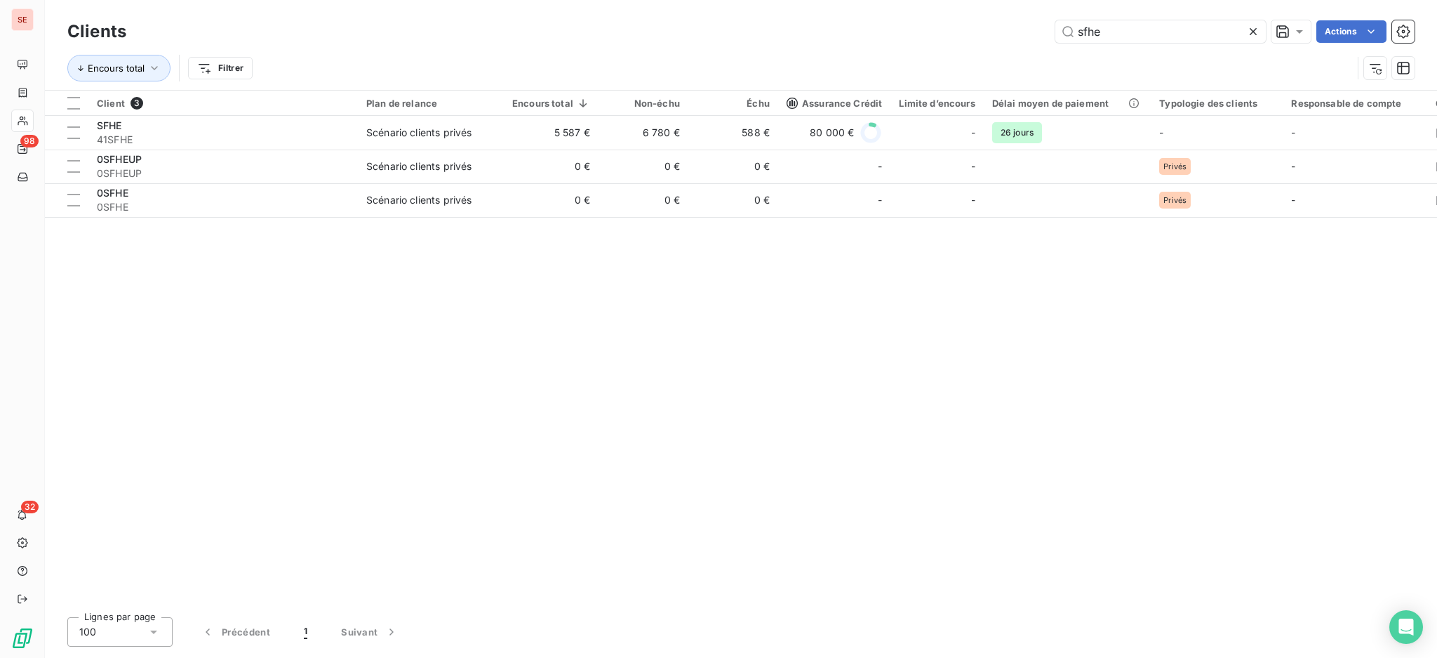
drag, startPoint x: 1149, startPoint y: 33, endPoint x: 823, endPoint y: 20, distance: 326.6
click at [881, 24] on div "sfhe Actions" at bounding box center [779, 31] width 1272 height 22
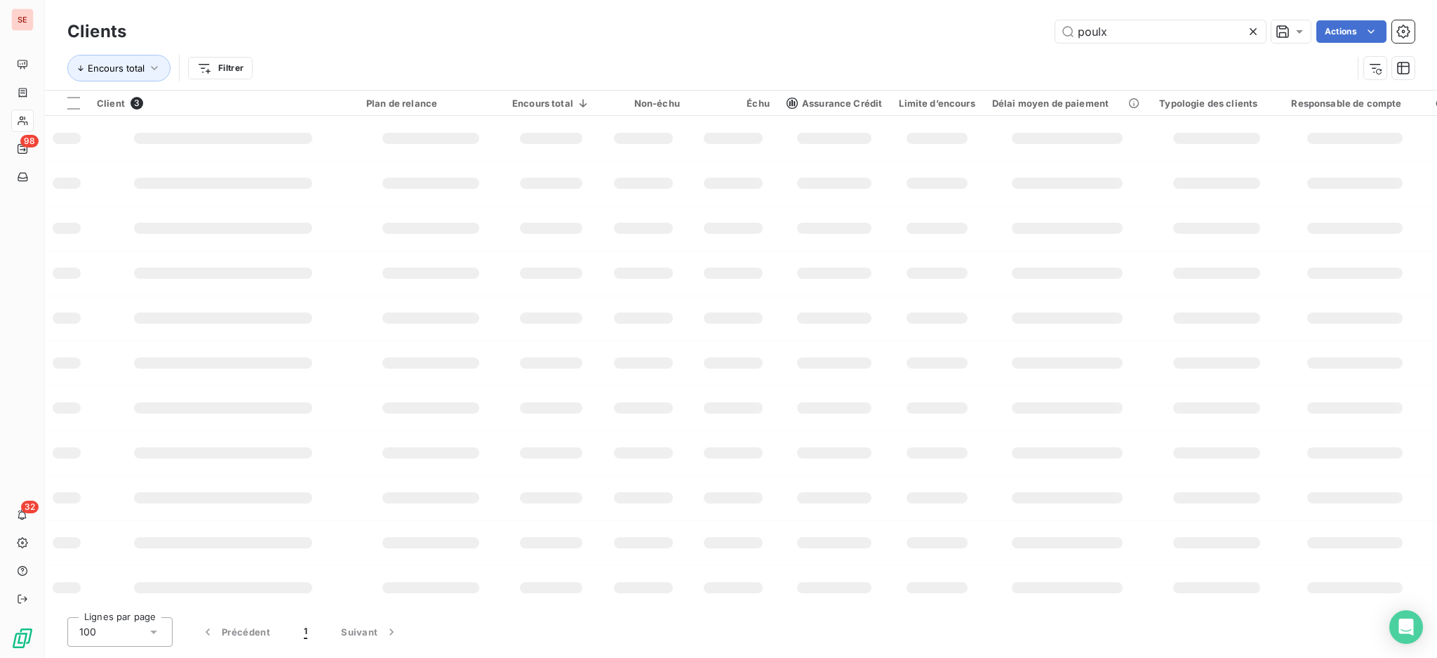
type input "poulx"
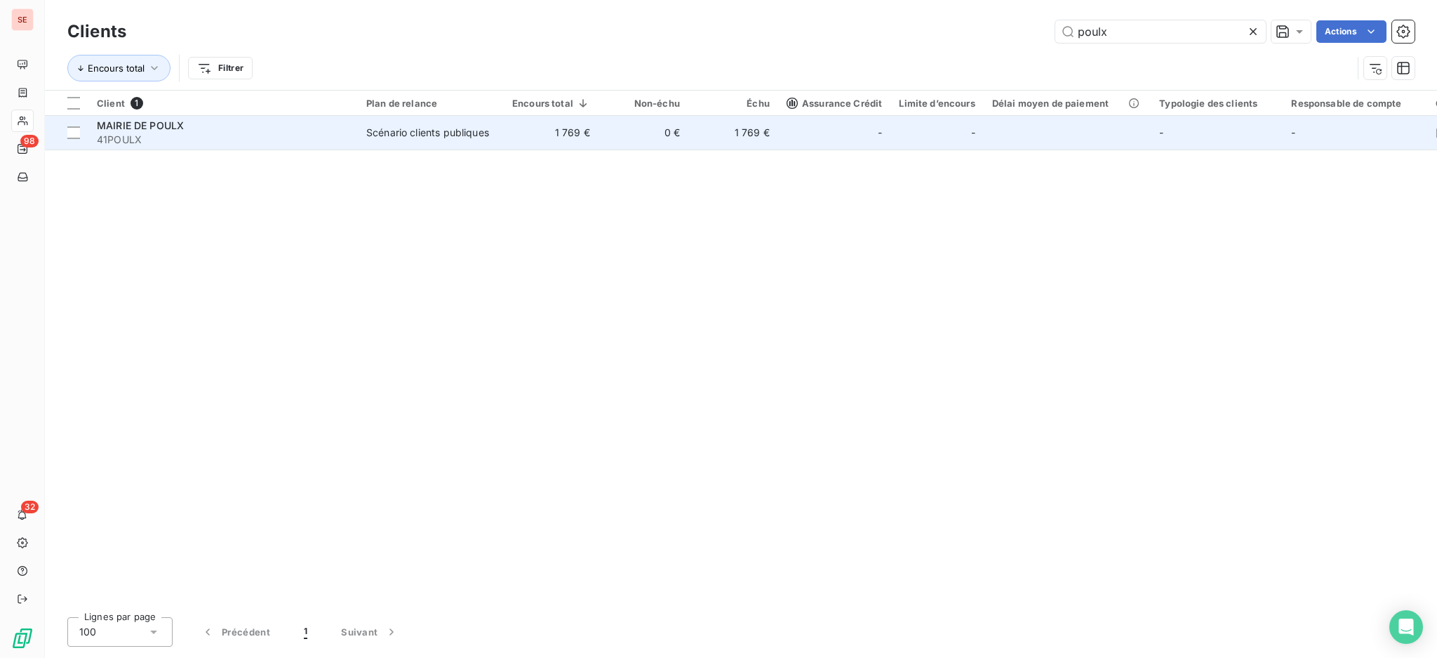
click at [405, 135] on div "Scénario clients publiques" at bounding box center [427, 133] width 123 height 14
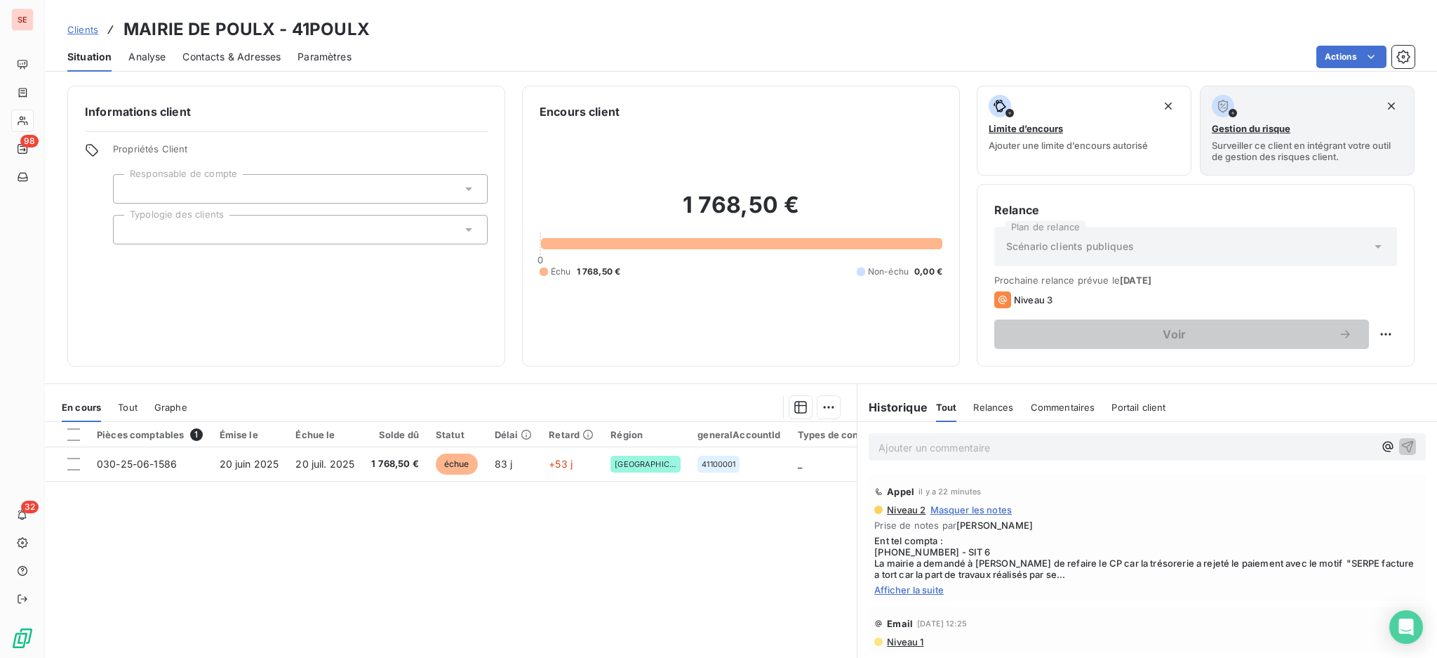
click at [248, 45] on div "Contacts & Adresses" at bounding box center [231, 56] width 98 height 29
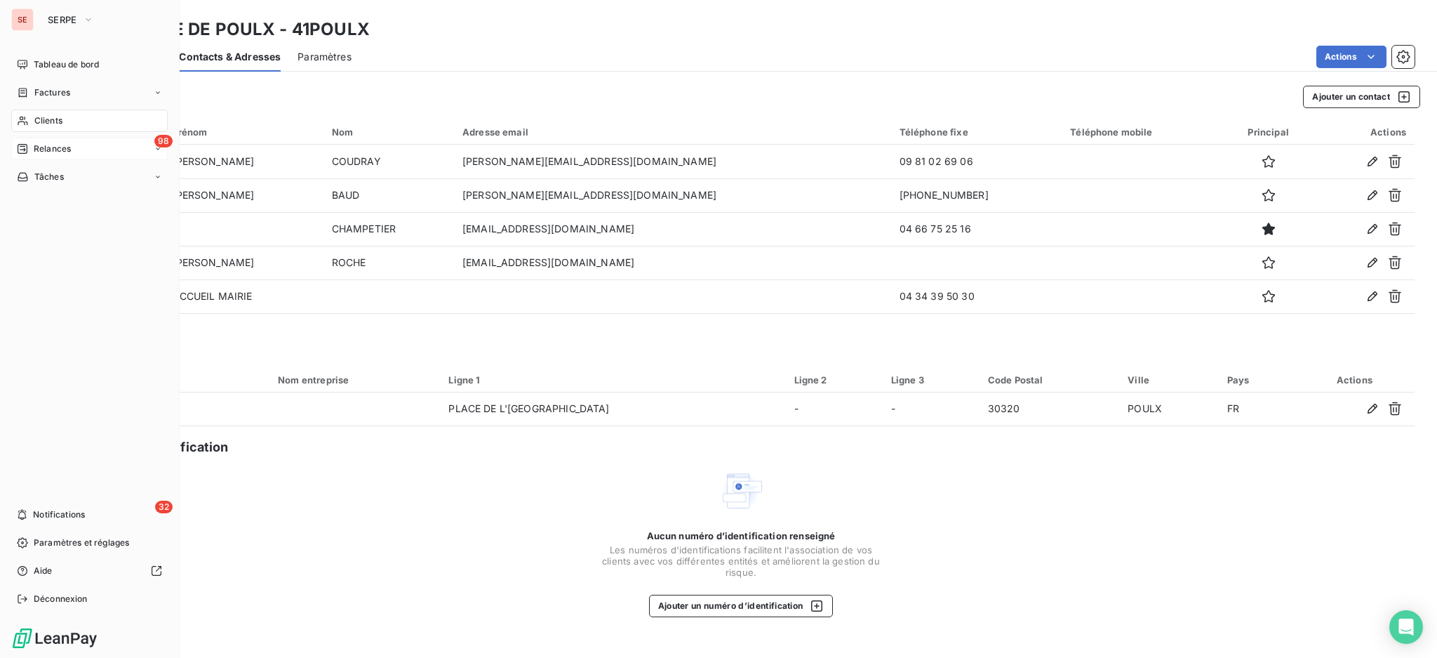
click at [47, 149] on span "Relances" at bounding box center [52, 148] width 37 height 13
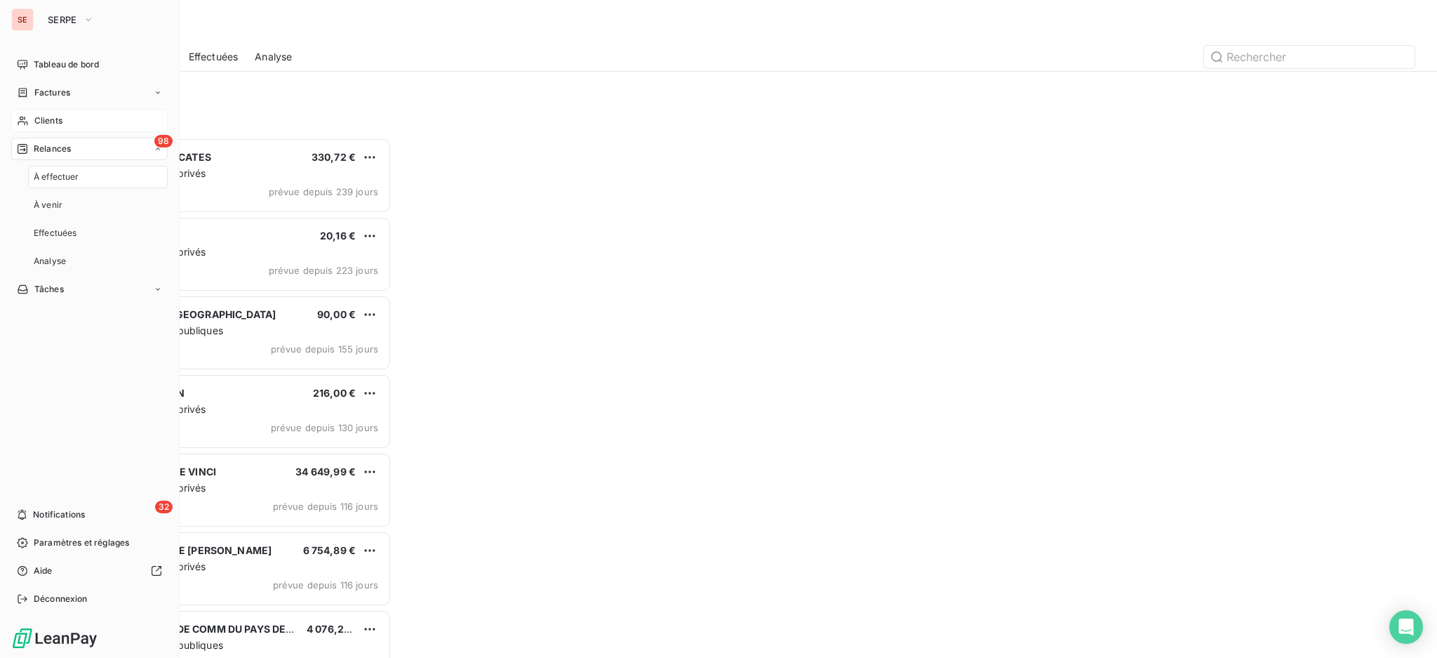
scroll to position [507, 310]
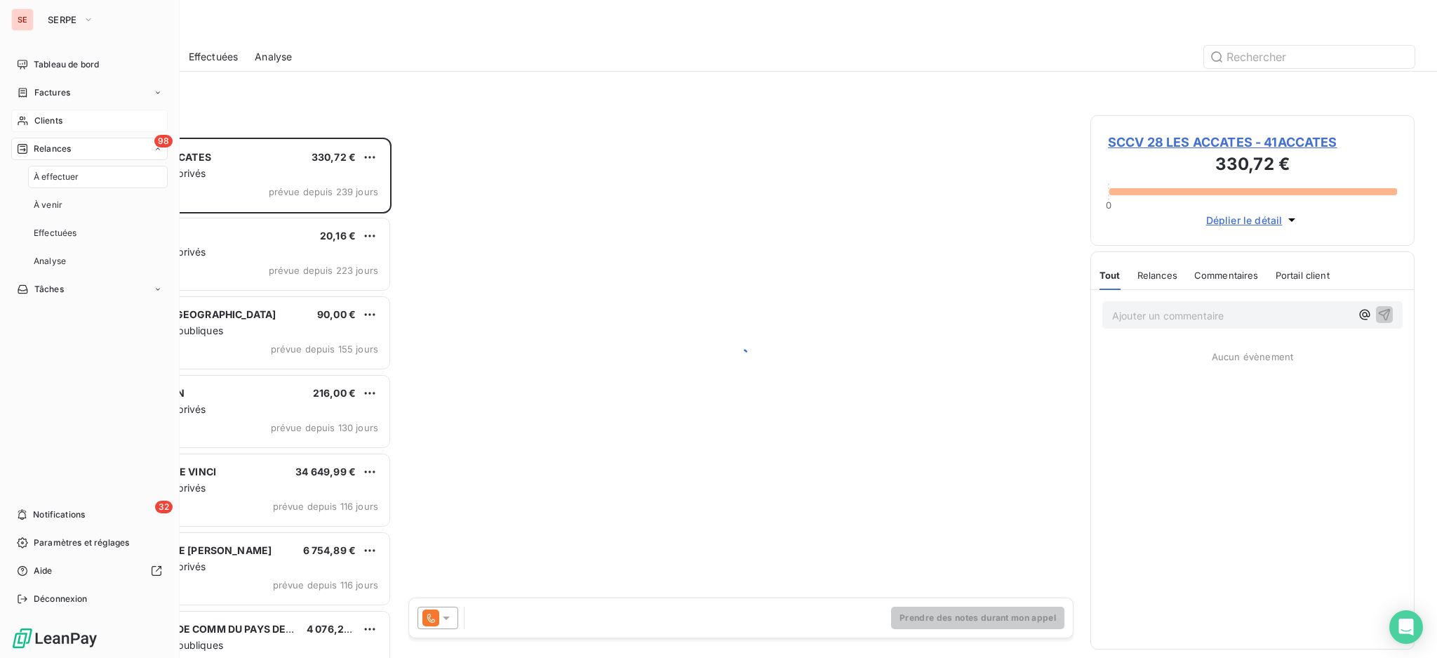
click at [67, 171] on span "À effectuer" at bounding box center [57, 177] width 46 height 13
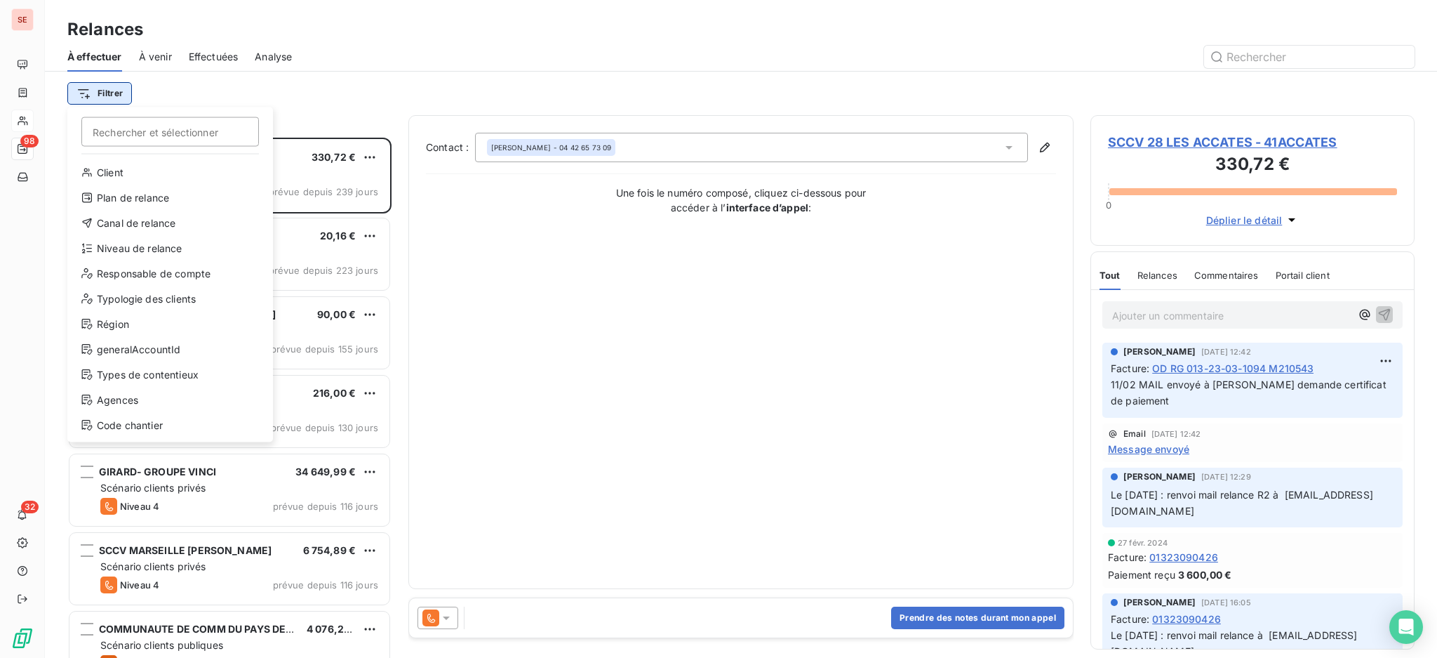
click at [105, 88] on html "SE 98 32 Relances À effectuer À venir Effectuées Analyse Filtrer Rechercher et …" at bounding box center [718, 329] width 1437 height 658
click at [135, 244] on div "Niveau de relance" at bounding box center [170, 248] width 194 height 22
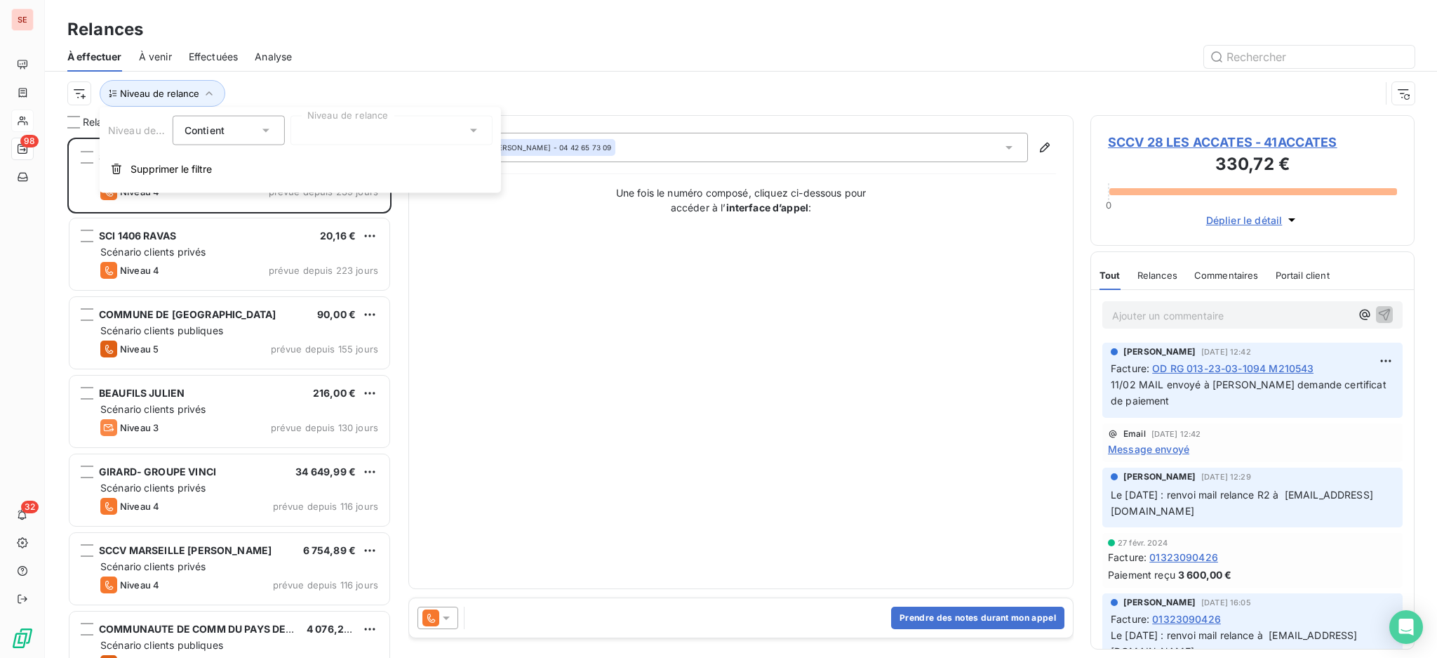
click at [477, 133] on icon at bounding box center [474, 131] width 14 height 14
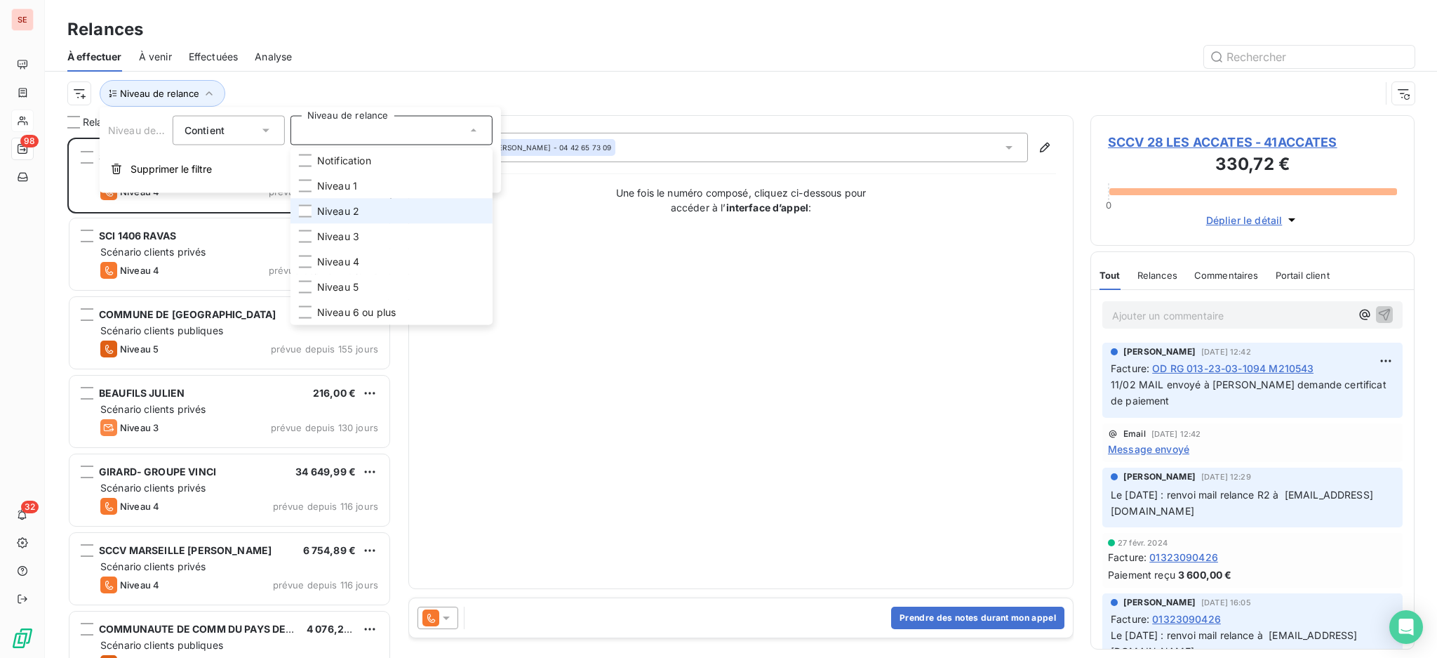
click at [341, 206] on span "Niveau 2" at bounding box center [338, 211] width 42 height 14
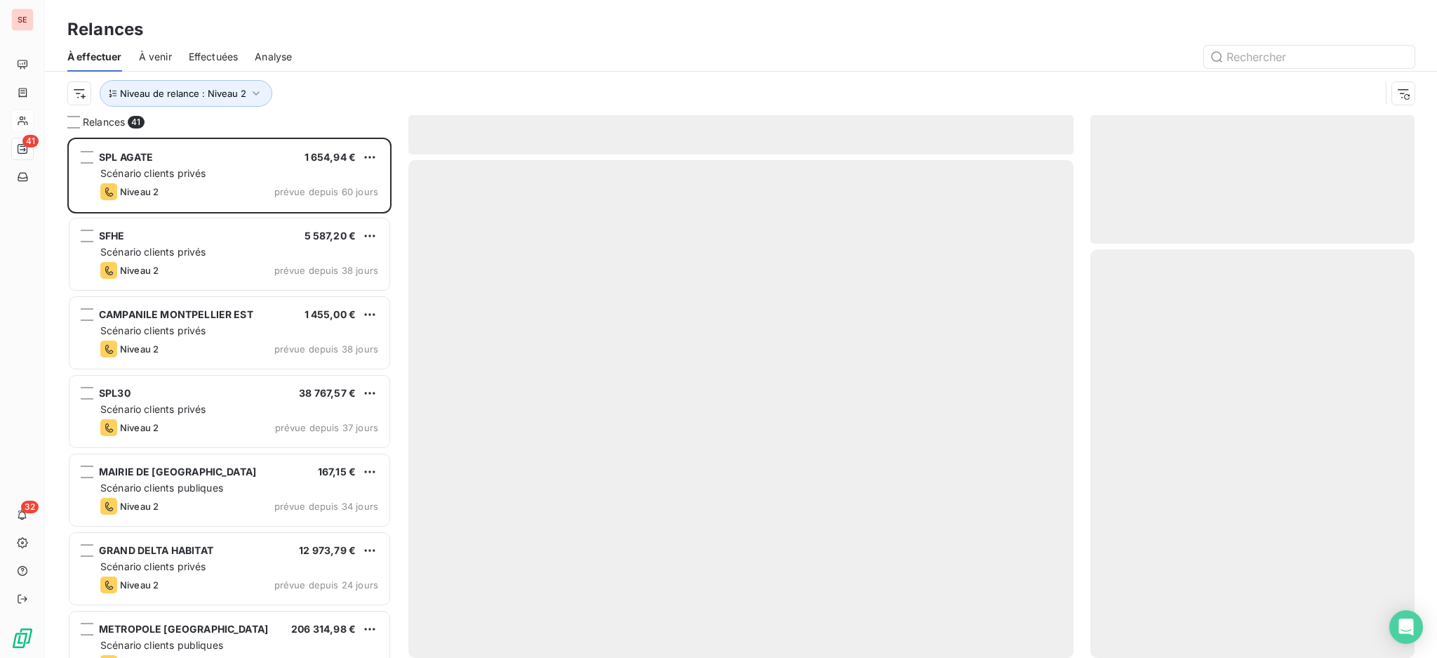
click at [353, 37] on div "Relances" at bounding box center [741, 29] width 1392 height 25
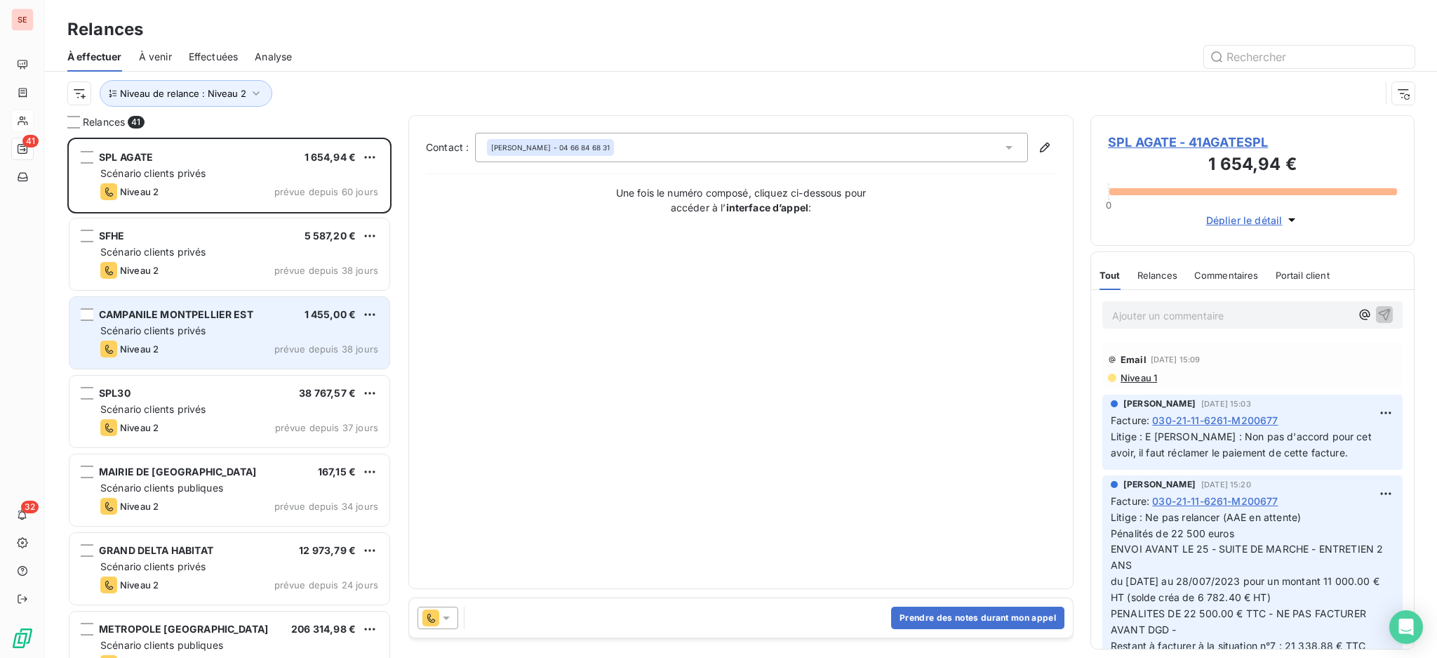
click at [195, 335] on span "Scénario clients privés" at bounding box center [152, 330] width 105 height 12
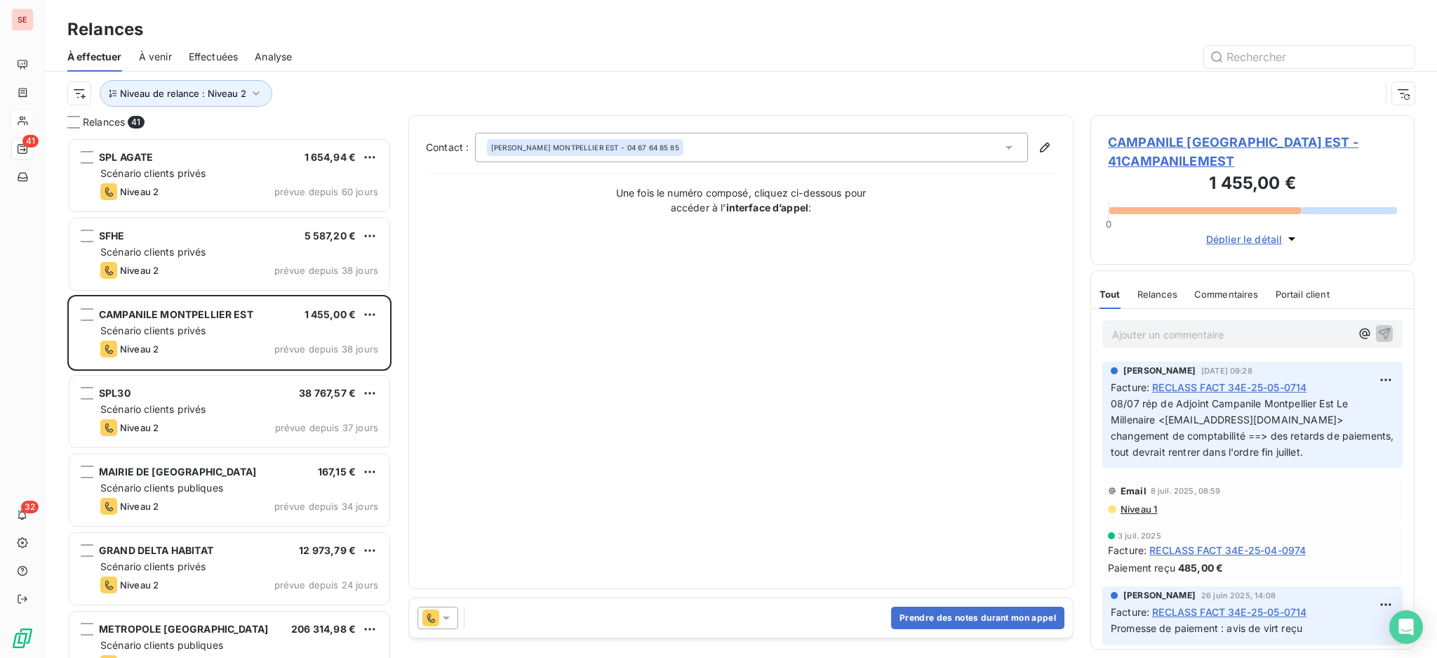
click at [1211, 136] on span "CAMPANILE MONTPELLIER EST - 41CAMPANILEMEST" at bounding box center [1252, 152] width 289 height 38
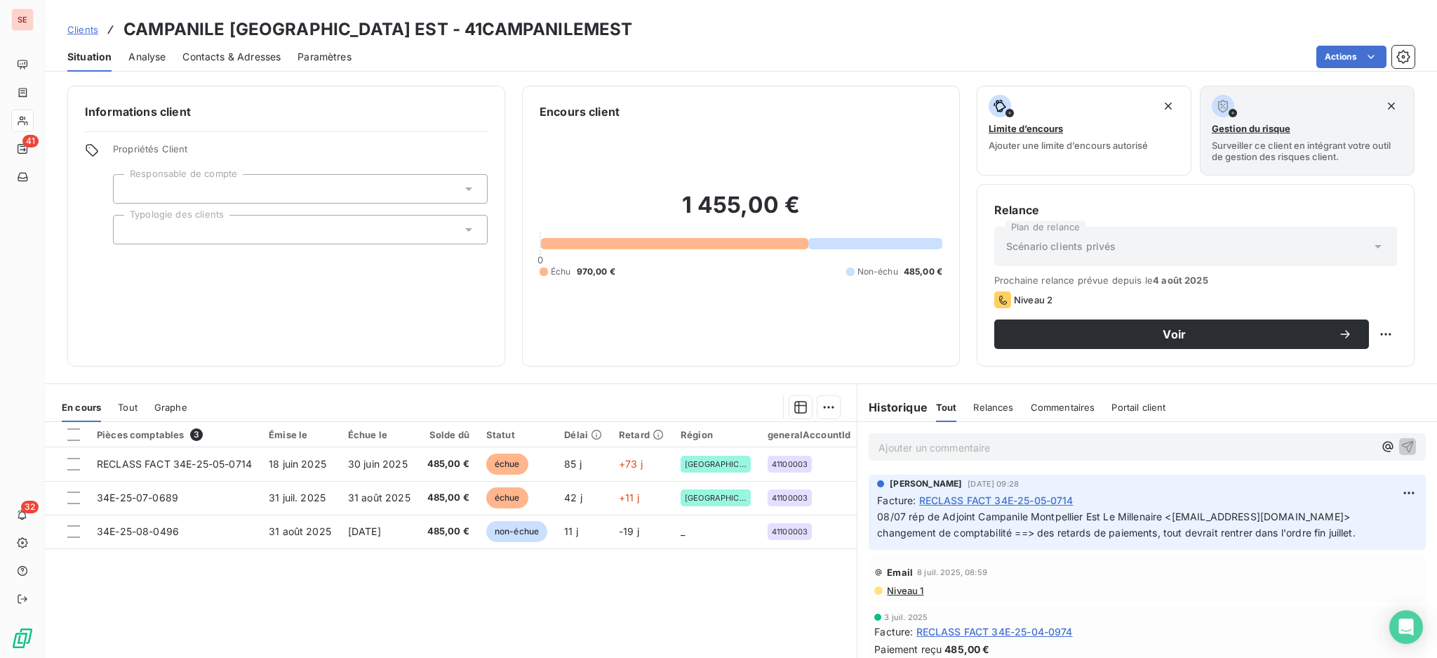
click at [254, 59] on span "Contacts & Adresses" at bounding box center [231, 57] width 98 height 14
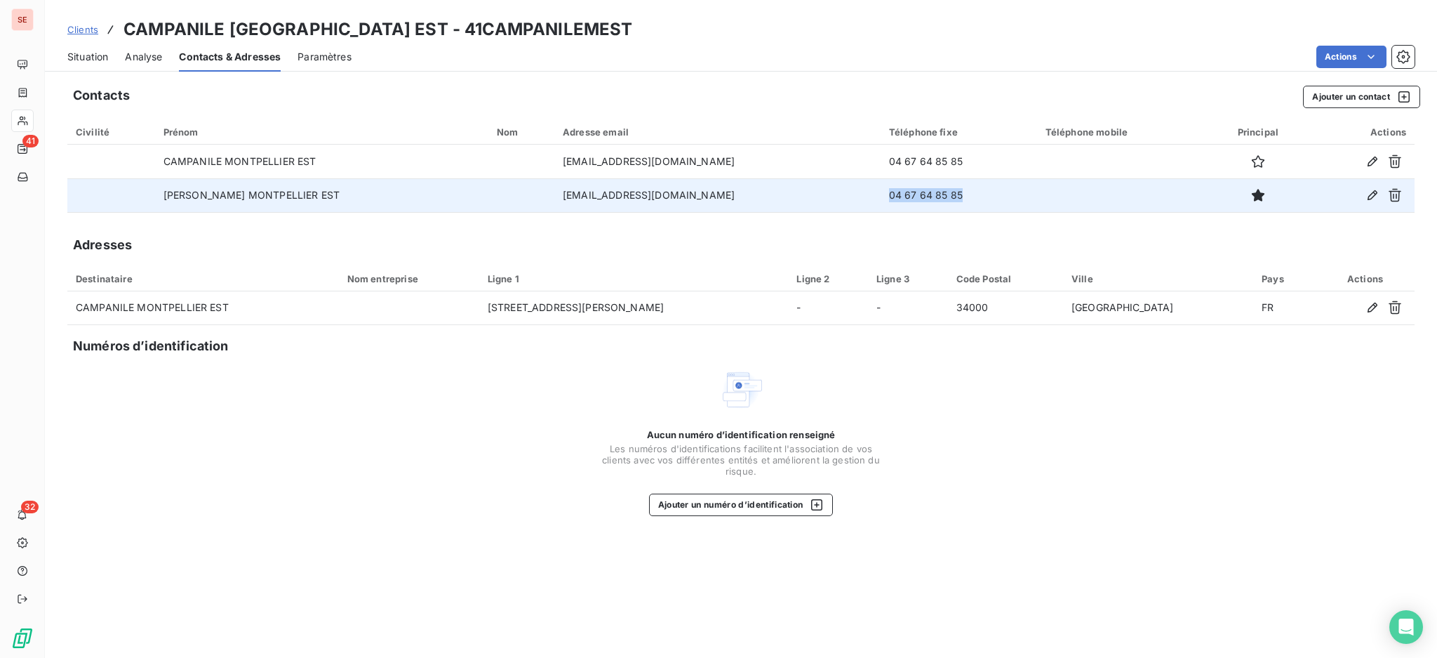
drag, startPoint x: 1042, startPoint y: 199, endPoint x: 939, endPoint y: 197, distance: 102.5
click at [939, 197] on td "04 67 64 85 85" at bounding box center [959, 195] width 157 height 34
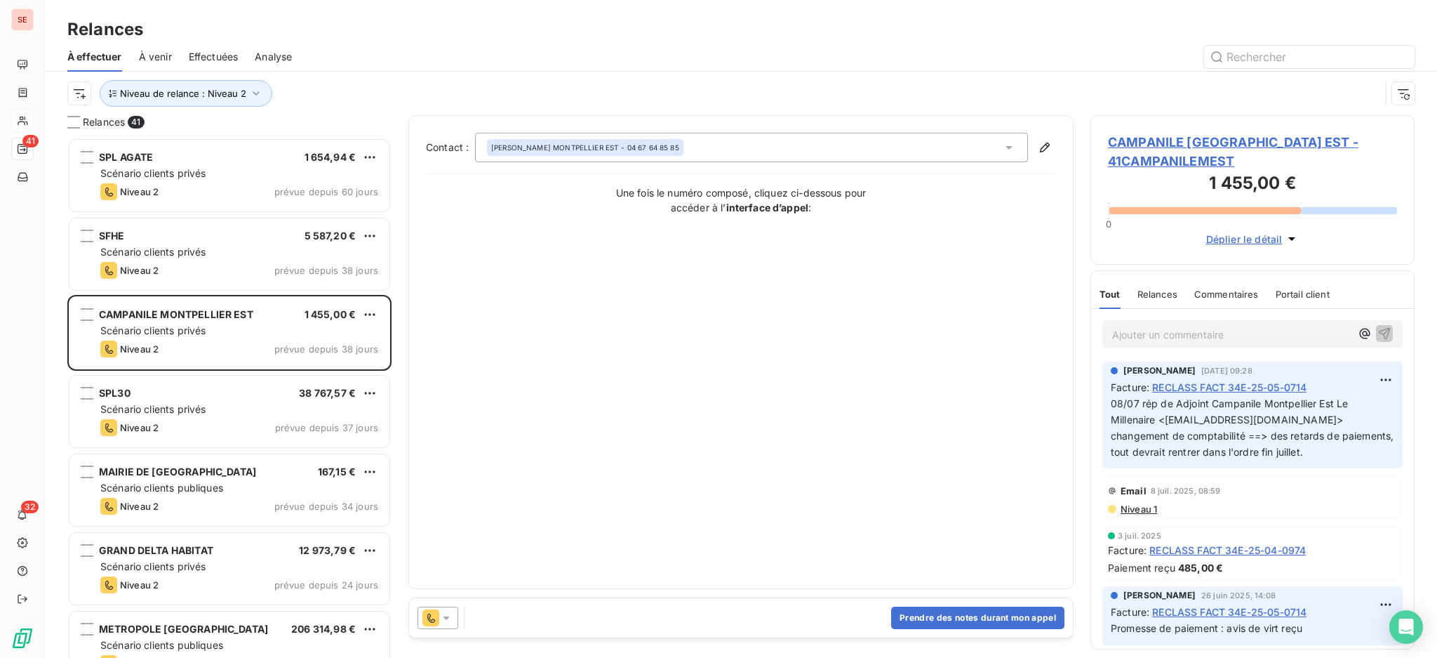
scroll to position [506, 310]
click at [979, 613] on button "Prendre des notes durant mon appel" at bounding box center [977, 617] width 173 height 22
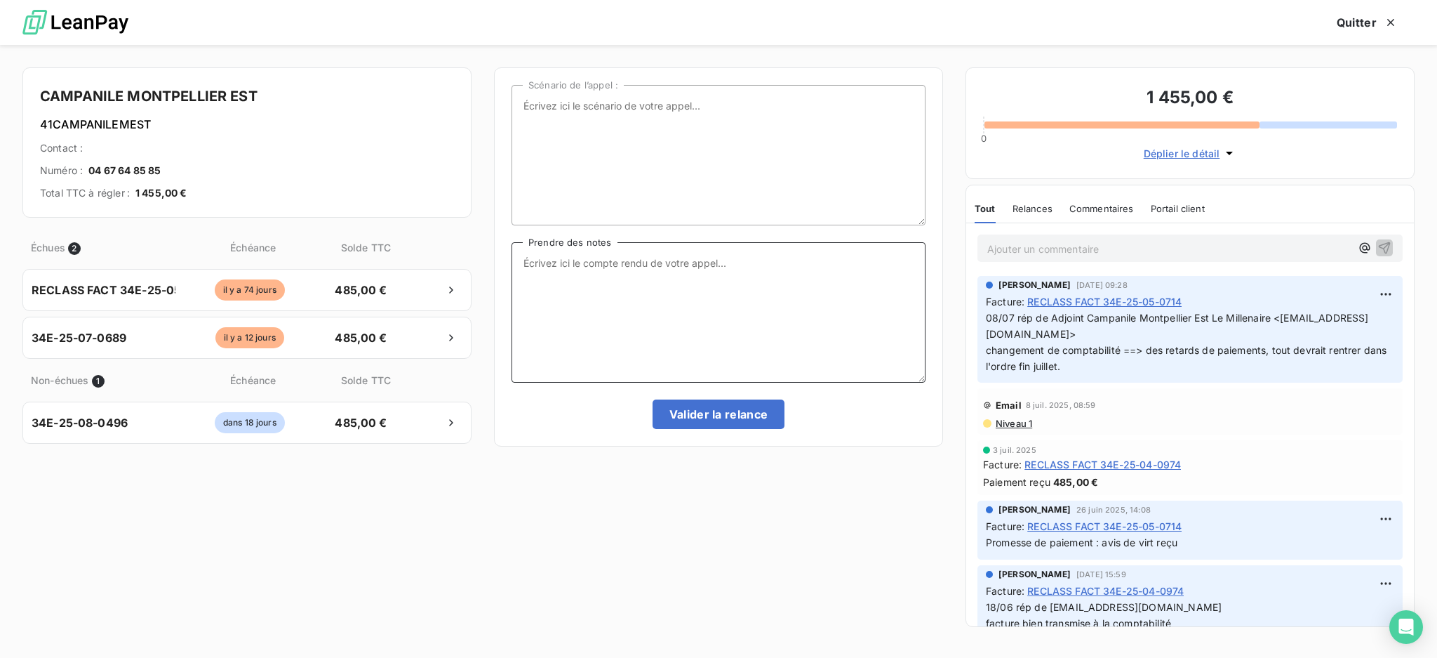
click at [608, 278] on textarea "Prendre des notes" at bounding box center [719, 312] width 414 height 140
type textarea "a"
type textarea "A"
type textarea "e"
click at [1015, 423] on span "Niveau 1" at bounding box center [1013, 423] width 38 height 11
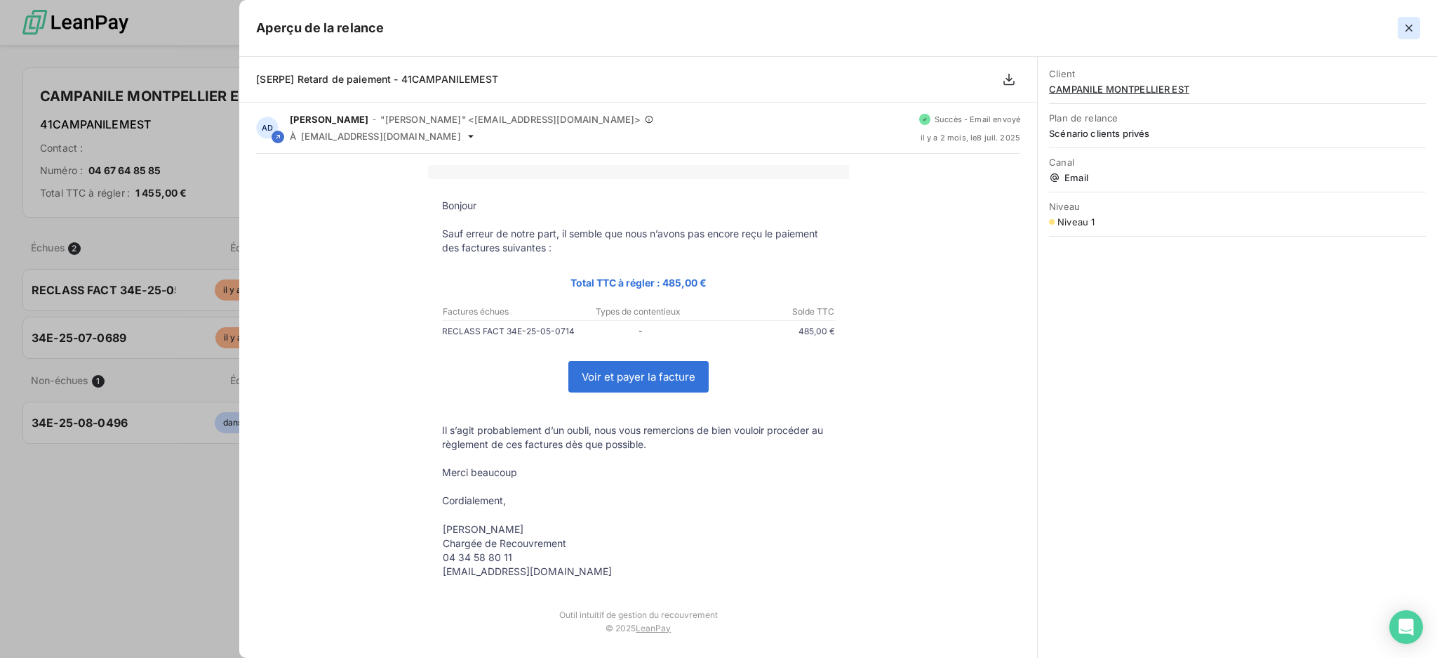
click at [1410, 26] on icon "button" at bounding box center [1409, 28] width 14 height 14
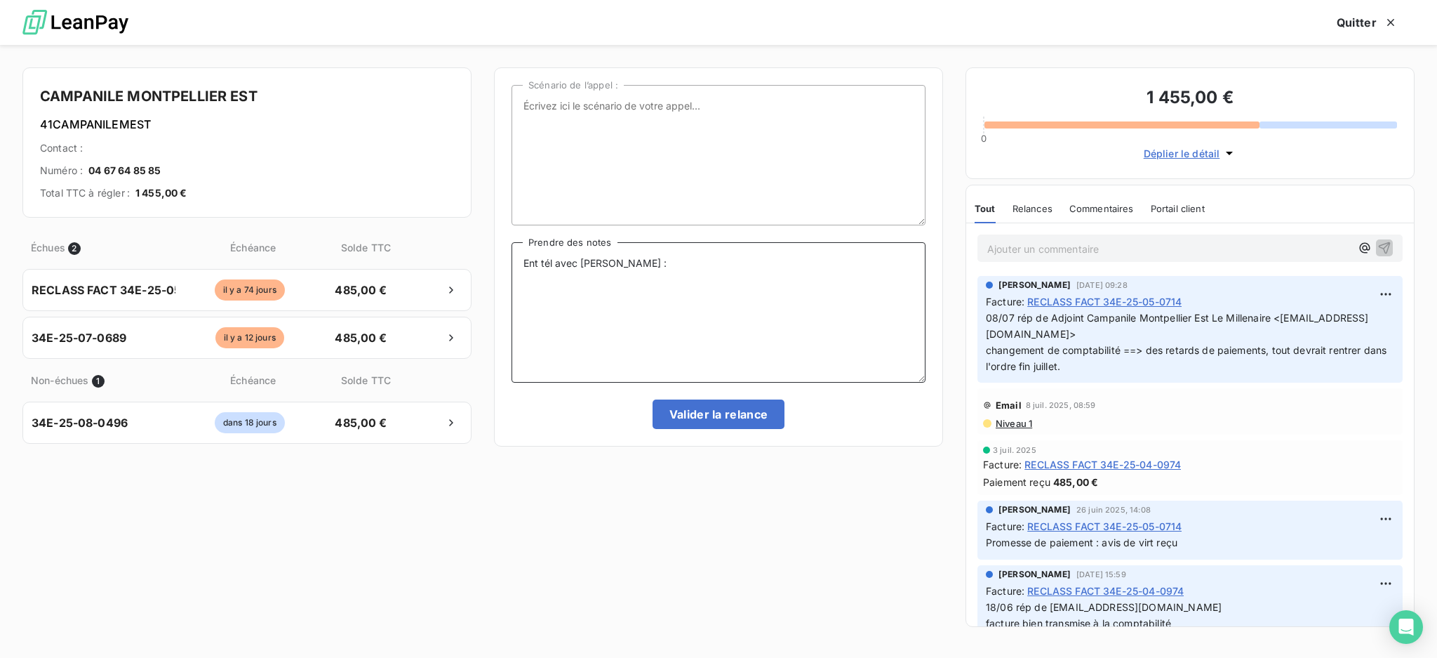
click at [558, 278] on textarea "Ent tél avec Nicolas :" at bounding box center [719, 312] width 414 height 140
click at [556, 281] on textarea "Ent tél avec Nicolas :" at bounding box center [719, 312] width 414 height 140
click at [545, 272] on textarea "Ent tél avec Nicolas :" at bounding box center [719, 312] width 414 height 140
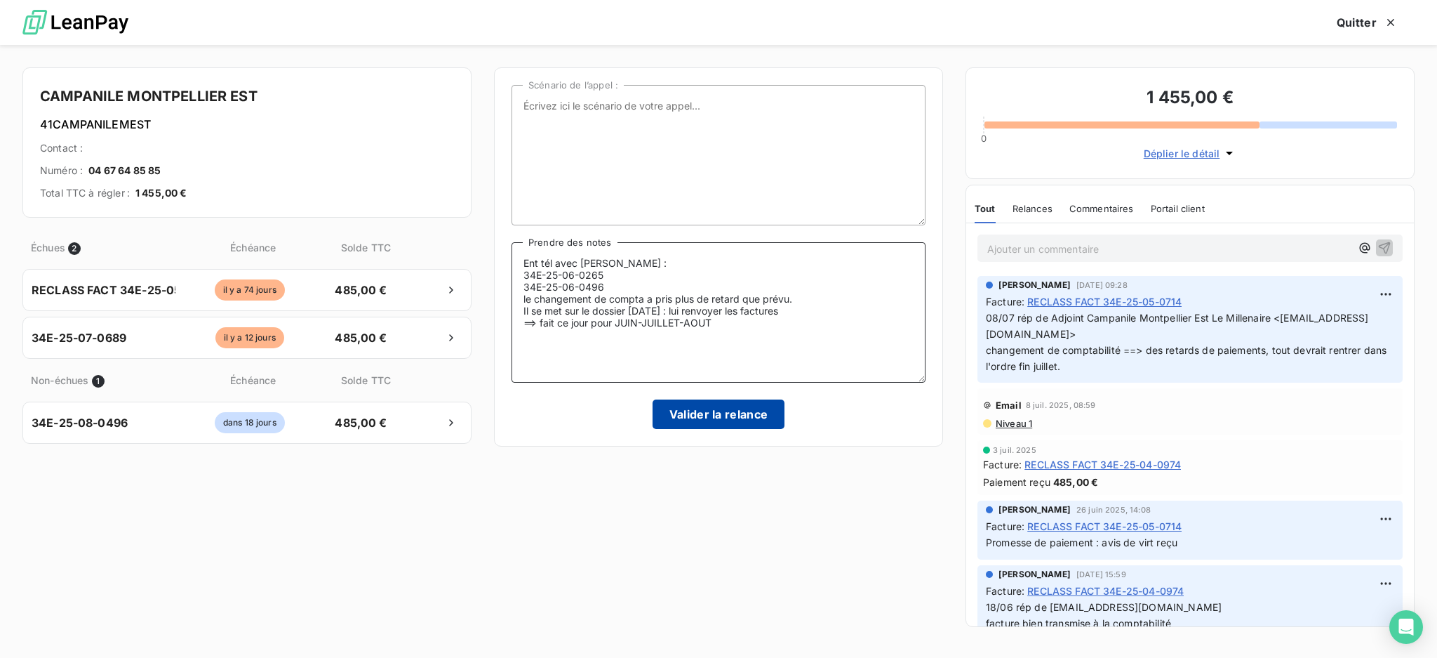
type textarea "Ent tél avec Nicolas : 34E-25-06-0265 34E-25-06-0496 le changement de compta a …"
click at [737, 414] on button "Valider la relance" at bounding box center [719, 413] width 133 height 29
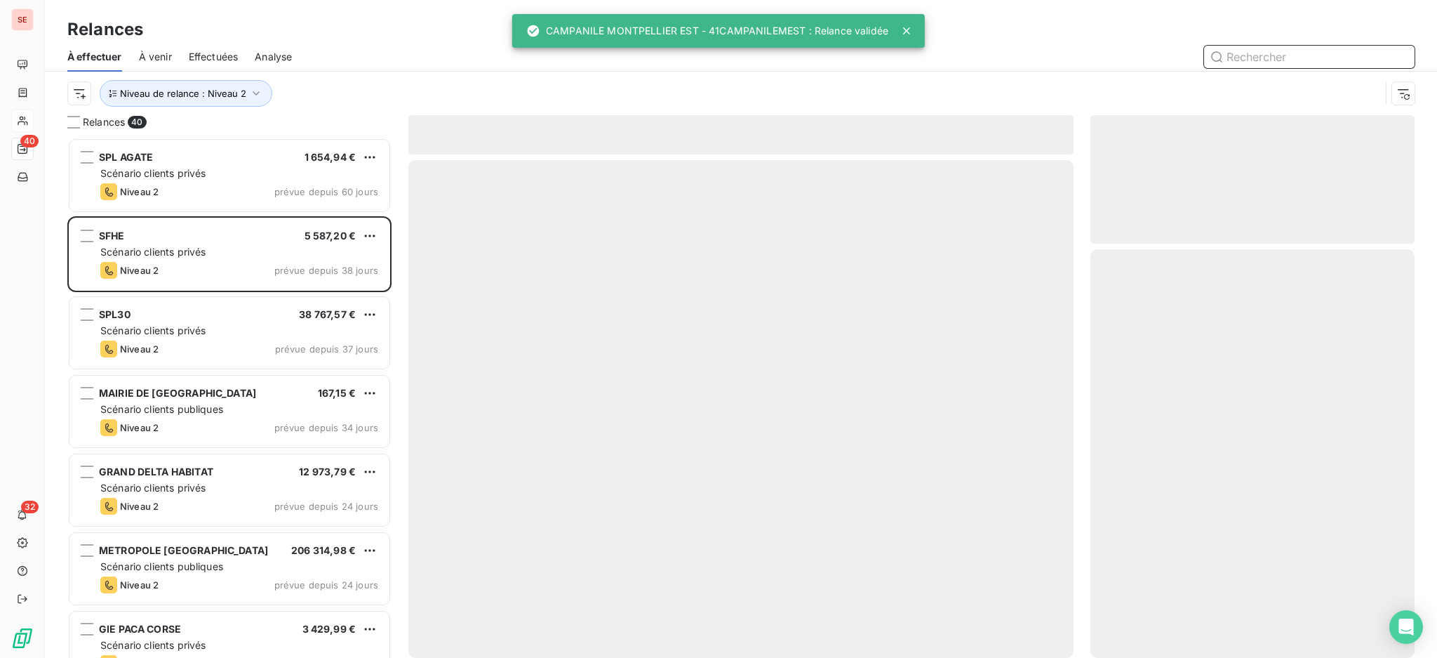
click at [218, 51] on span "Effectuées" at bounding box center [214, 57] width 50 height 14
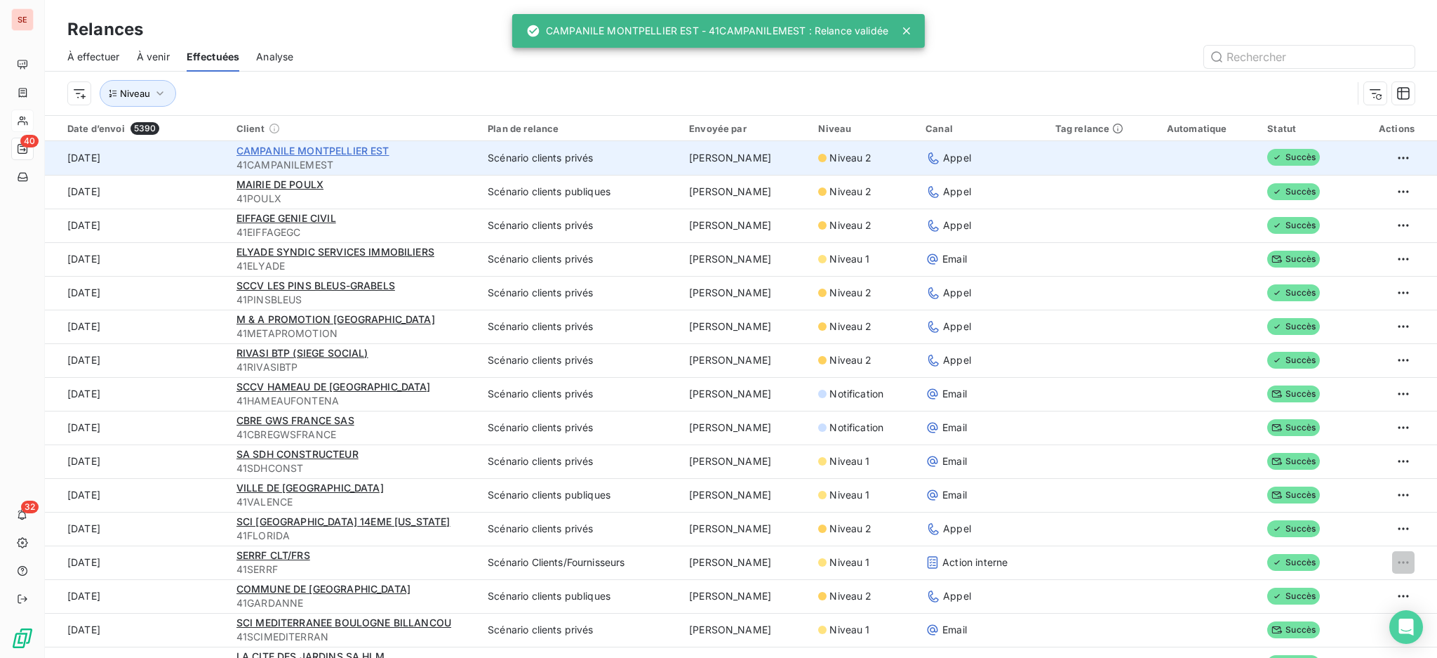
click at [279, 154] on span "CAMPANILE MONTPELLIER EST" at bounding box center [313, 151] width 153 height 12
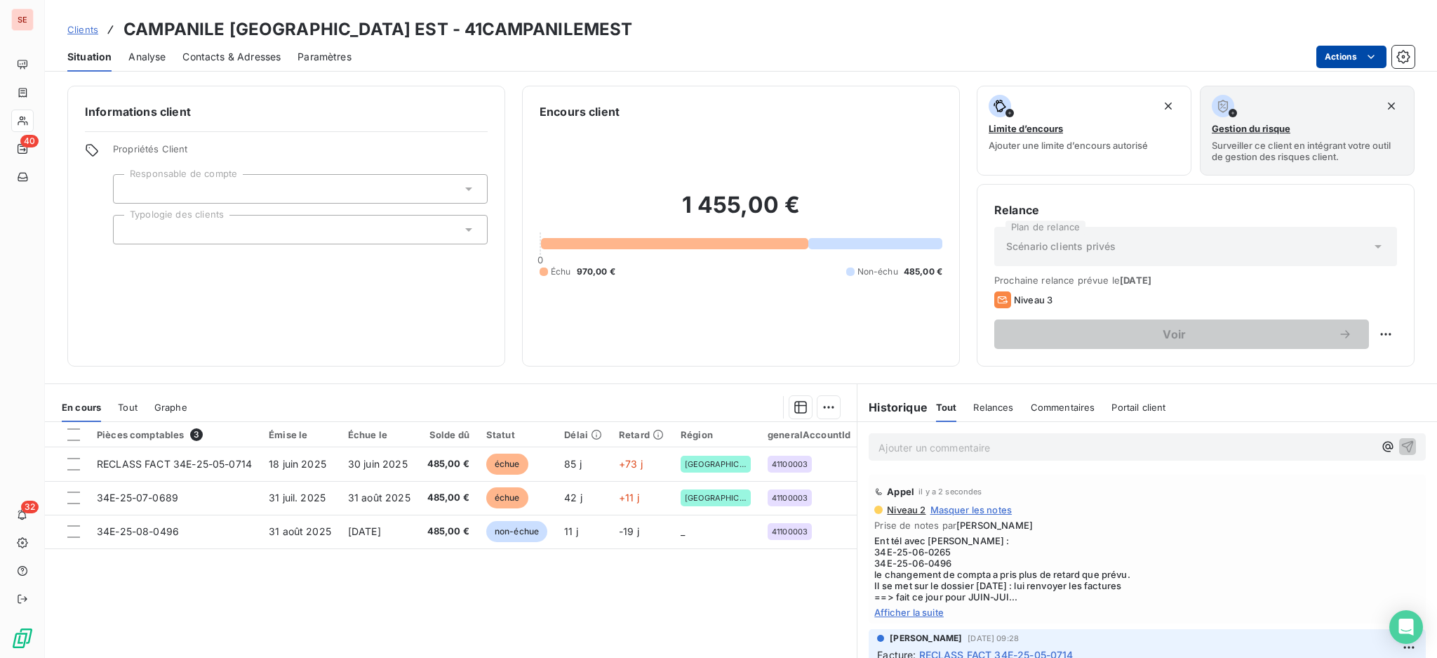
click at [1335, 55] on html "SE 40 32 Clients CAMPANILE MONTPELLIER EST - 41CAMPANILEMEST Situation Analyse …" at bounding box center [718, 329] width 1437 height 658
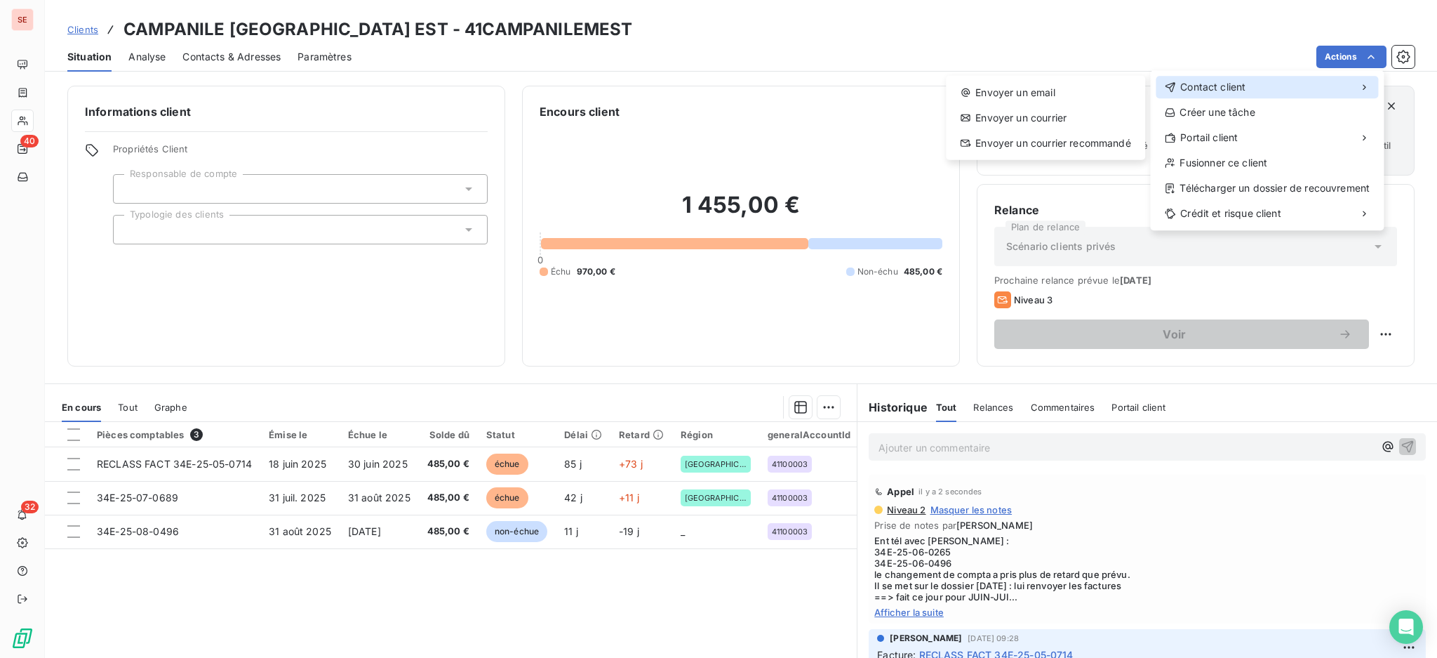
click at [1199, 94] on div "Contact client" at bounding box center [1267, 87] width 222 height 22
click at [1017, 87] on div "Envoyer un email" at bounding box center [1046, 92] width 188 height 22
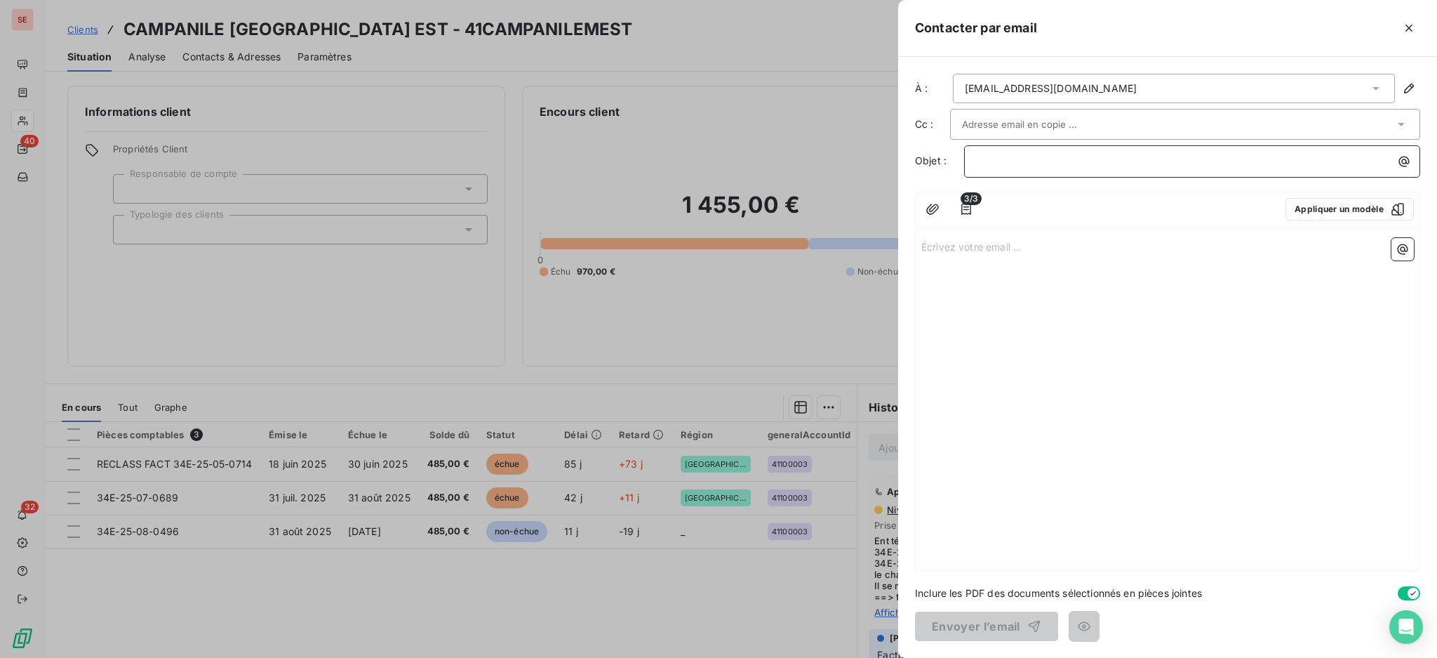
click at [1365, 157] on p "﻿" at bounding box center [1195, 161] width 439 height 16
click at [979, 251] on p "Écrivez votre email ... ﻿" at bounding box center [1168, 246] width 493 height 16
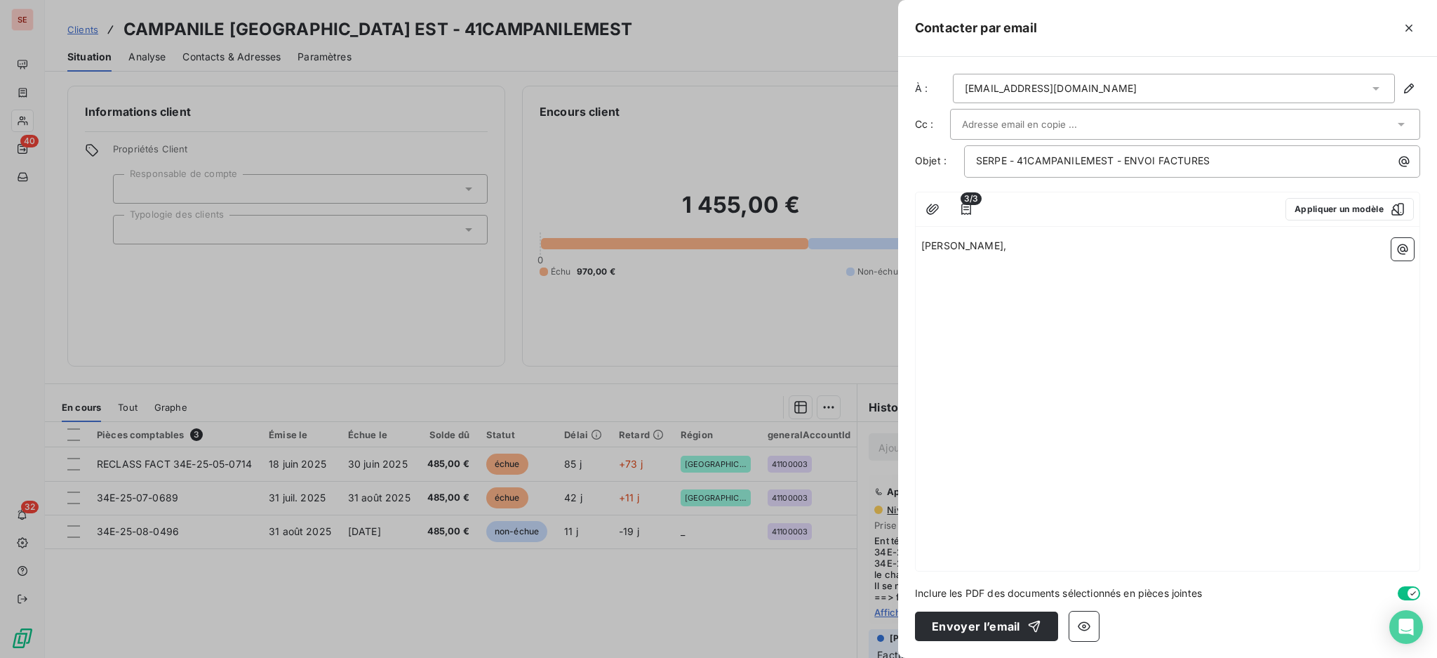
click at [948, 264] on p "﻿" at bounding box center [1168, 262] width 493 height 16
click at [1401, 248] on icon "button" at bounding box center [1403, 249] width 11 height 11
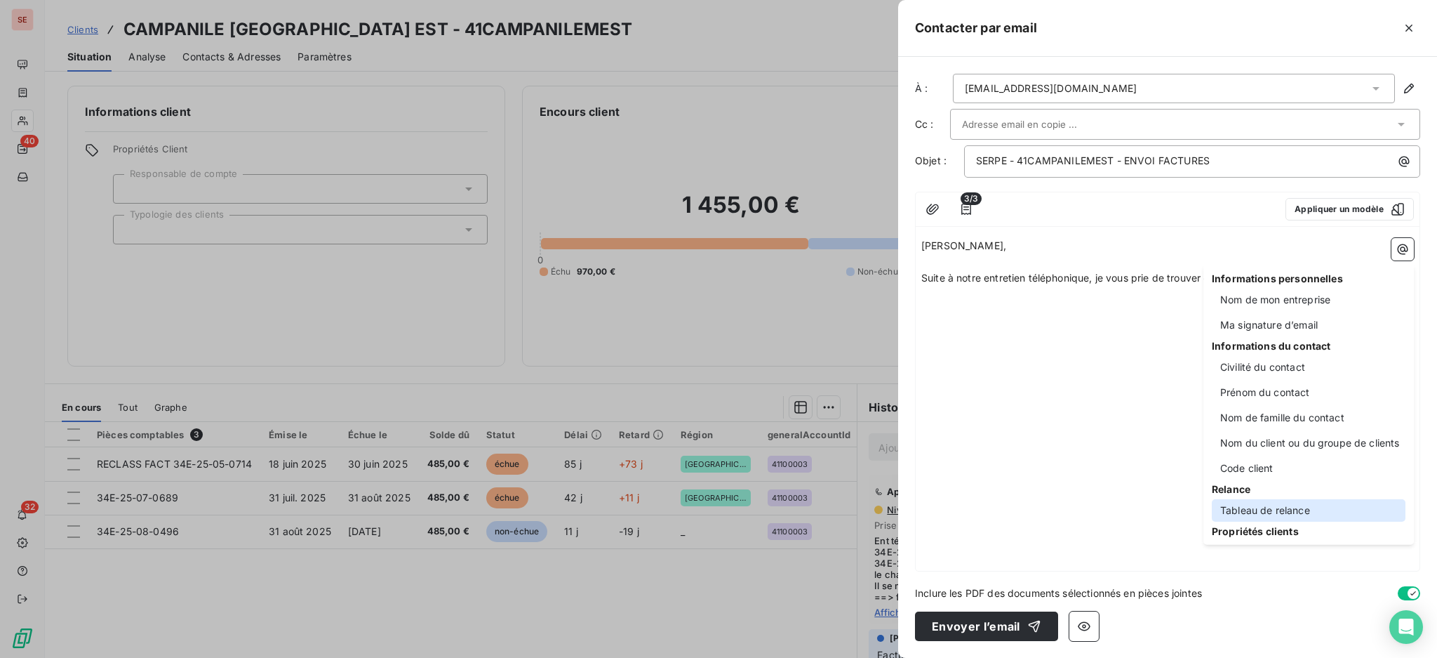
click at [1265, 501] on div "Tableau de relance" at bounding box center [1309, 510] width 194 height 22
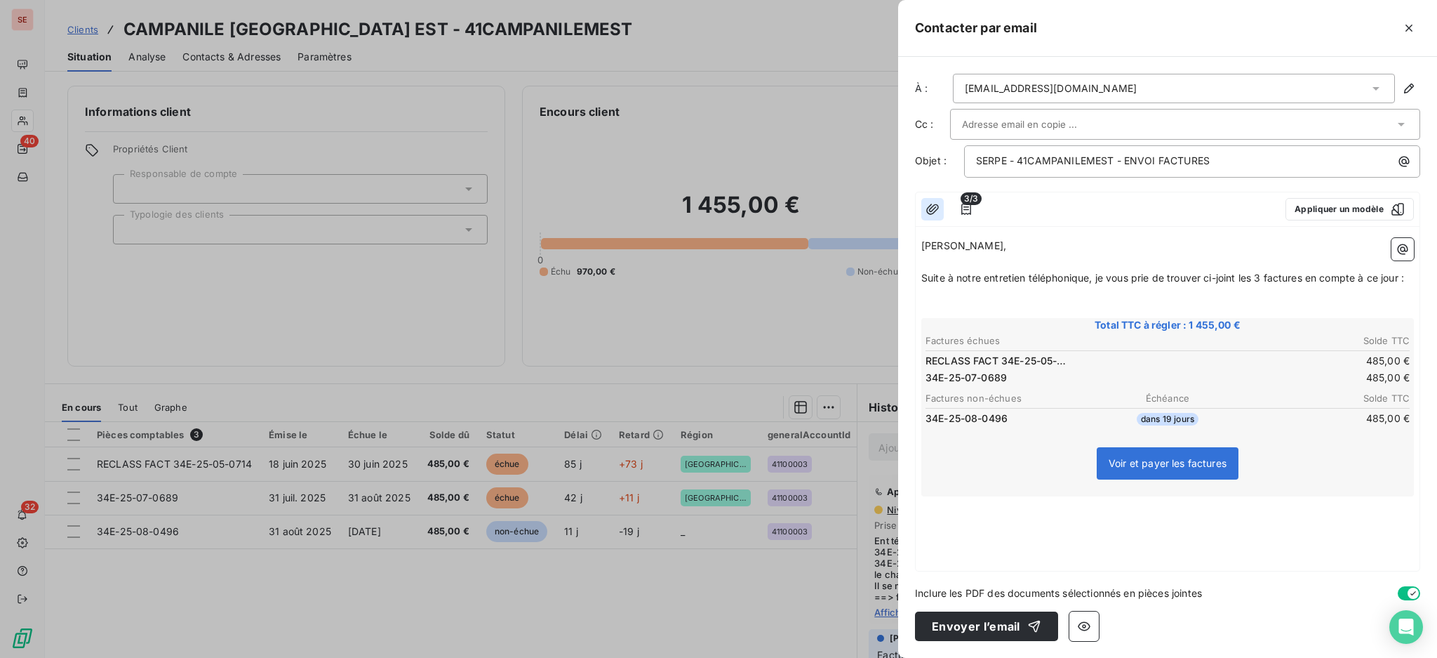
click at [938, 208] on icon "button" at bounding box center [932, 209] width 13 height 11
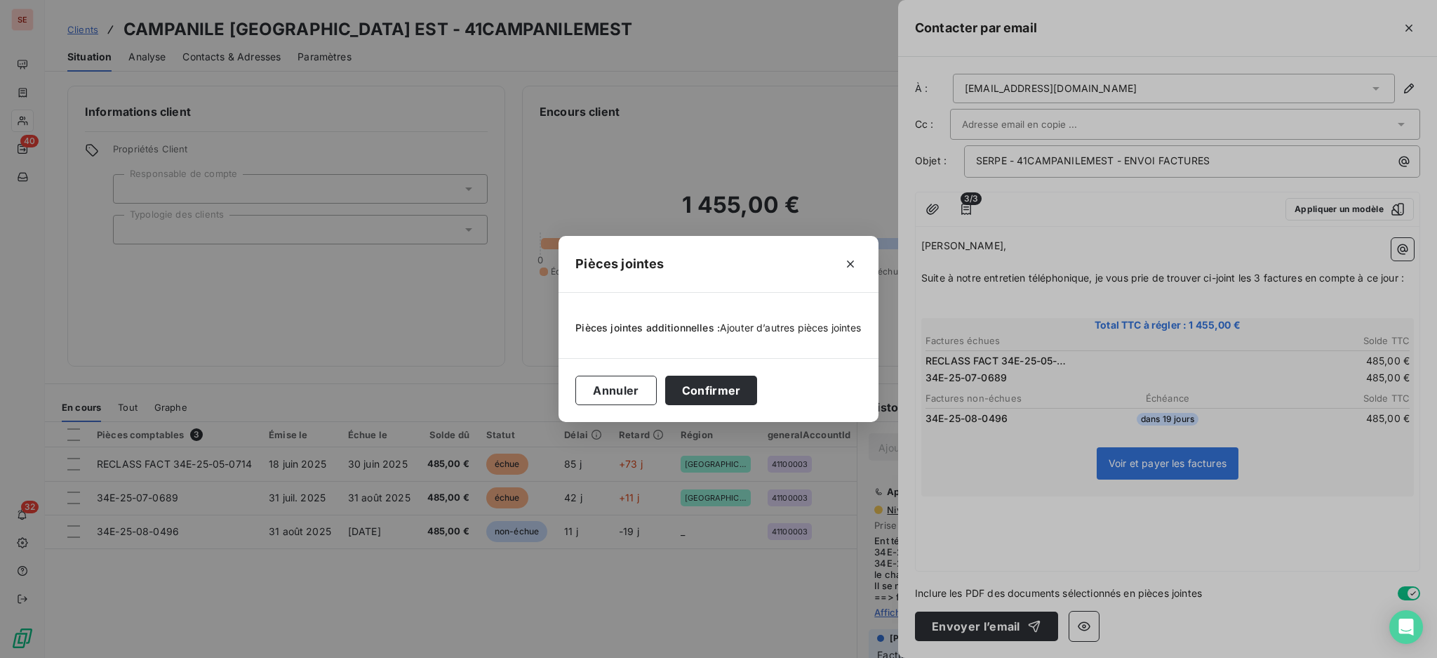
click at [790, 323] on span "Ajouter d’autres pièces jointes" at bounding box center [791, 327] width 142 height 12
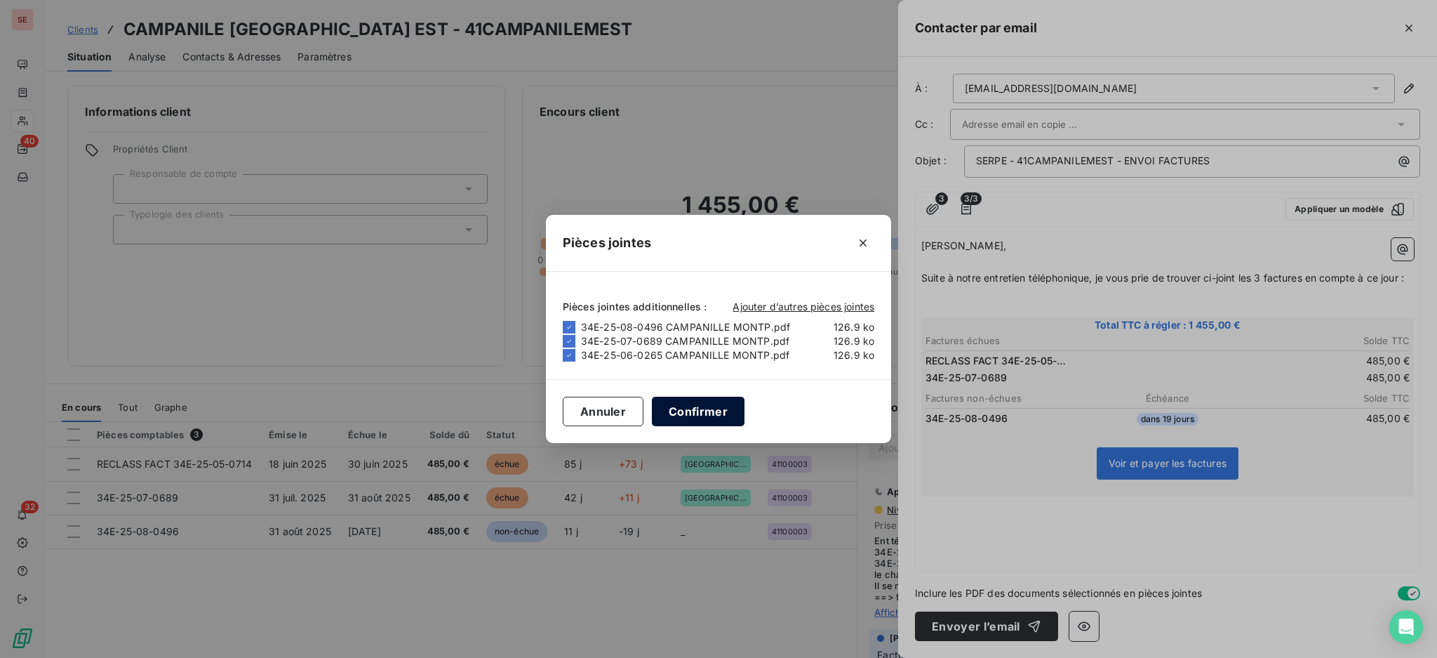
click at [696, 405] on button "Confirmer" at bounding box center [698, 411] width 93 height 29
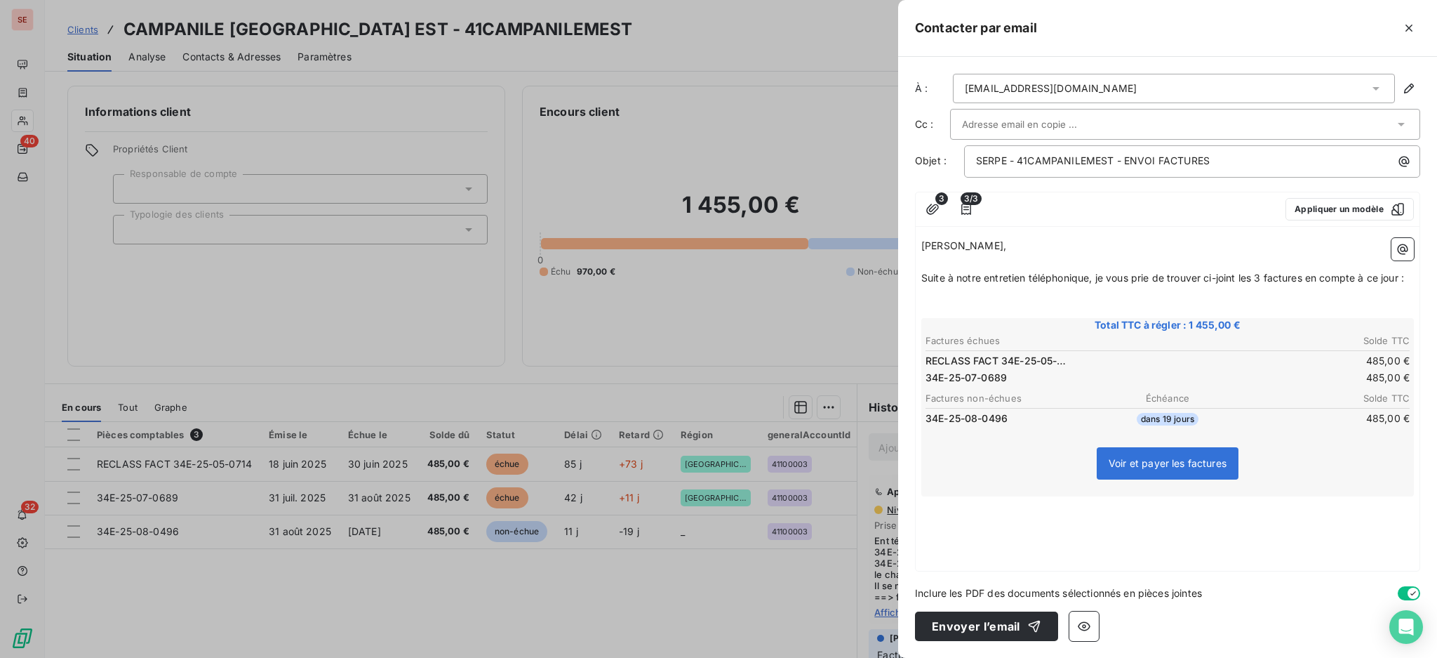
click at [958, 512] on p "﻿" at bounding box center [1168, 520] width 493 height 16
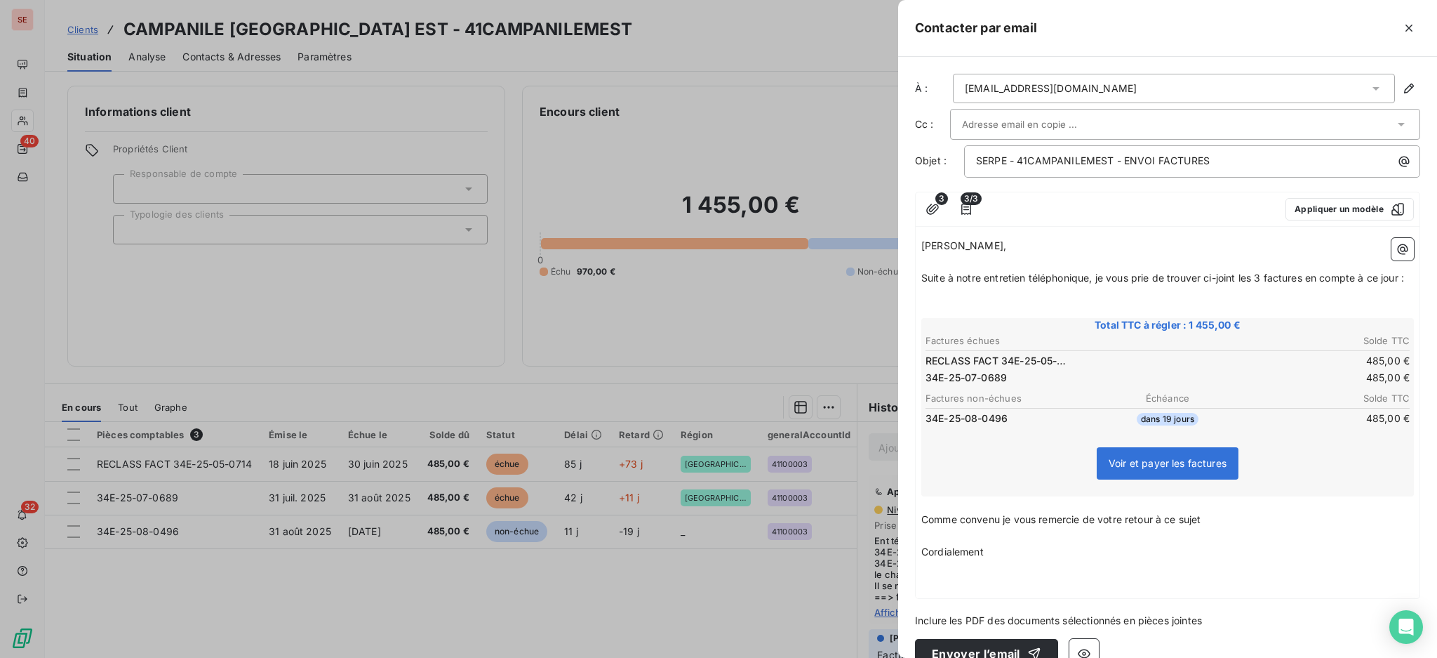
click at [1392, 241] on button "button" at bounding box center [1403, 249] width 22 height 22
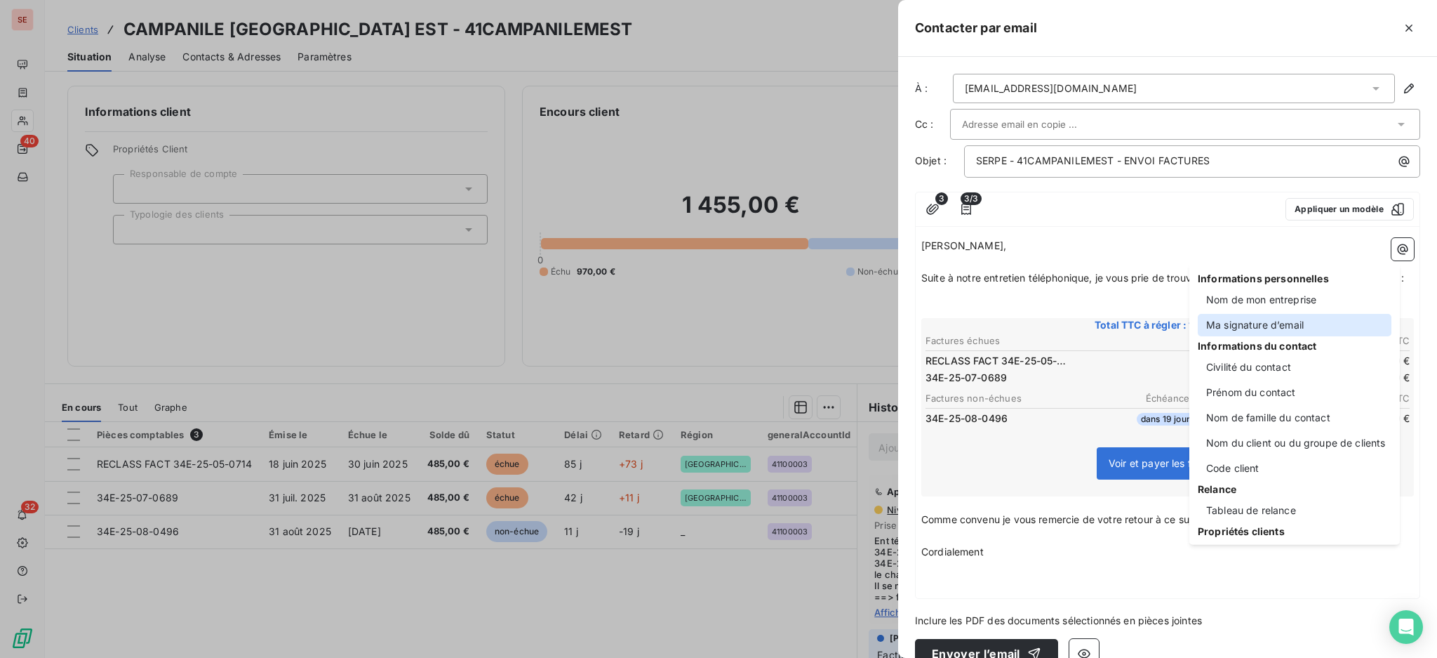
click at [1244, 325] on div "Ma signature d’email" at bounding box center [1295, 325] width 194 height 22
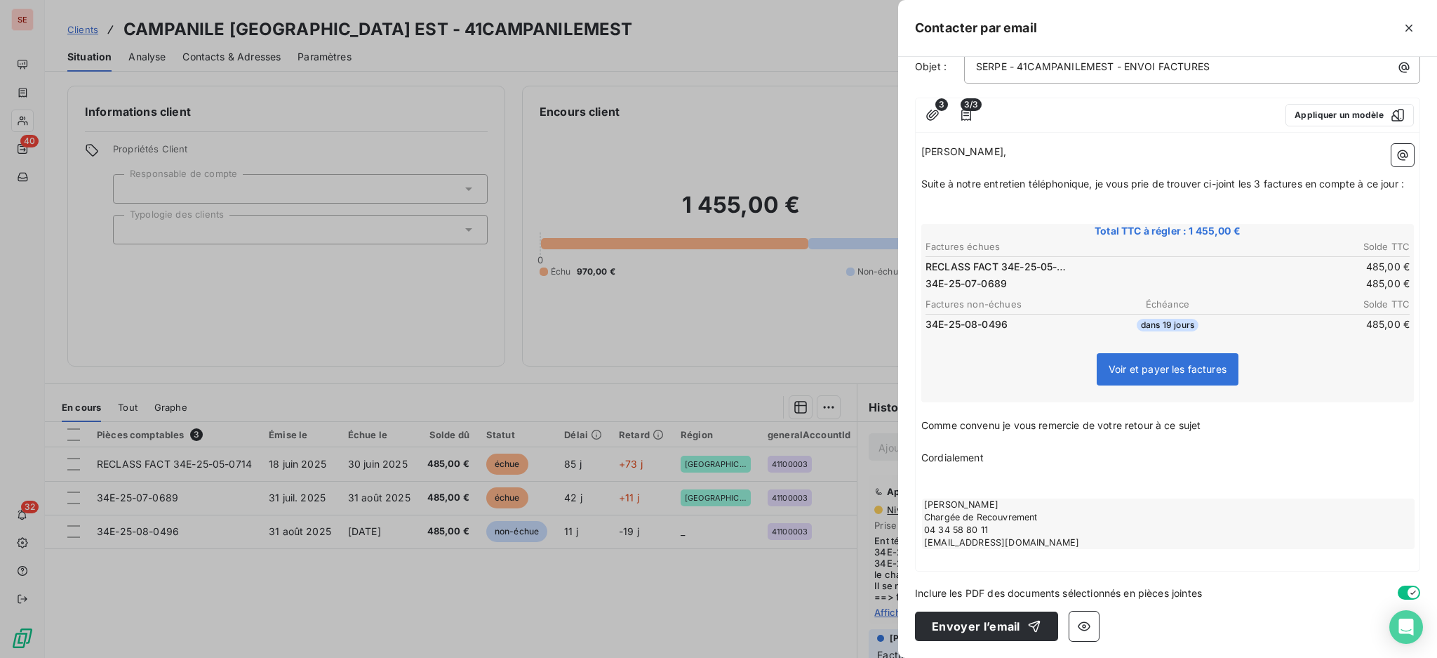
scroll to position [104, 0]
click at [1000, 625] on button "Envoyer l’email" at bounding box center [986, 625] width 143 height 29
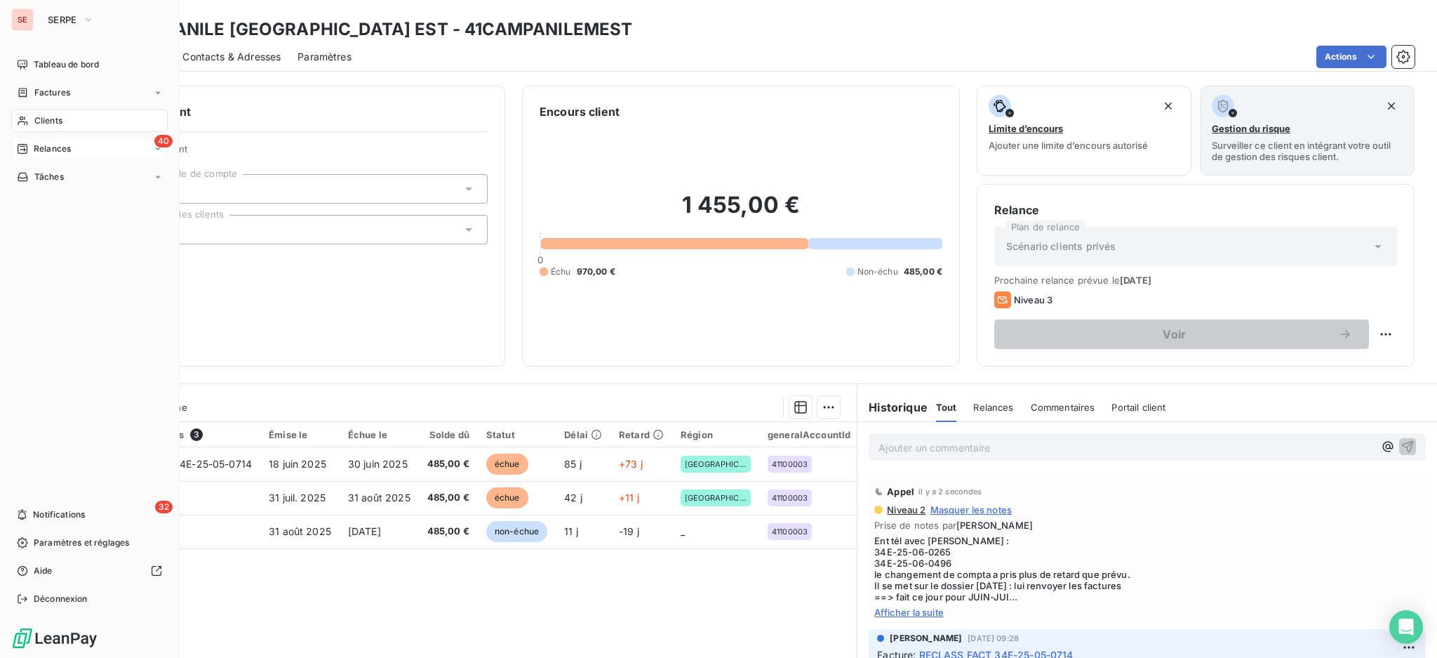
click at [43, 145] on span "Relances" at bounding box center [52, 148] width 37 height 13
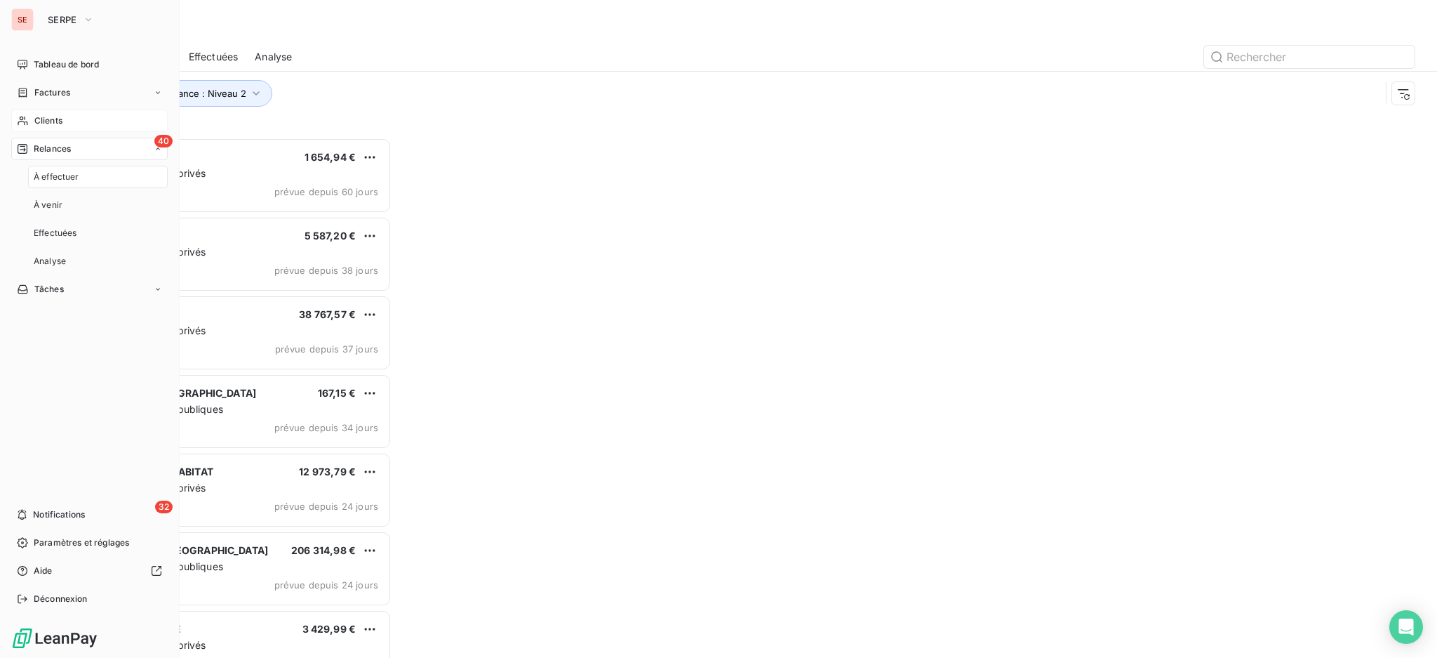
scroll to position [506, 310]
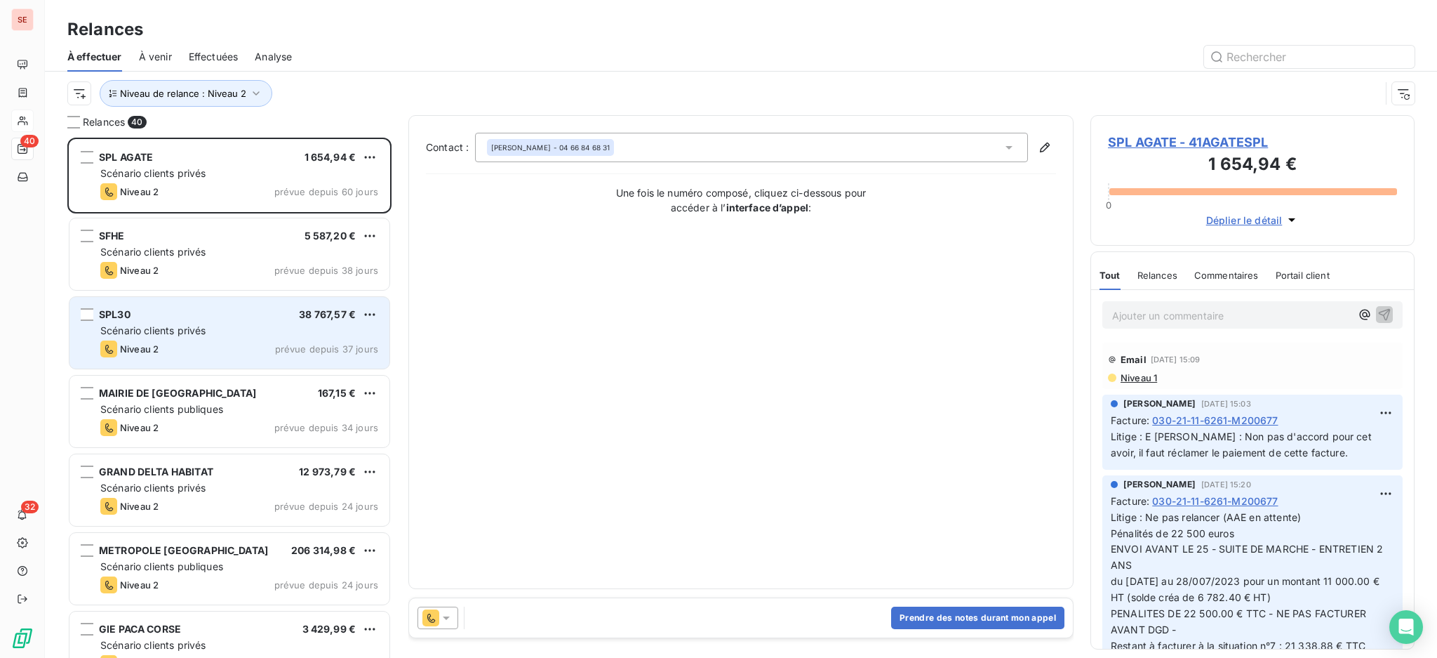
click at [181, 351] on div "Niveau 2 prévue depuis 37 jours" at bounding box center [239, 348] width 278 height 17
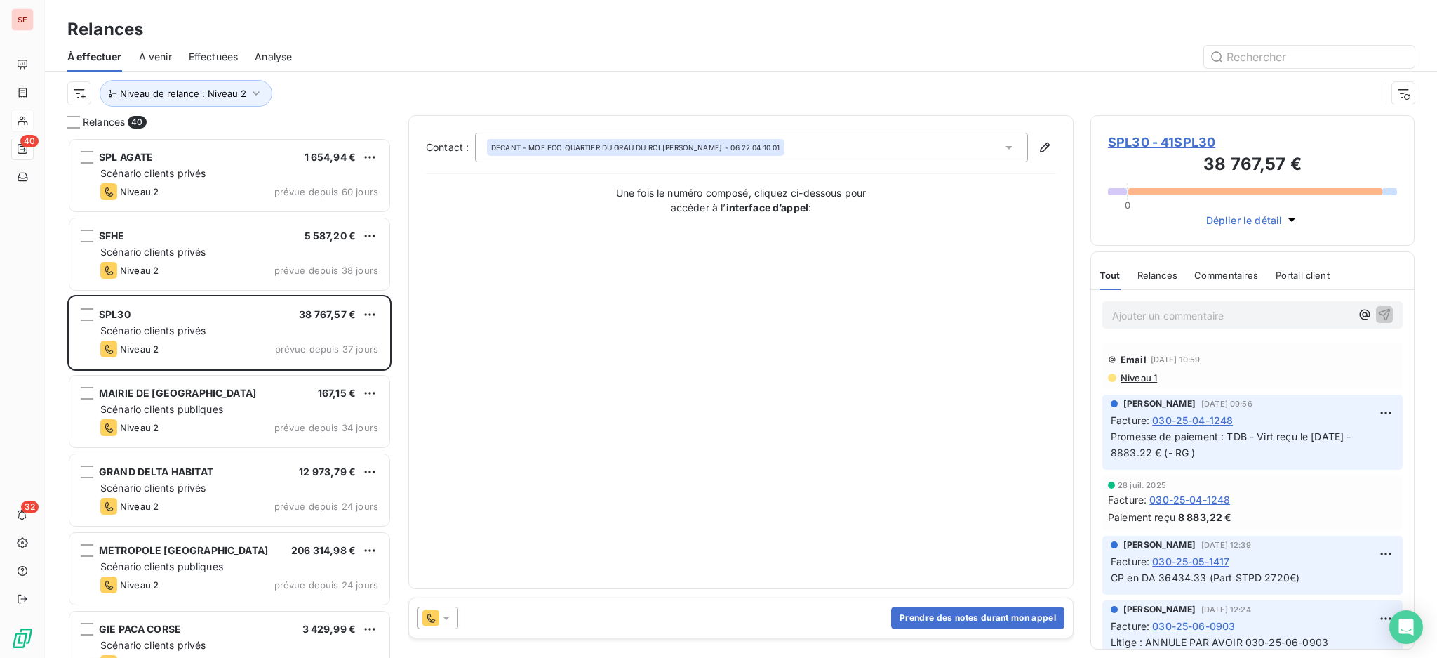
click at [1147, 136] on span "SPL30 - 41SPL30" at bounding box center [1252, 142] width 289 height 19
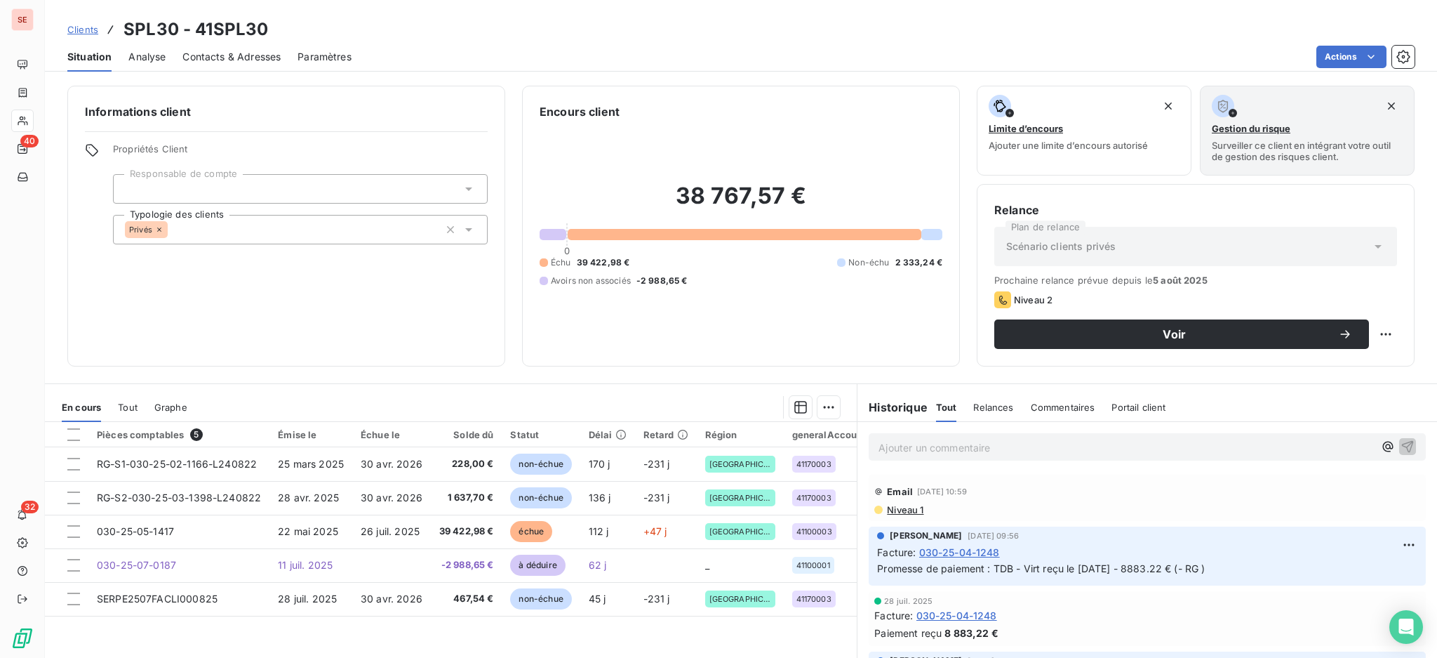
click at [253, 52] on span "Contacts & Adresses" at bounding box center [231, 57] width 98 height 14
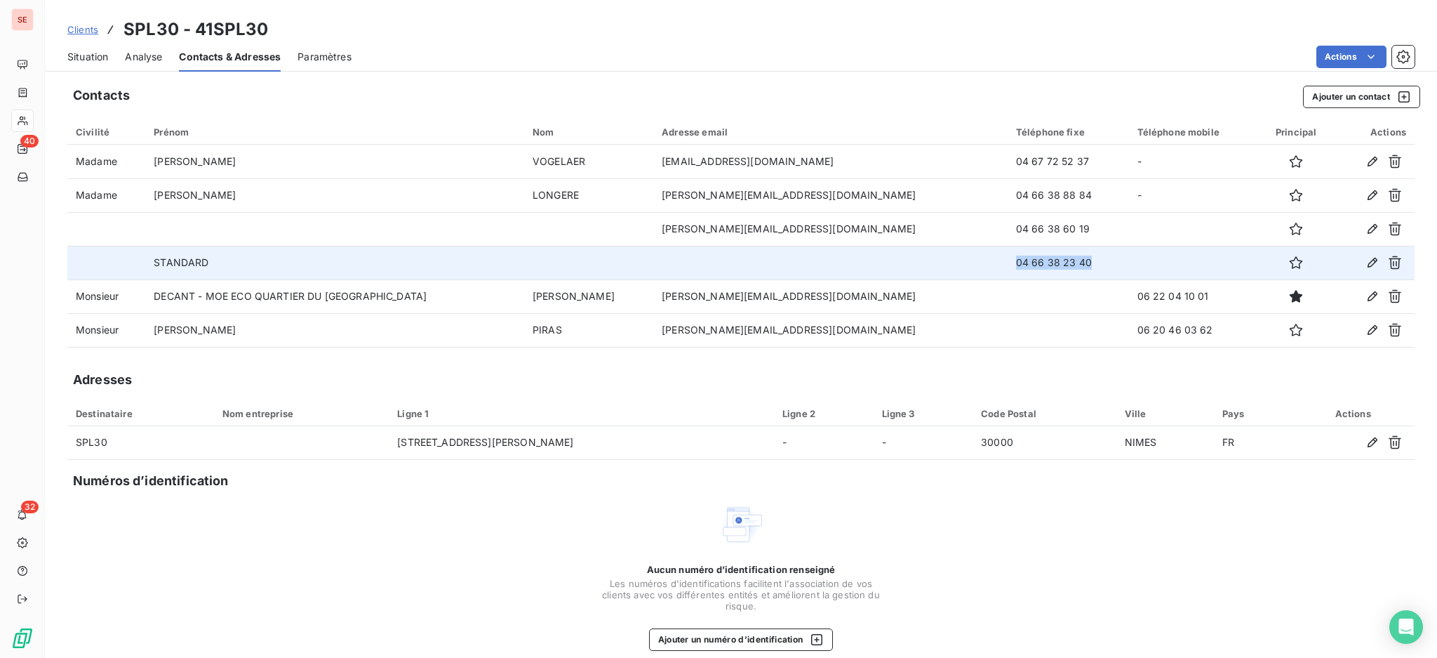
drag, startPoint x: 1035, startPoint y: 255, endPoint x: 933, endPoint y: 258, distance: 101.8
click at [1008, 258] on td "04 66 38 23 40" at bounding box center [1068, 263] width 121 height 34
copy td "04 66 38 23 40"
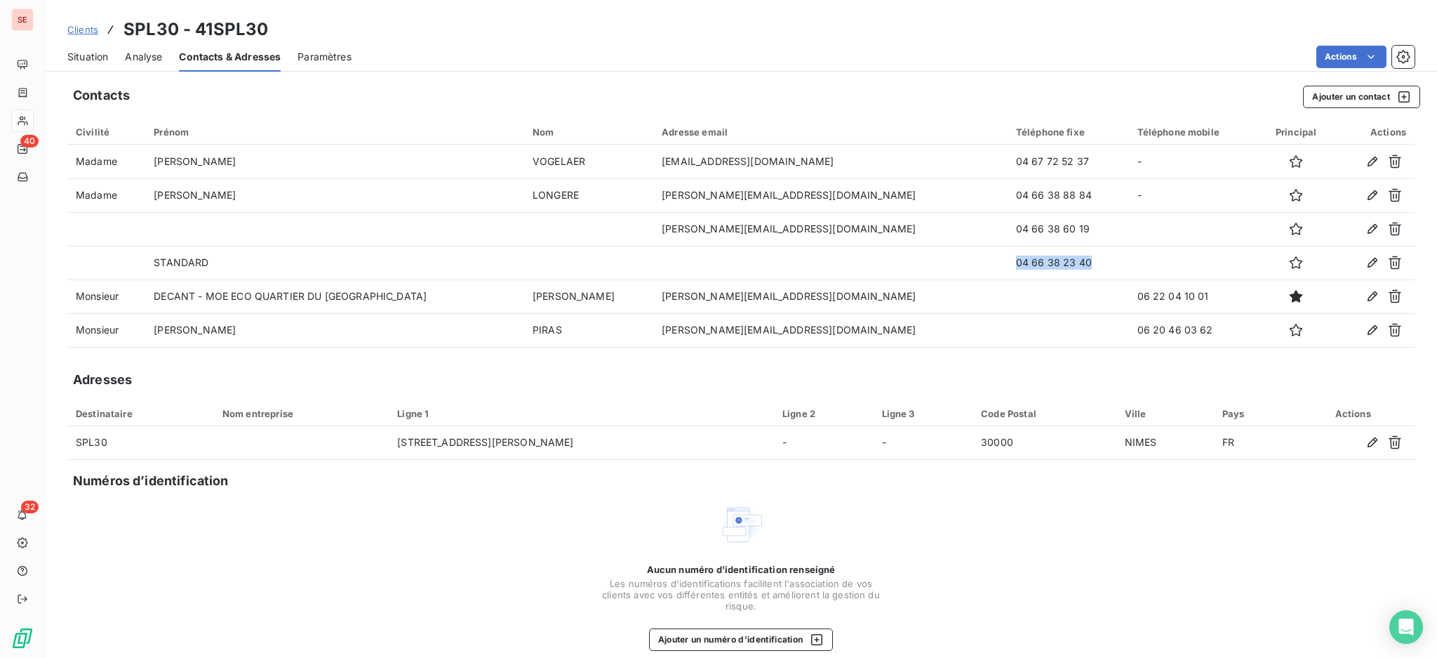
click at [98, 64] on div "Situation" at bounding box center [87, 56] width 41 height 29
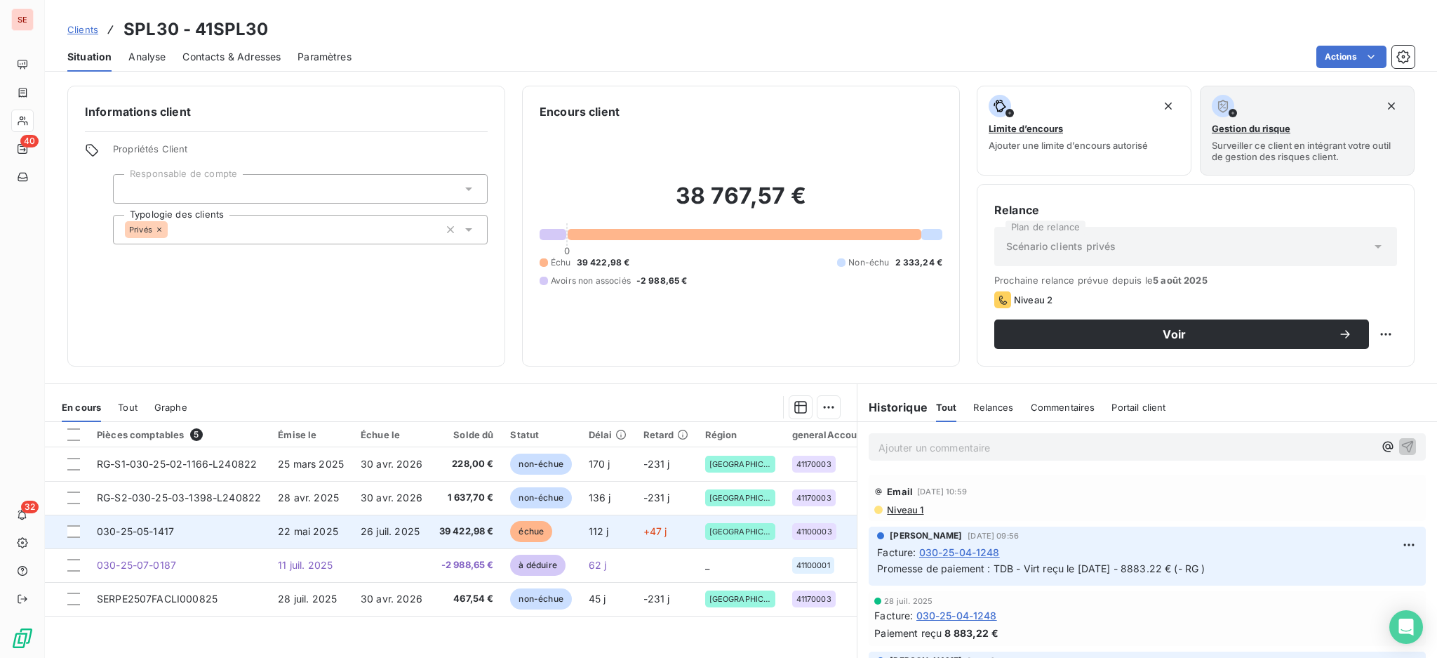
click at [361, 533] on span "26 juil. 2025" at bounding box center [390, 531] width 59 height 12
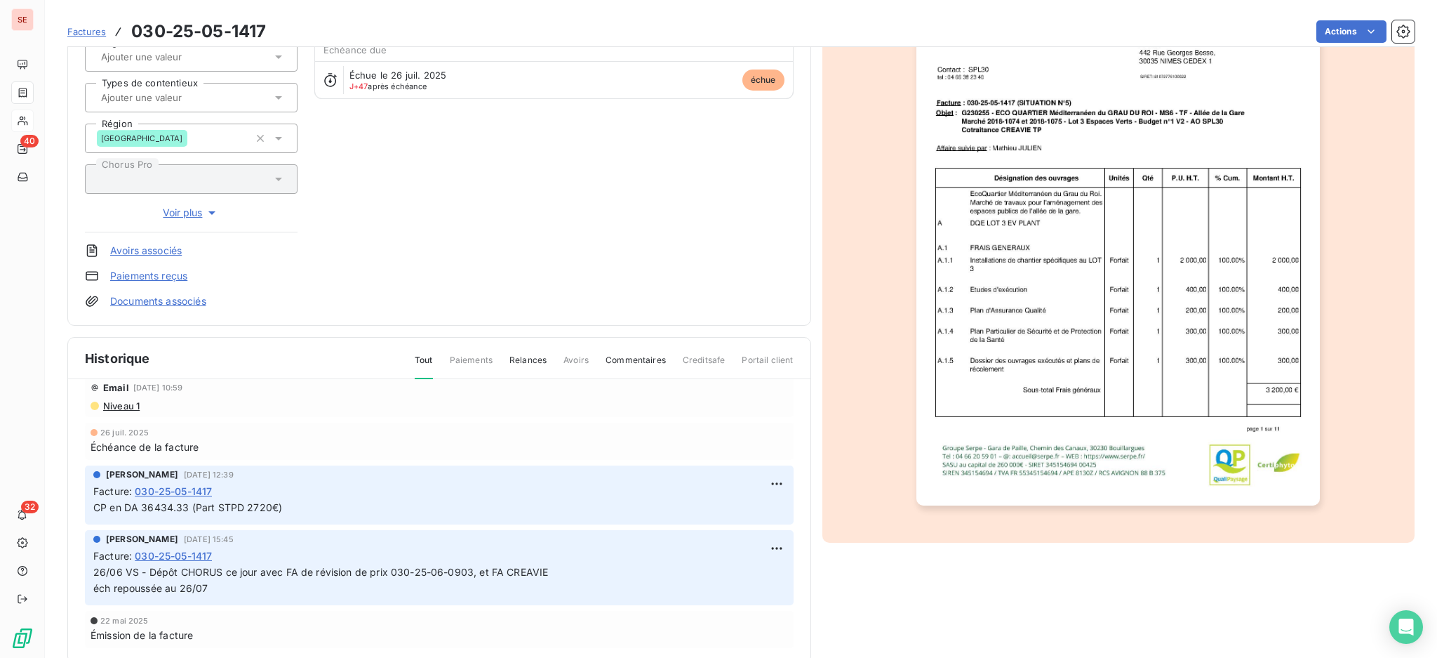
scroll to position [186, 0]
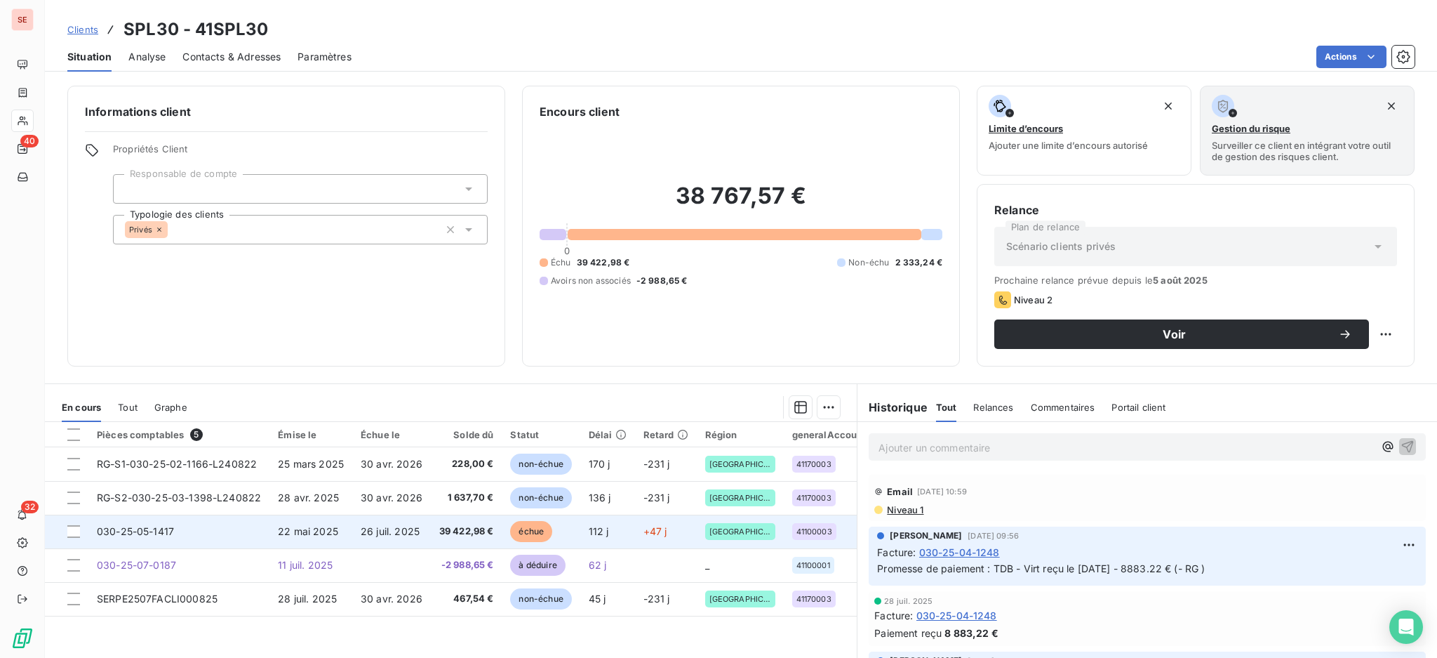
click at [413, 526] on span "26 juil. 2025" at bounding box center [390, 531] width 59 height 12
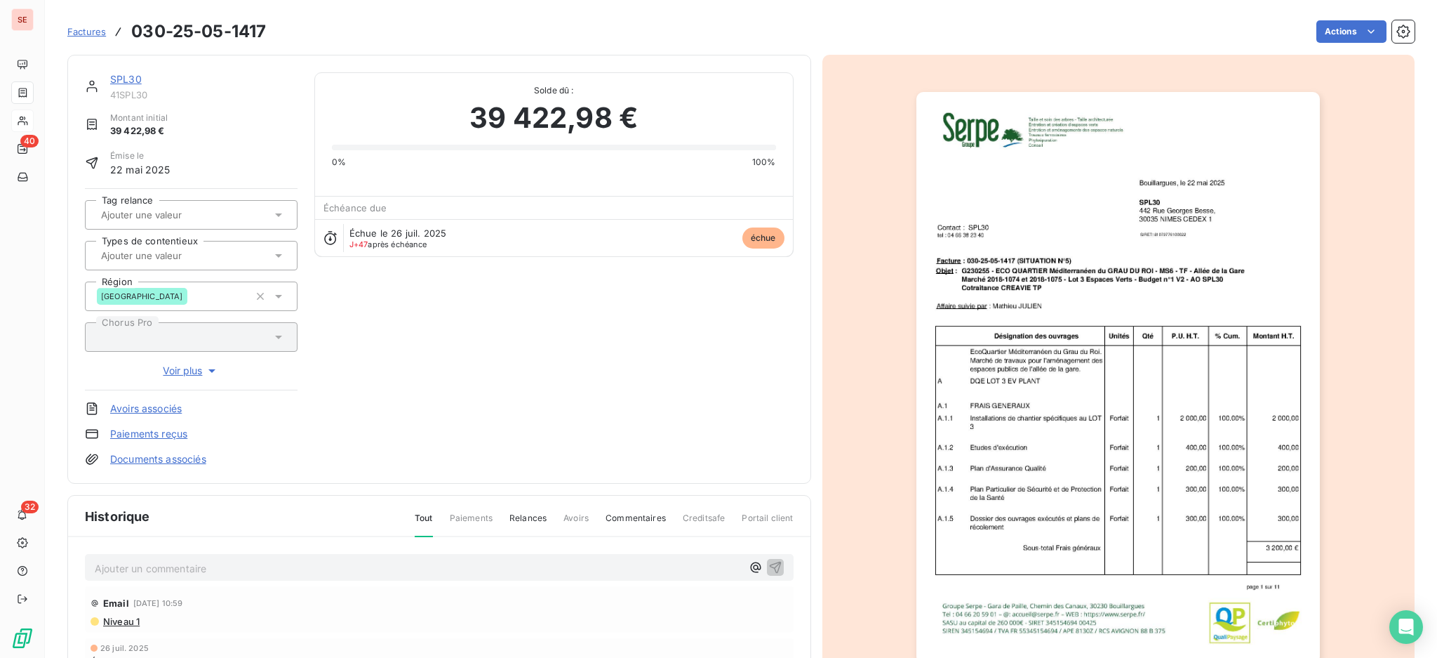
click at [411, 568] on p "Ajouter un commentaire ﻿" at bounding box center [418, 568] width 647 height 18
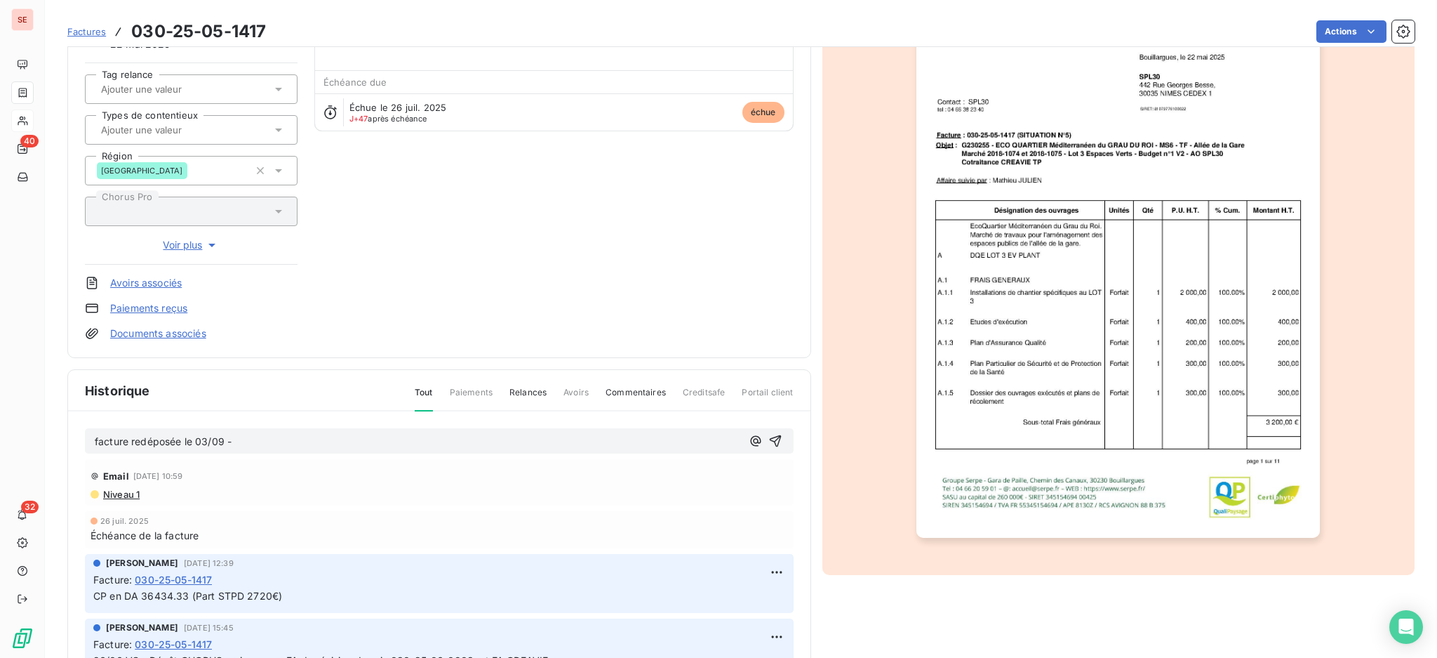
scroll to position [186, 0]
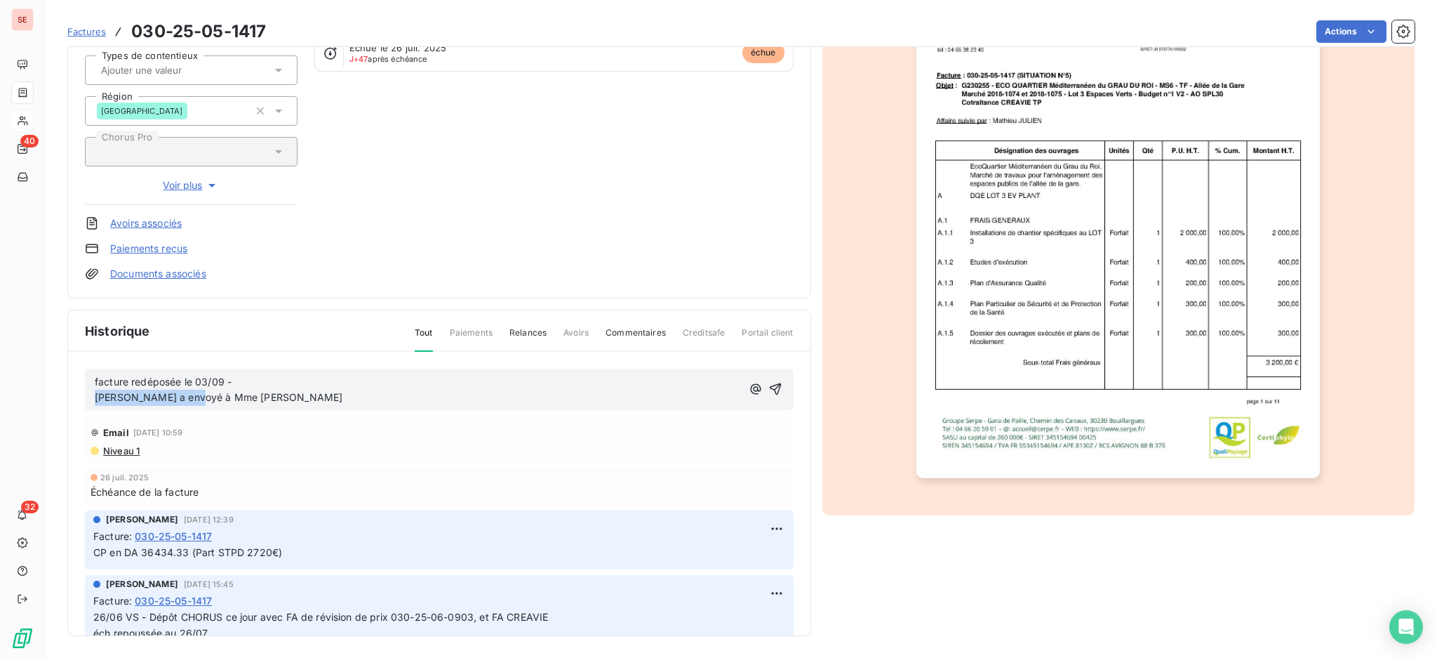
drag, startPoint x: 183, startPoint y: 393, endPoint x: 90, endPoint y: 399, distance: 93.5
click at [90, 399] on div "facture redéposée le 03/09 - Valérie a envoyé à Mme Nicomette" at bounding box center [439, 389] width 709 height 42
drag, startPoint x: 239, startPoint y: 394, endPoint x: 93, endPoint y: 396, distance: 146.0
click at [93, 396] on div "facture redéposée le 03/09 - En attente Mme Nicomette" at bounding box center [439, 389] width 709 height 42
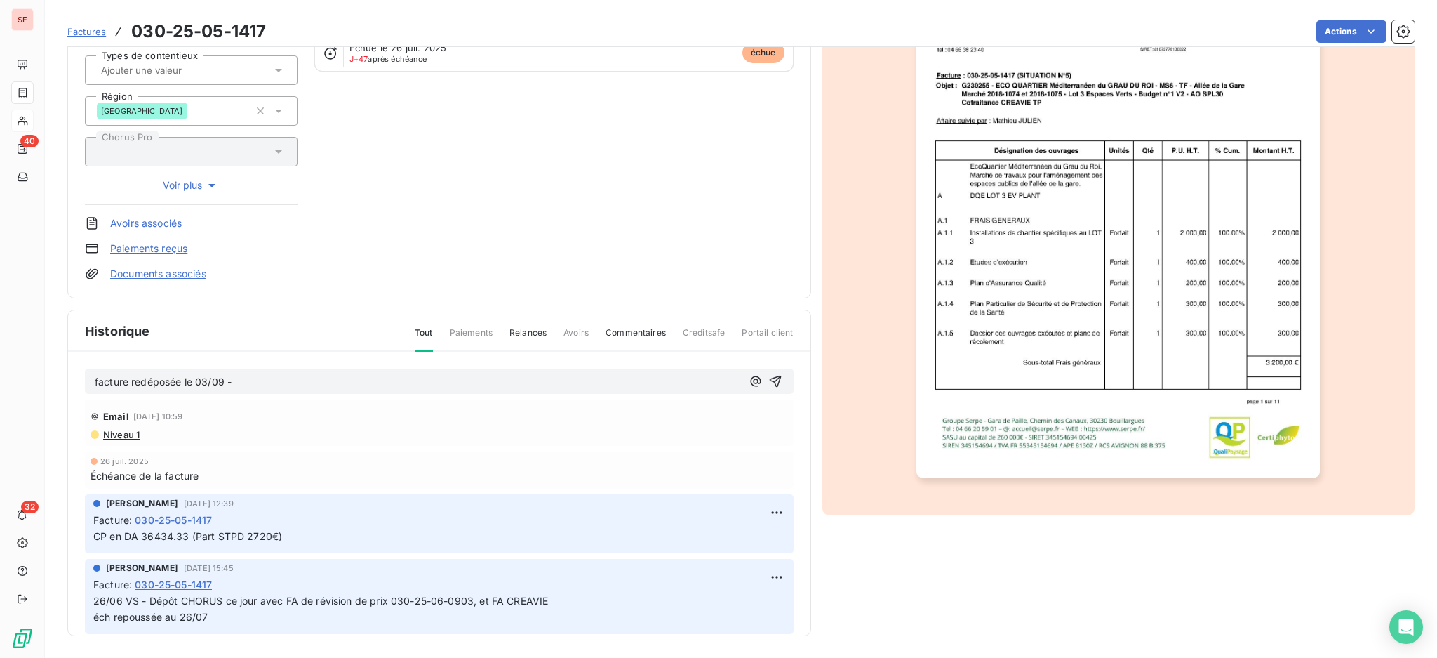
click at [96, 380] on span "facture redéposée le 03/09 -" at bounding box center [163, 381] width 137 height 12
click at [243, 383] on p "facture redéposée le 03/09 -" at bounding box center [418, 382] width 647 height 16
click at [769, 378] on icon "button" at bounding box center [776, 381] width 14 height 14
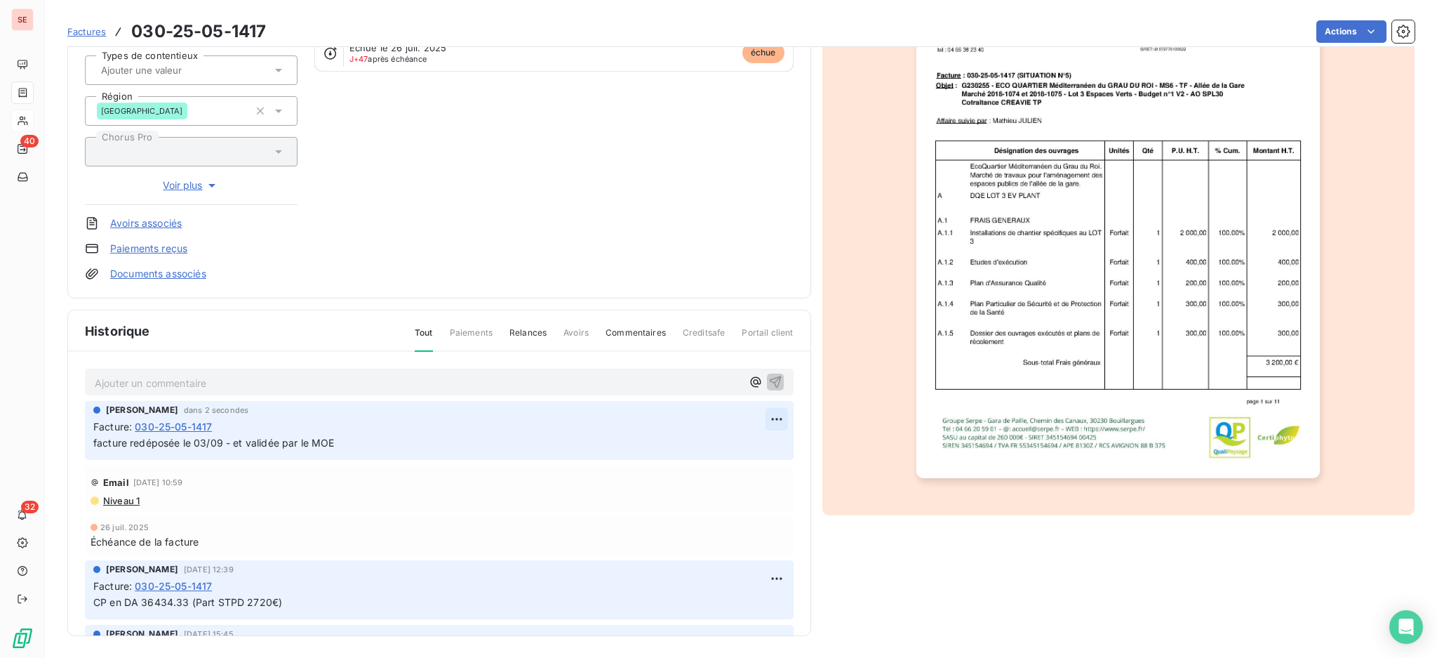
click at [757, 413] on html "SE 40 32 Factures 030-25-05-1417 Actions SPL30 41SPL30 Montant initial 39 422,9…" at bounding box center [718, 329] width 1437 height 658
click at [708, 447] on div "Editer" at bounding box center [721, 448] width 79 height 22
click at [232, 437] on span "facture redéposée le 03/09 - et validée par le MOE" at bounding box center [213, 443] width 241 height 12
click at [770, 437] on icon "button" at bounding box center [777, 443] width 14 height 14
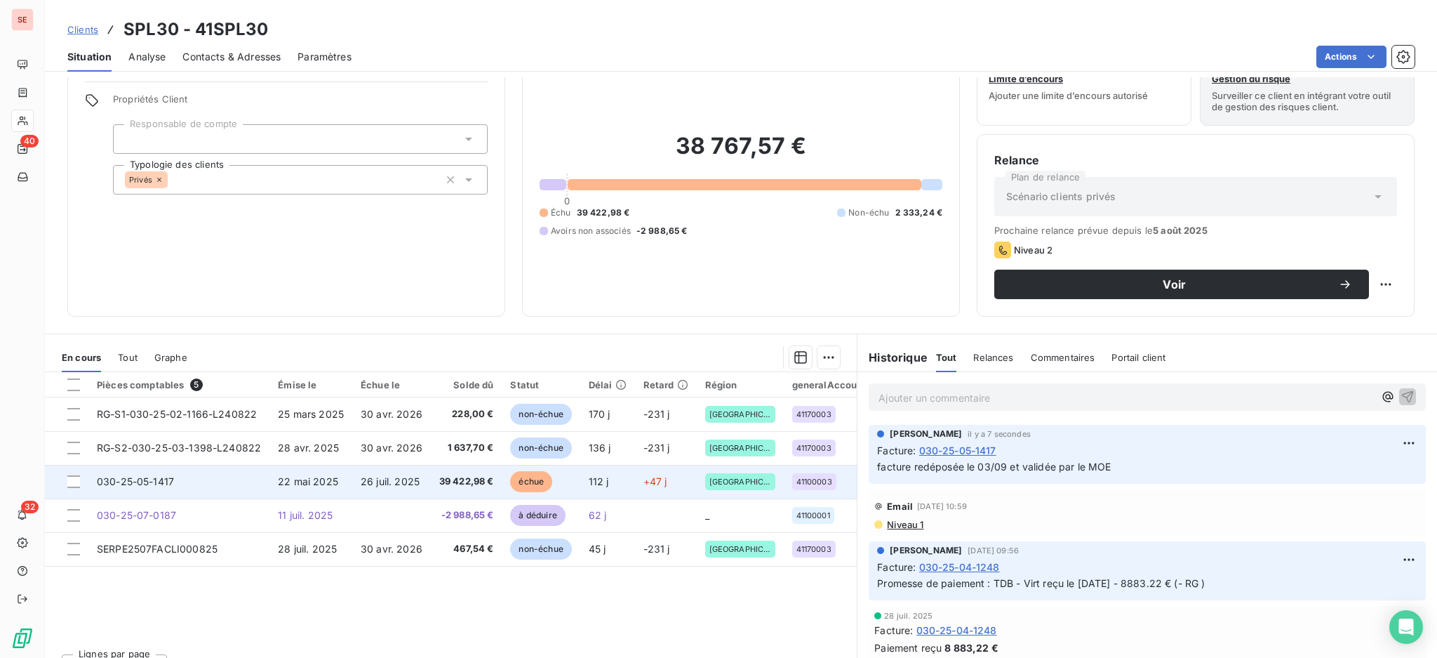
scroll to position [76, 0]
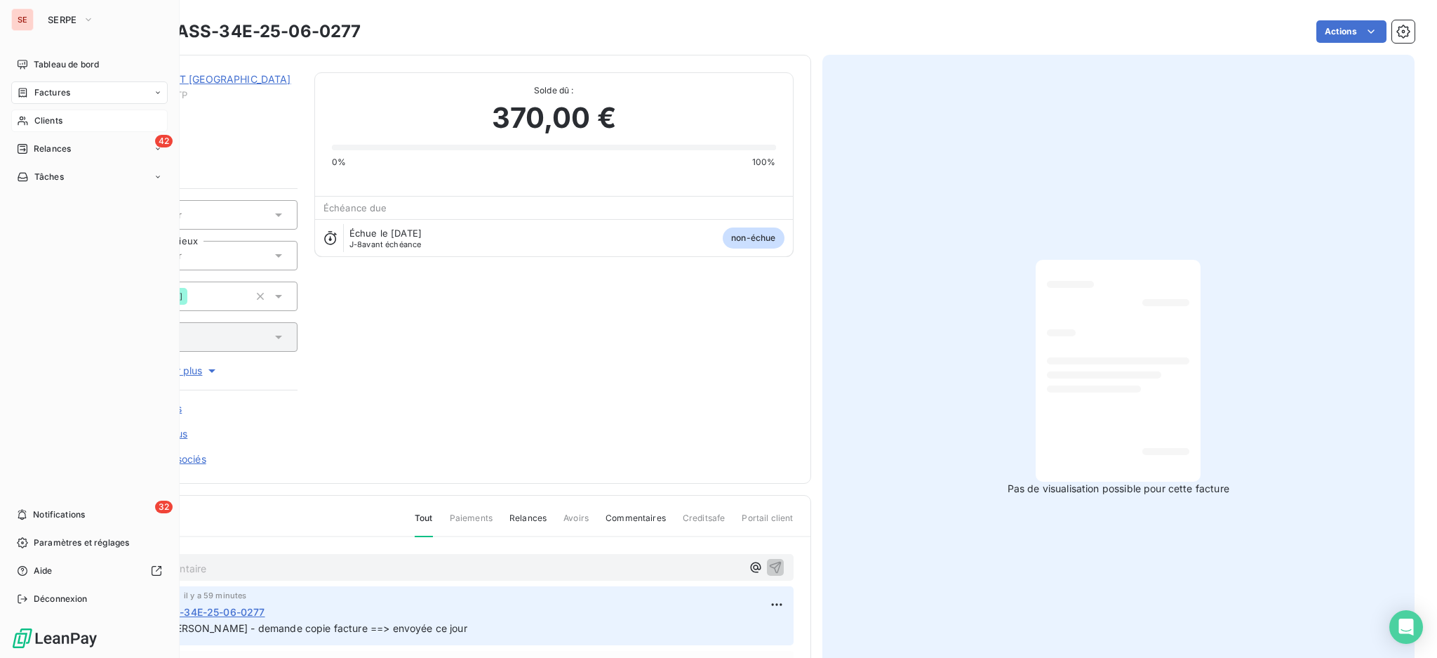
click at [51, 124] on span "Clients" at bounding box center [48, 120] width 28 height 13
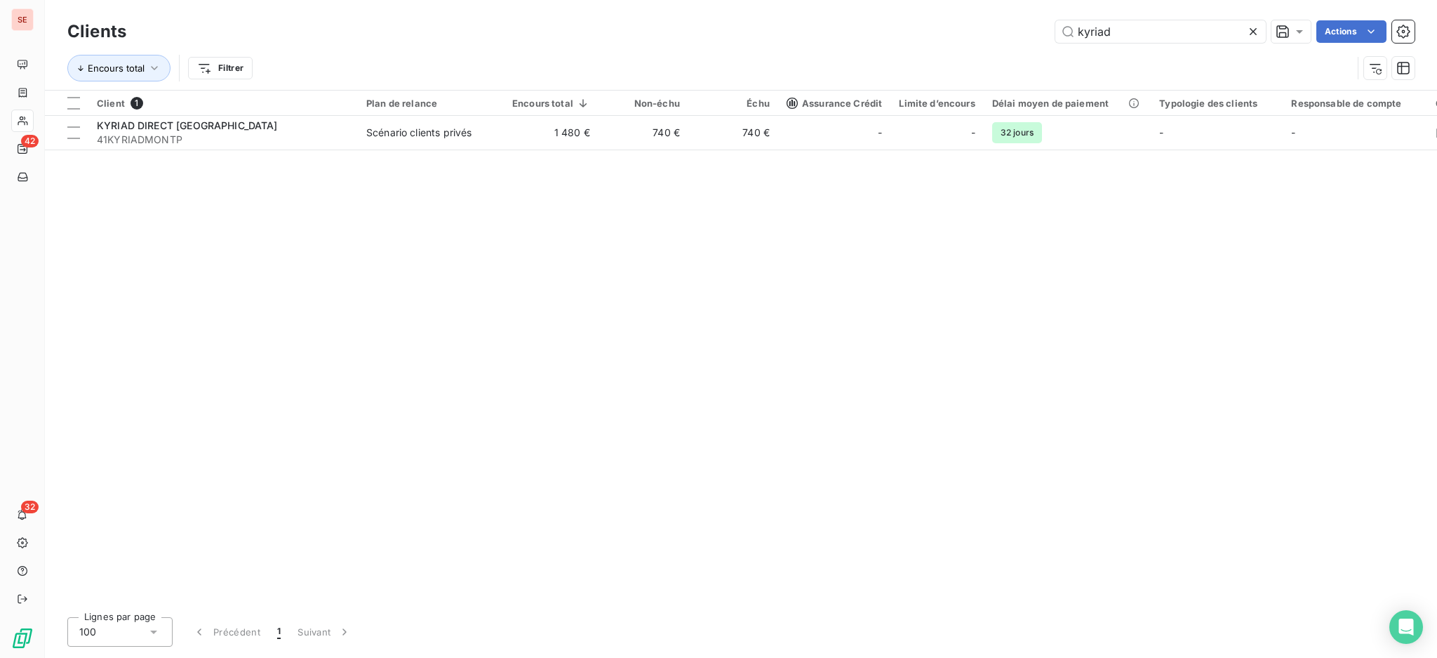
drag, startPoint x: 1150, startPoint y: 29, endPoint x: 815, endPoint y: 7, distance: 335.5
click at [879, 17] on div "Clients kyriad Actions" at bounding box center [741, 31] width 1348 height 29
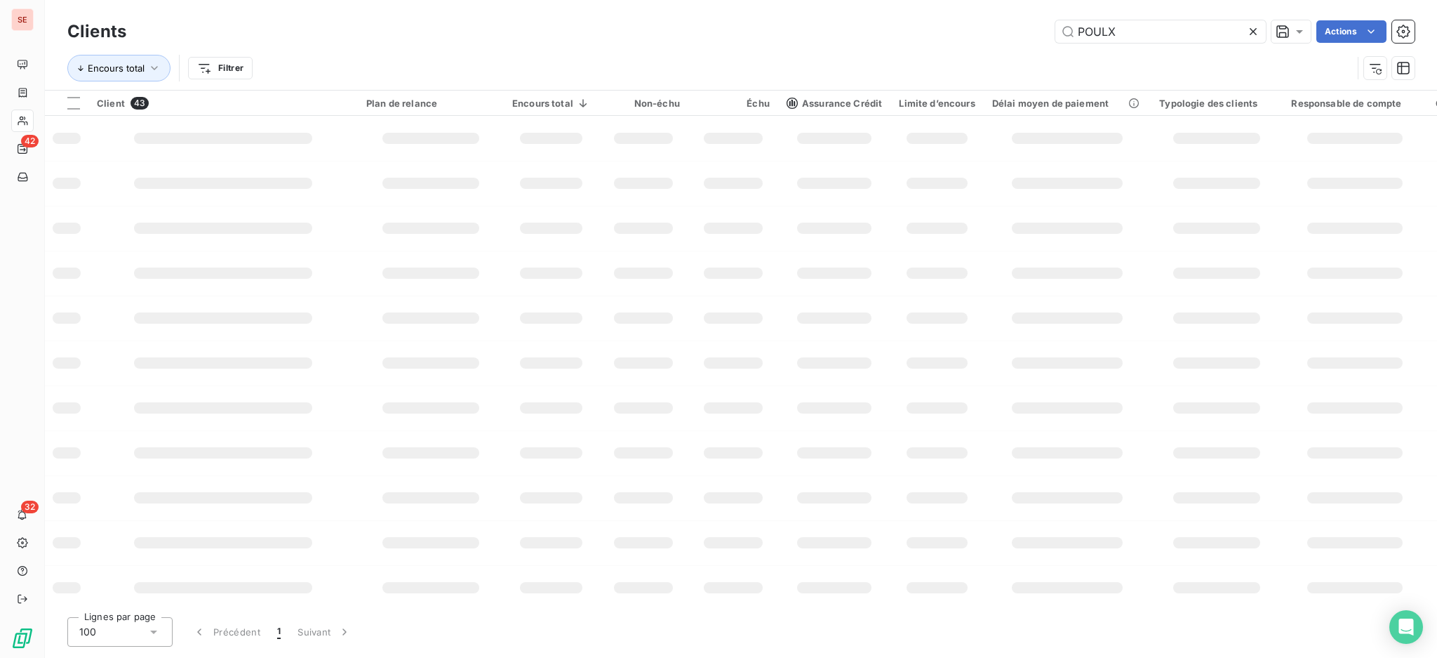
type input "POULX"
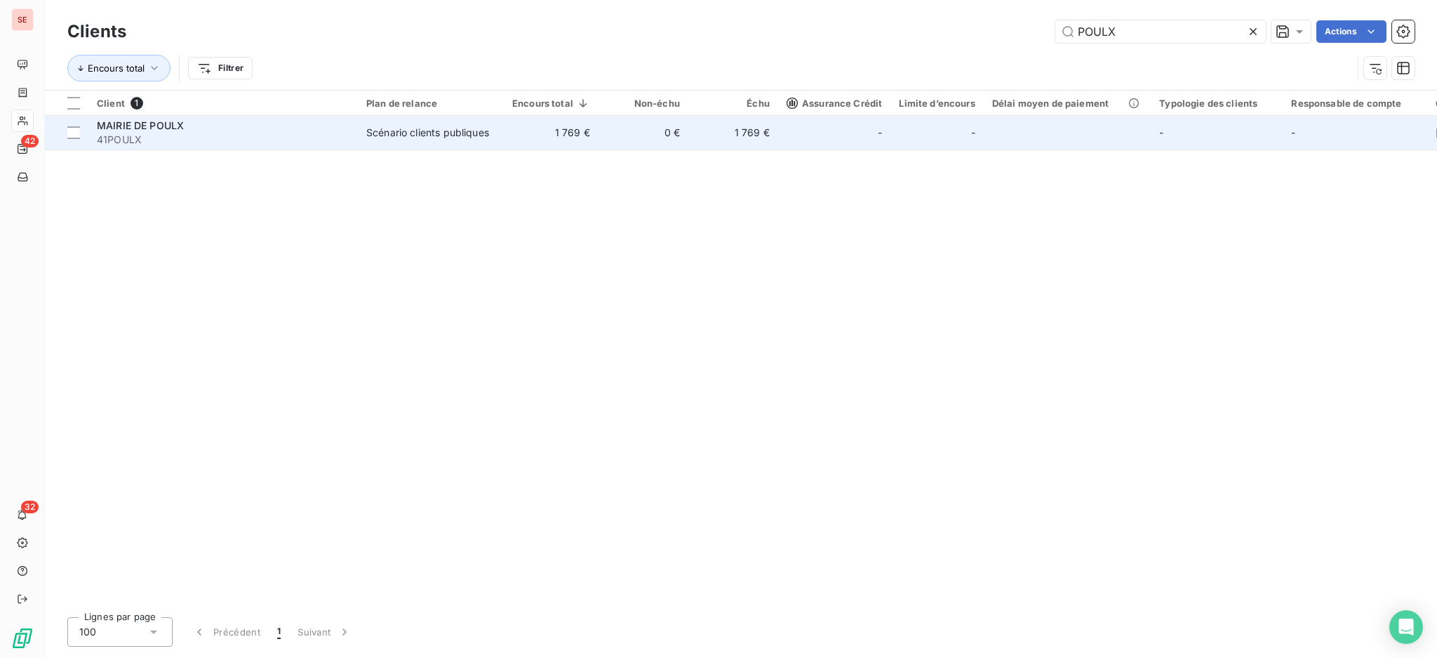
click at [351, 136] on td "MAIRIE DE POULX 41POULX" at bounding box center [223, 133] width 270 height 34
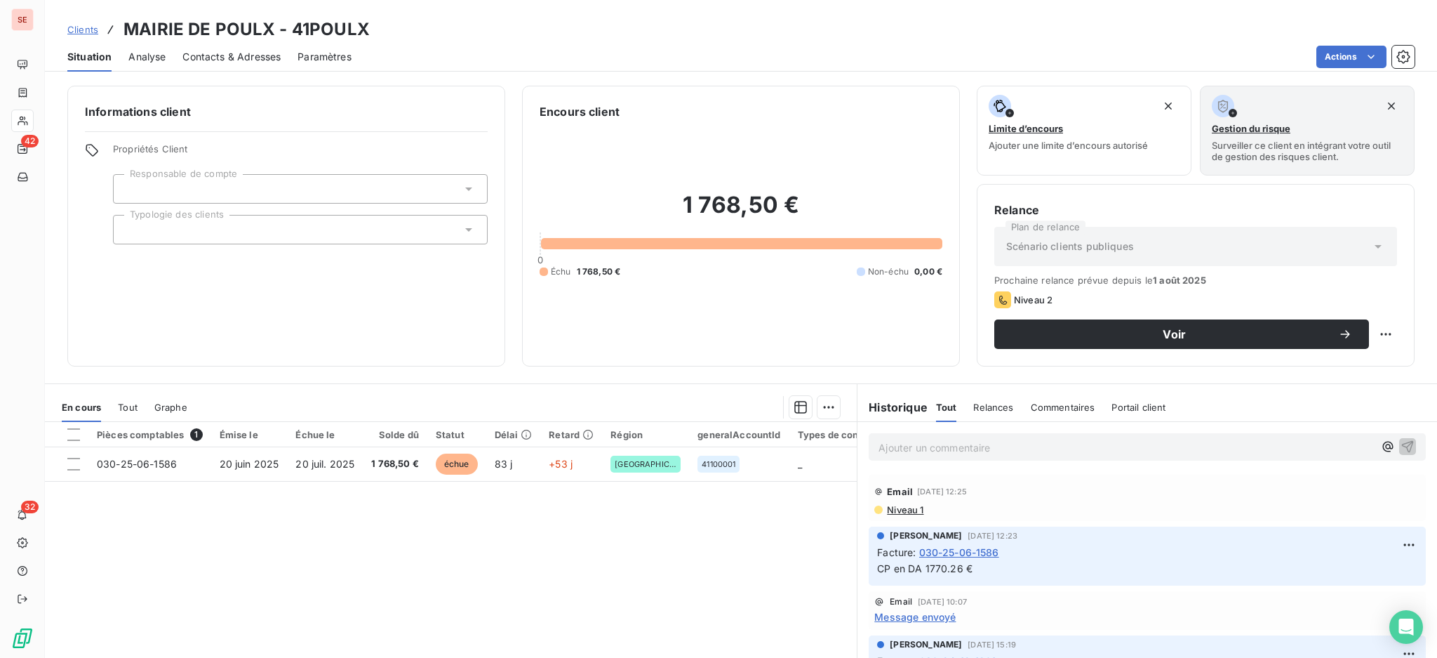
click at [274, 60] on span "Contacts & Adresses" at bounding box center [231, 57] width 98 height 14
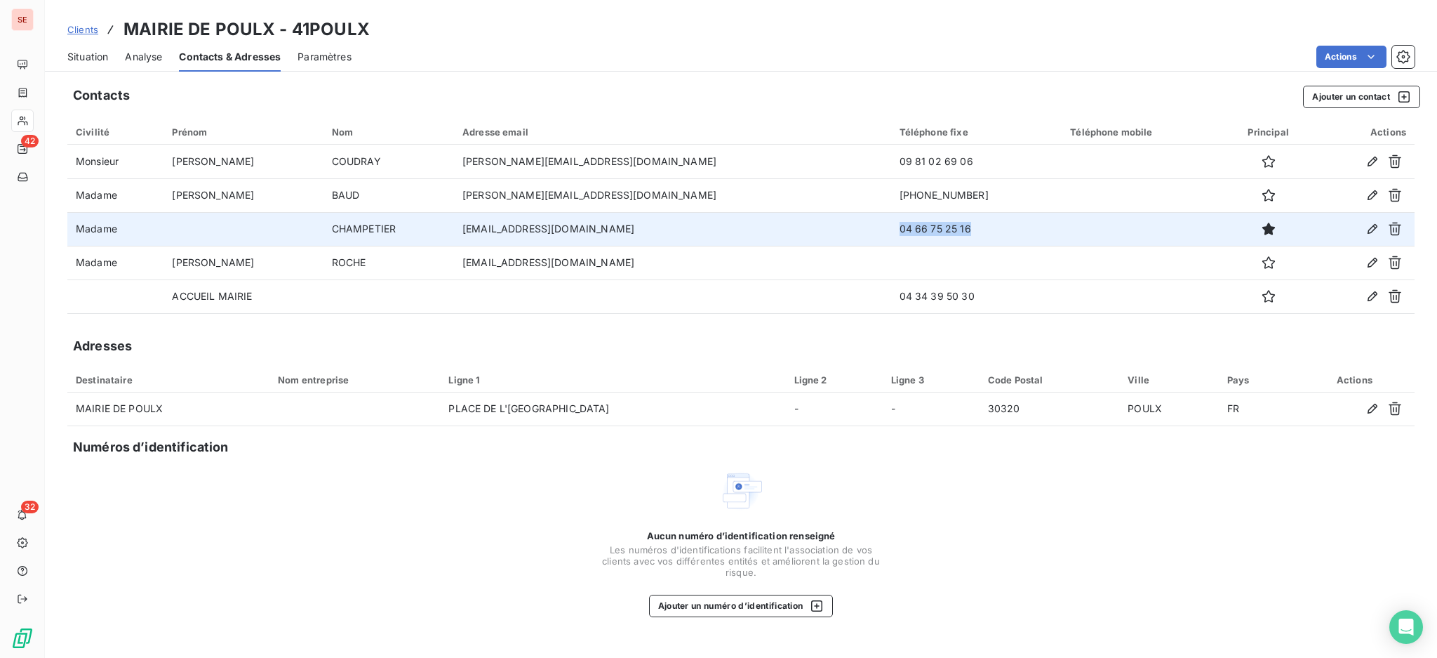
drag, startPoint x: 917, startPoint y: 228, endPoint x: 805, endPoint y: 222, distance: 112.4
click at [891, 222] on td "04 66 75 25 16" at bounding box center [976, 229] width 171 height 34
copy td "04 66 75 25 16"
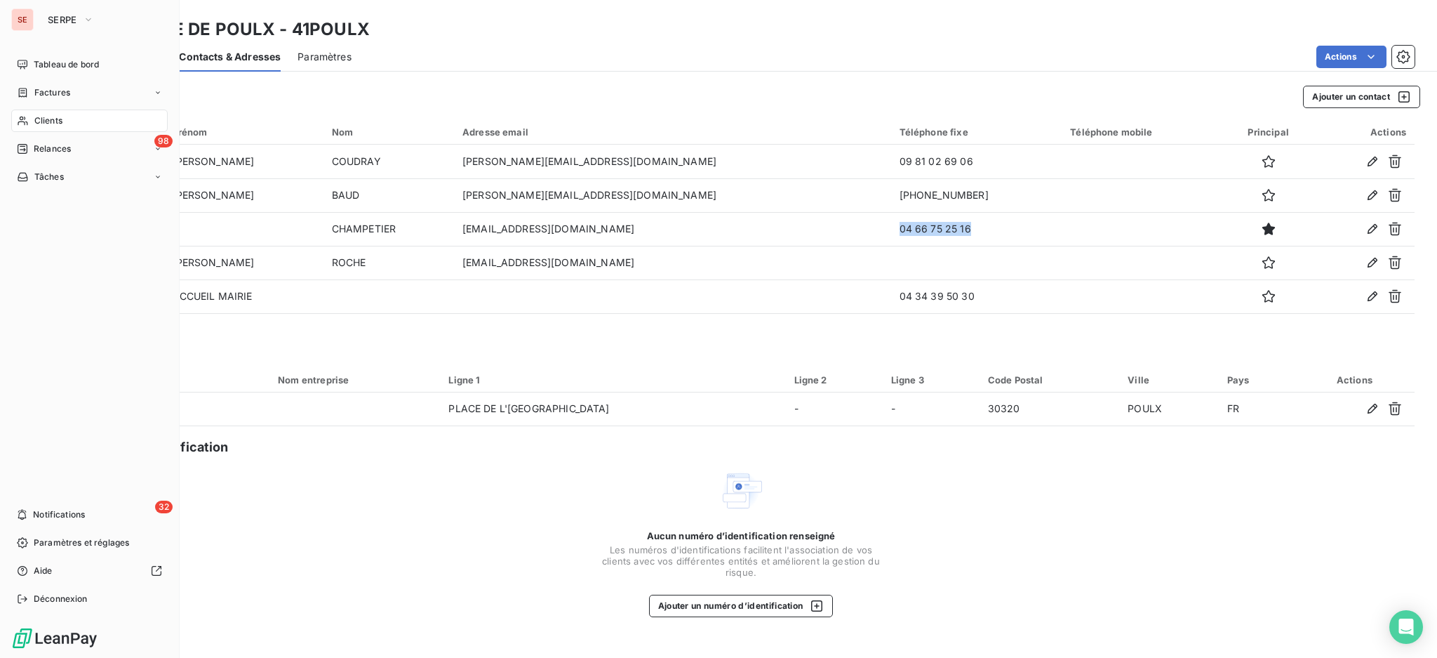
click at [38, 117] on span "Clients" at bounding box center [48, 120] width 28 height 13
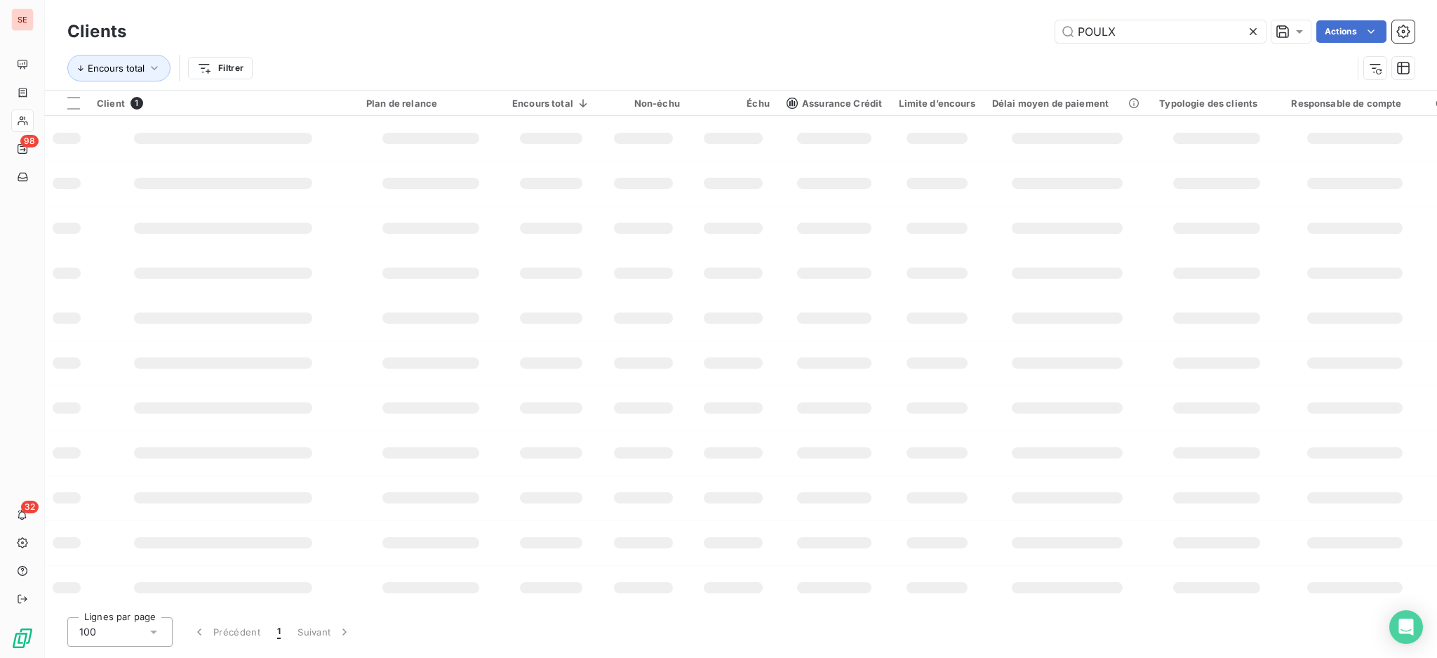
drag, startPoint x: 1165, startPoint y: 28, endPoint x: 959, endPoint y: 22, distance: 206.4
click at [959, 22] on div "POULX Actions" at bounding box center [779, 31] width 1272 height 22
type input "SFHE"
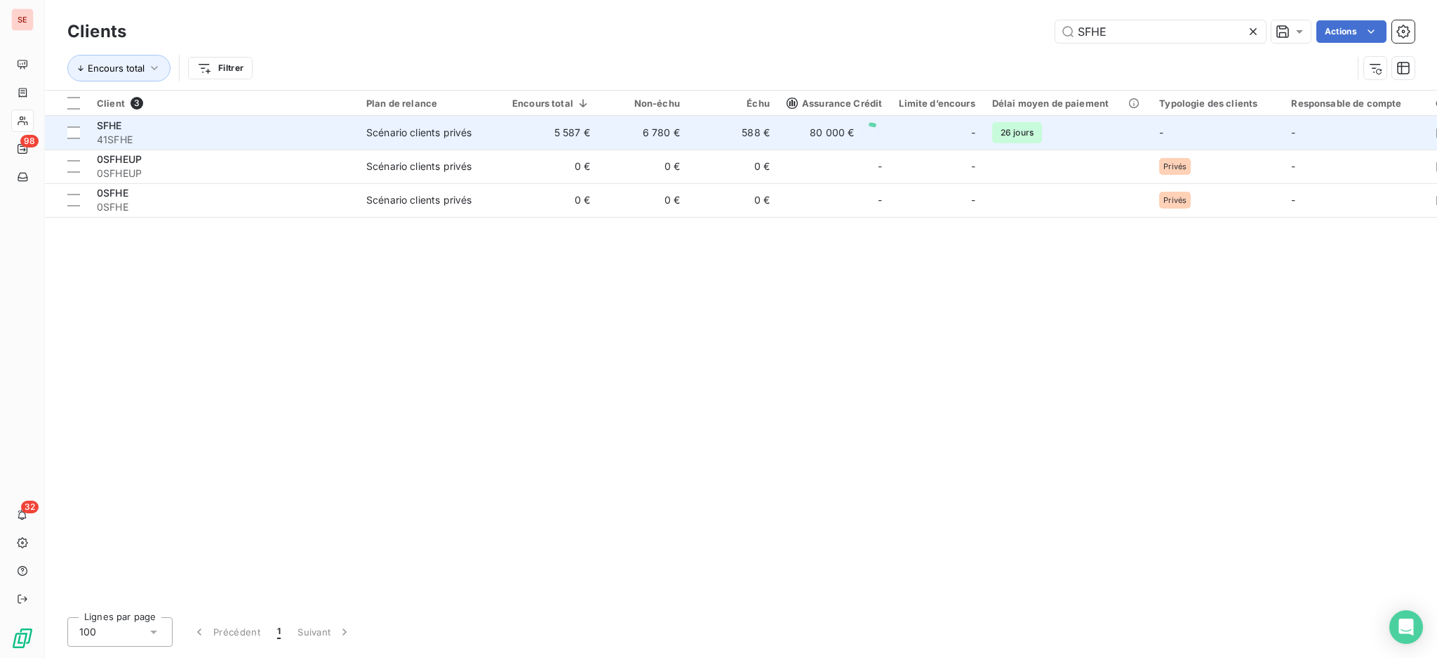
click at [368, 135] on div "Scénario clients privés" at bounding box center [418, 133] width 105 height 14
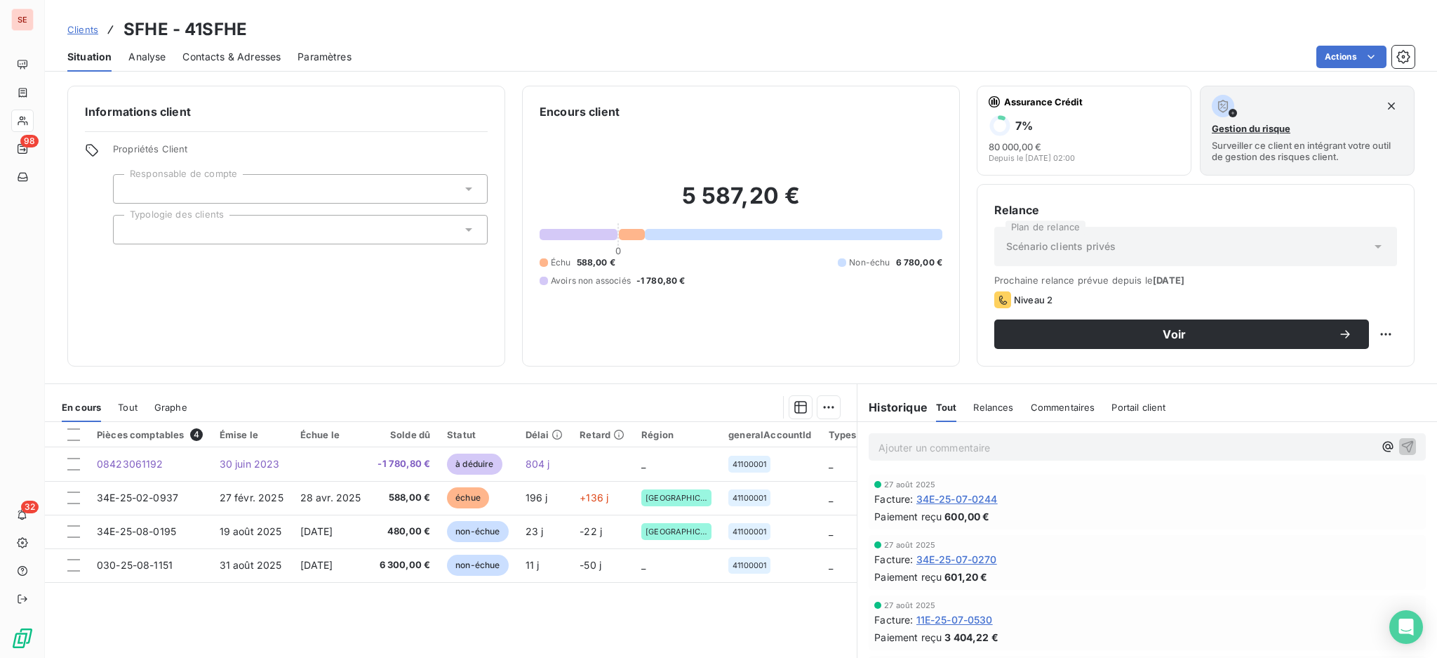
click at [237, 55] on span "Contacts & Adresses" at bounding box center [231, 57] width 98 height 14
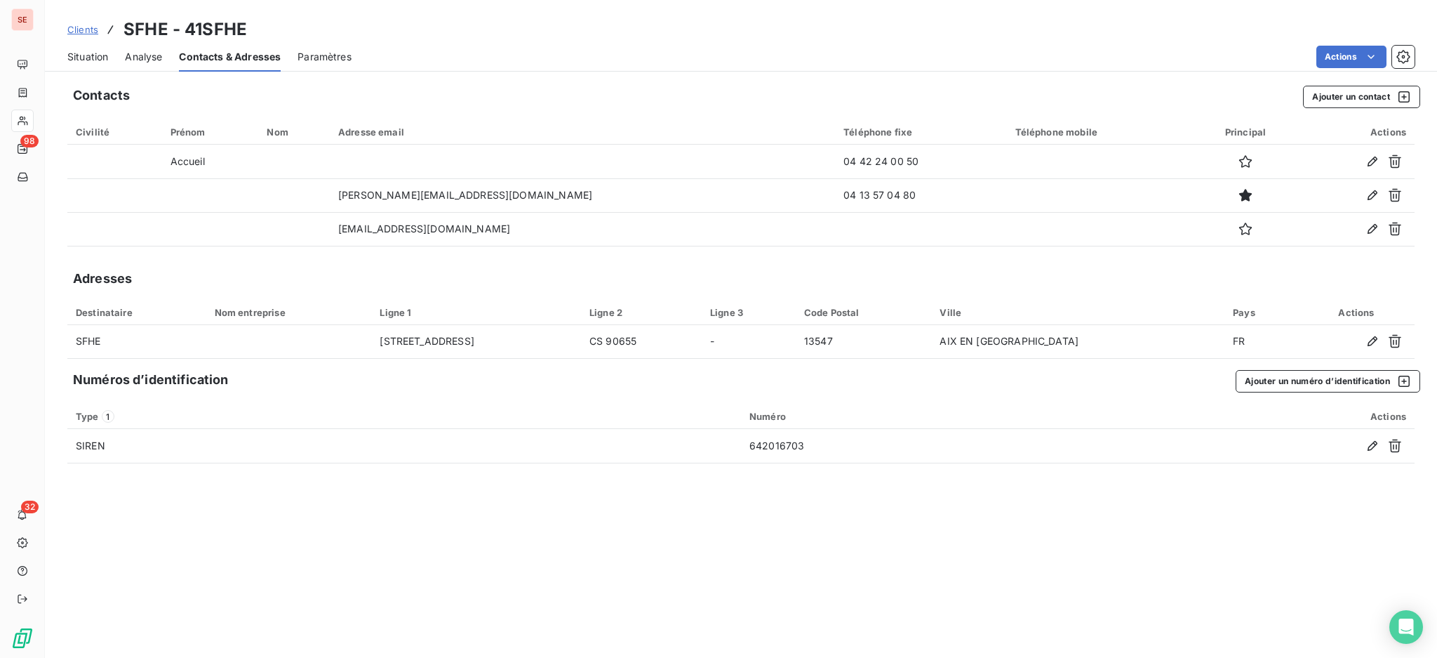
click at [85, 60] on span "Situation" at bounding box center [87, 57] width 41 height 14
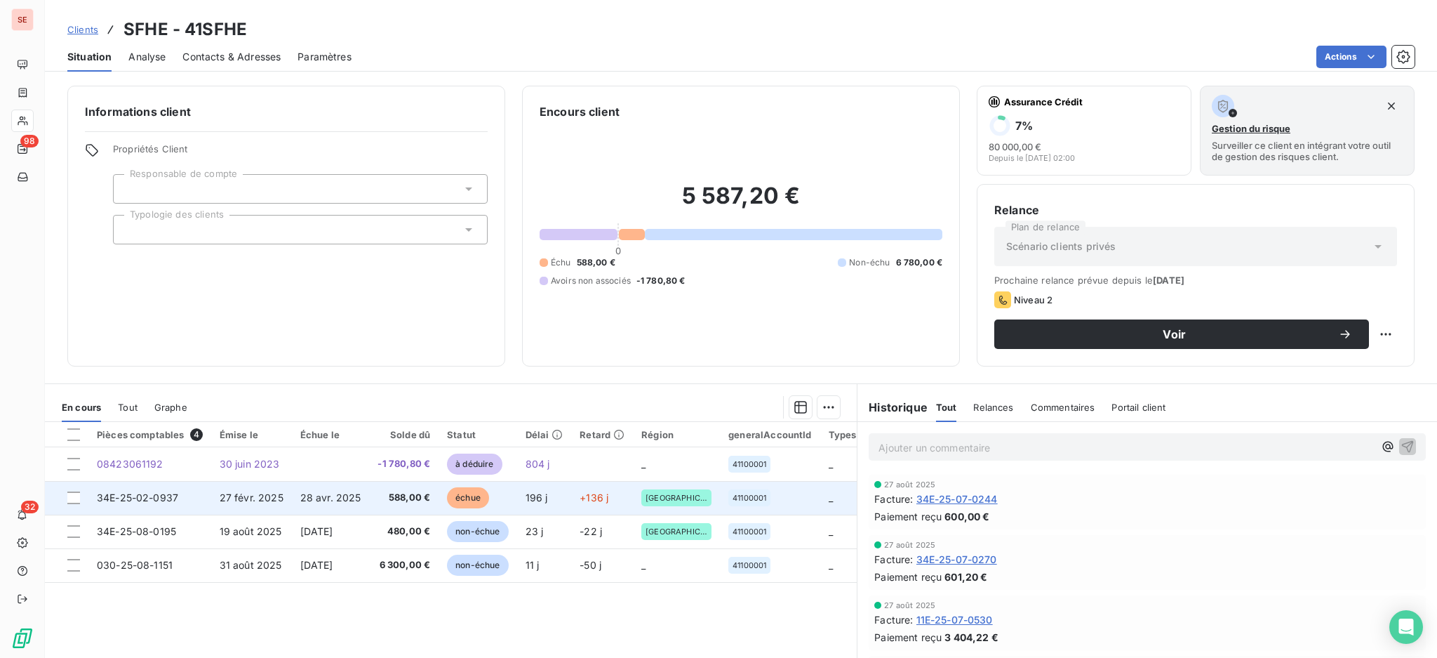
click at [379, 509] on td "588,00 €" at bounding box center [403, 498] width 69 height 34
